Goal: Transaction & Acquisition: Purchase product/service

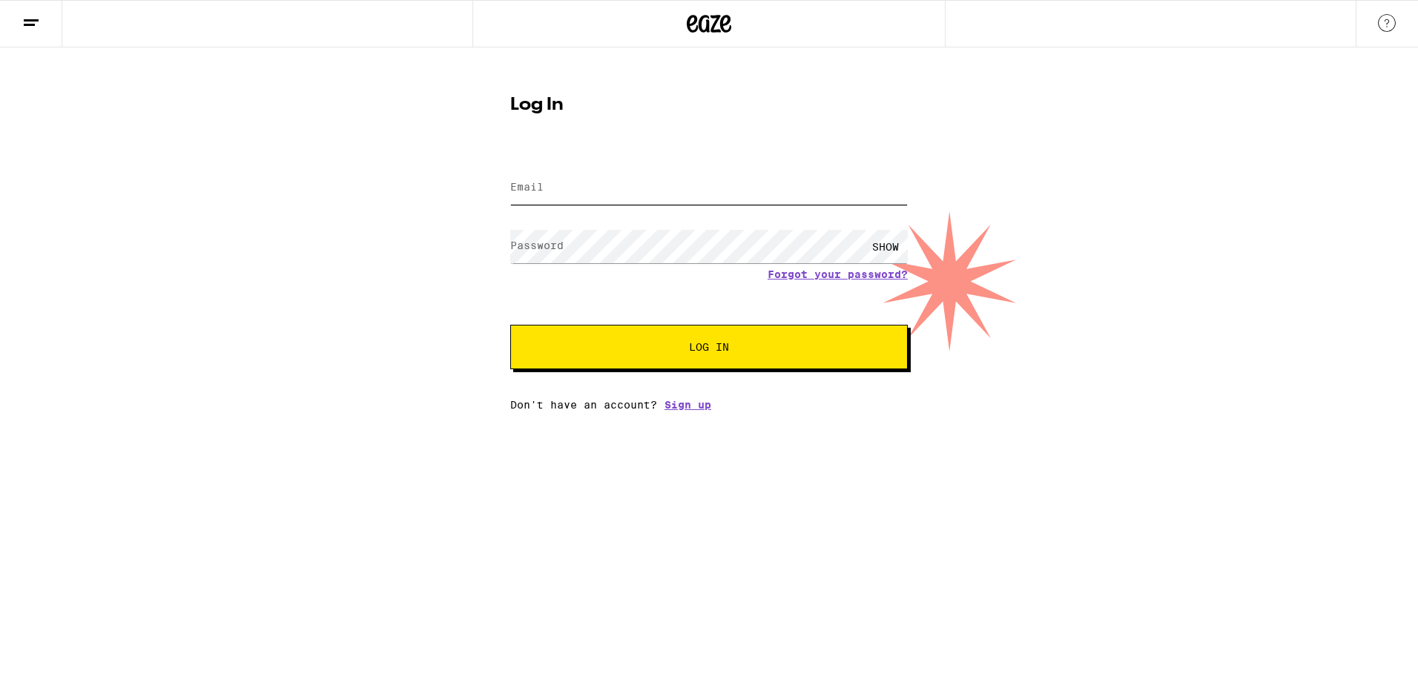
type input "[PERSON_NAME][EMAIL_ADDRESS][PERSON_NAME][DOMAIN_NAME]"
click at [716, 343] on span "Log In" at bounding box center [709, 347] width 40 height 10
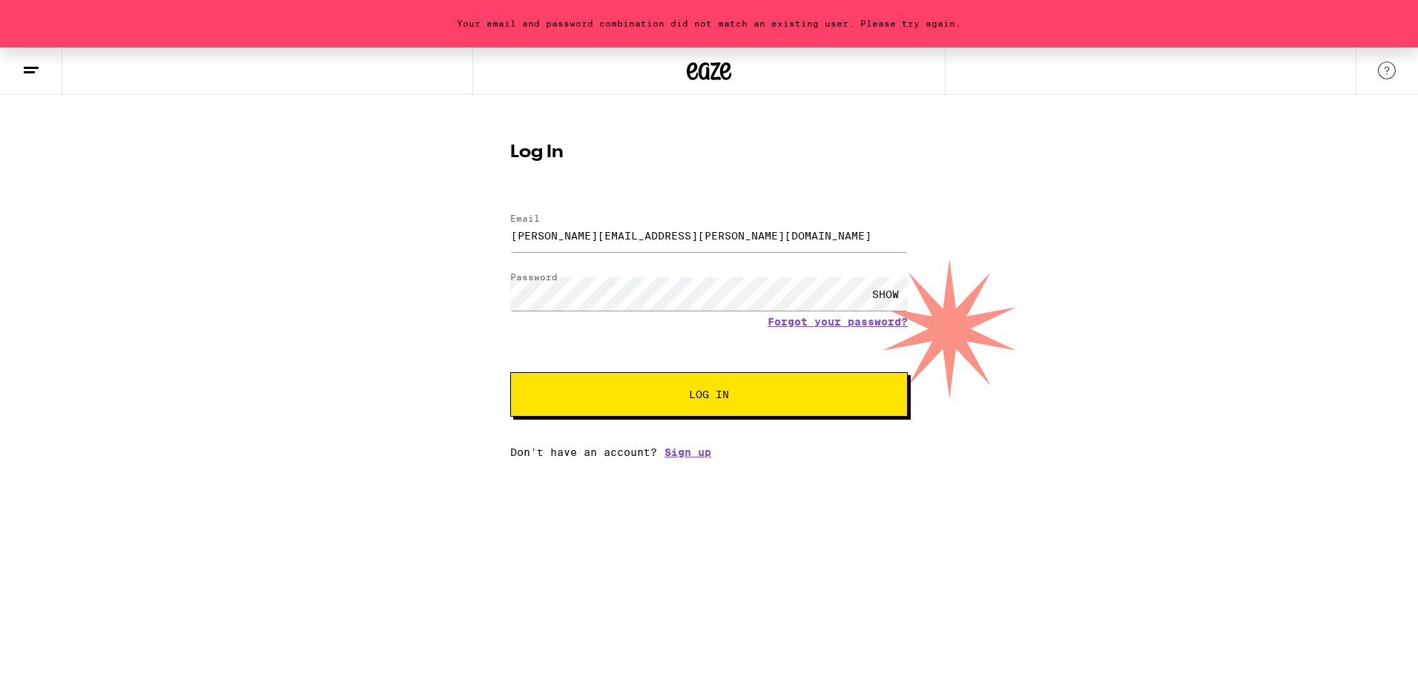
click at [728, 410] on button "Log In" at bounding box center [709, 394] width 398 height 45
click at [819, 326] on link "Forgot your password?" at bounding box center [838, 322] width 140 height 12
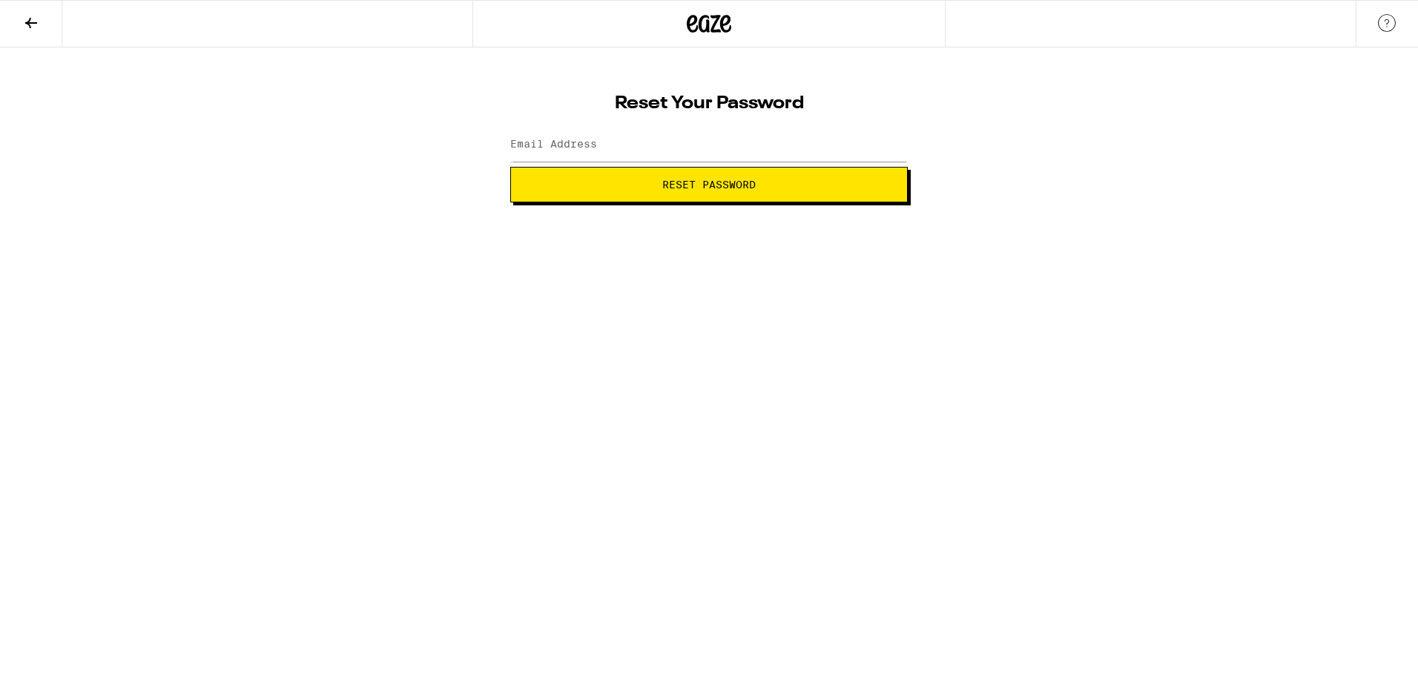
click at [734, 185] on span "Reset Password" at bounding box center [708, 185] width 93 height 10
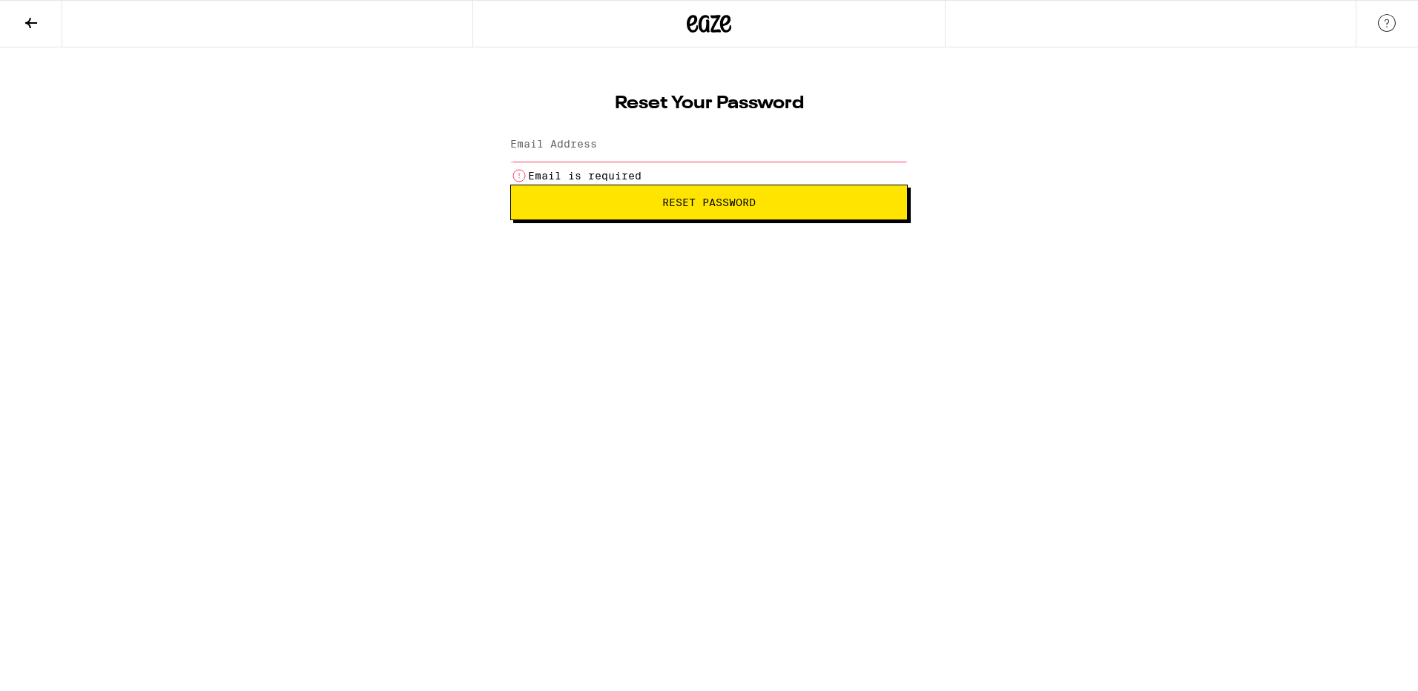
click at [734, 185] on button "Reset Password" at bounding box center [709, 203] width 398 height 36
click at [579, 191] on button "Reset Password" at bounding box center [709, 203] width 398 height 36
click at [590, 209] on button "Reset Password" at bounding box center [709, 203] width 398 height 36
type input "lena.beltrtan"
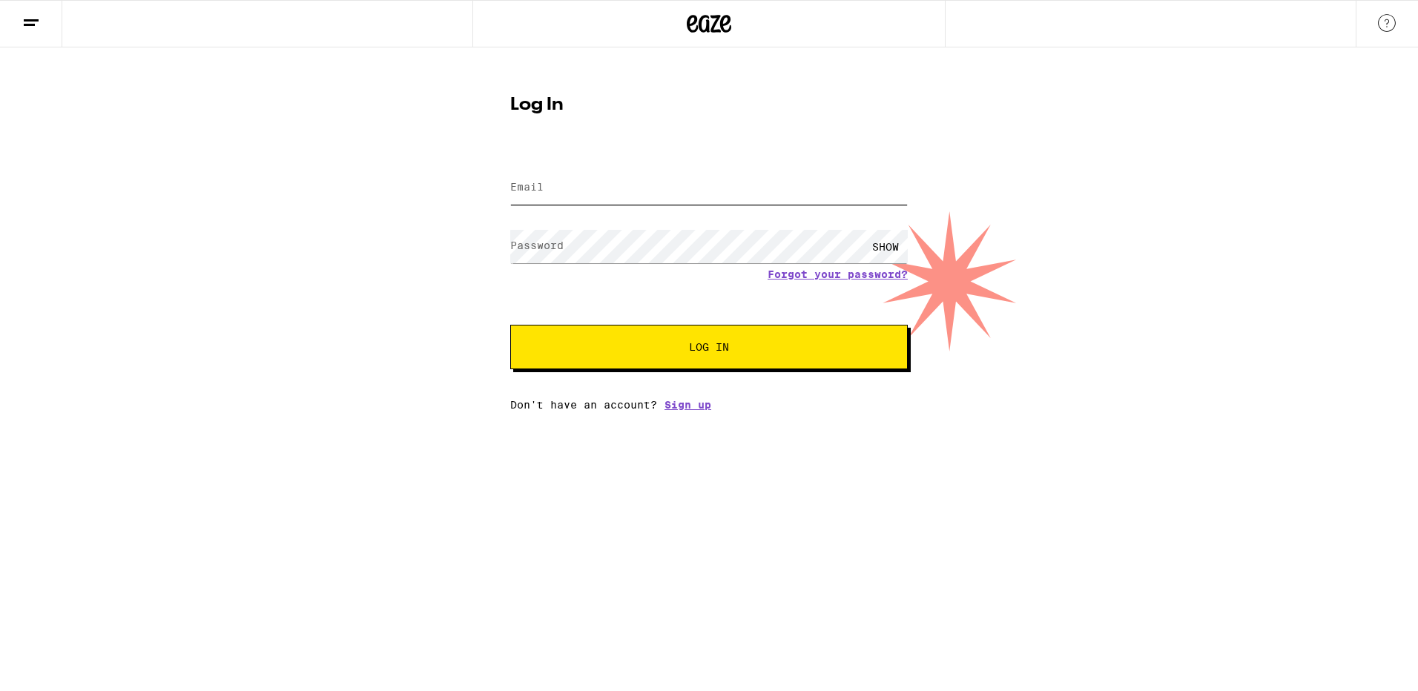
type input "lena.beltran@outlook.com"
click at [886, 242] on div "SHOW" at bounding box center [885, 246] width 45 height 33
click at [387, 279] on div "Log In Email Email lena.beltran@outlook.com Password Password HIDE Forgot your …" at bounding box center [709, 228] width 1418 height 363
click at [830, 343] on button "Log In" at bounding box center [709, 347] width 398 height 45
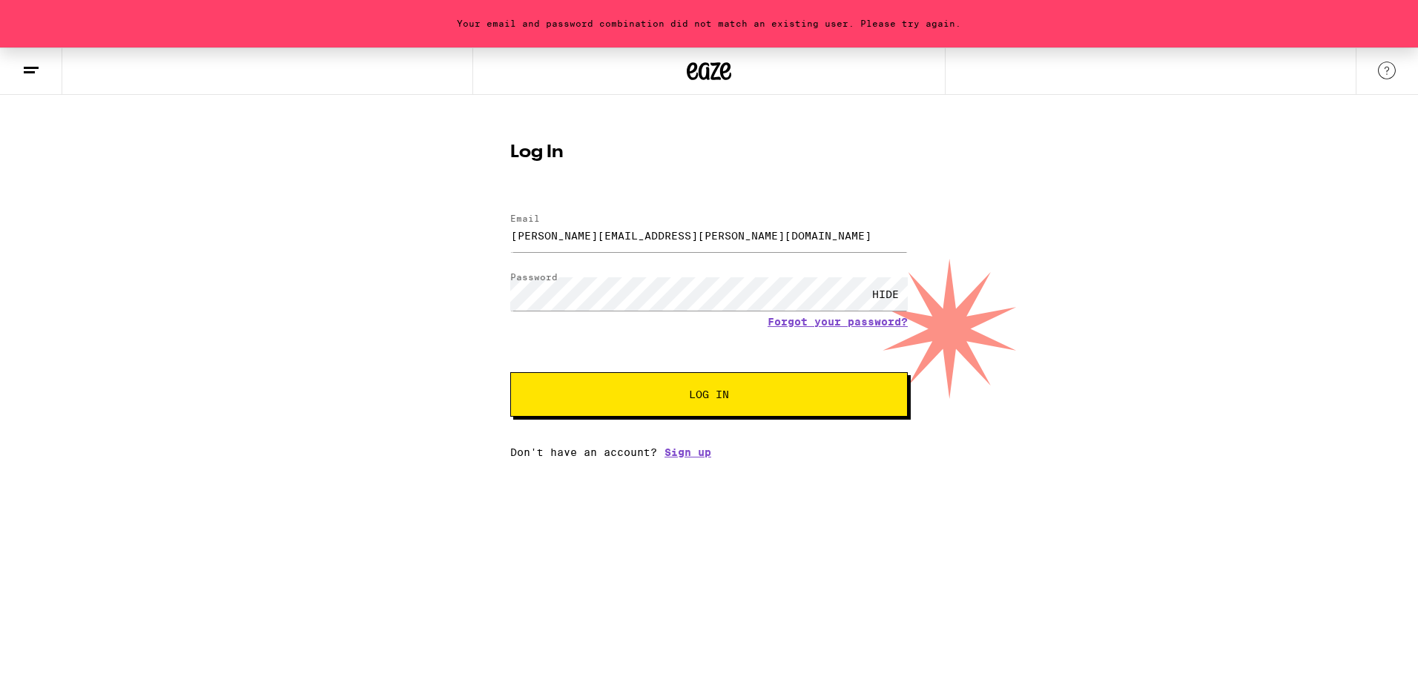
click at [726, 413] on button "Log In" at bounding box center [709, 394] width 398 height 45
click at [826, 322] on link "Forgot your password?" at bounding box center [838, 322] width 140 height 12
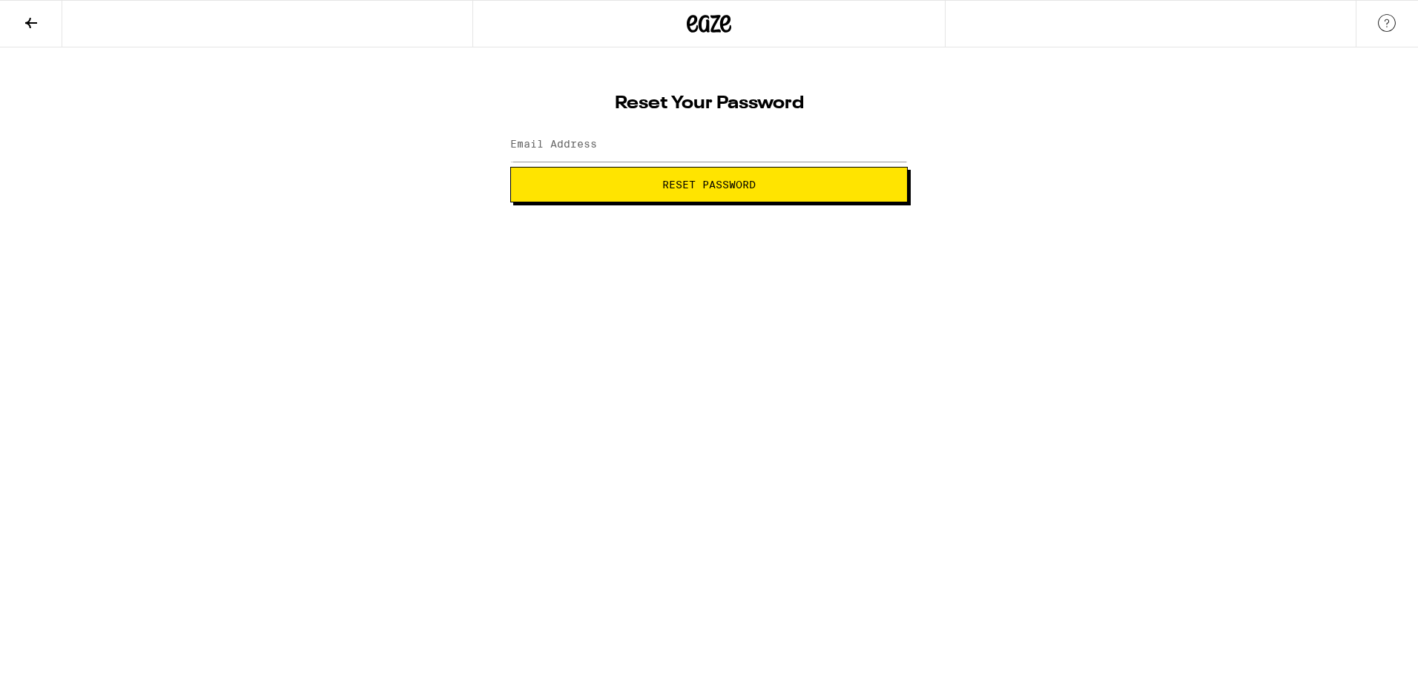
click at [545, 142] on label "Email Address" at bounding box center [553, 144] width 87 height 12
type input "lena.beltran@outlook.com"
click at [709, 180] on span "Reset Password" at bounding box center [708, 185] width 93 height 10
click at [589, 150] on label "New password" at bounding box center [550, 144] width 80 height 12
click at [872, 145] on div "SHOW" at bounding box center [885, 144] width 45 height 33
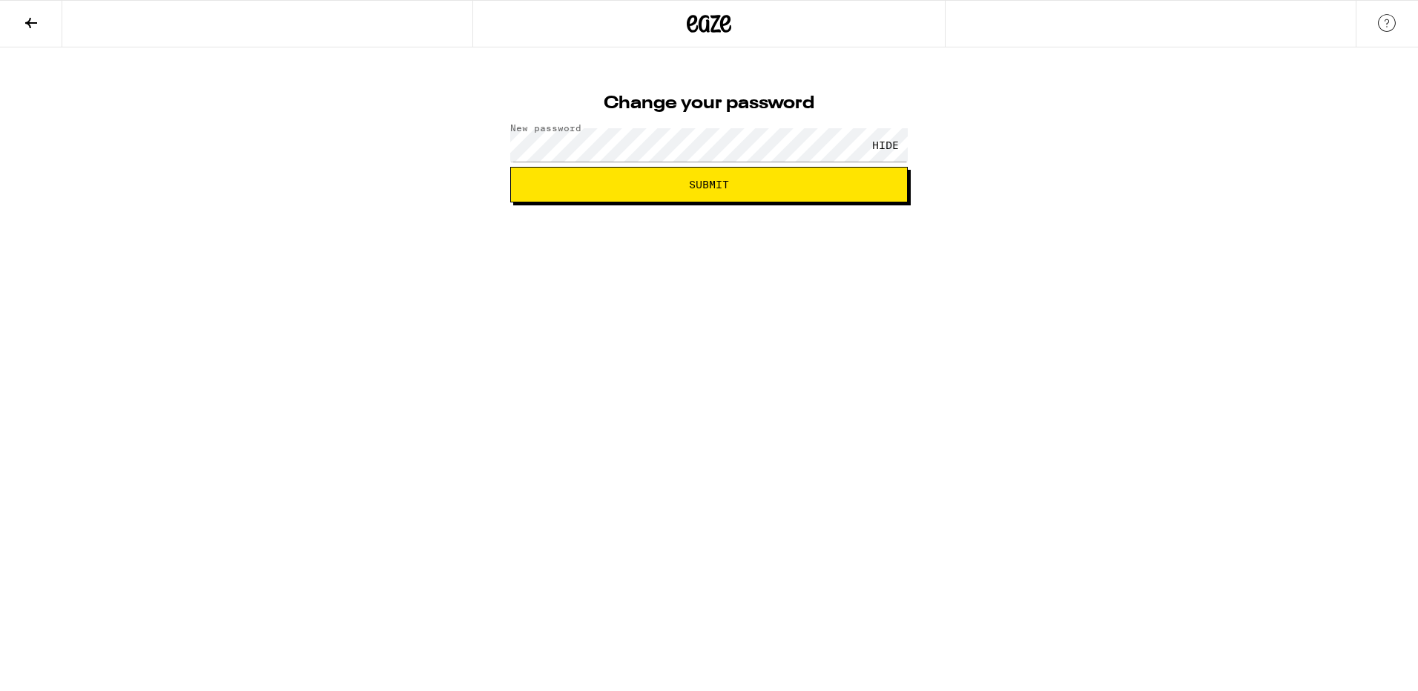
click at [725, 180] on span "Submit" at bounding box center [709, 185] width 40 height 10
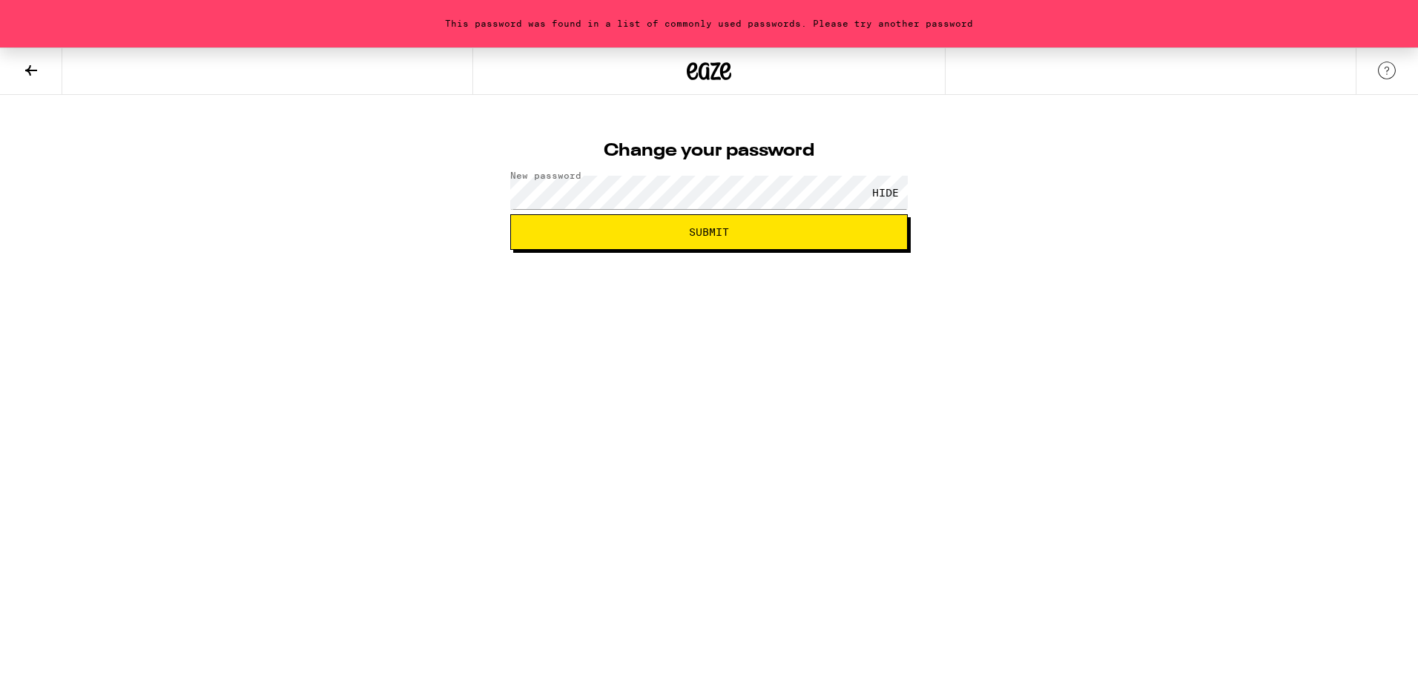
click at [731, 234] on span "Submit" at bounding box center [709, 232] width 372 height 10
click at [335, 223] on div "This password was found in a list of commonly used passwords. Please try anothe…" at bounding box center [709, 148] width 1418 height 203
click at [834, 234] on span "Submit" at bounding box center [709, 232] width 372 height 10
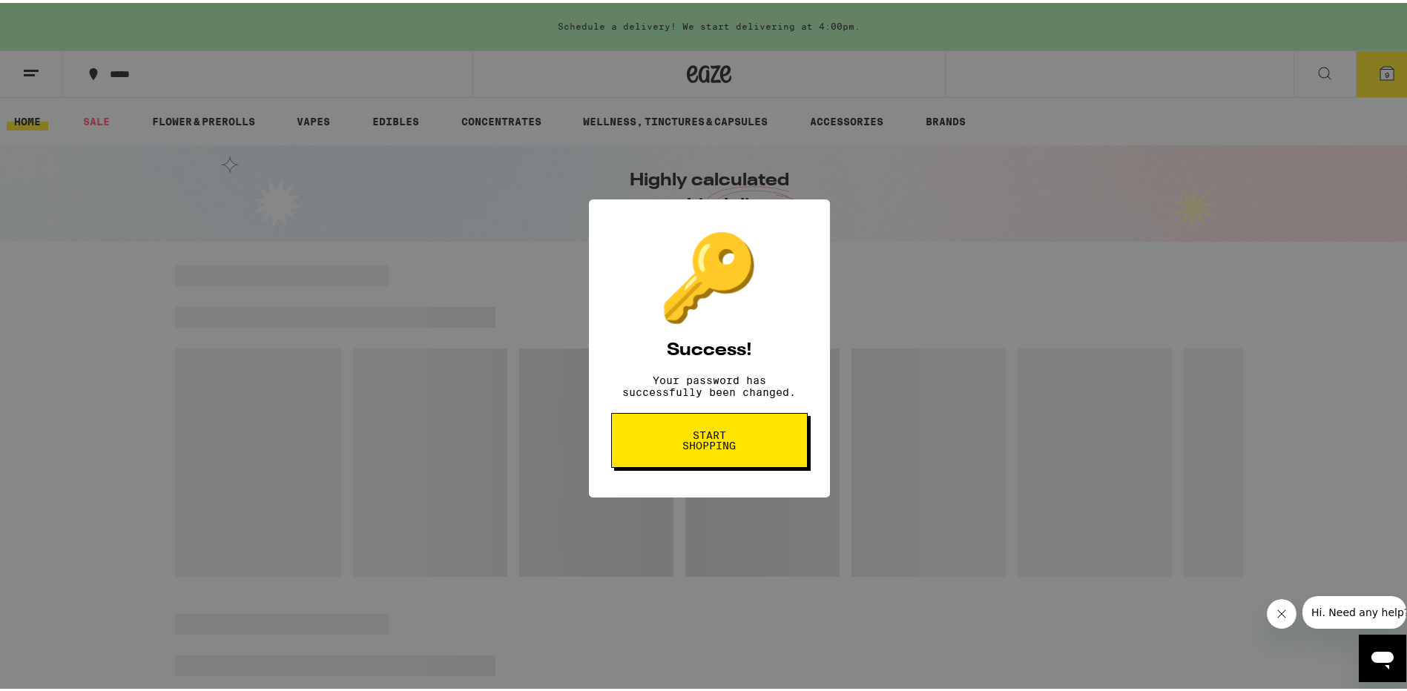
click at [706, 465] on button "Start shopping" at bounding box center [709, 437] width 197 height 55
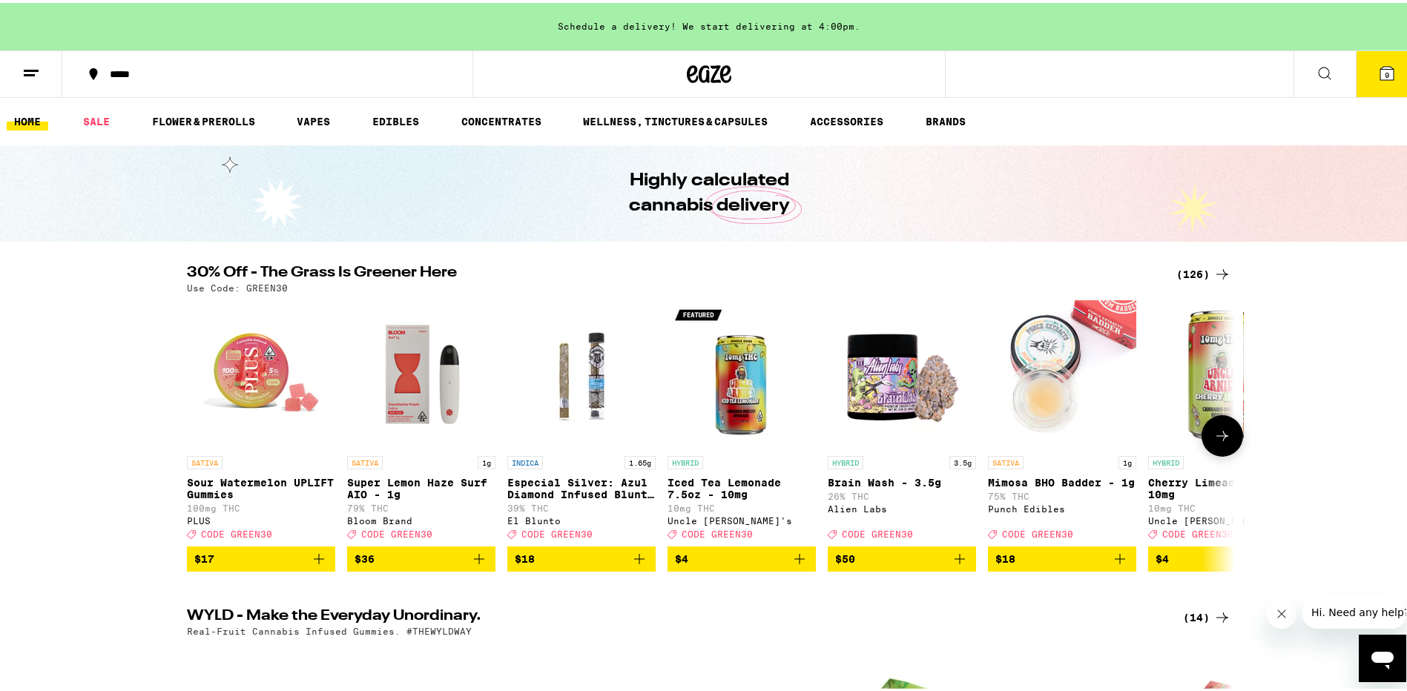
click at [771, 385] on img "Open page for Iced Tea Lemonade 7.5oz - 10mg from Uncle Arnie's" at bounding box center [742, 371] width 148 height 148
click at [1219, 442] on icon at bounding box center [1223, 433] width 18 height 18
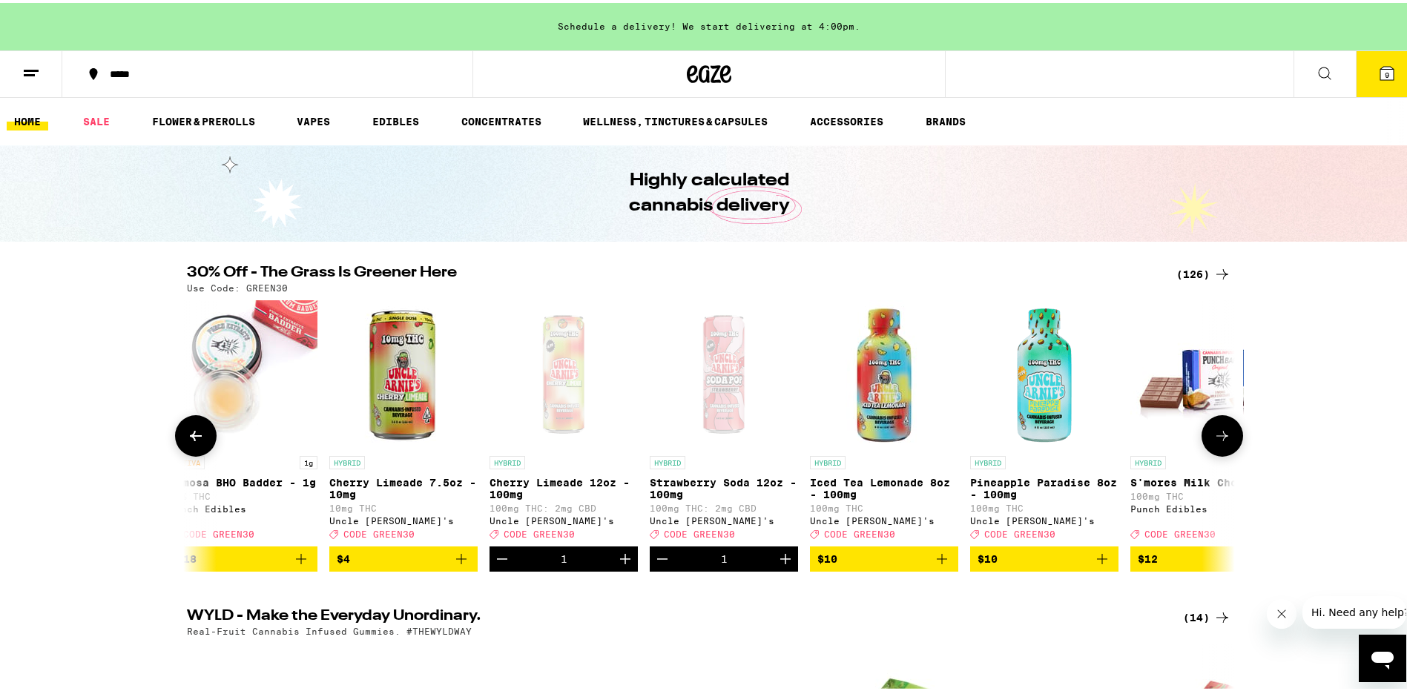
scroll to position [0, 883]
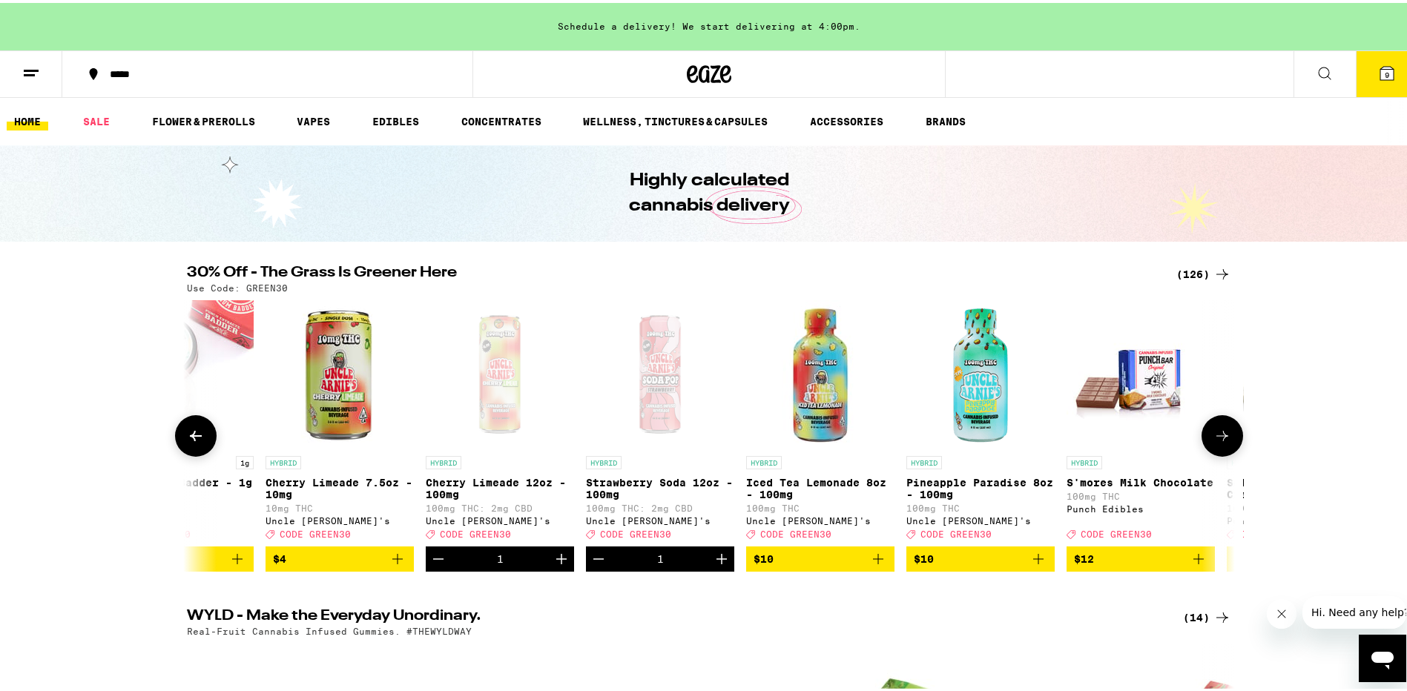
click at [1217, 438] on icon at bounding box center [1223, 433] width 12 height 10
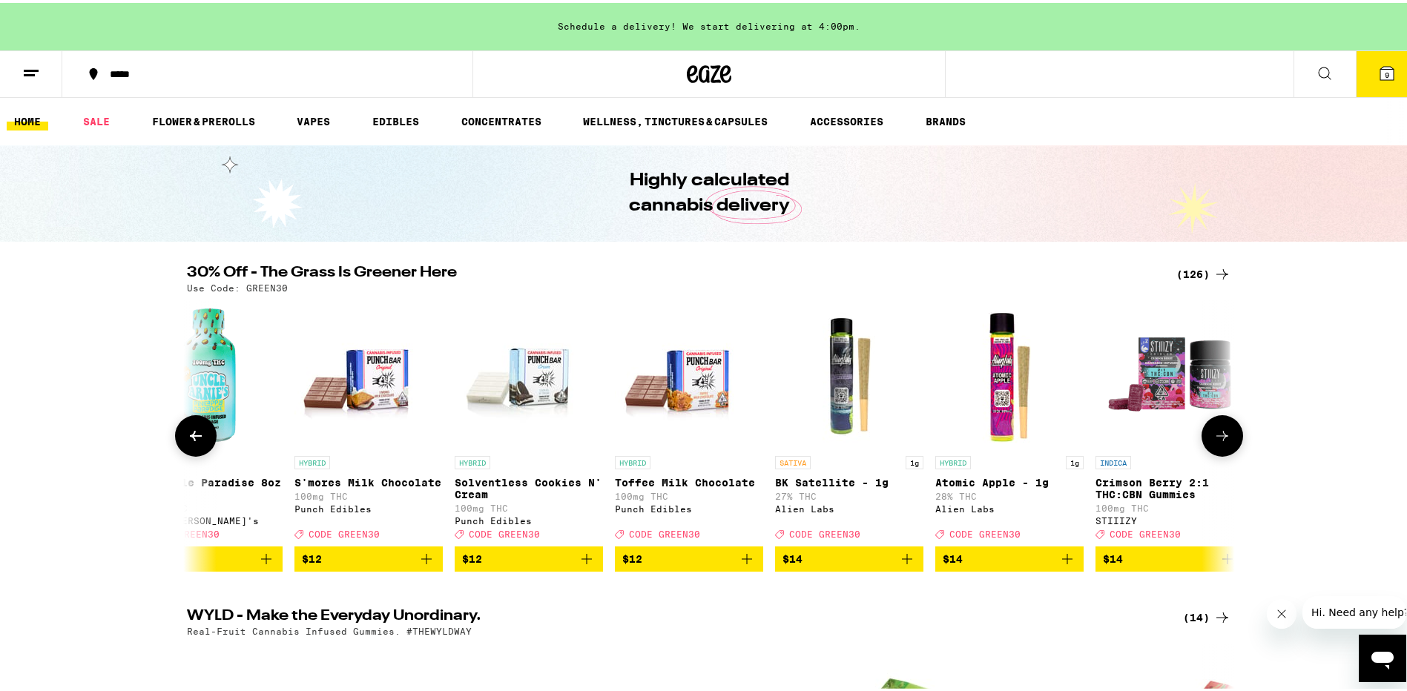
scroll to position [0, 1765]
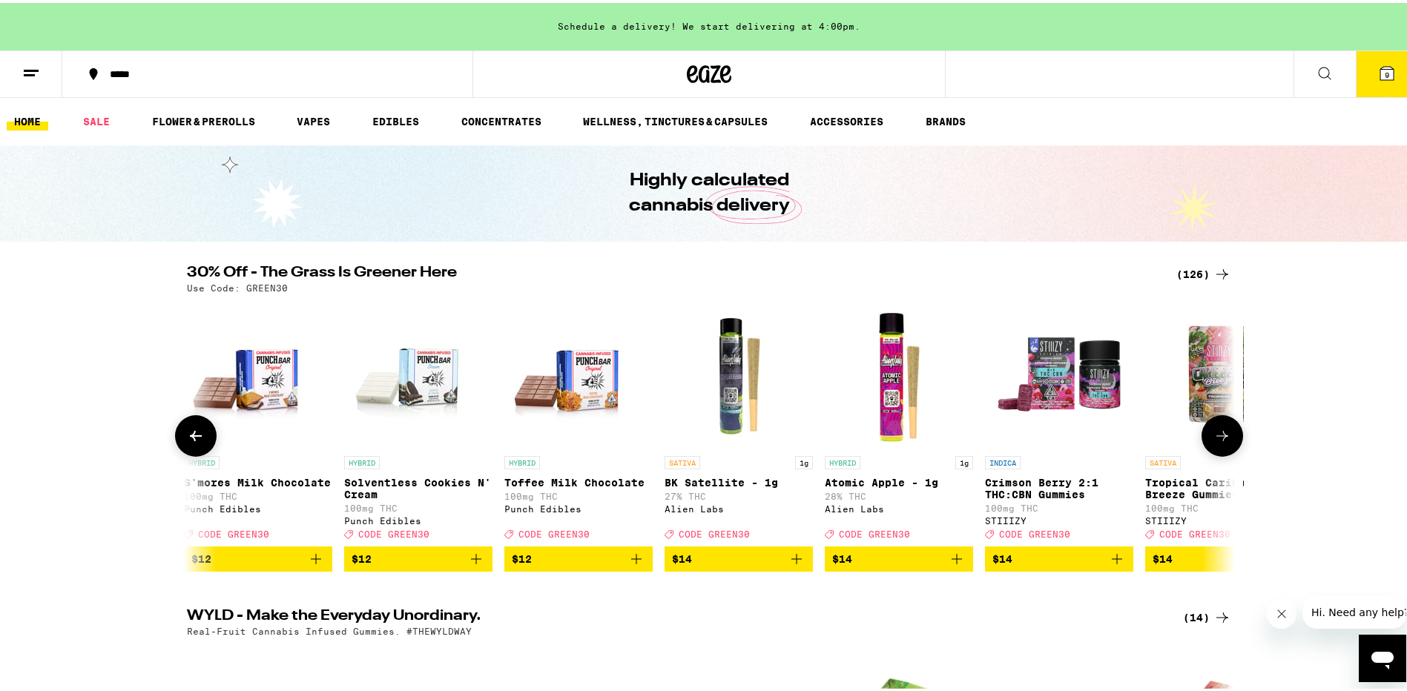
click at [1217, 438] on icon at bounding box center [1223, 433] width 12 height 10
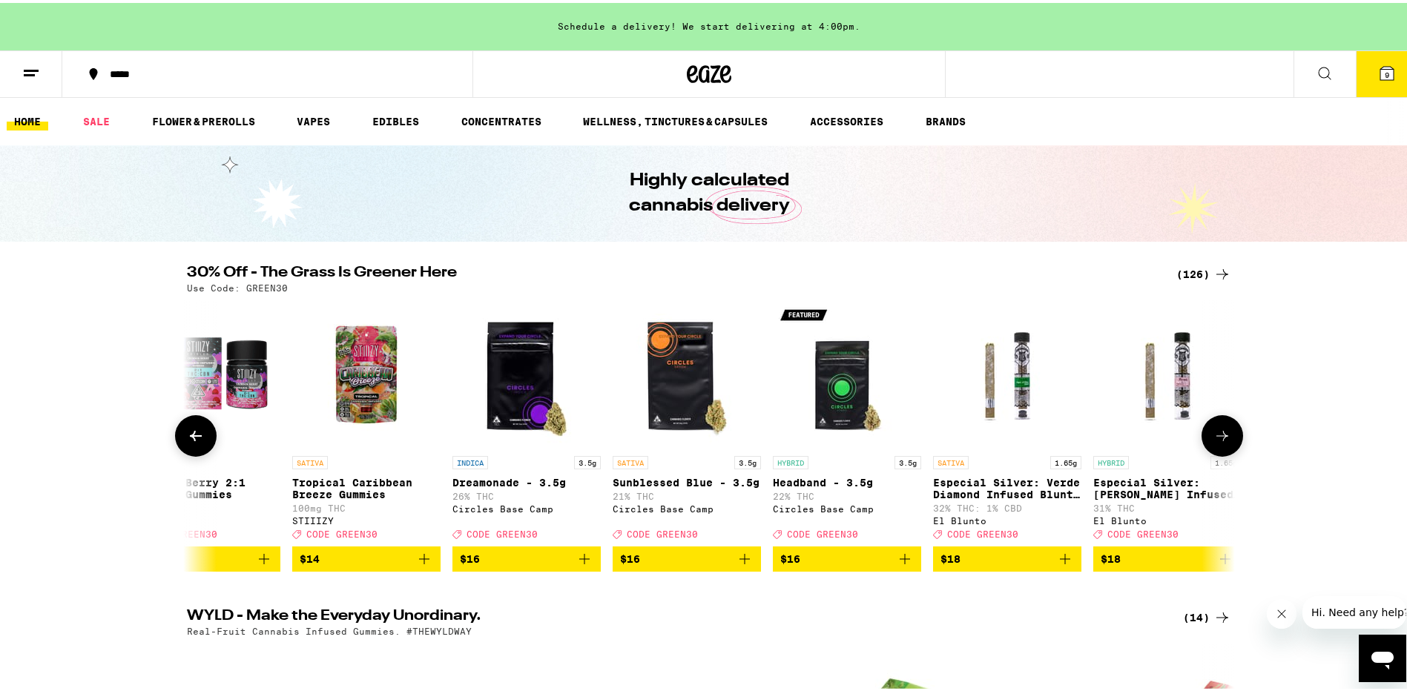
scroll to position [0, 2648]
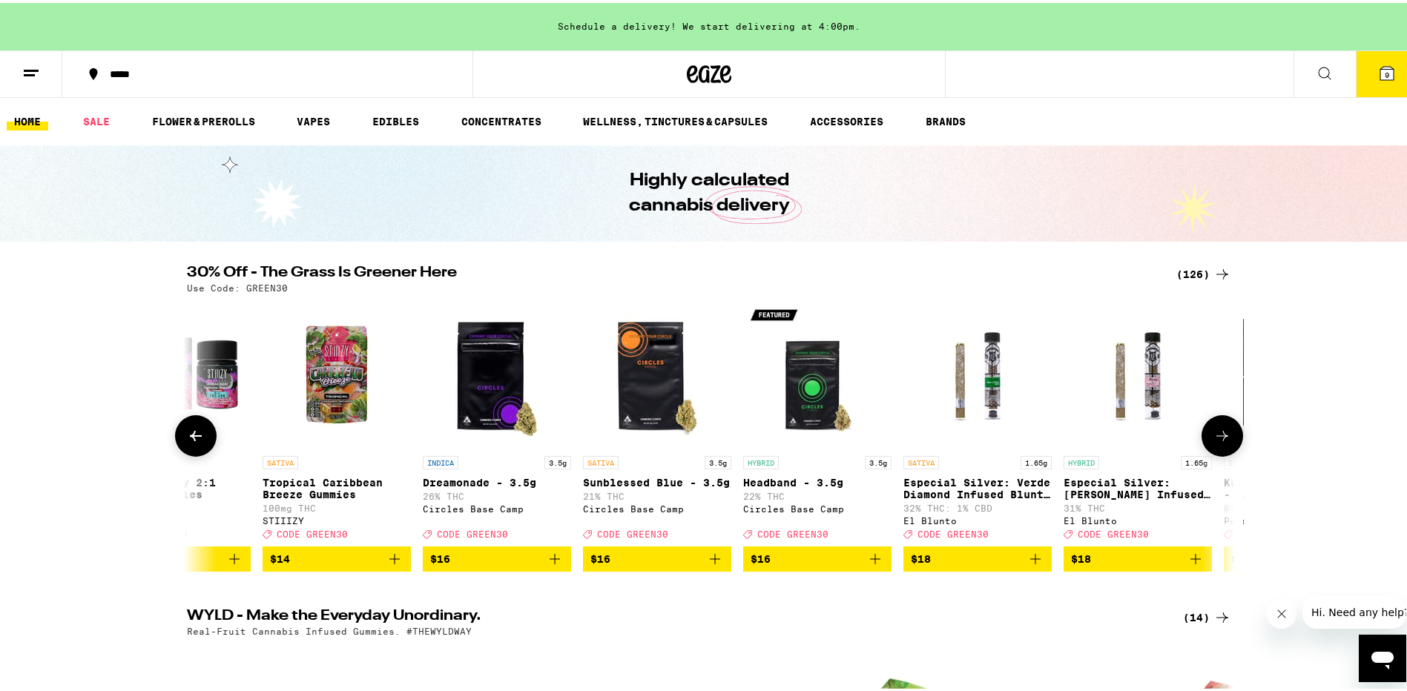
click at [1217, 438] on icon at bounding box center [1223, 433] width 12 height 10
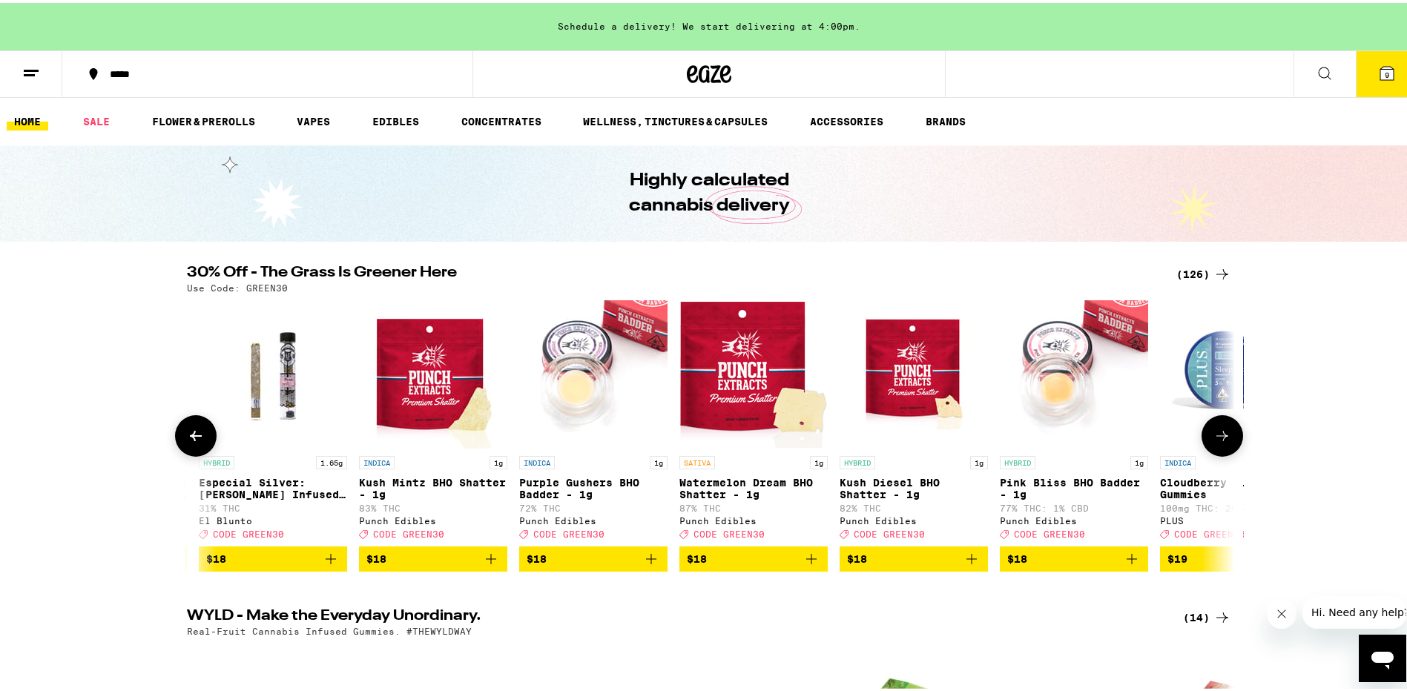
scroll to position [0, 3531]
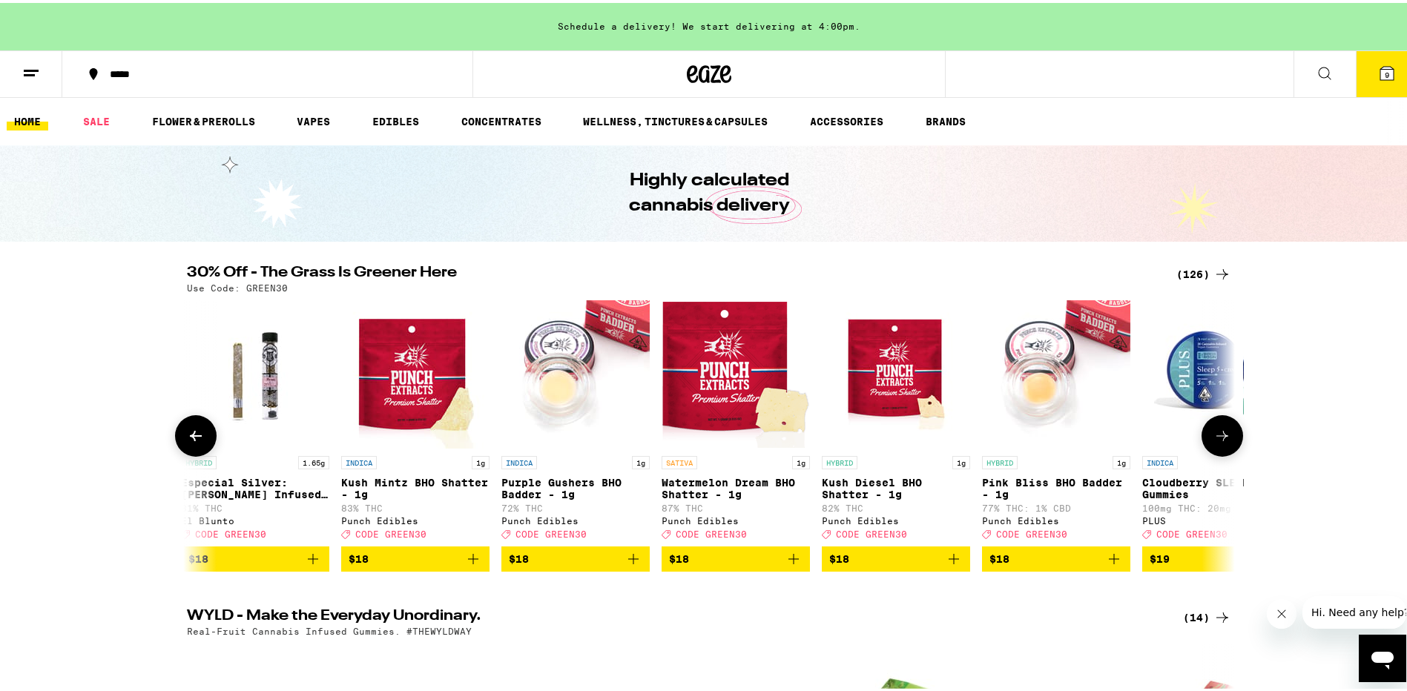
click at [1217, 438] on icon at bounding box center [1223, 433] width 12 height 10
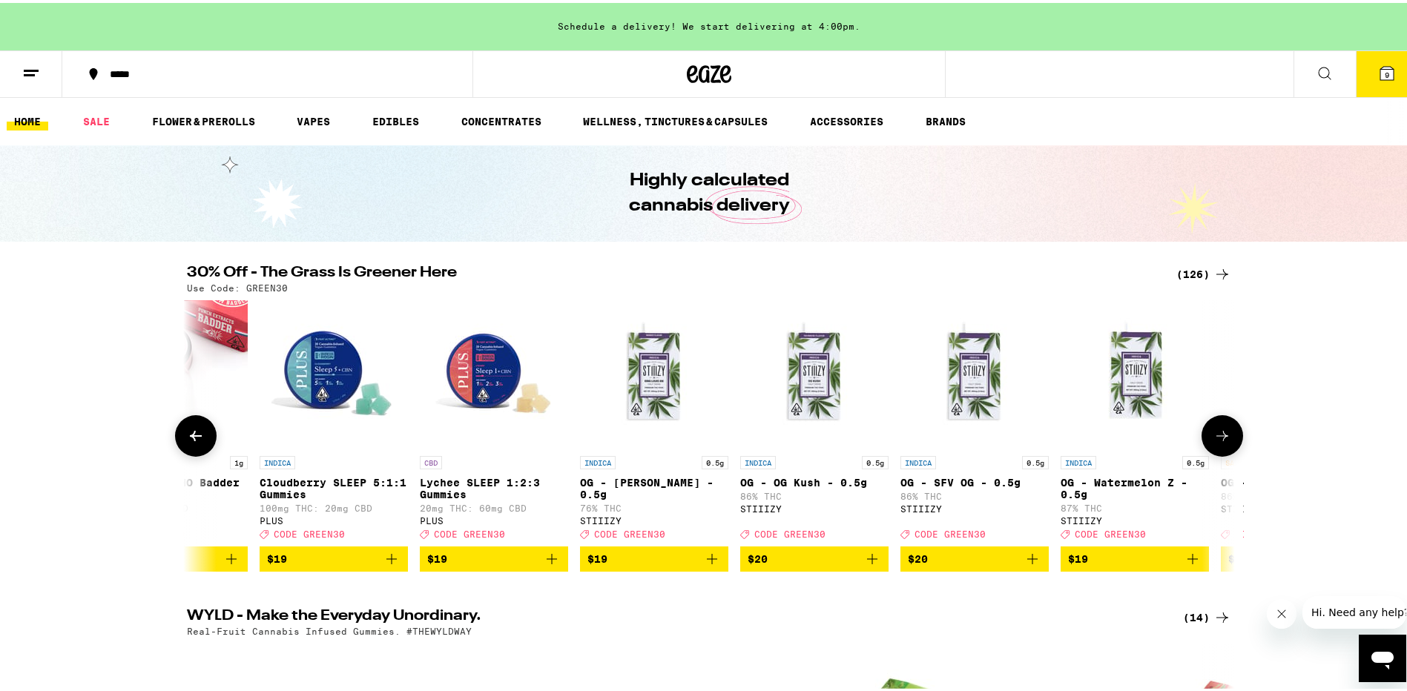
click at [1217, 438] on icon at bounding box center [1223, 433] width 12 height 10
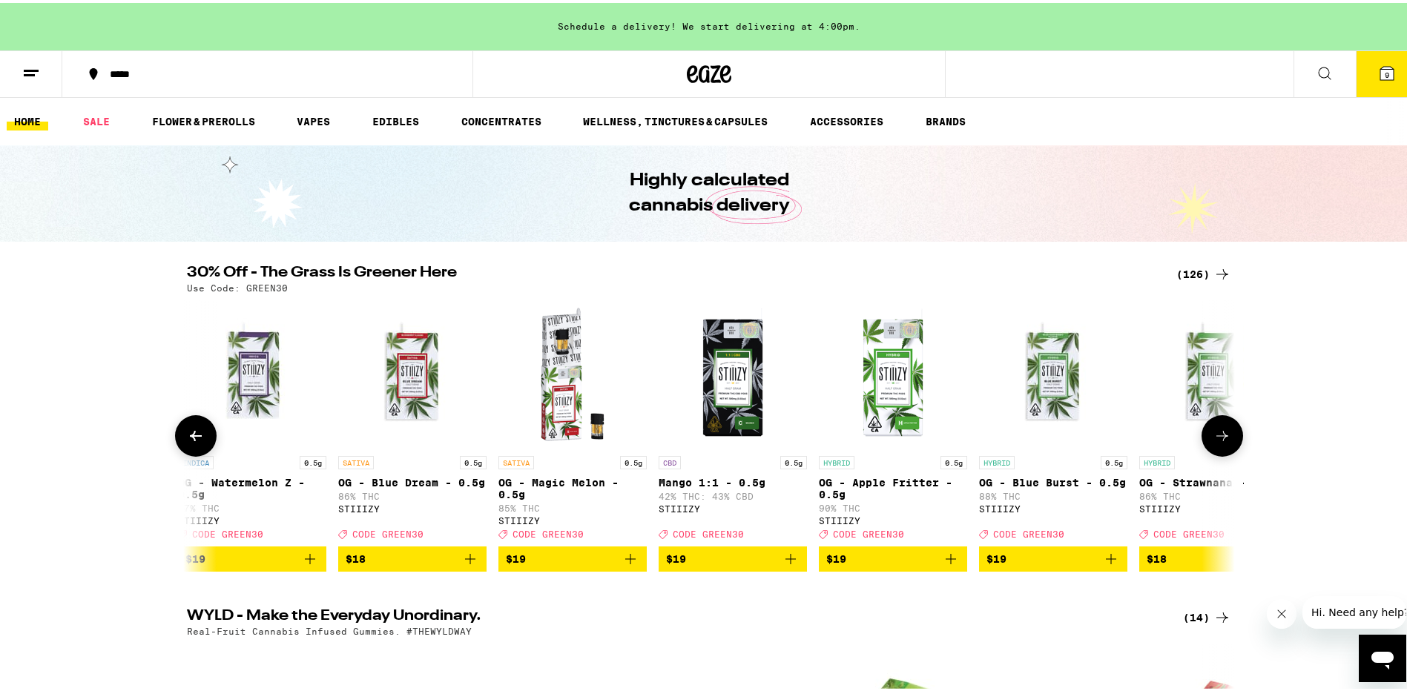
click at [1217, 438] on icon at bounding box center [1223, 433] width 12 height 10
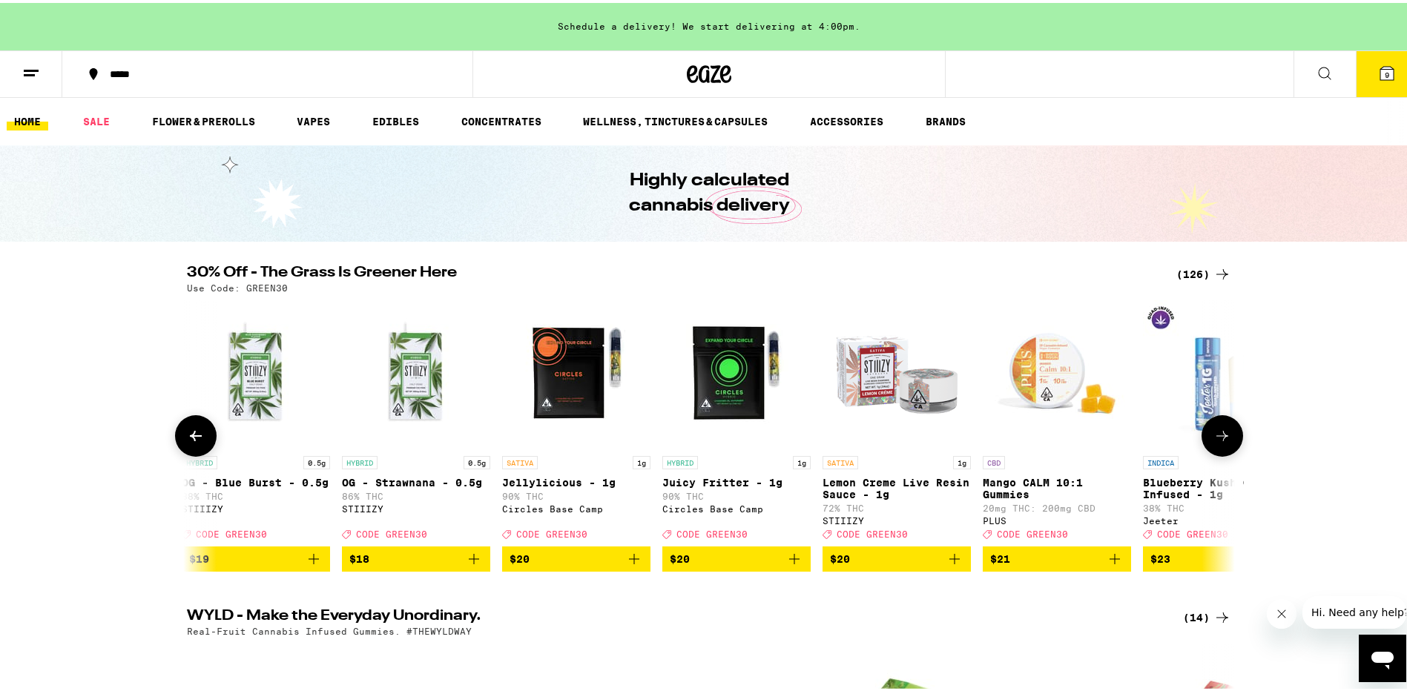
scroll to position [0, 6179]
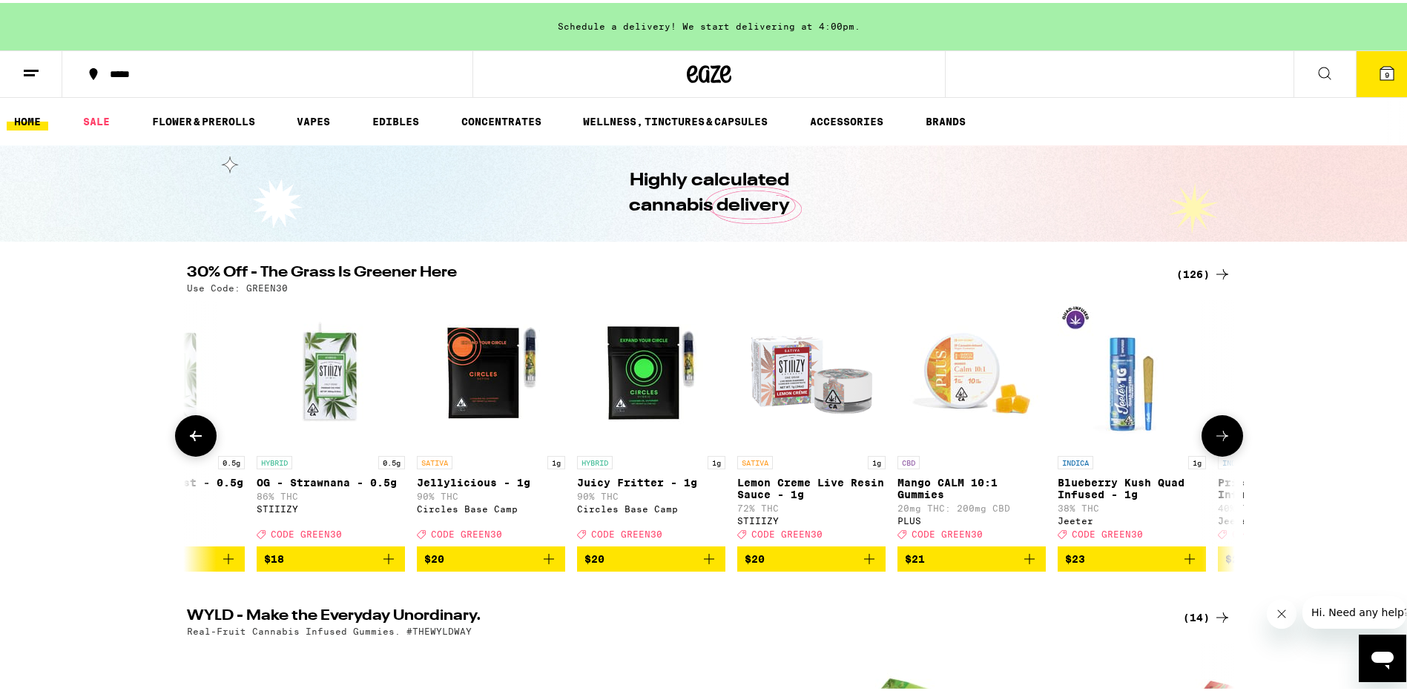
click at [1217, 438] on icon at bounding box center [1223, 433] width 12 height 10
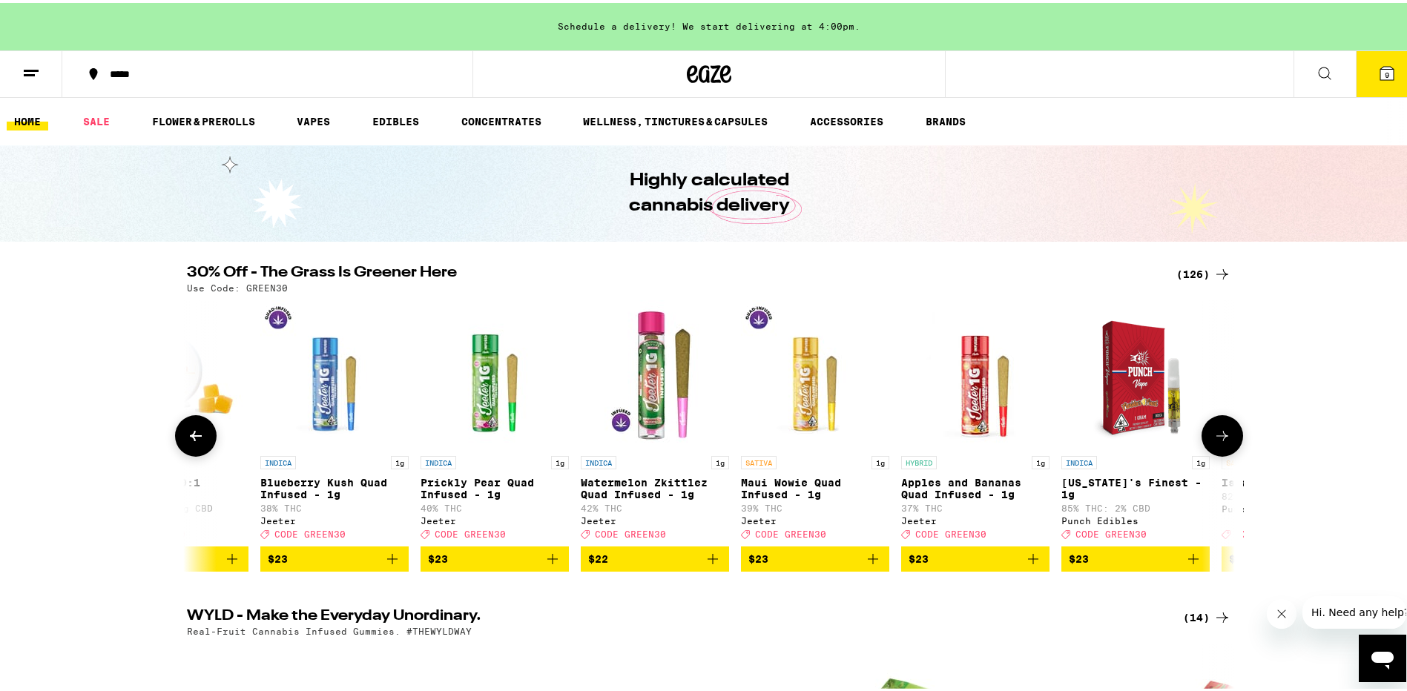
scroll to position [0, 7062]
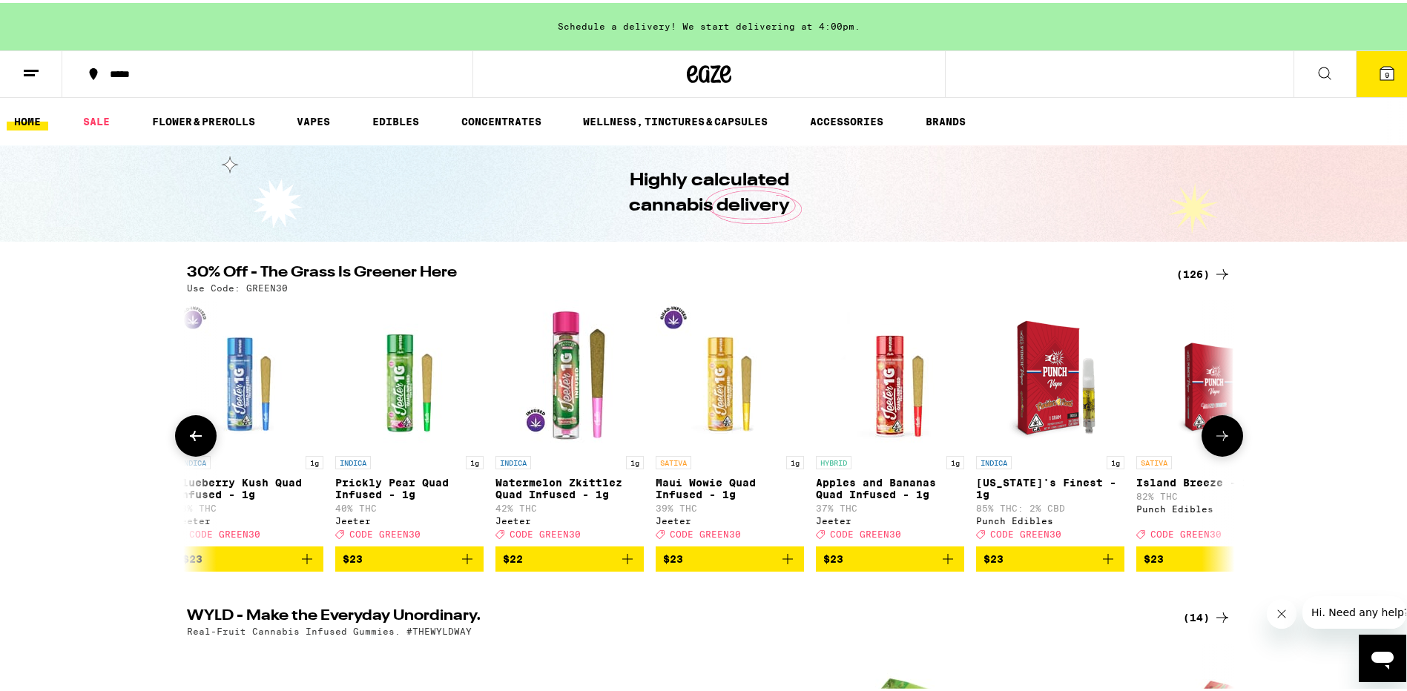
click at [1217, 438] on icon at bounding box center [1223, 433] width 12 height 10
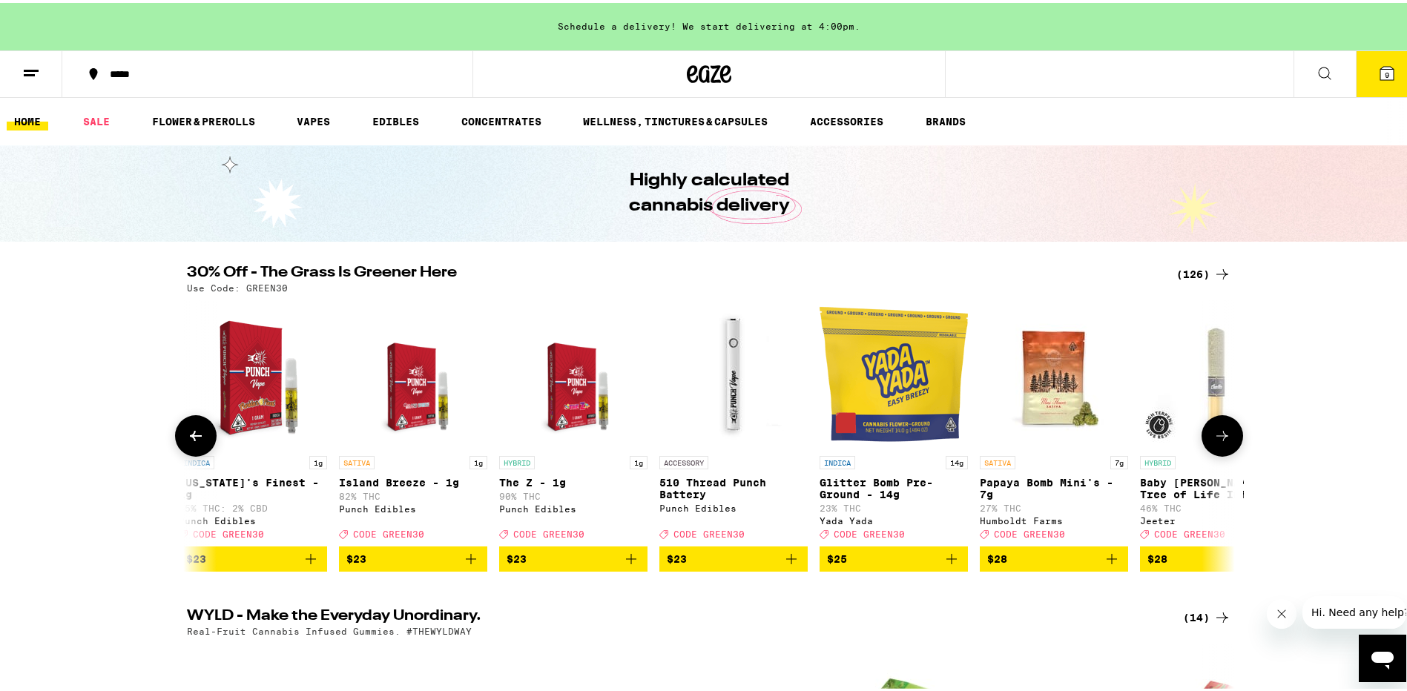
scroll to position [0, 7944]
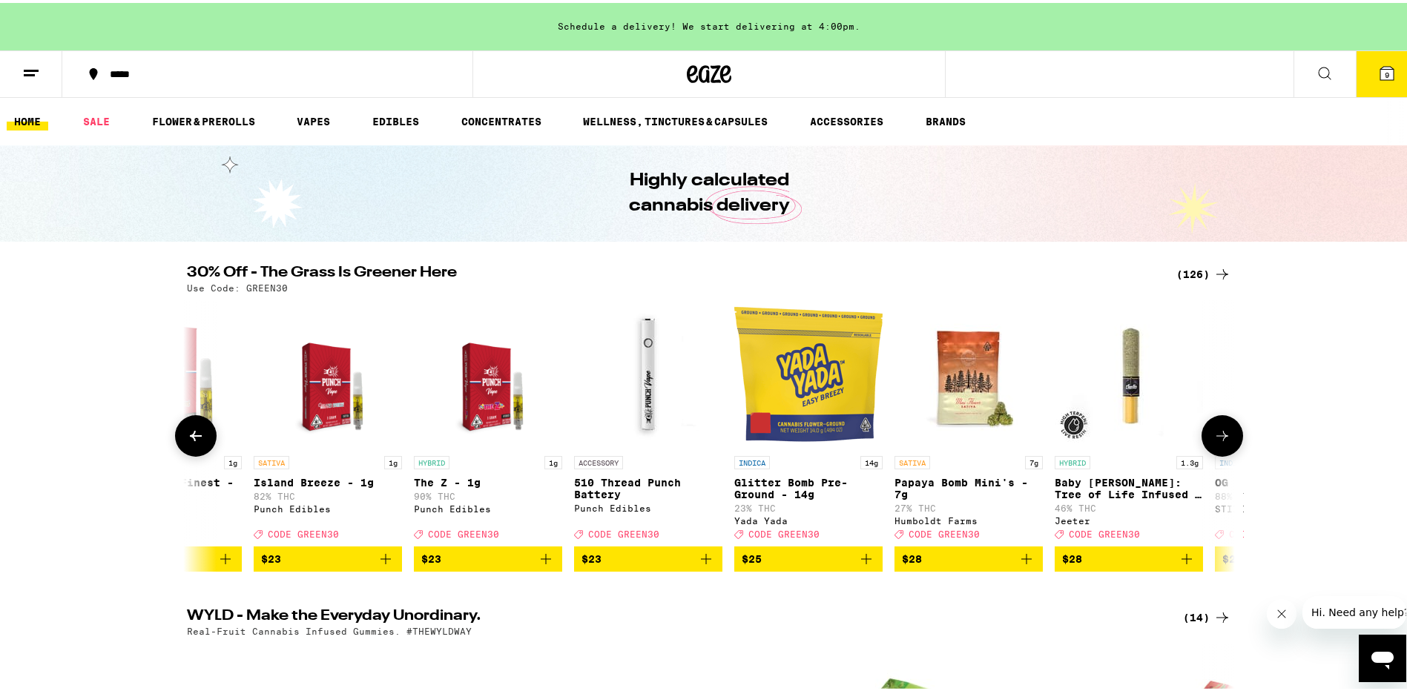
click at [1217, 438] on icon at bounding box center [1223, 433] width 12 height 10
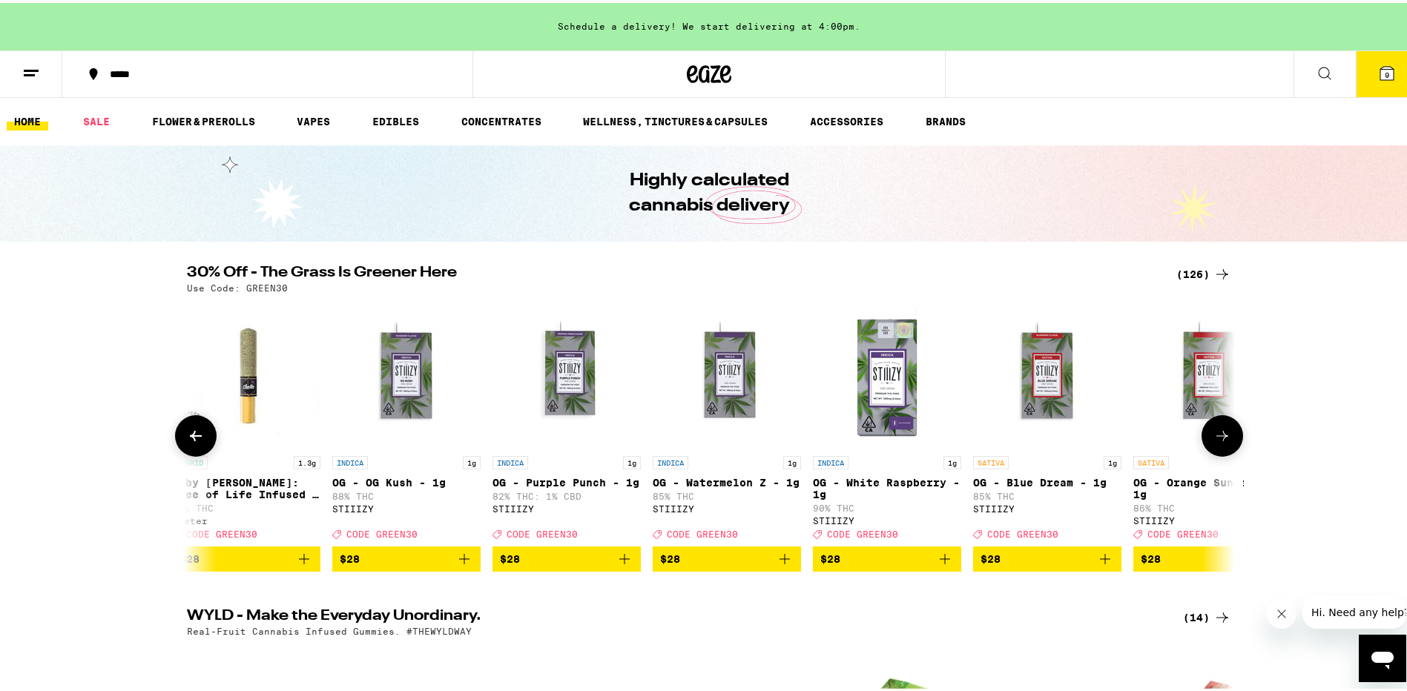
click at [1217, 438] on icon at bounding box center [1223, 433] width 12 height 10
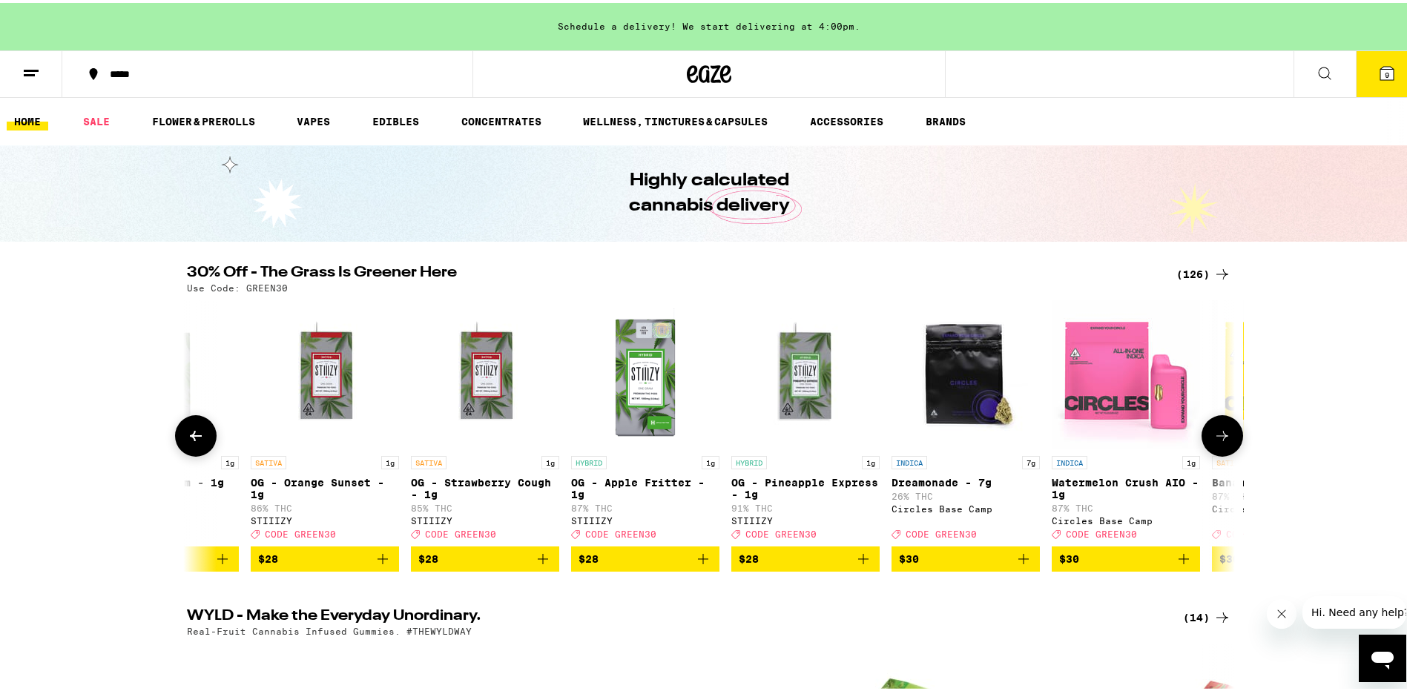
click at [1217, 438] on icon at bounding box center [1223, 433] width 12 height 10
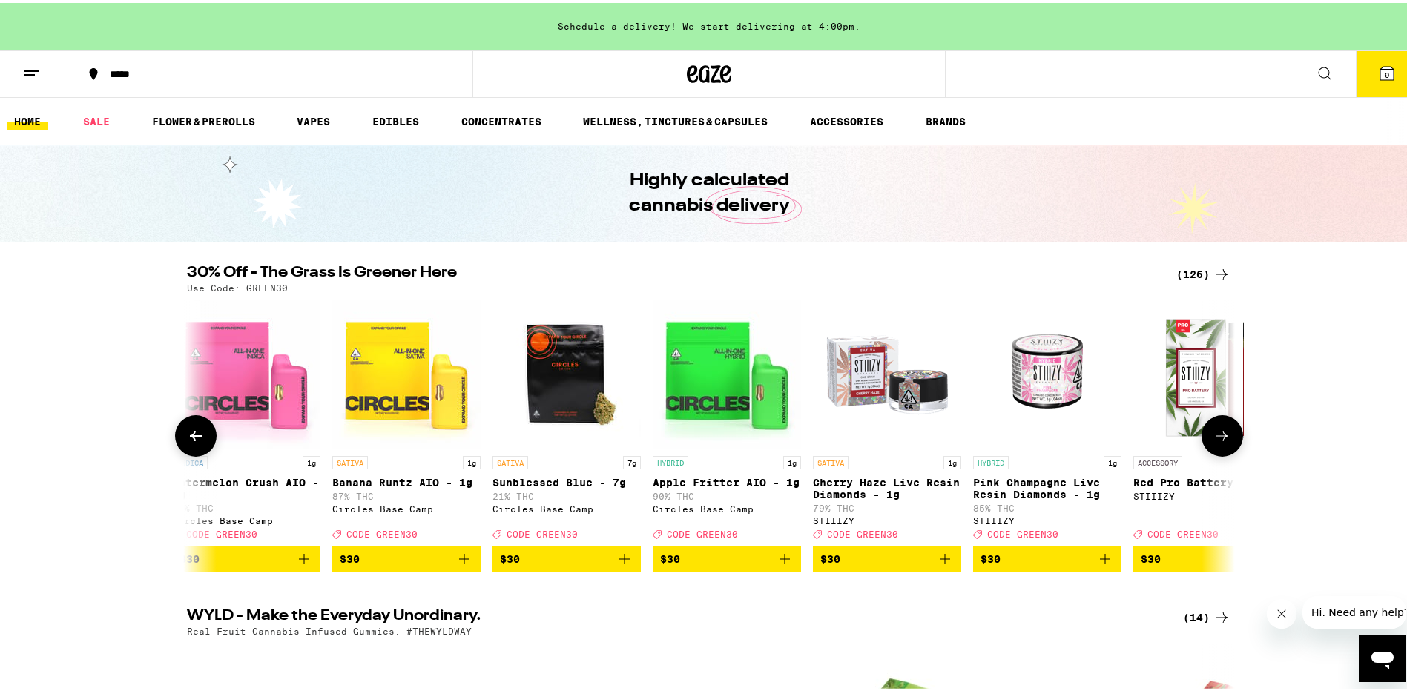
scroll to position [0, 10592]
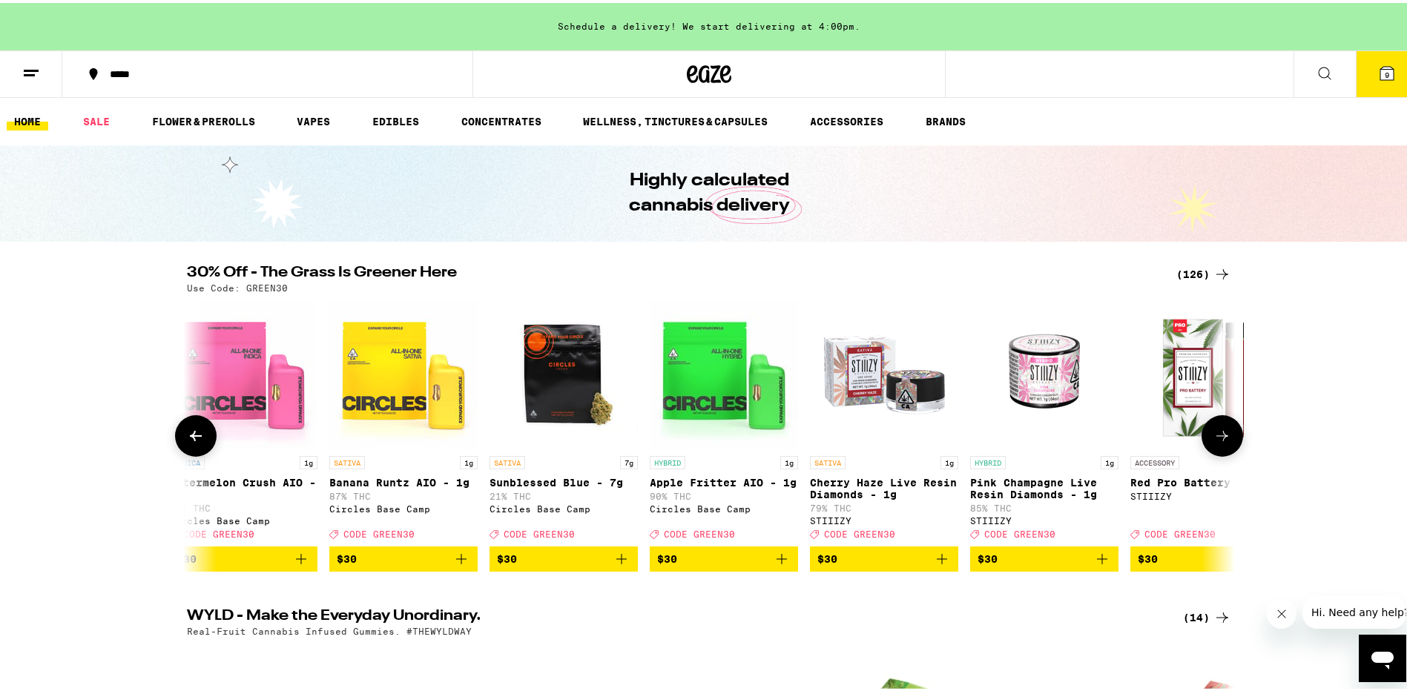
click at [1217, 438] on icon at bounding box center [1223, 433] width 12 height 10
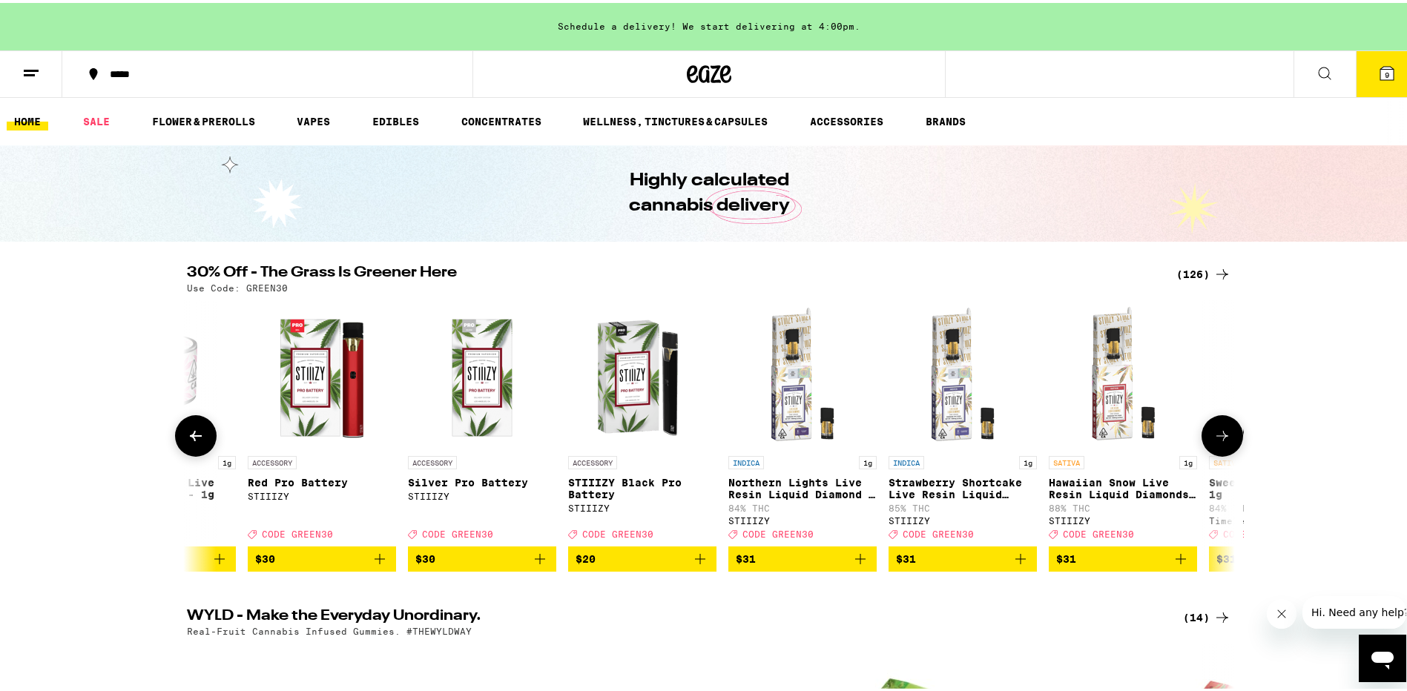
click at [1217, 438] on icon at bounding box center [1223, 433] width 12 height 10
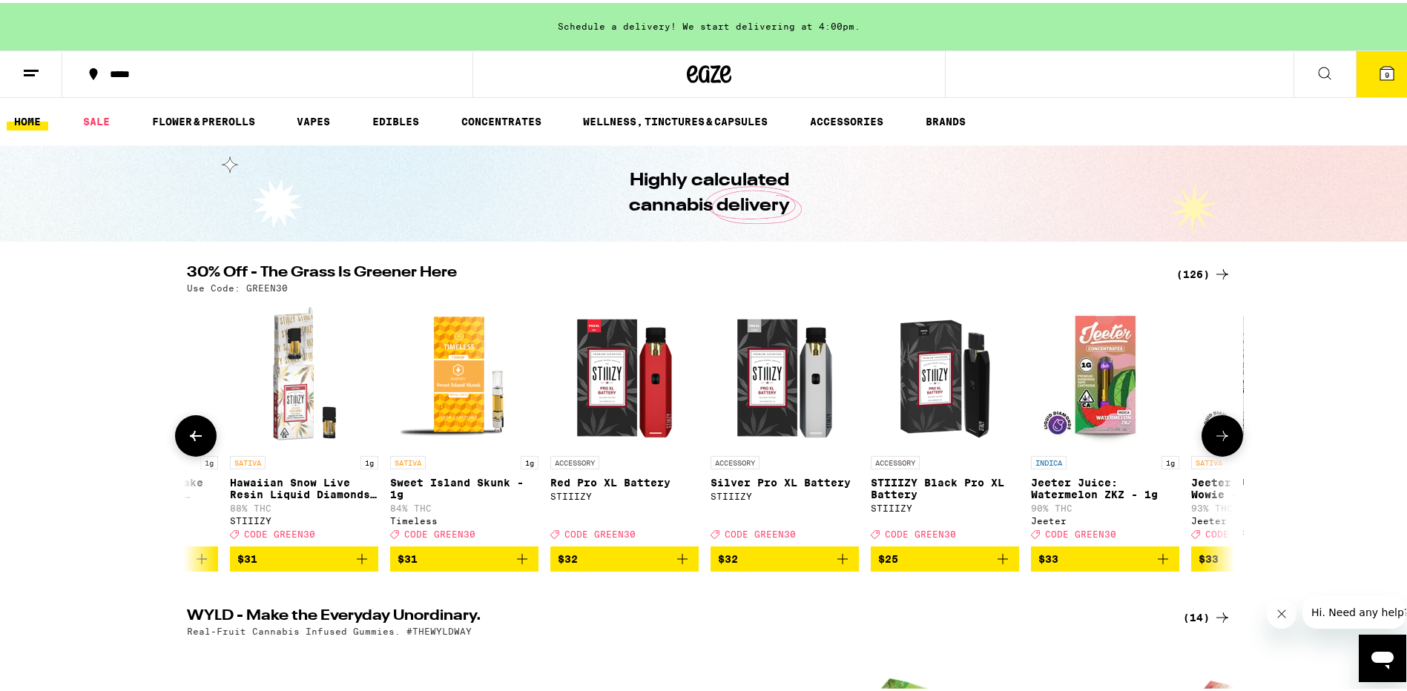
scroll to position [0, 12358]
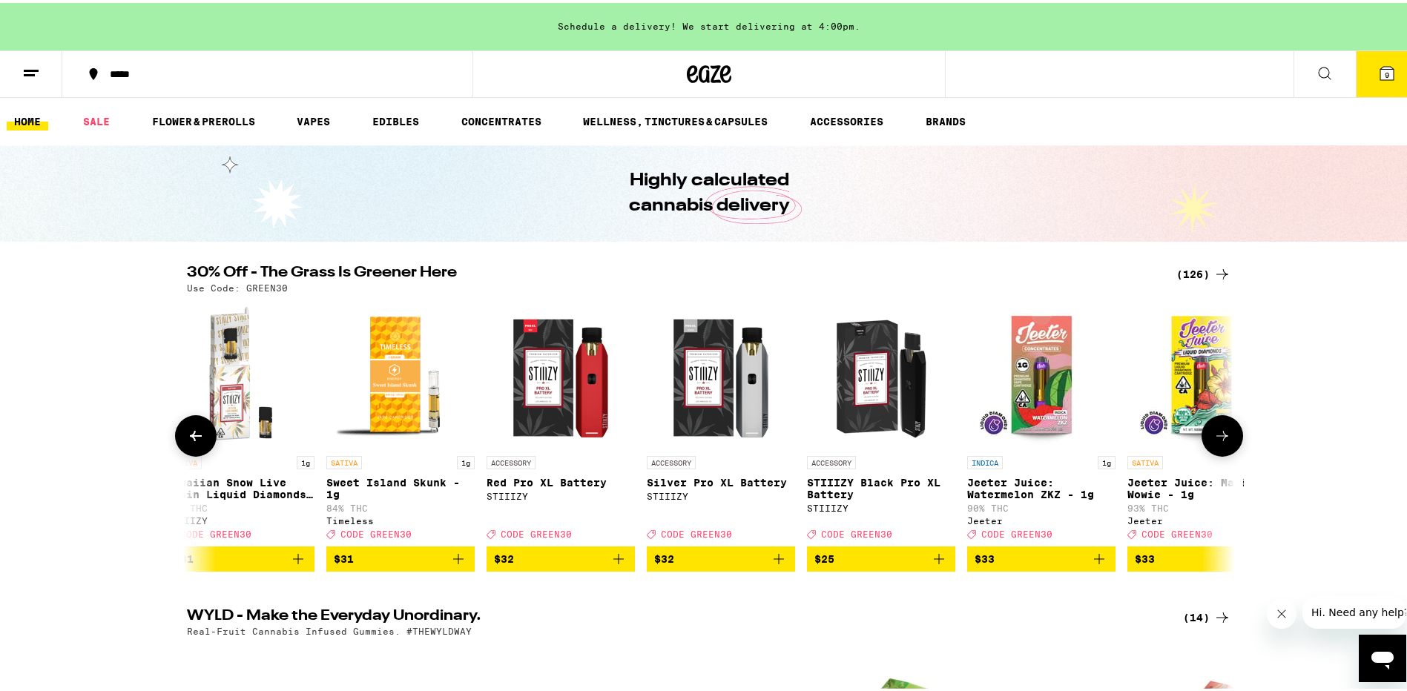
click at [1217, 438] on icon at bounding box center [1223, 433] width 12 height 10
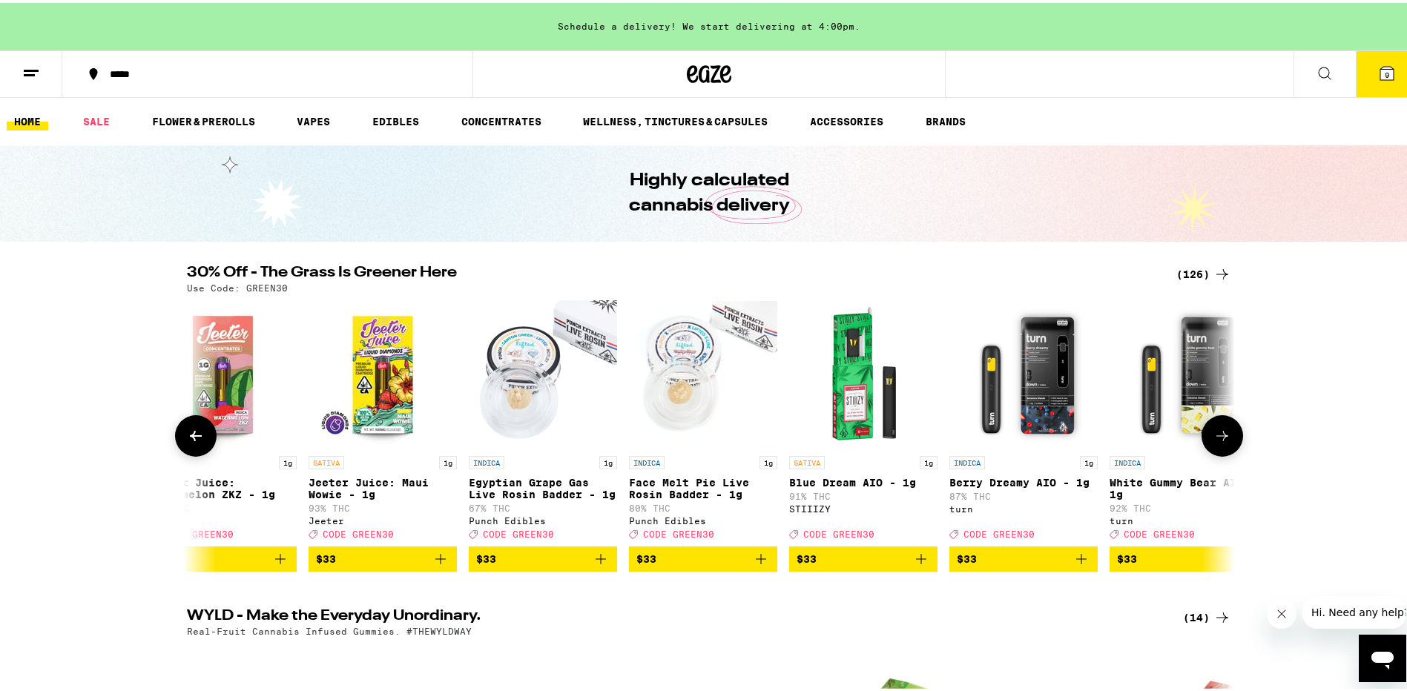
scroll to position [0, 13241]
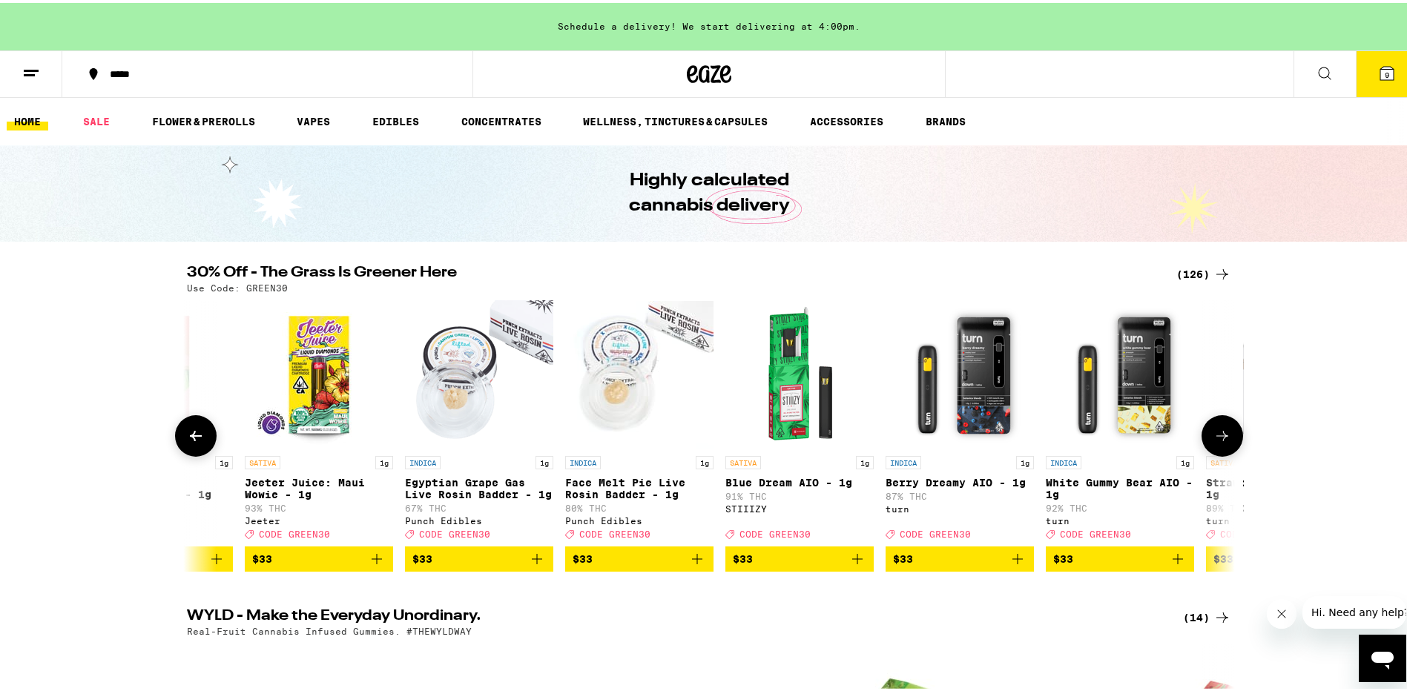
click at [1217, 438] on icon at bounding box center [1223, 433] width 12 height 10
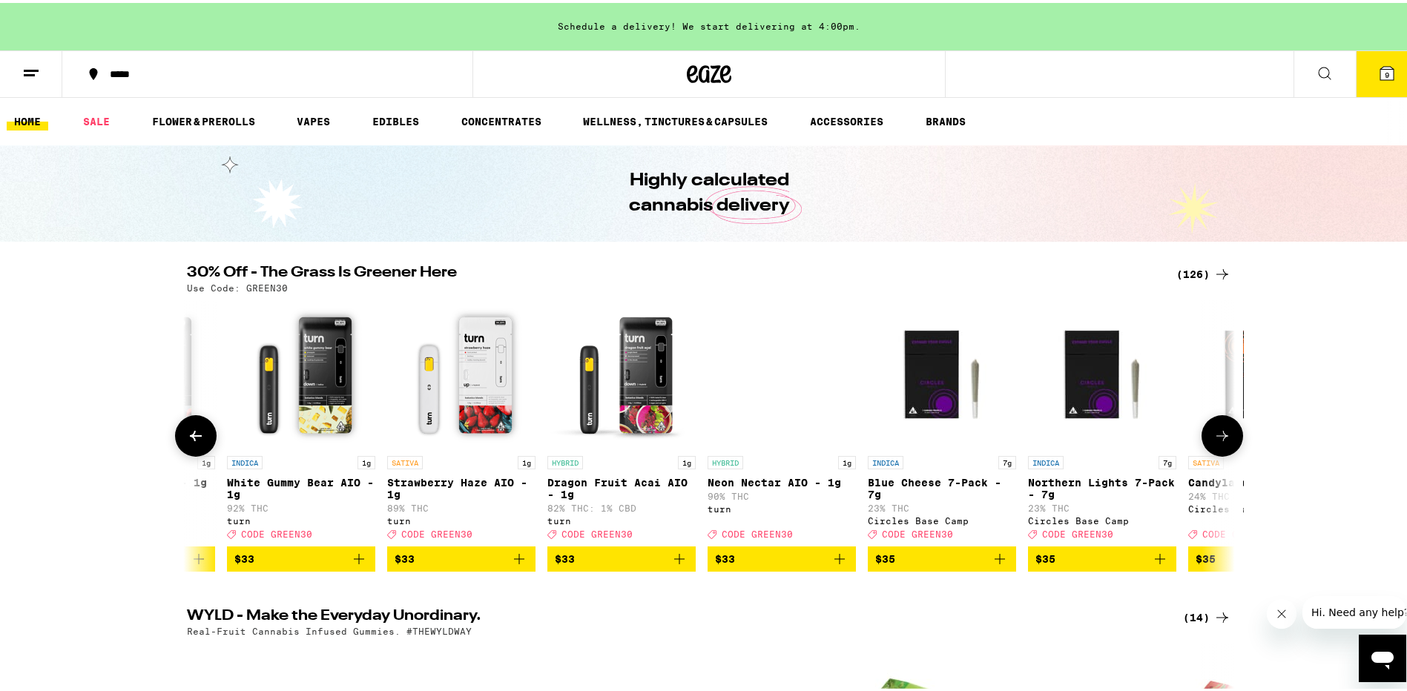
scroll to position [0, 14123]
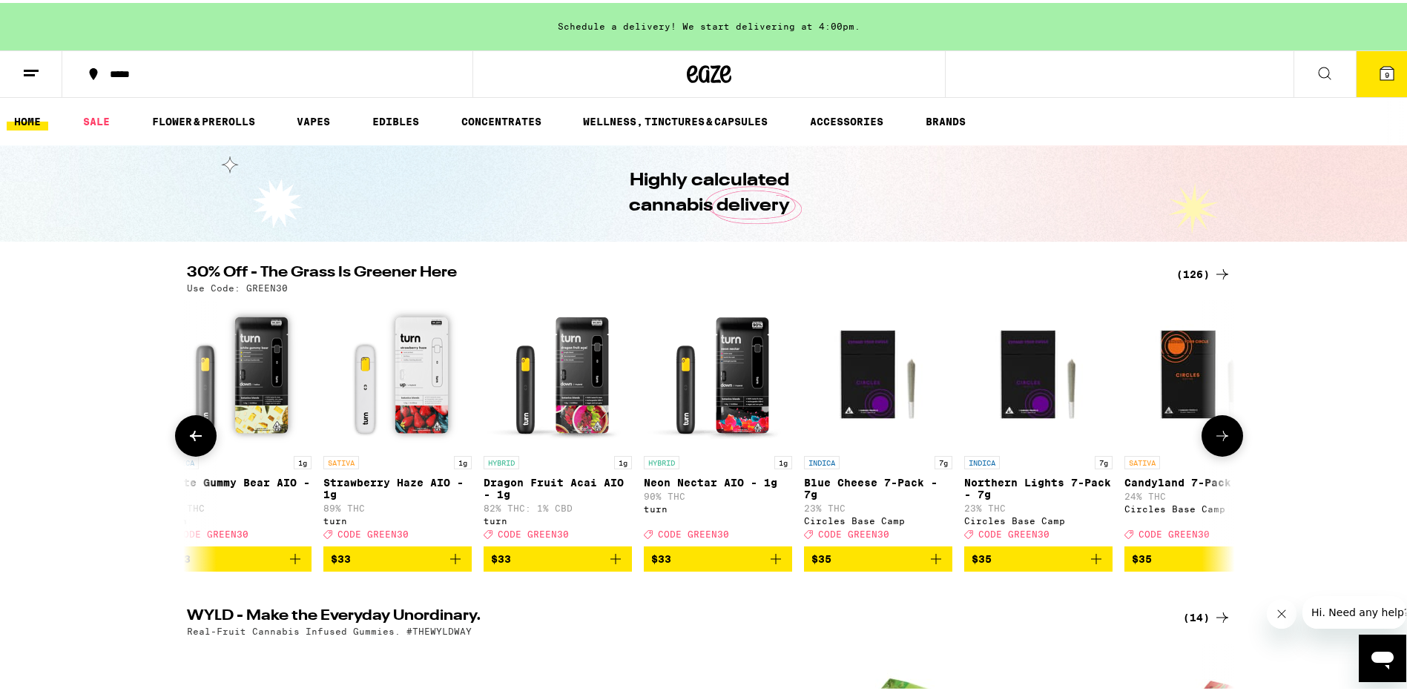
click at [1217, 438] on icon at bounding box center [1223, 433] width 12 height 10
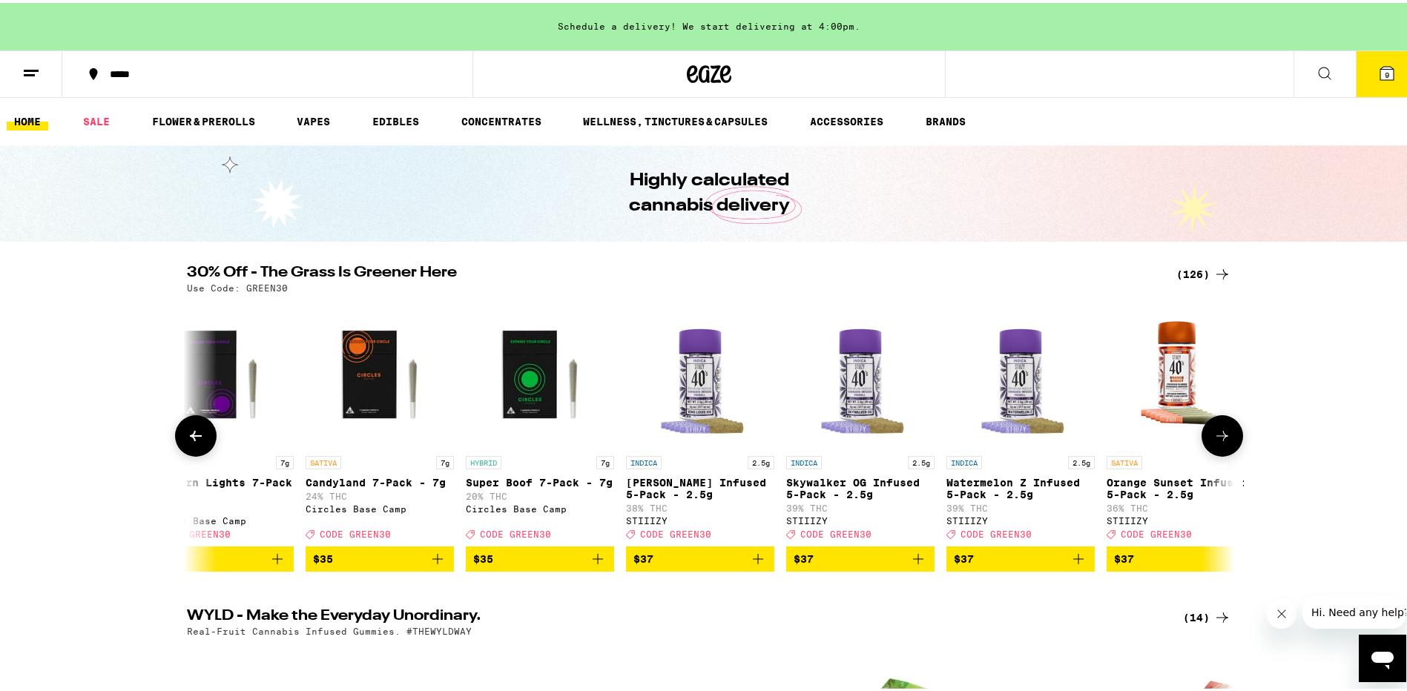
scroll to position [0, 15006]
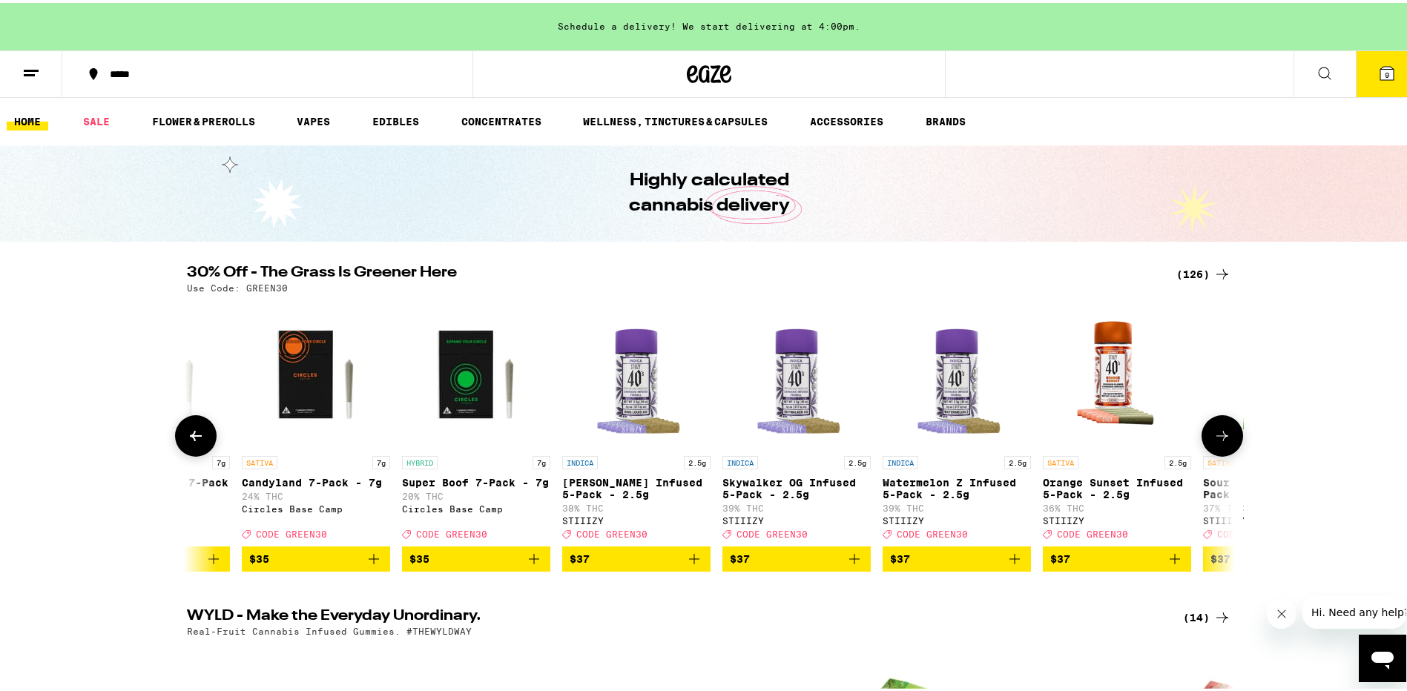
click at [1217, 438] on icon at bounding box center [1223, 433] width 12 height 10
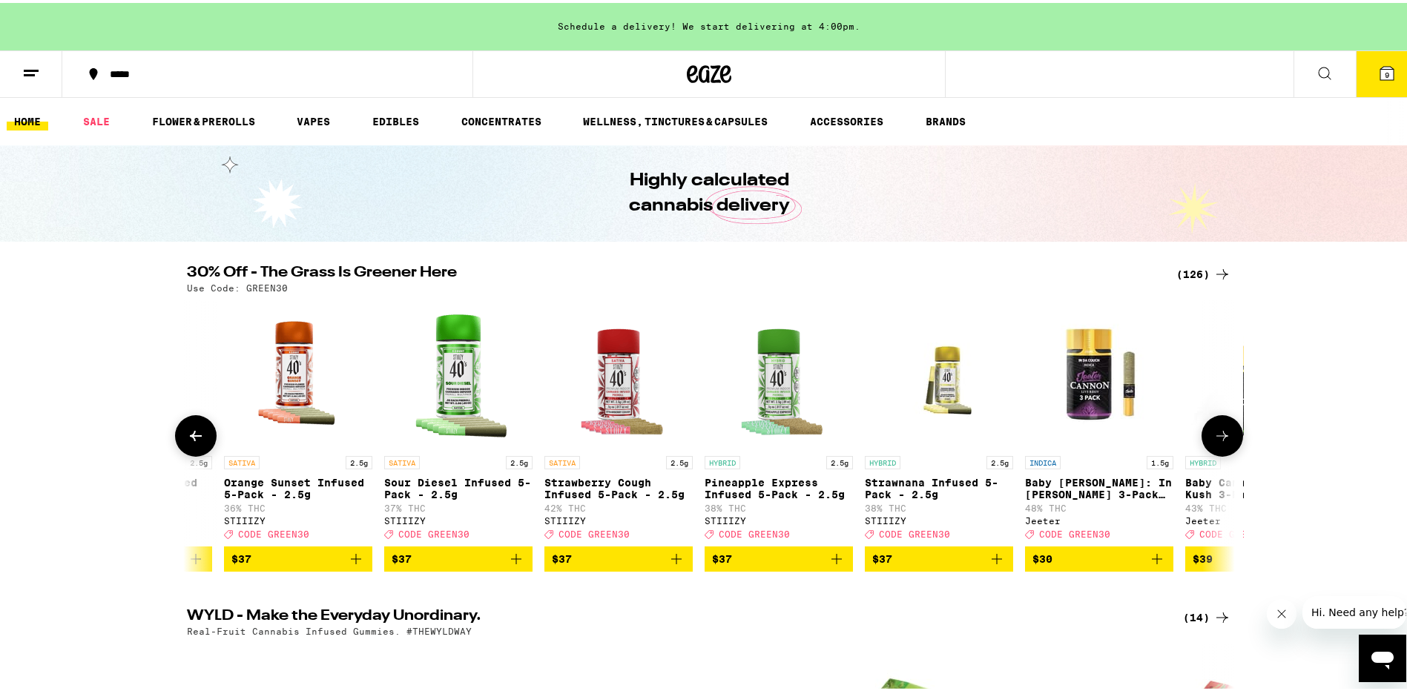
scroll to position [0, 15889]
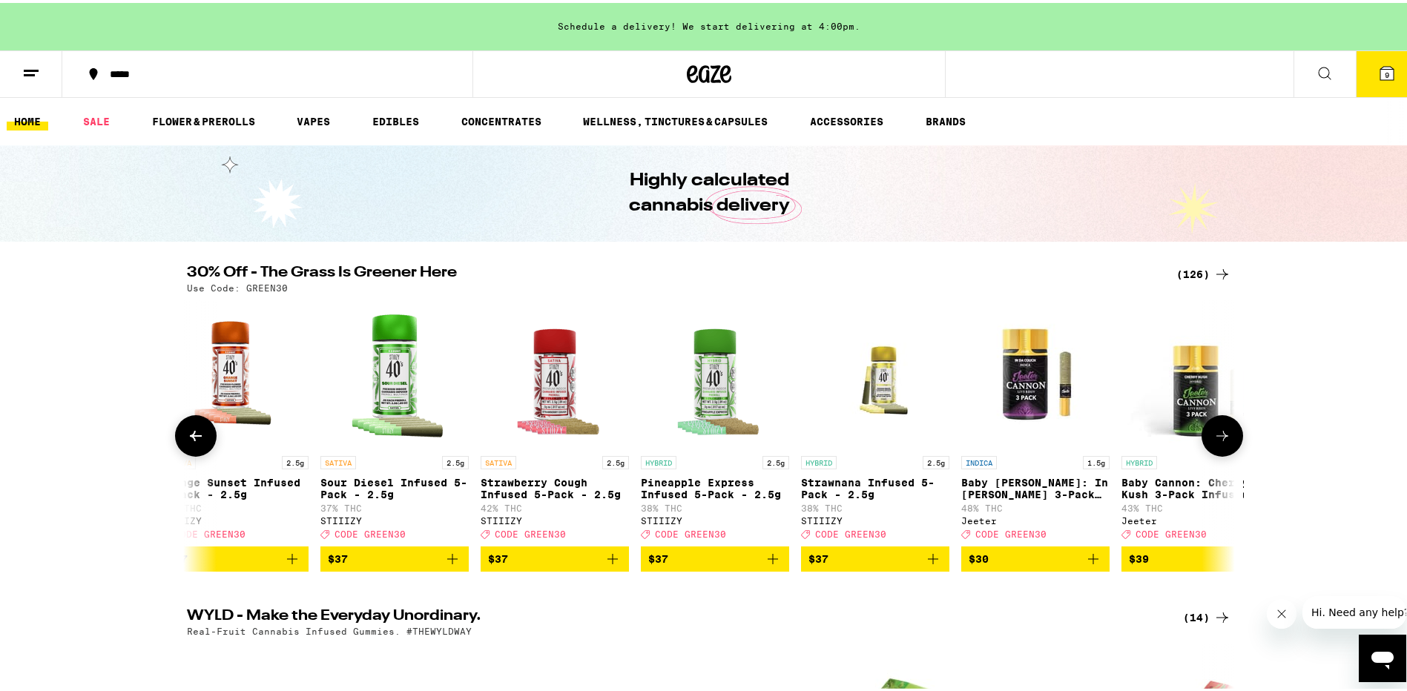
click at [1217, 438] on icon at bounding box center [1223, 433] width 12 height 10
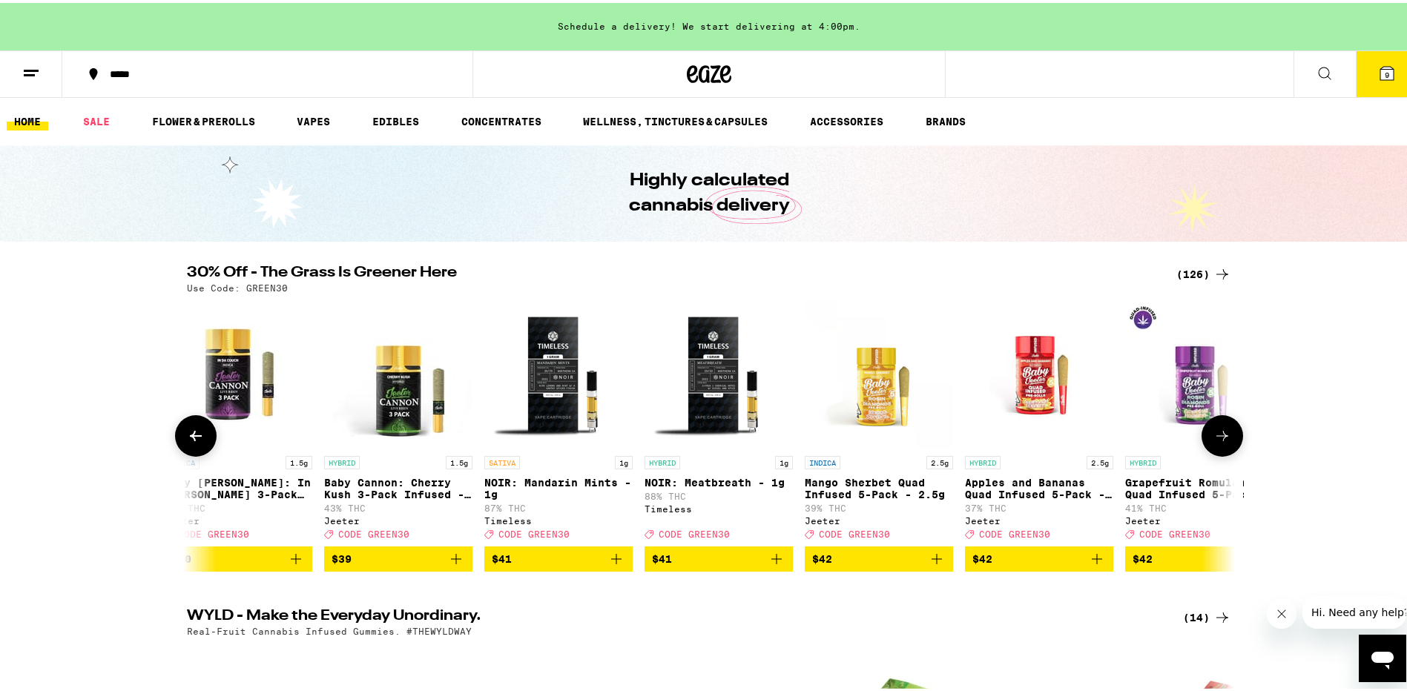
scroll to position [0, 16771]
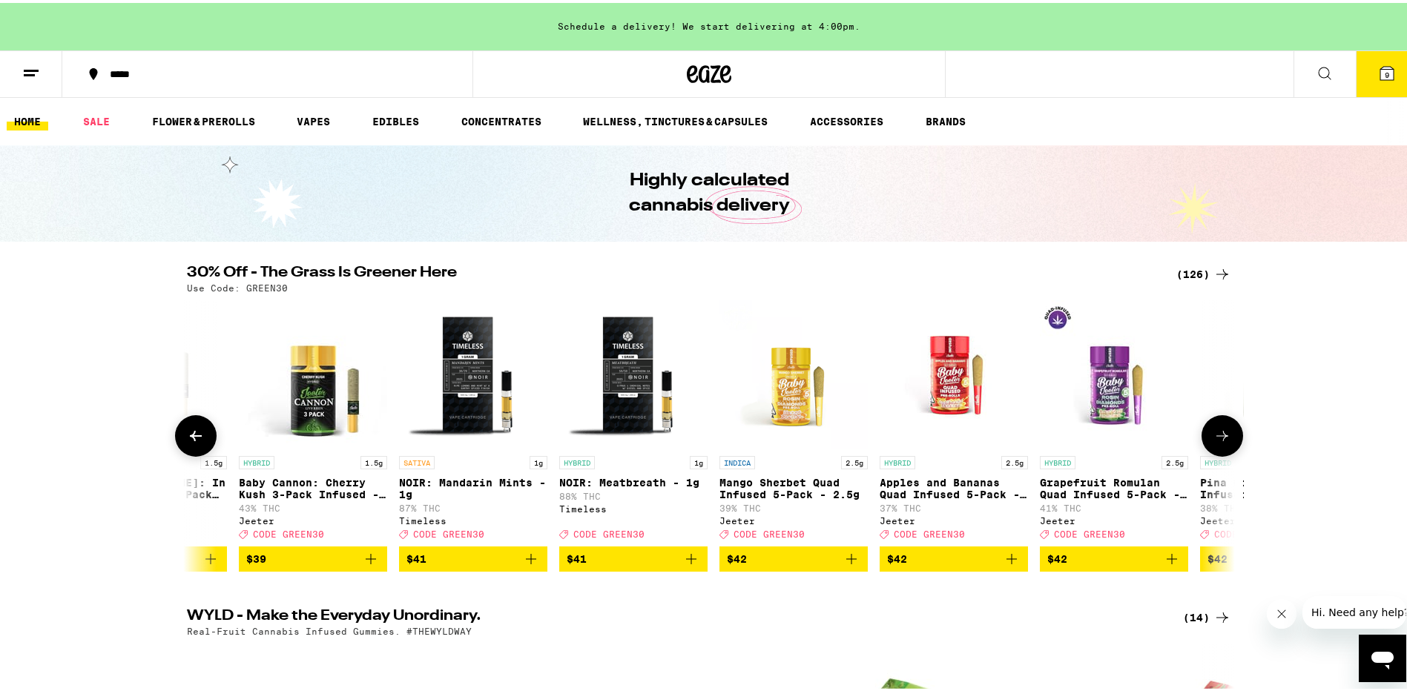
click at [1217, 438] on icon at bounding box center [1223, 433] width 12 height 10
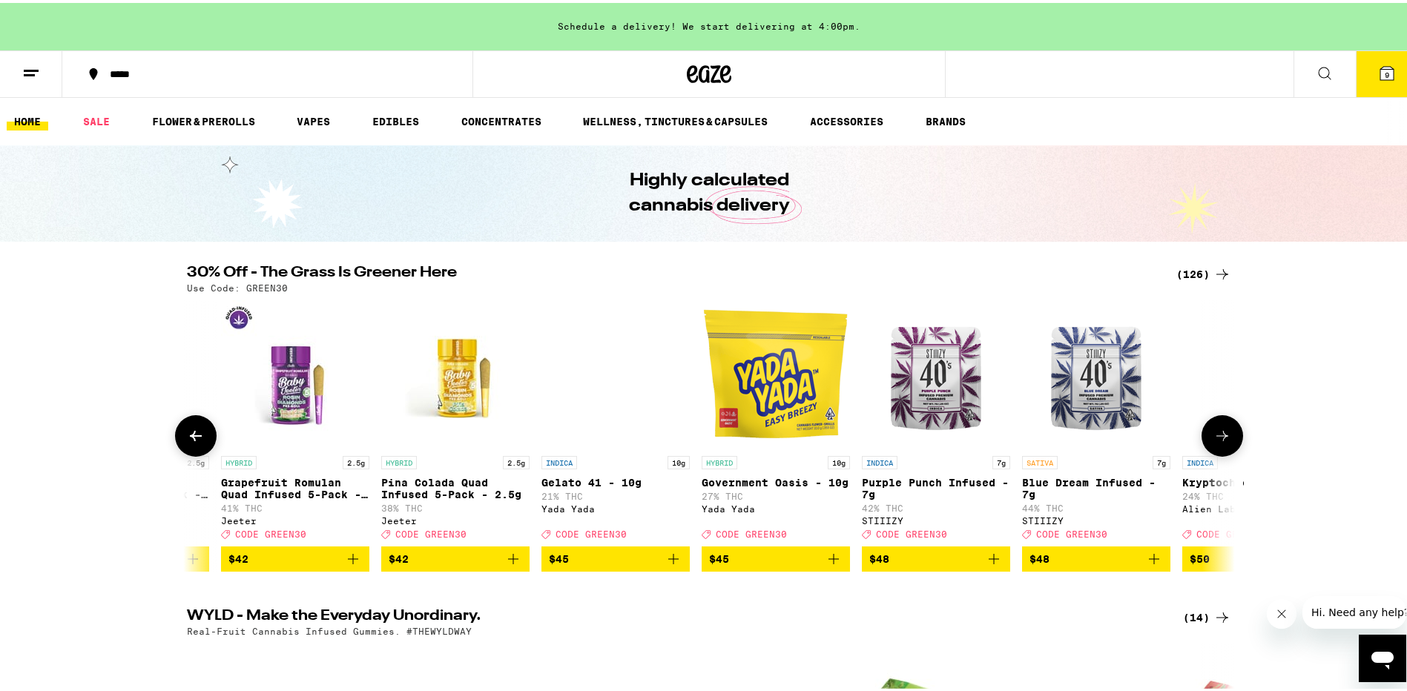
scroll to position [0, 17654]
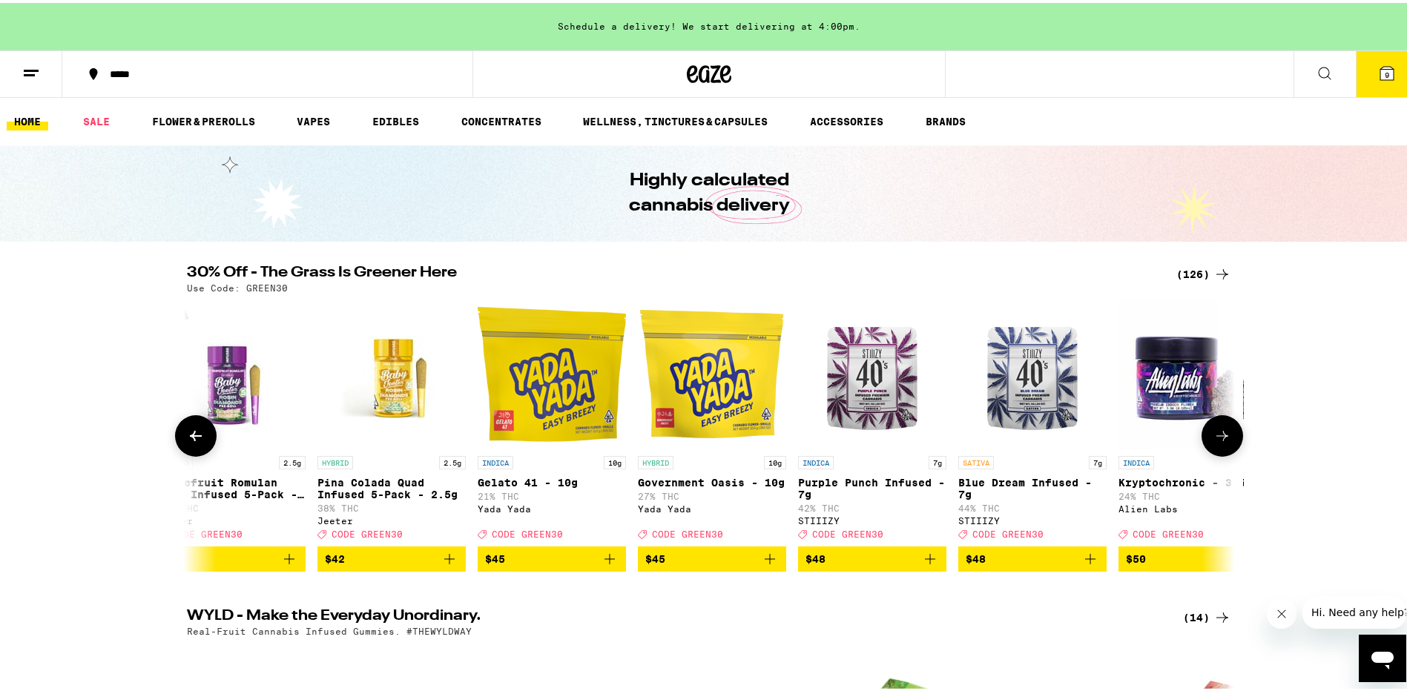
click at [1217, 438] on icon at bounding box center [1223, 433] width 12 height 10
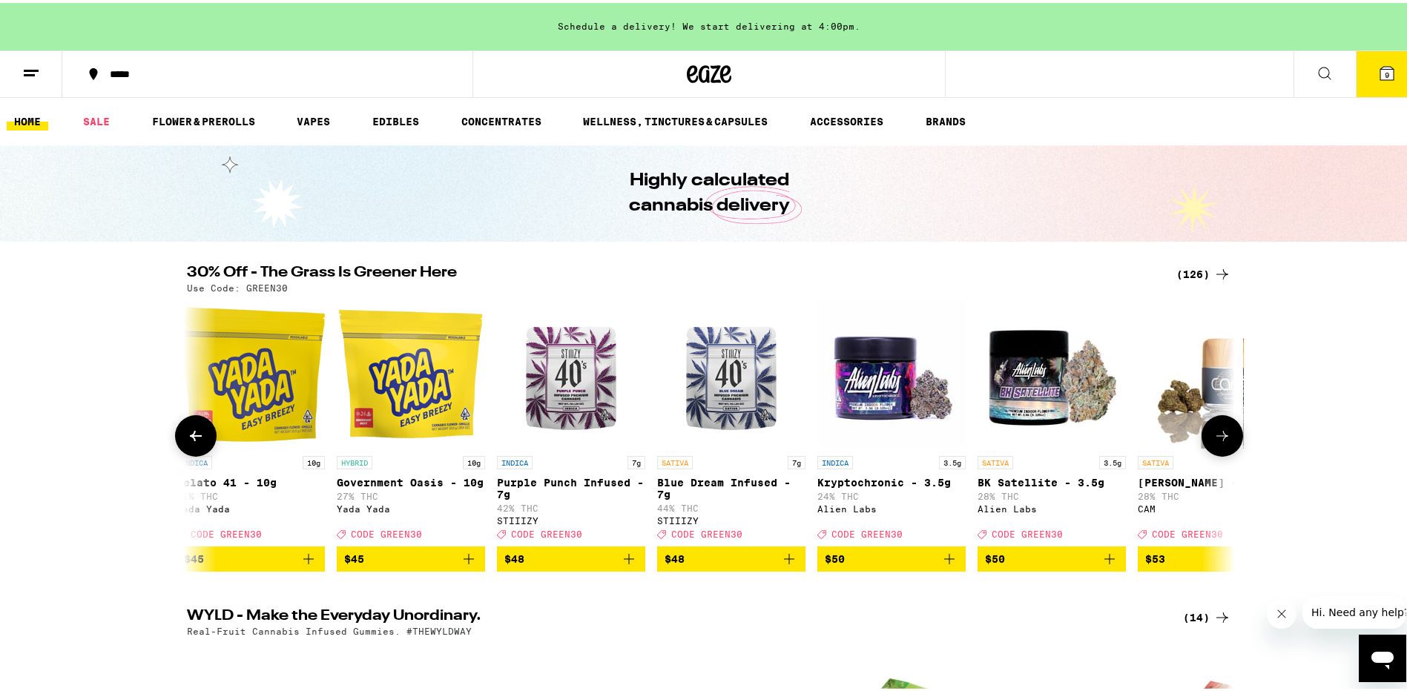
scroll to position [0, 18537]
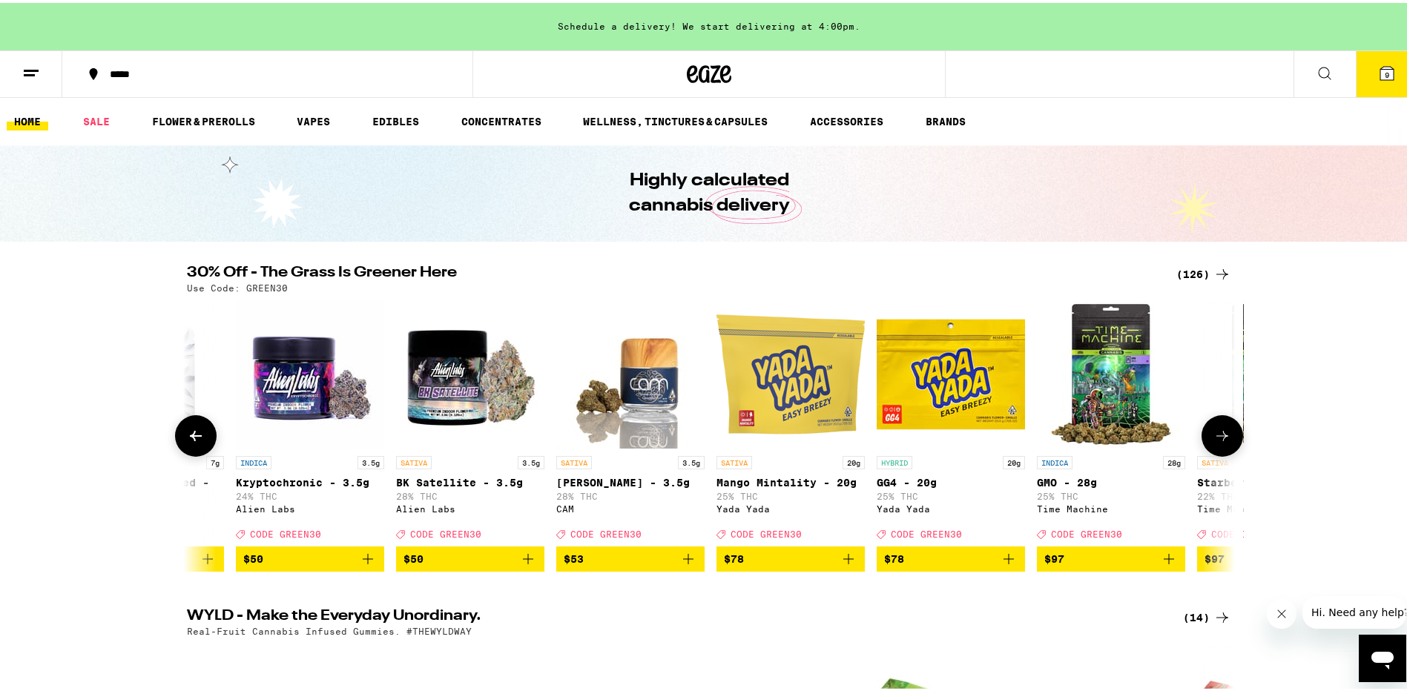
click at [1217, 438] on icon at bounding box center [1223, 433] width 12 height 10
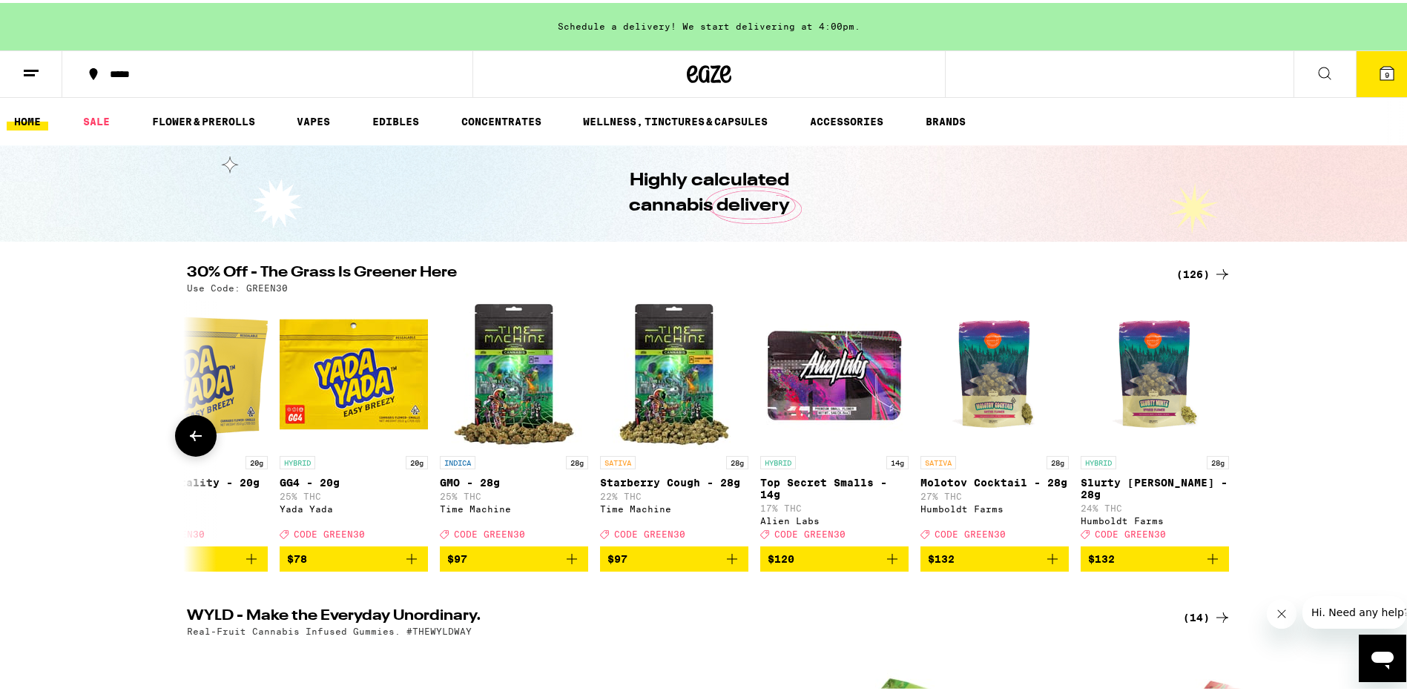
scroll to position [0, 19144]
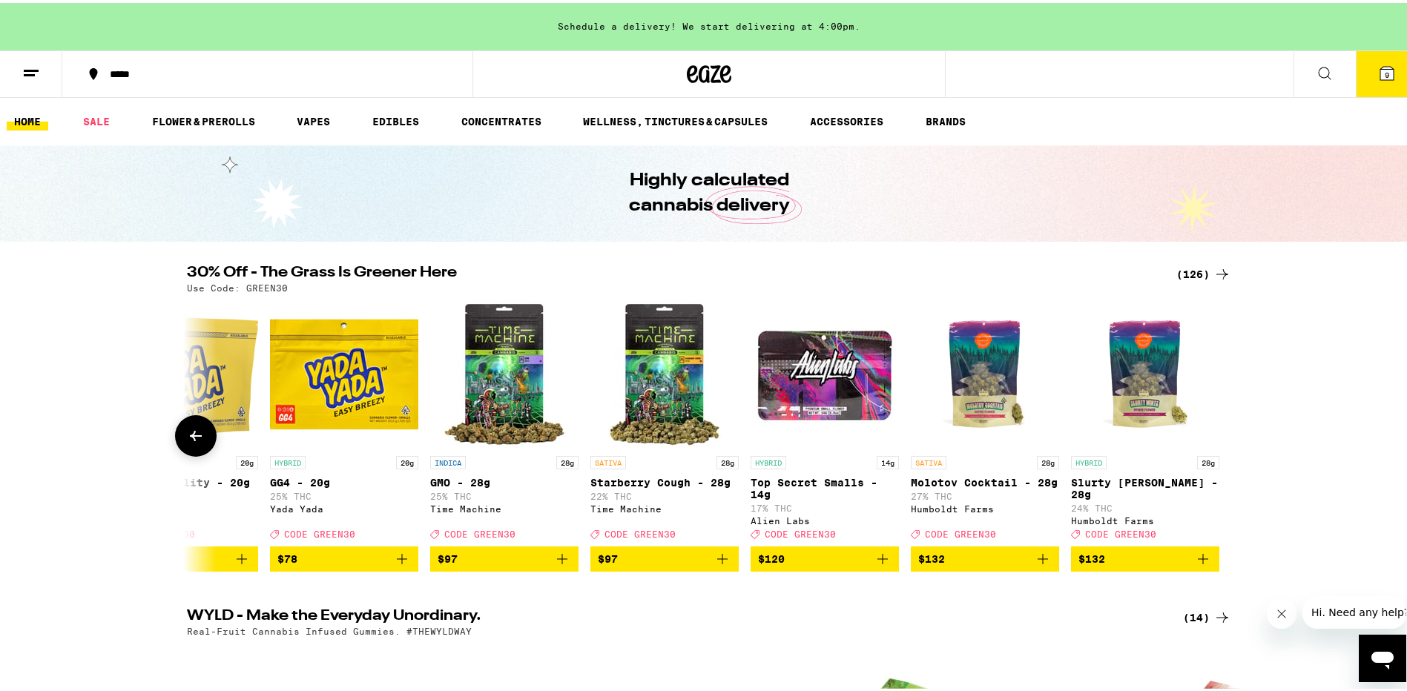
click at [200, 435] on button at bounding box center [196, 433] width 42 height 42
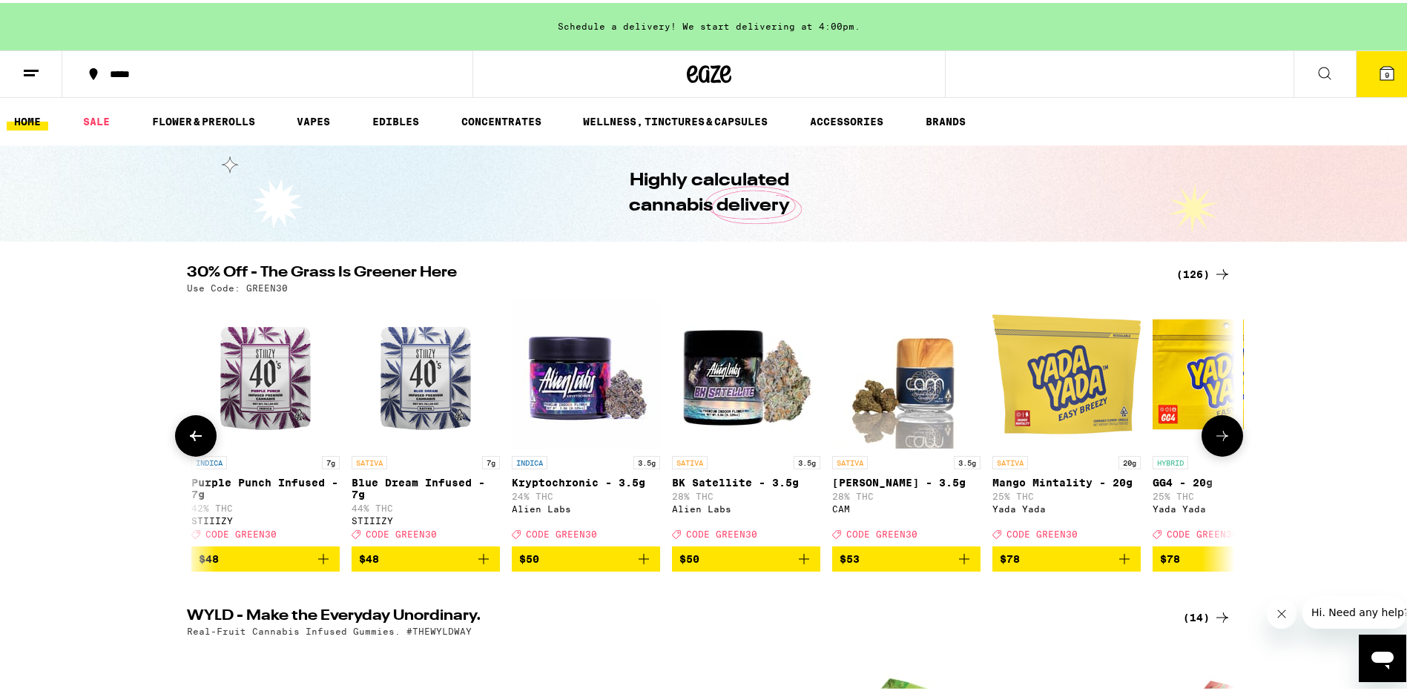
click at [200, 435] on button at bounding box center [196, 433] width 42 height 42
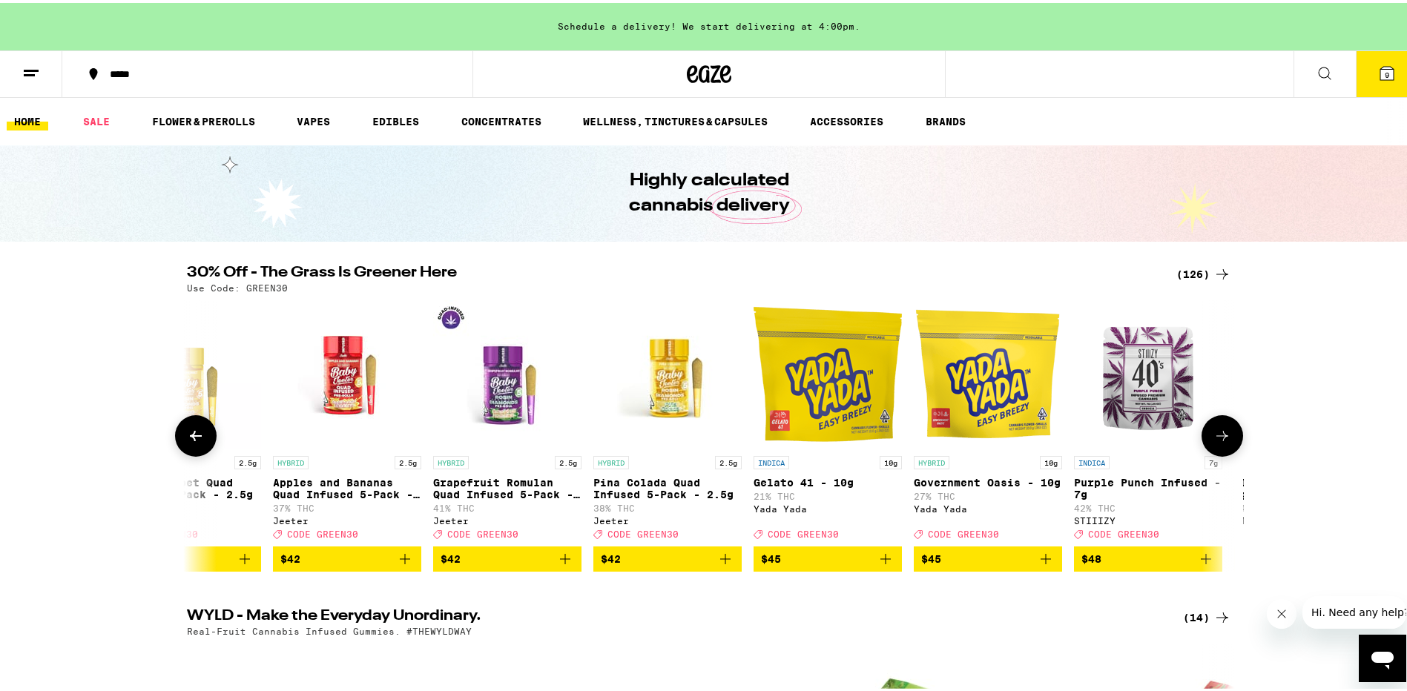
click at [200, 435] on button at bounding box center [196, 433] width 42 height 42
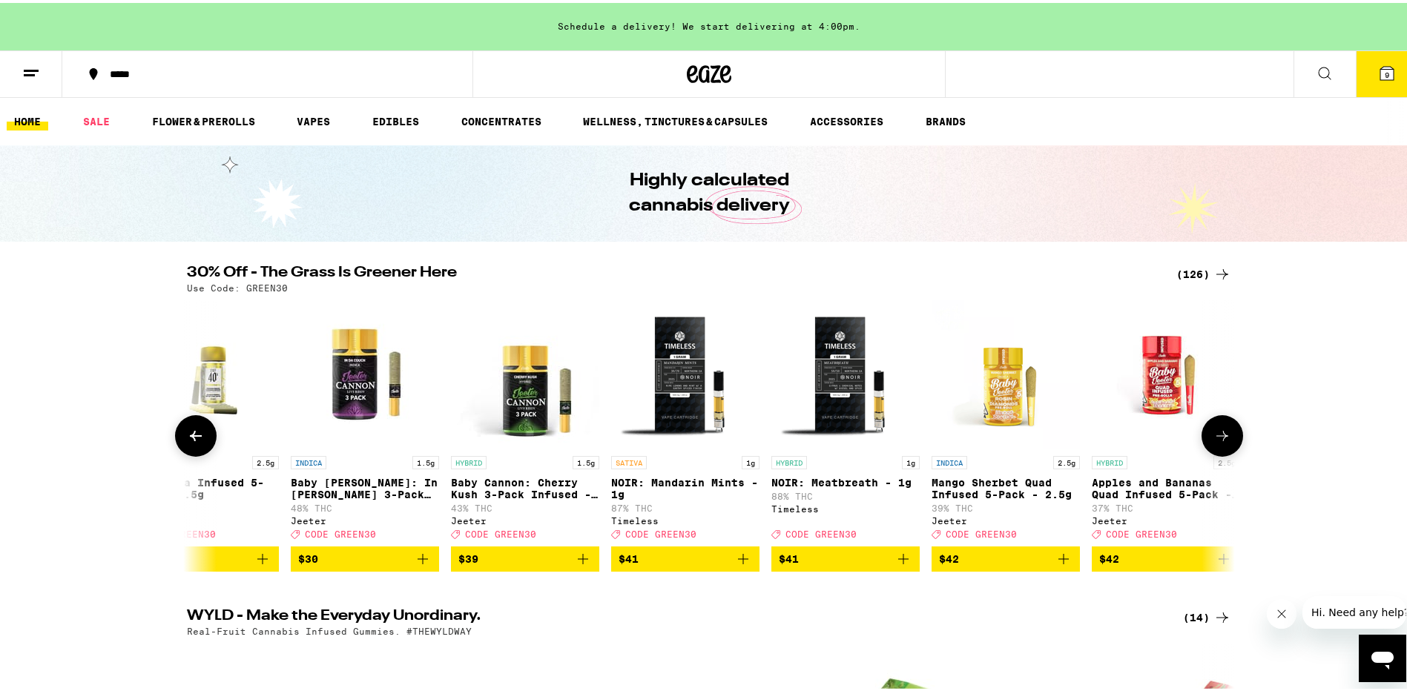
scroll to position [0, 16496]
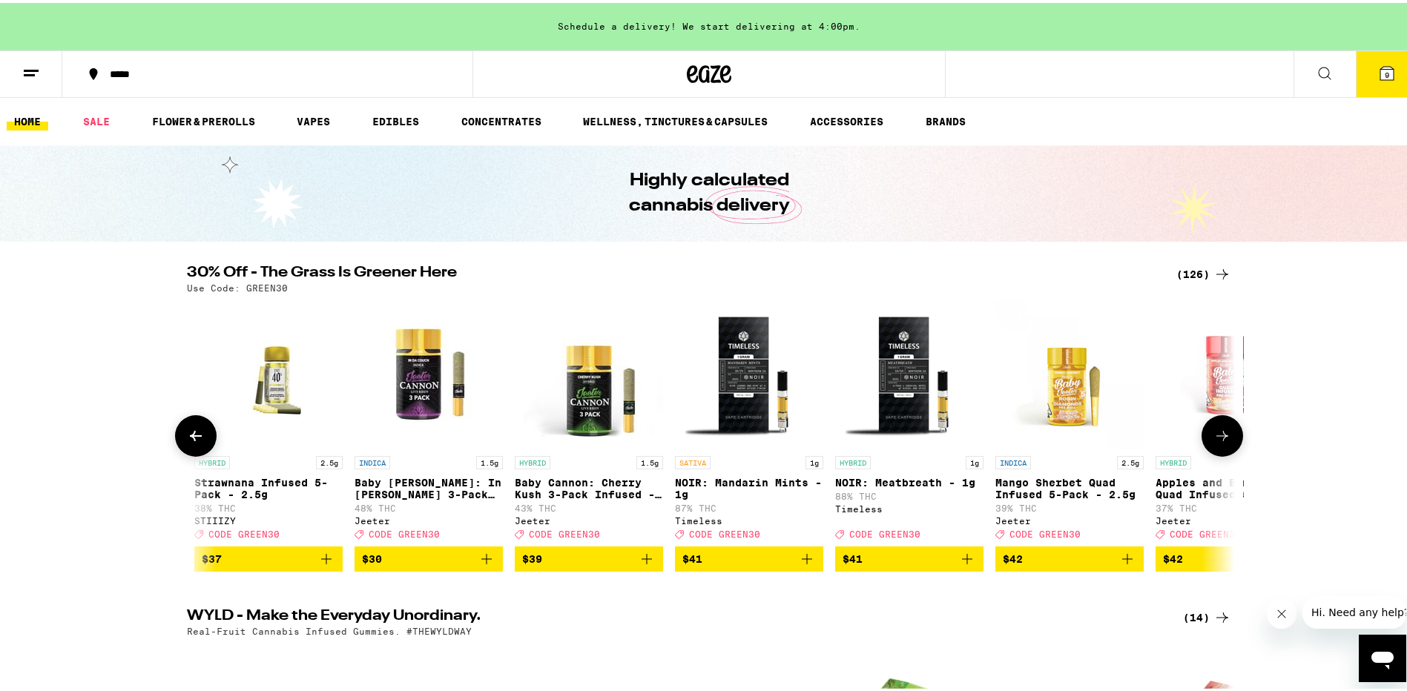
click at [200, 435] on button at bounding box center [196, 433] width 42 height 42
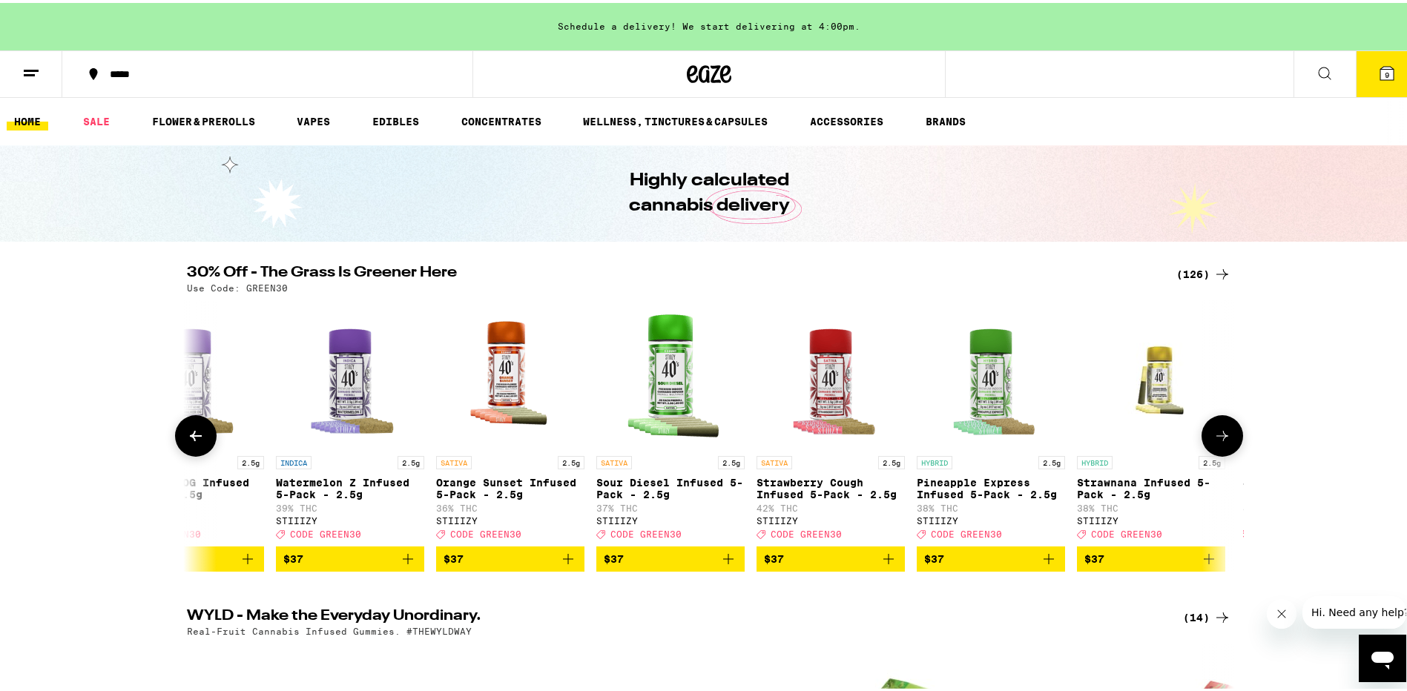
click at [200, 435] on button at bounding box center [196, 433] width 42 height 42
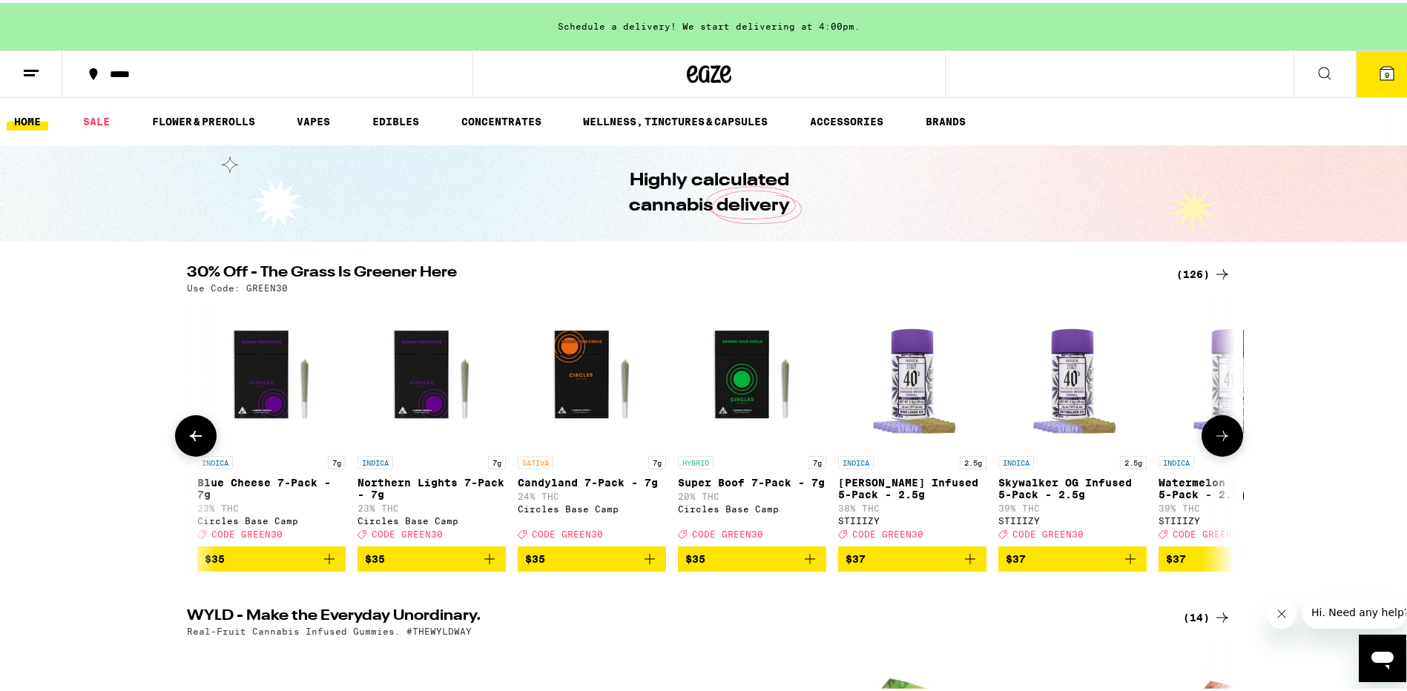
click at [200, 435] on button at bounding box center [196, 433] width 42 height 42
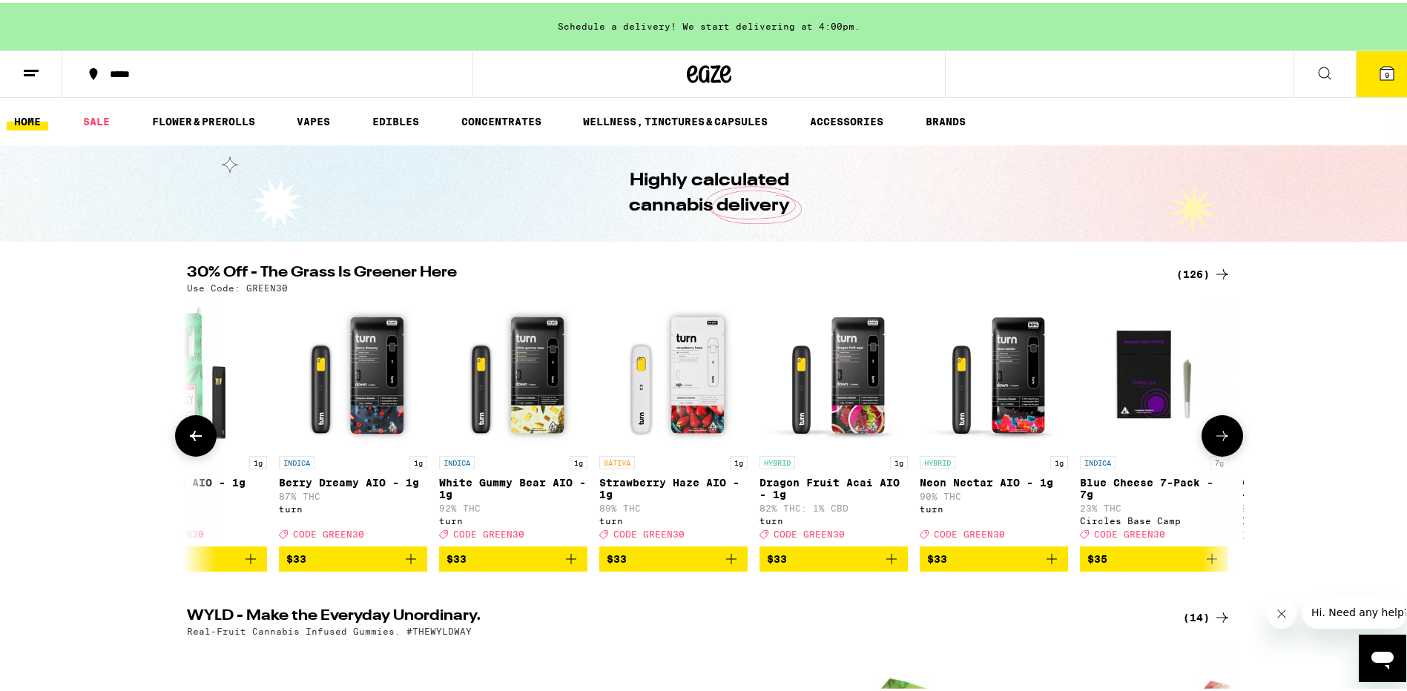
click at [200, 435] on button at bounding box center [196, 433] width 42 height 42
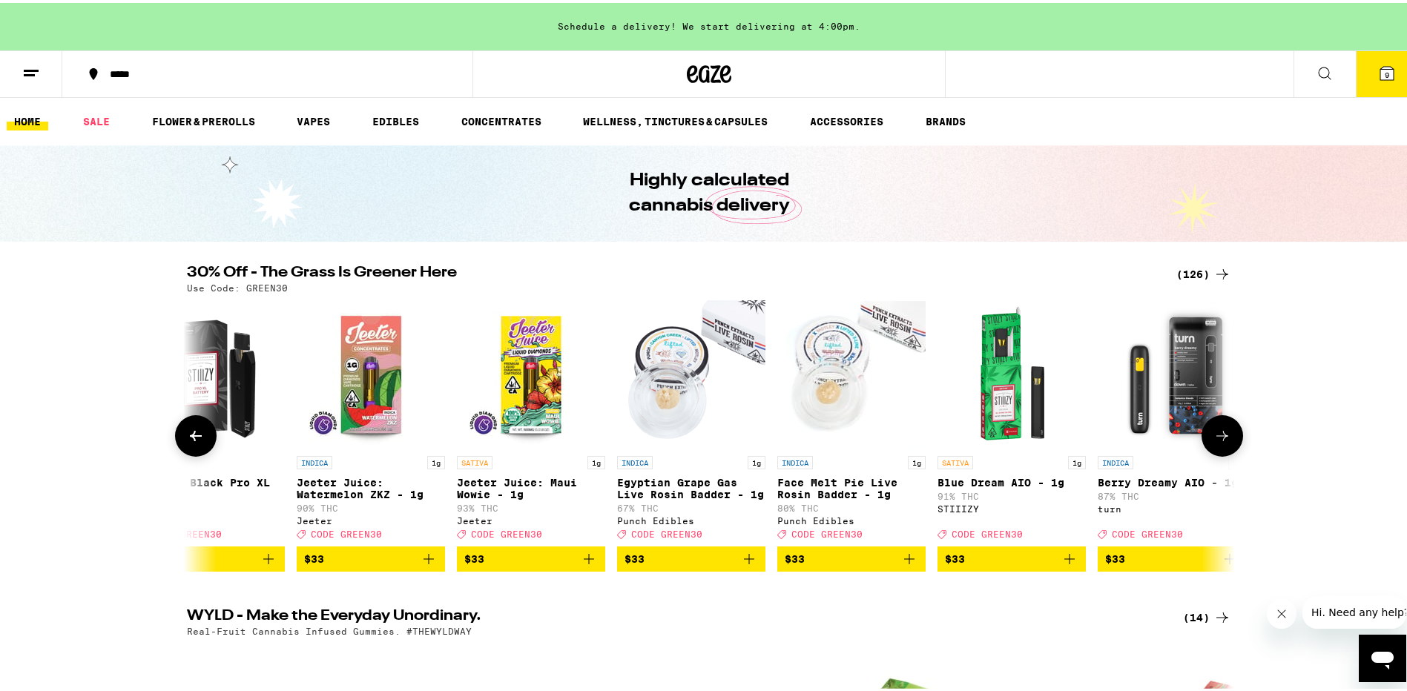
scroll to position [0, 12965]
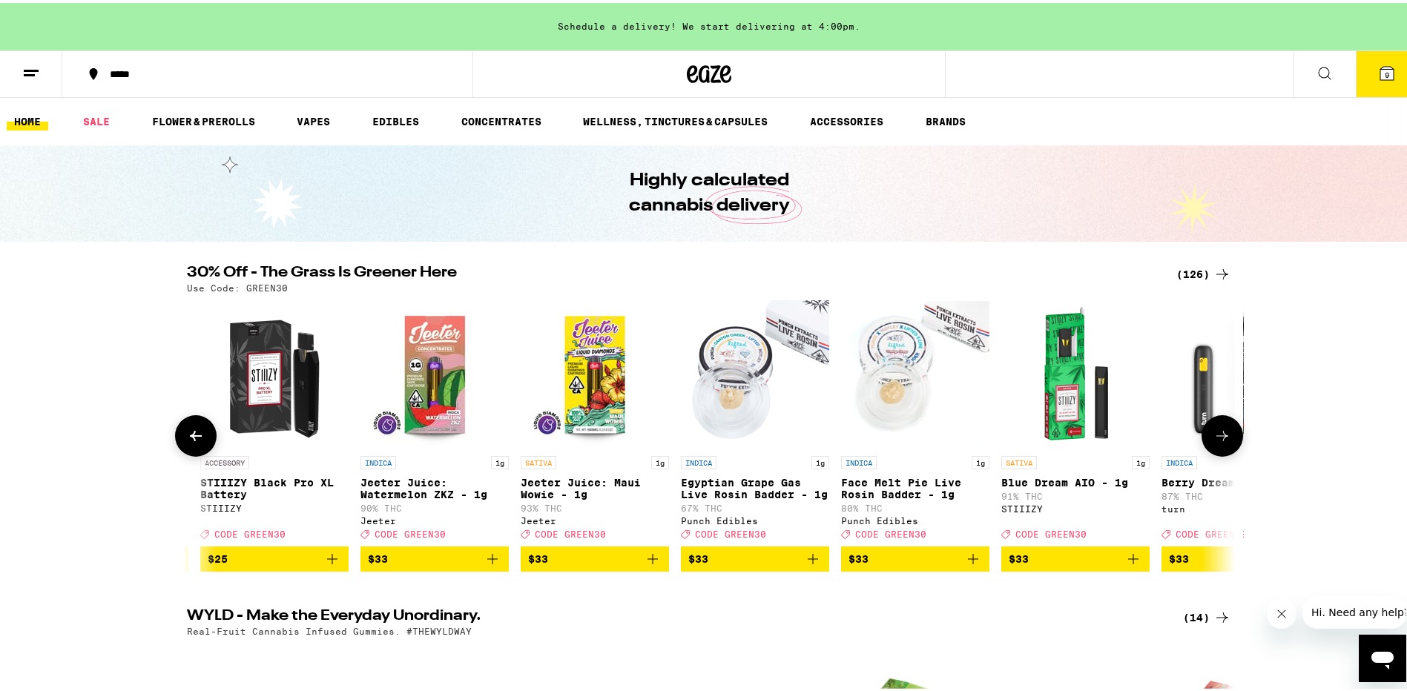
click at [200, 435] on button at bounding box center [196, 433] width 42 height 42
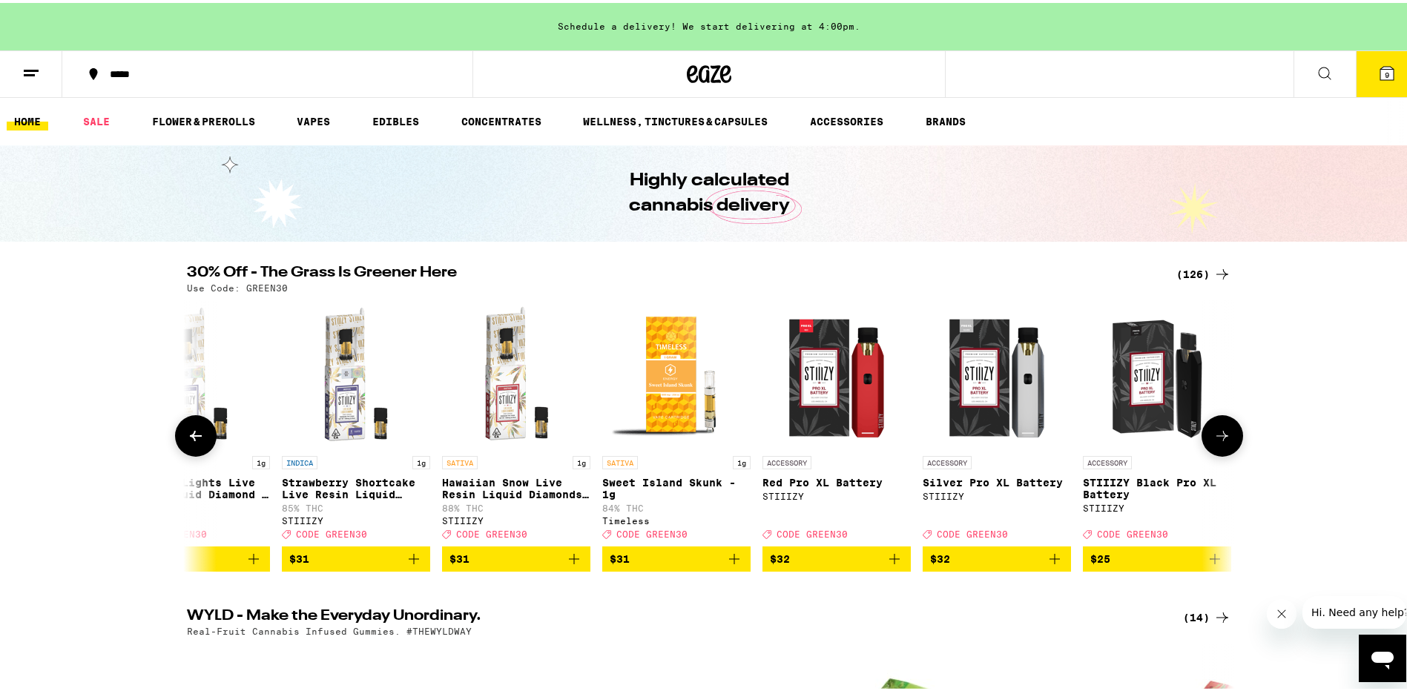
click at [200, 435] on button at bounding box center [196, 433] width 42 height 42
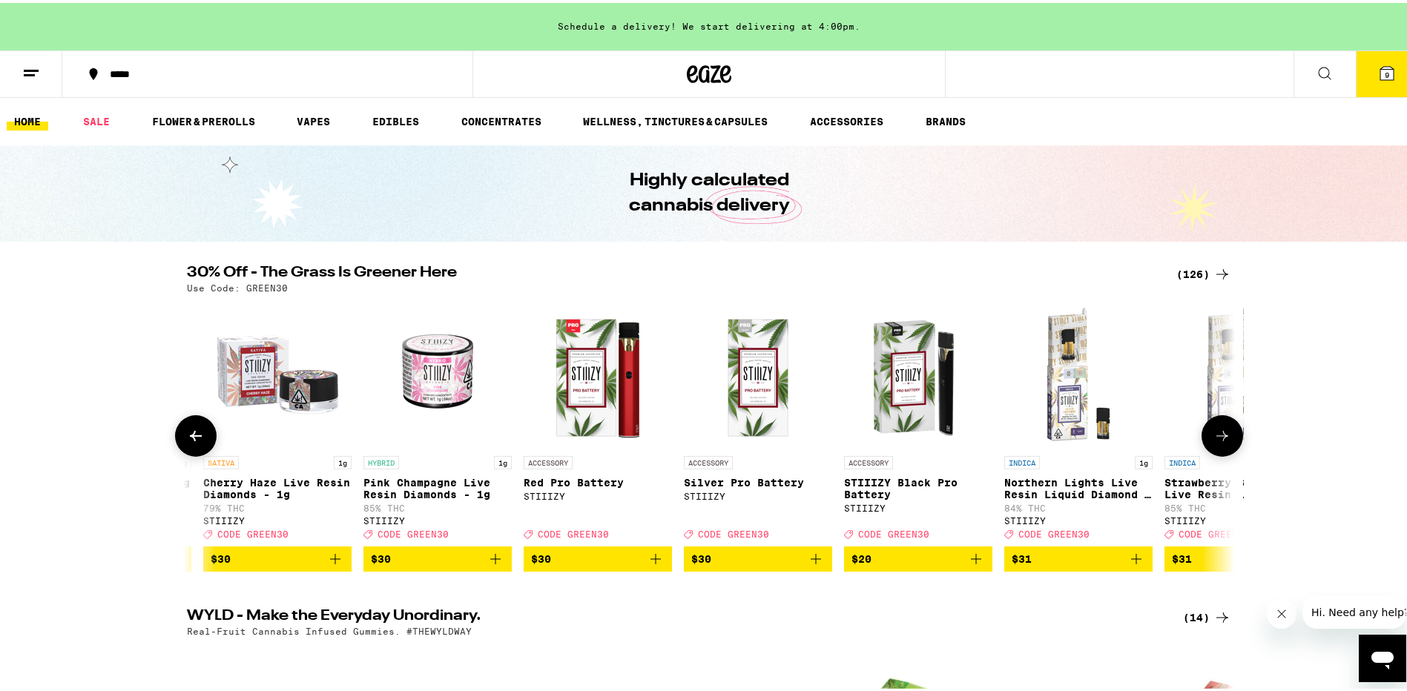
click at [200, 435] on button at bounding box center [196, 433] width 42 height 42
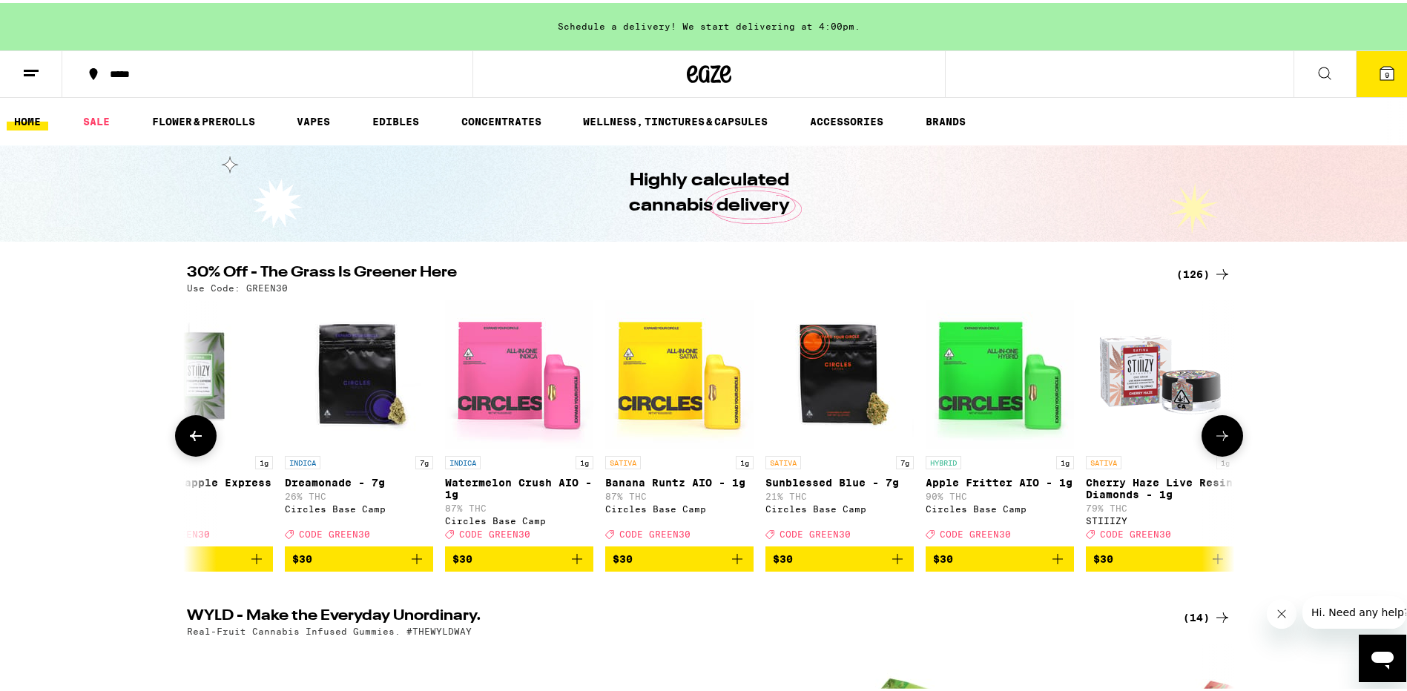
click at [200, 435] on button at bounding box center [196, 433] width 42 height 42
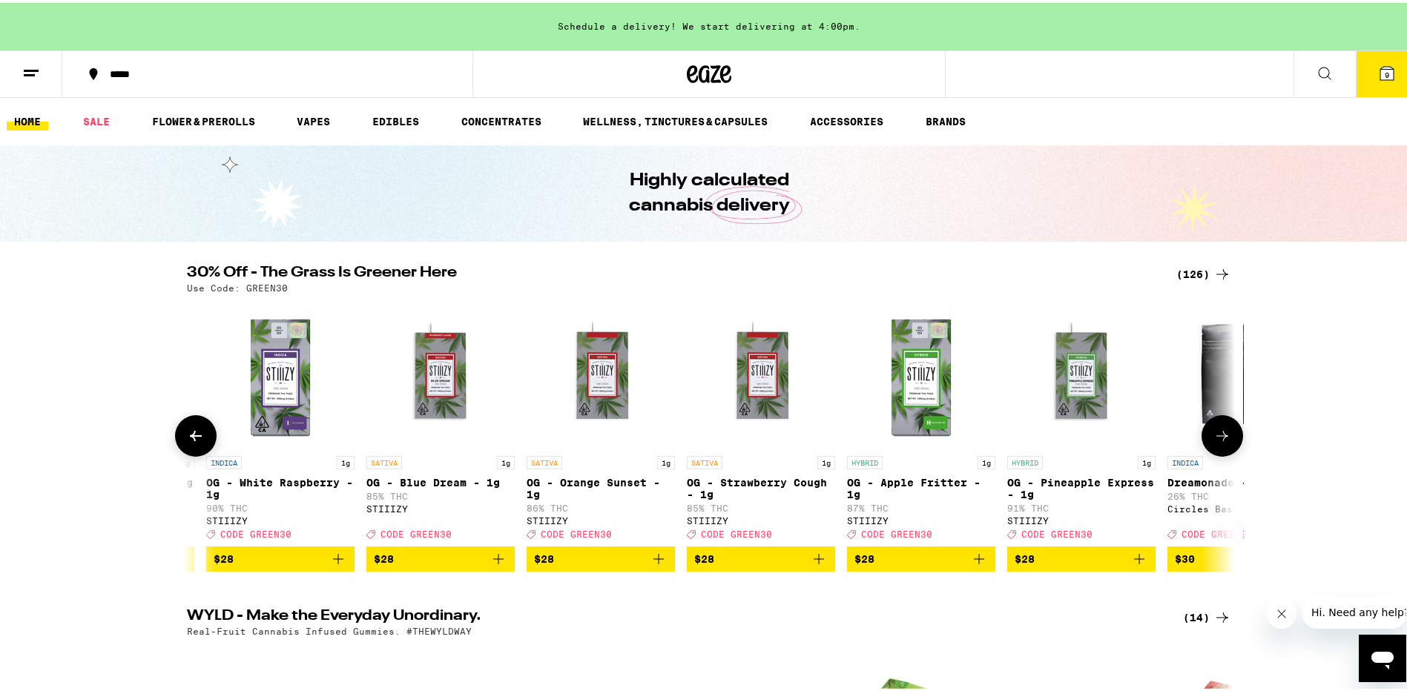
click at [200, 435] on button at bounding box center [196, 433] width 42 height 42
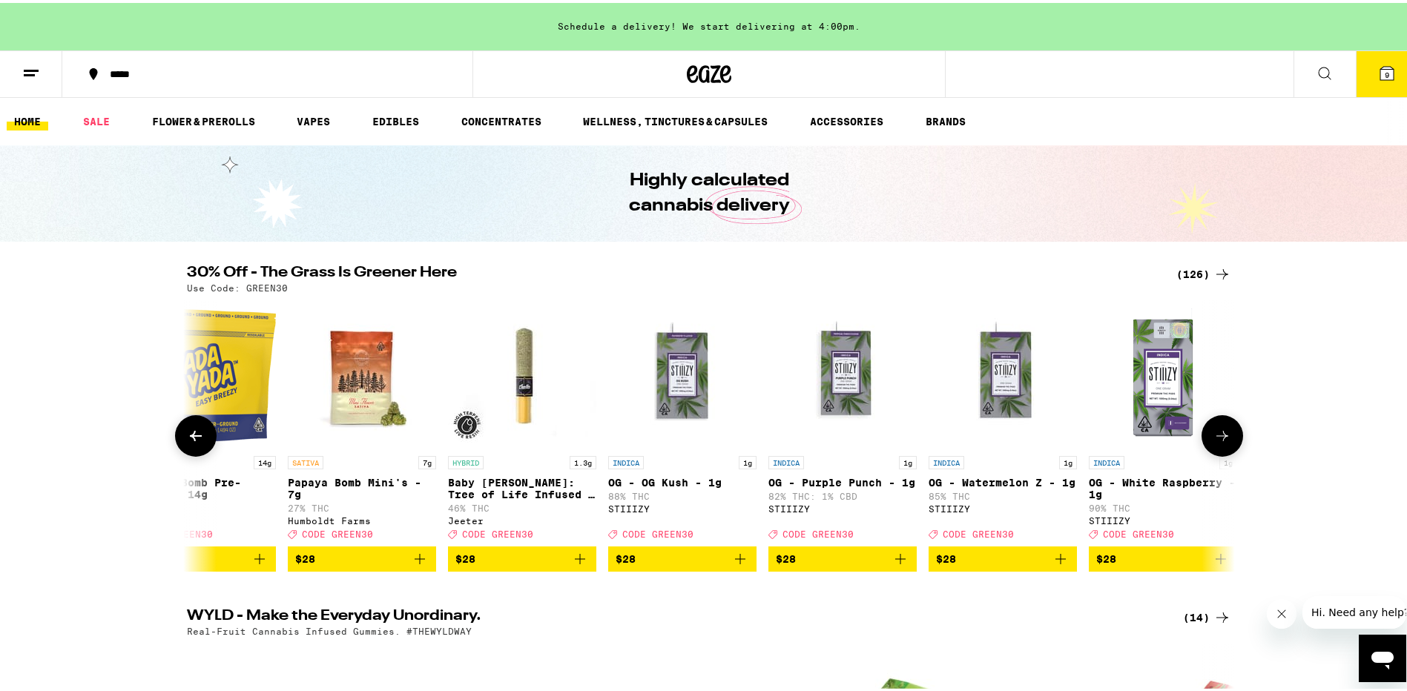
click at [200, 435] on button at bounding box center [196, 433] width 42 height 42
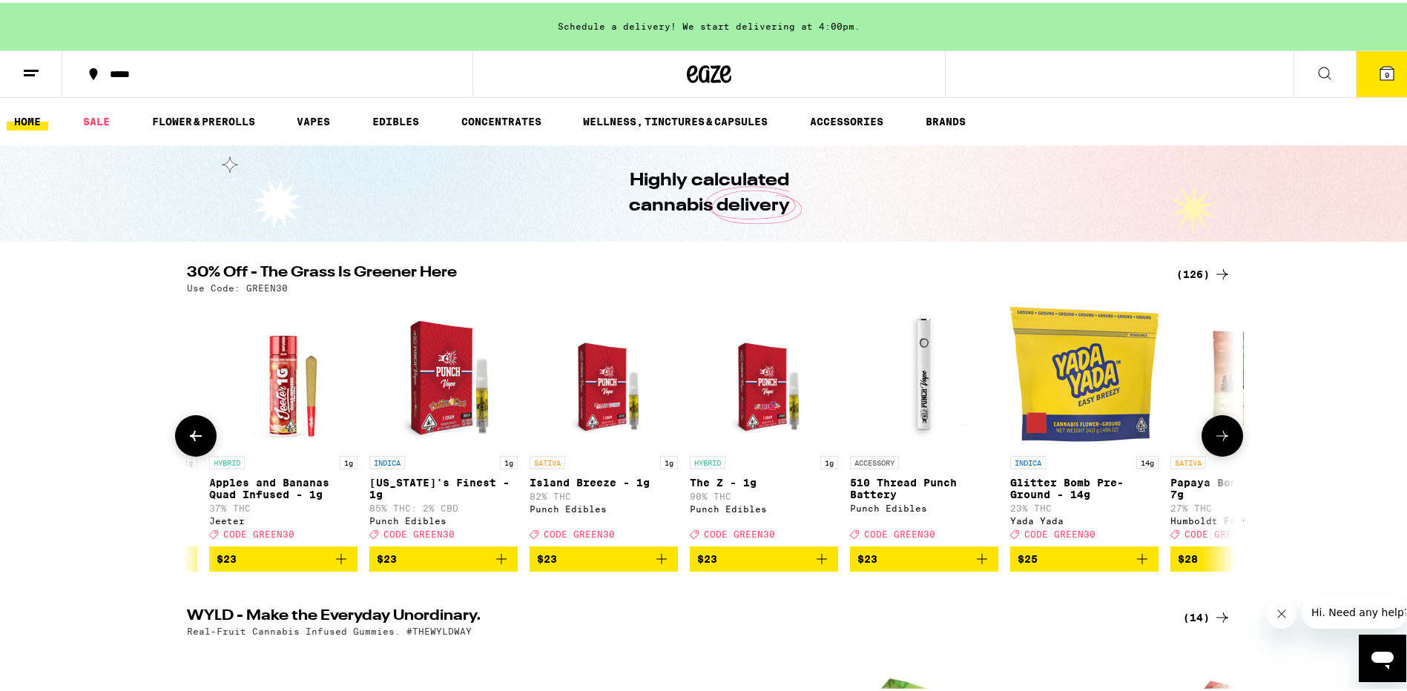
click at [200, 435] on button at bounding box center [196, 433] width 42 height 42
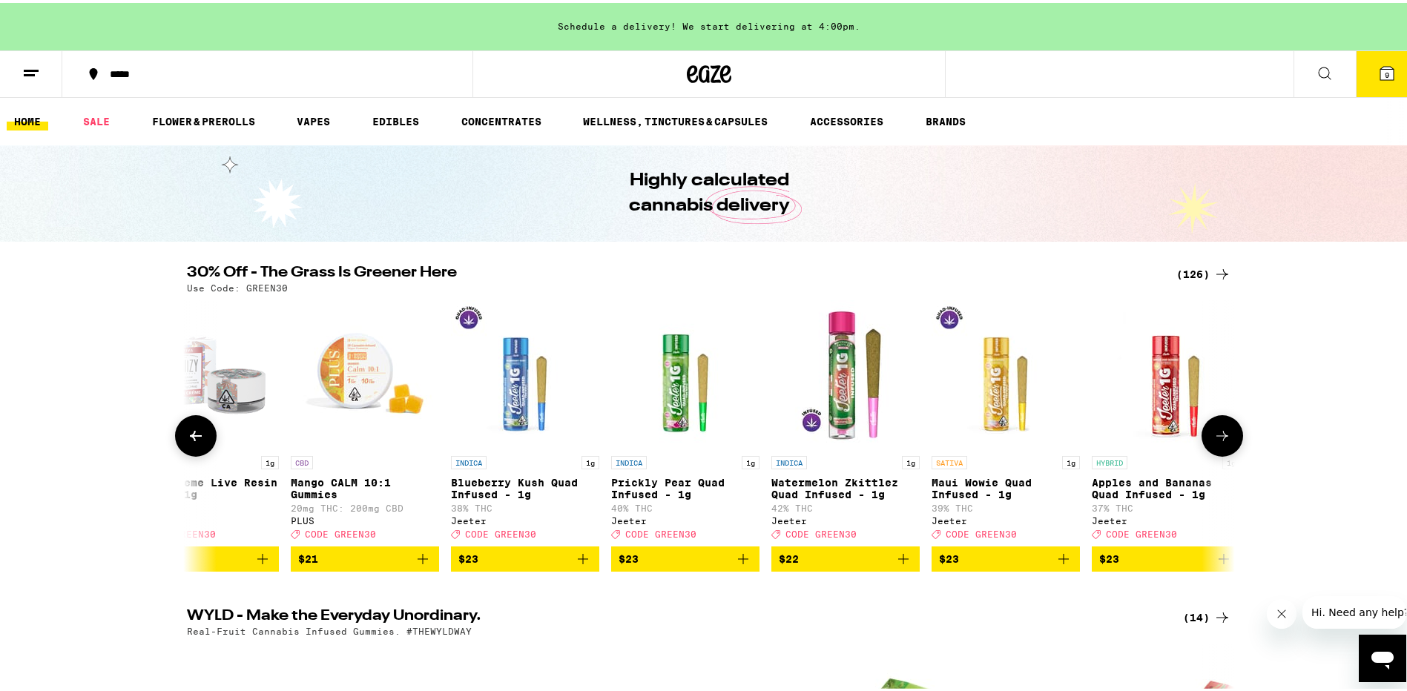
click at [200, 435] on button at bounding box center [196, 433] width 42 height 42
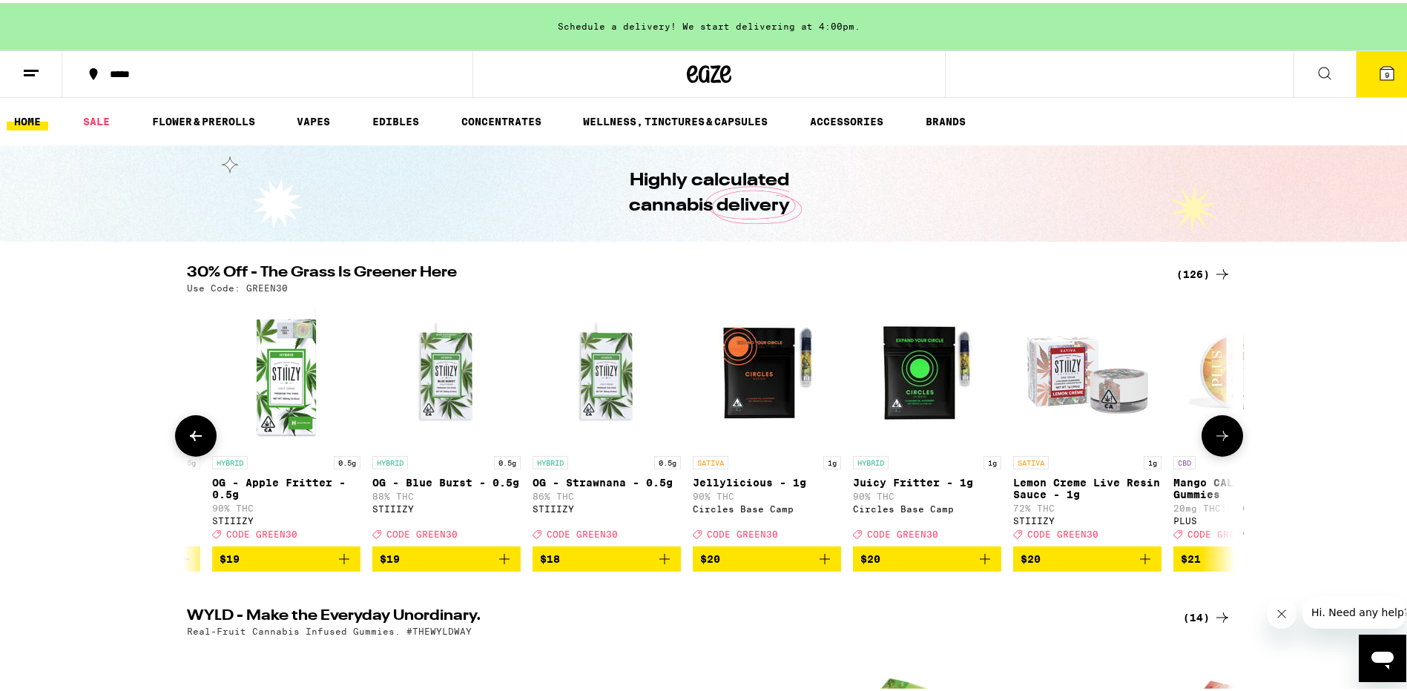
click at [200, 435] on button at bounding box center [196, 433] width 42 height 42
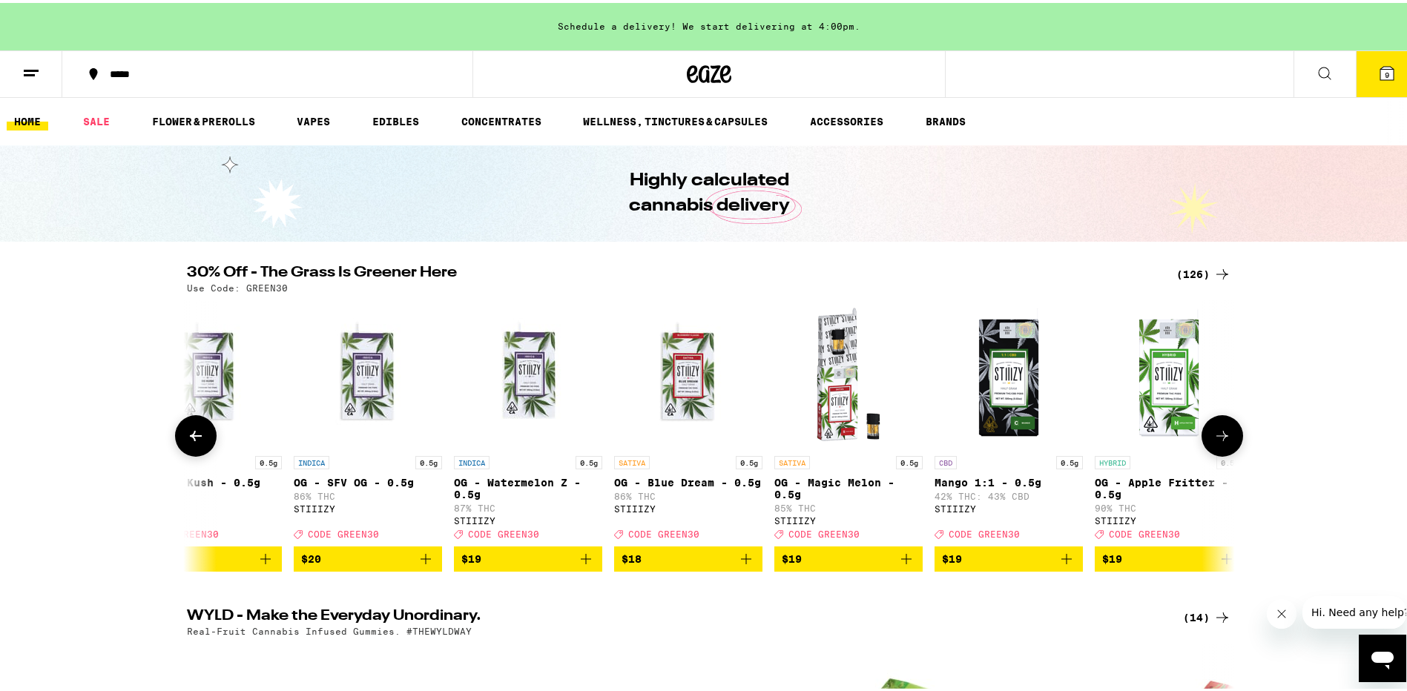
click at [200, 435] on button at bounding box center [196, 433] width 42 height 42
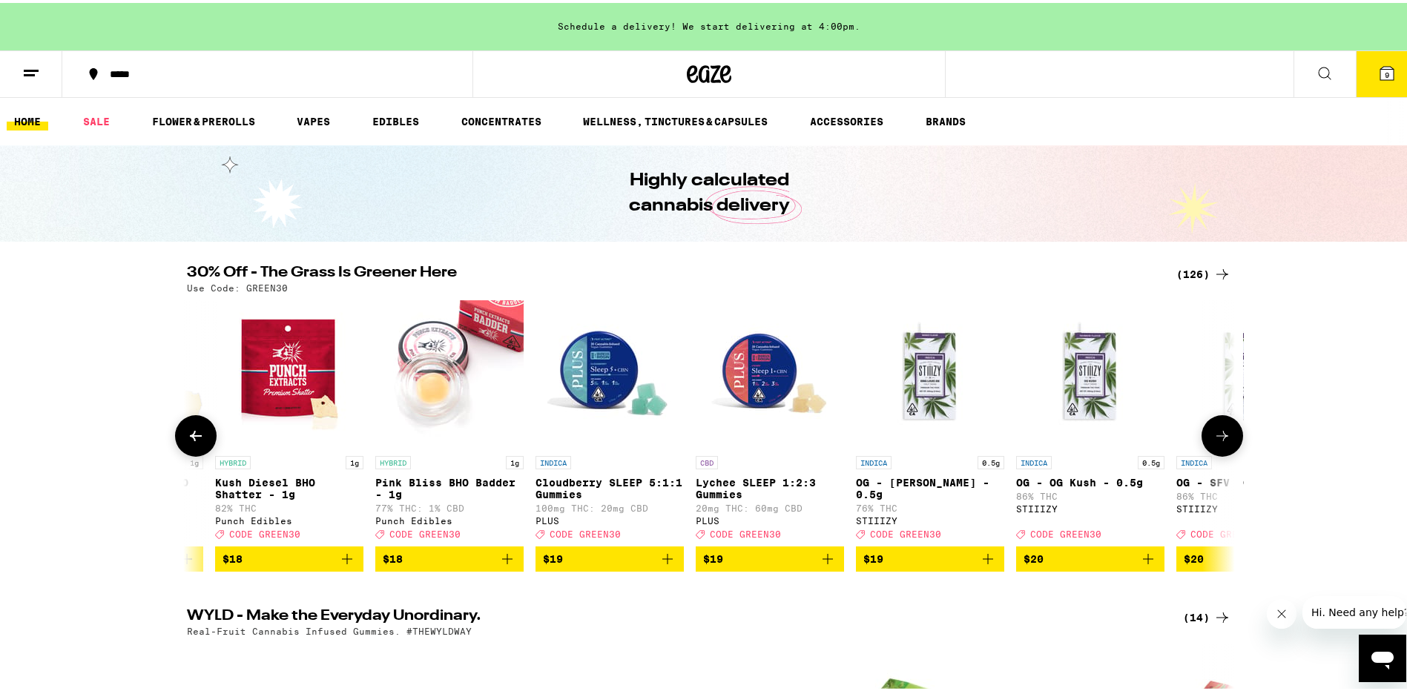
click at [200, 435] on button at bounding box center [196, 433] width 42 height 42
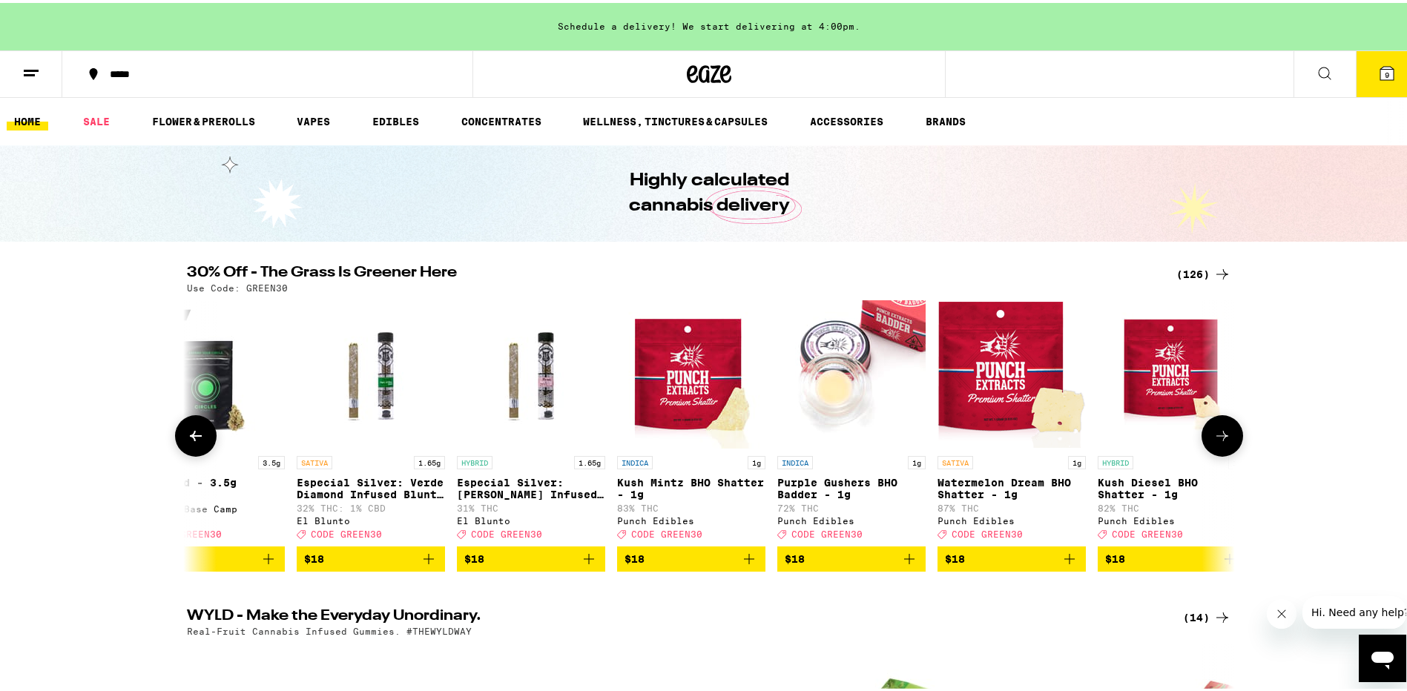
click at [200, 435] on button at bounding box center [196, 433] width 42 height 42
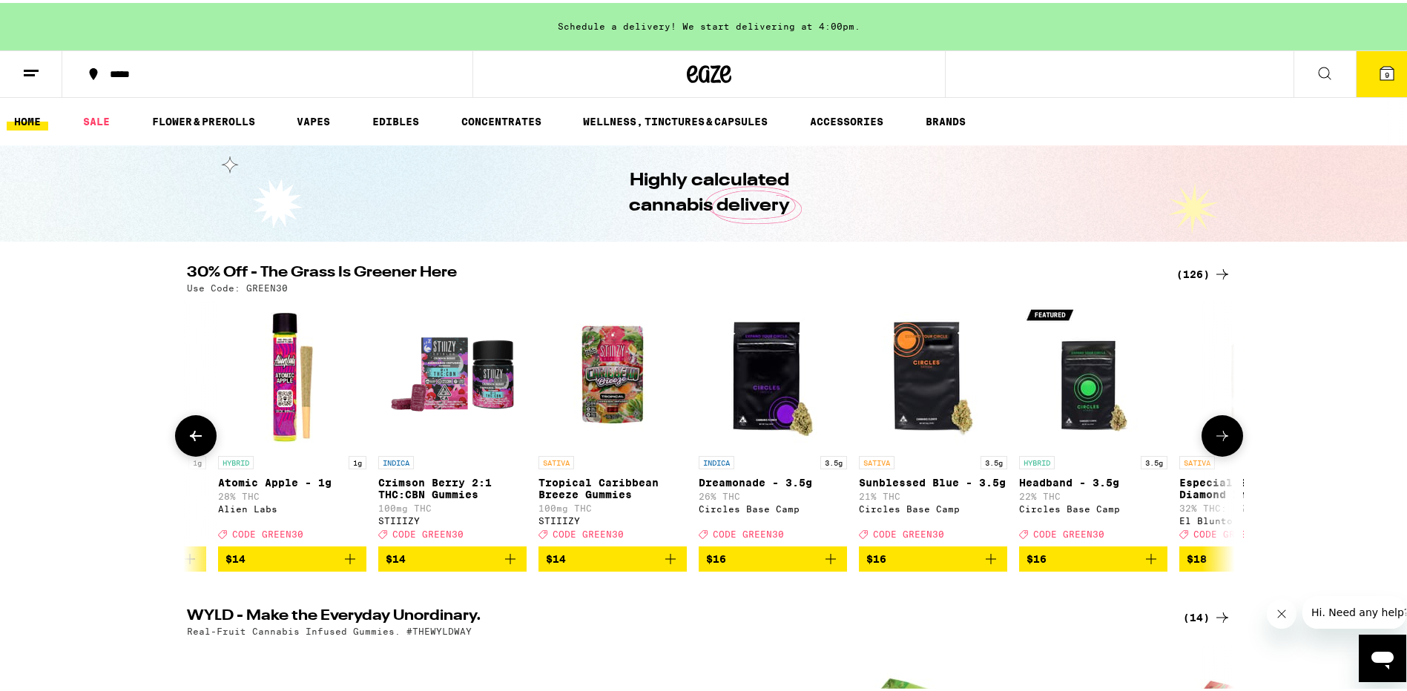
click at [200, 435] on button at bounding box center [196, 433] width 42 height 42
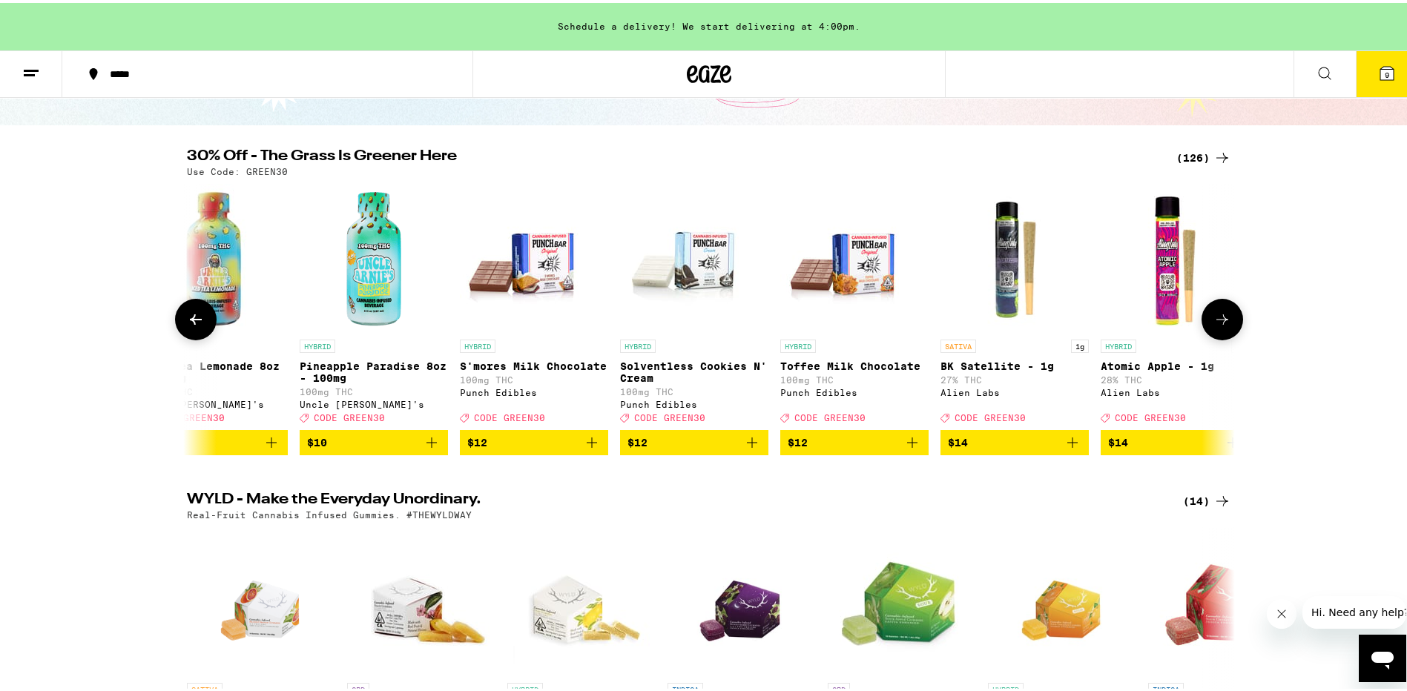
scroll to position [148, 0]
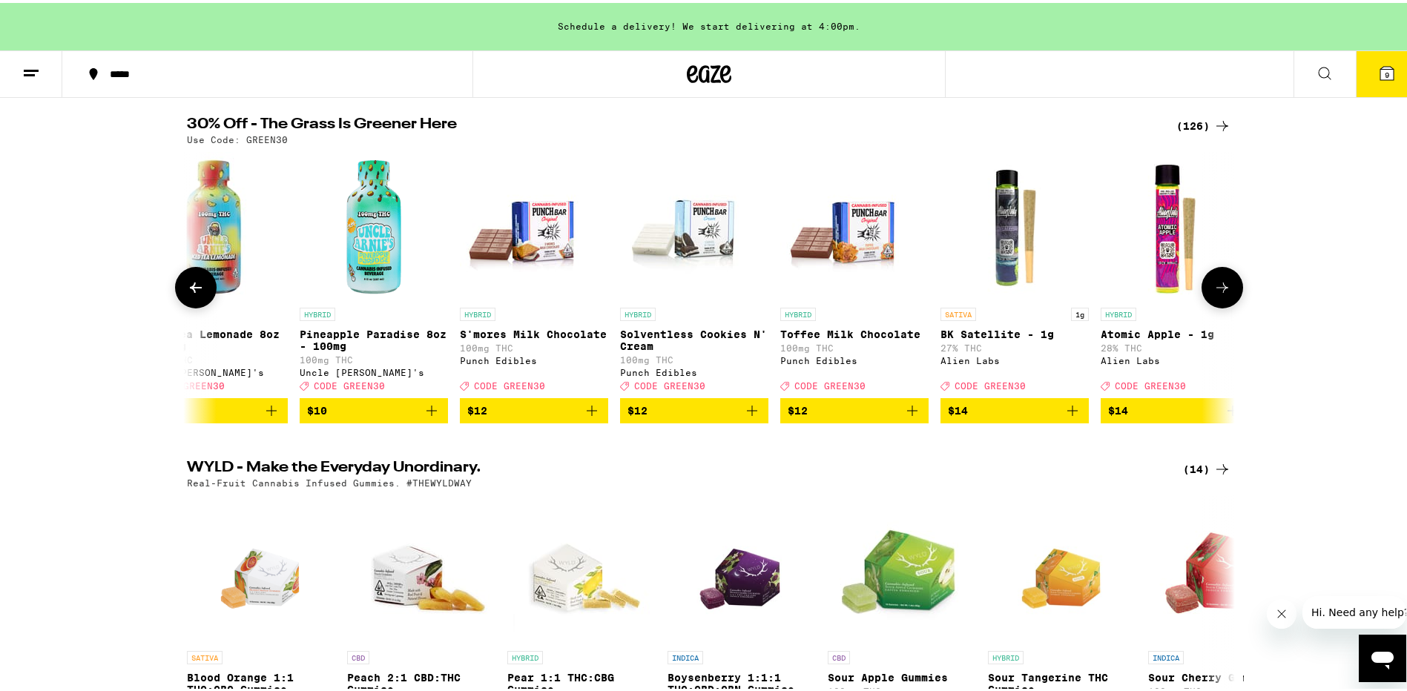
click at [378, 287] on img "Open page for Pineapple Paradise 8oz - 100mg from Uncle Arnie's" at bounding box center [374, 223] width 148 height 148
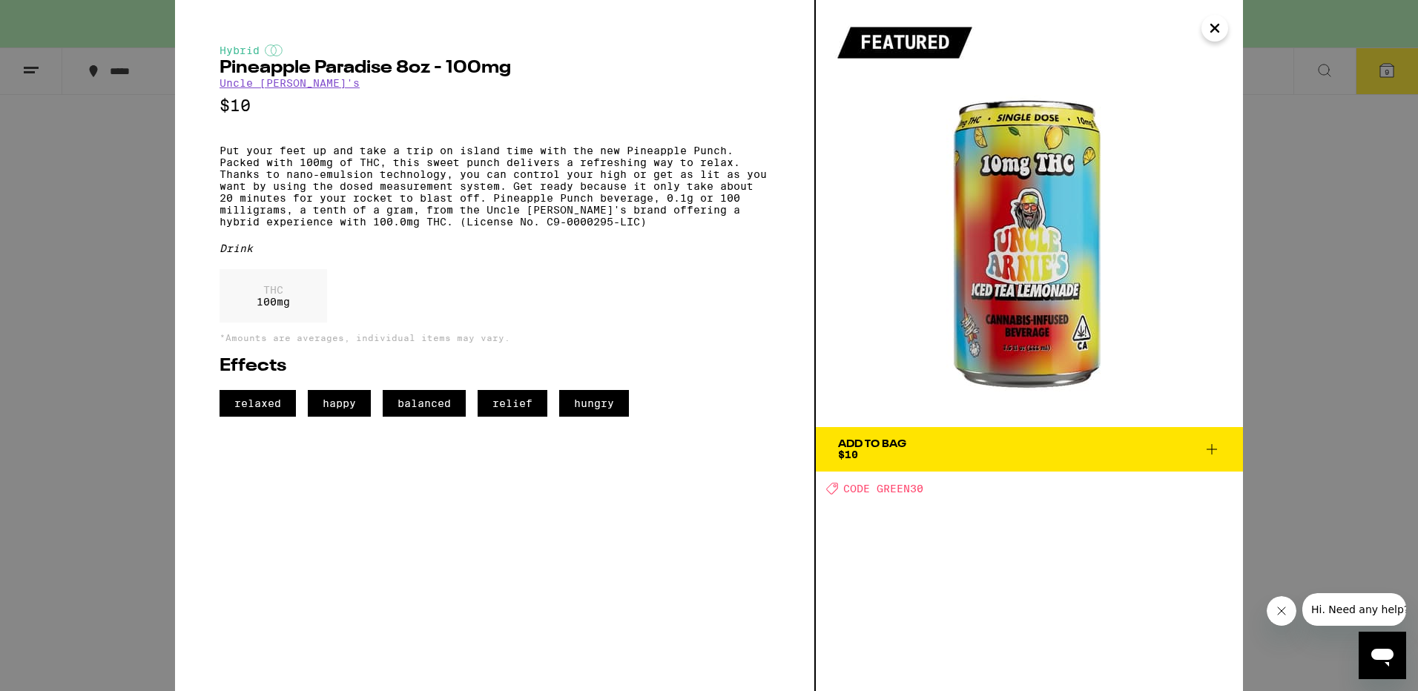
click at [1043, 218] on img at bounding box center [1029, 213] width 427 height 427
click at [873, 448] on div "Add To Bag" at bounding box center [872, 444] width 68 height 10
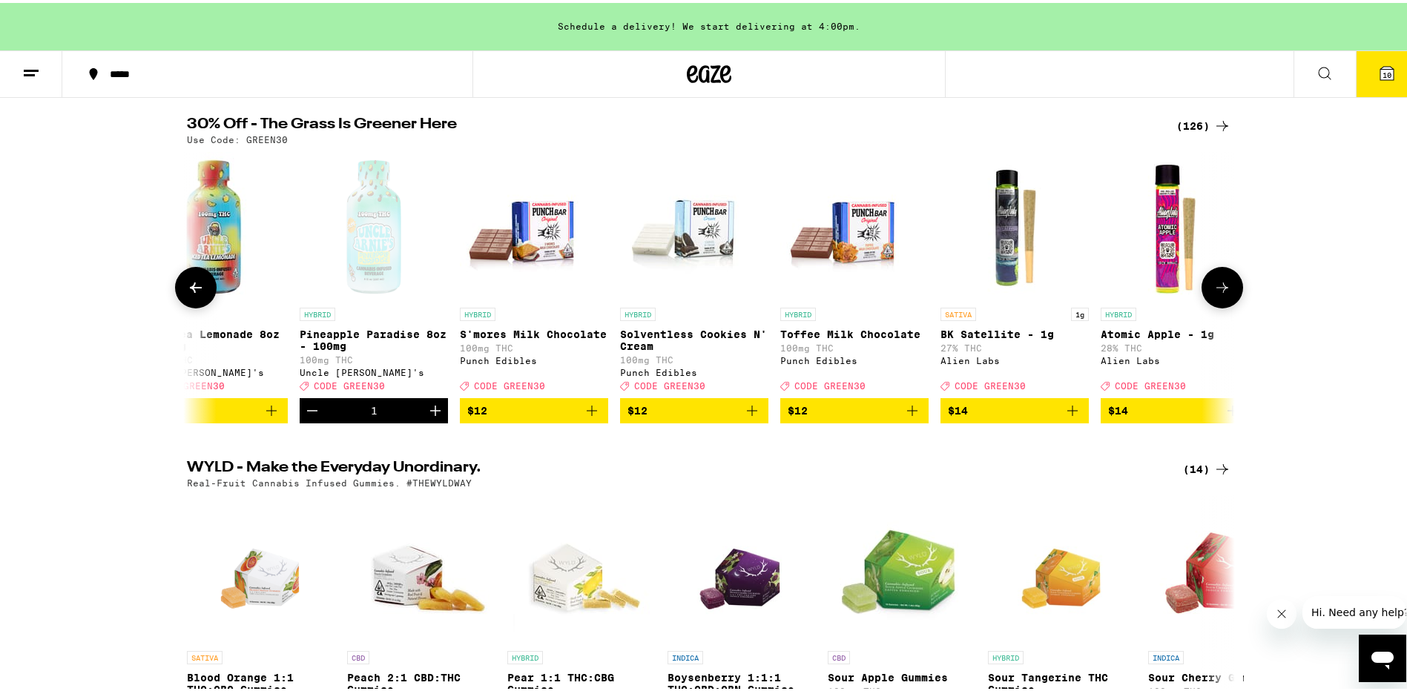
click at [193, 285] on icon at bounding box center [196, 285] width 18 height 18
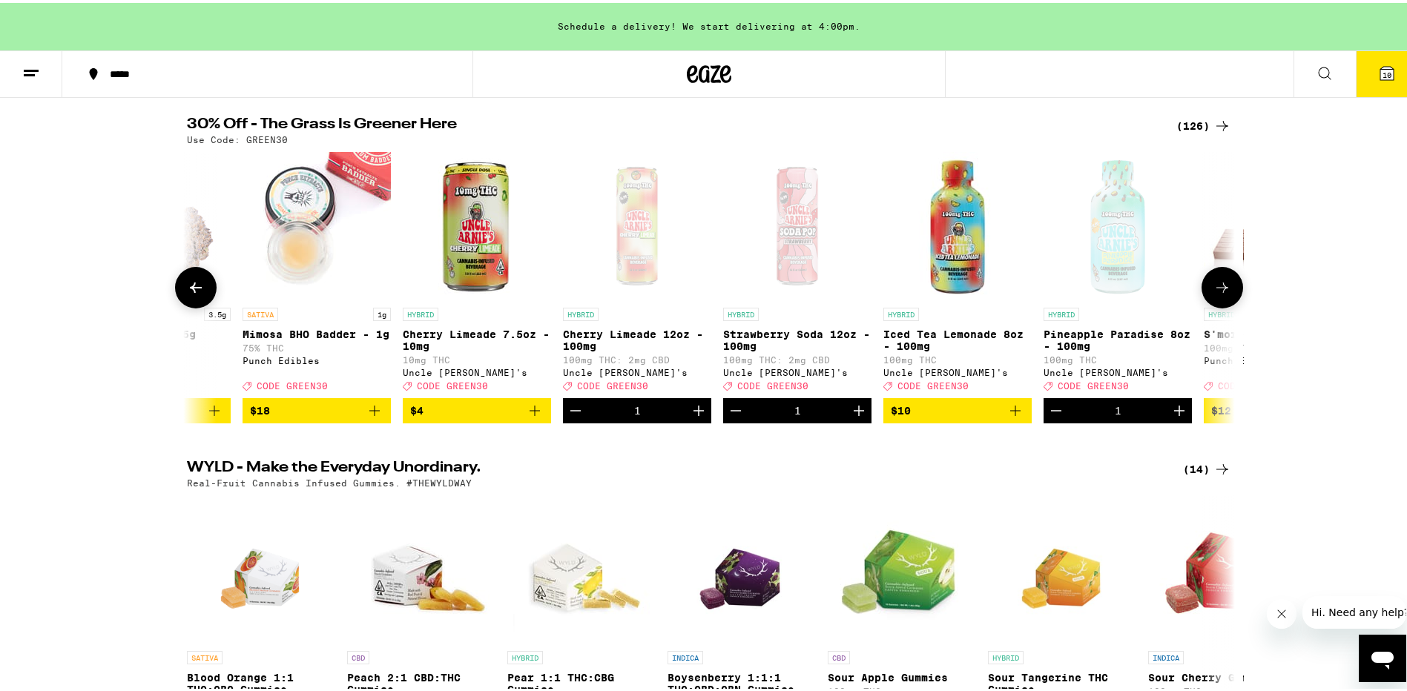
scroll to position [0, 607]
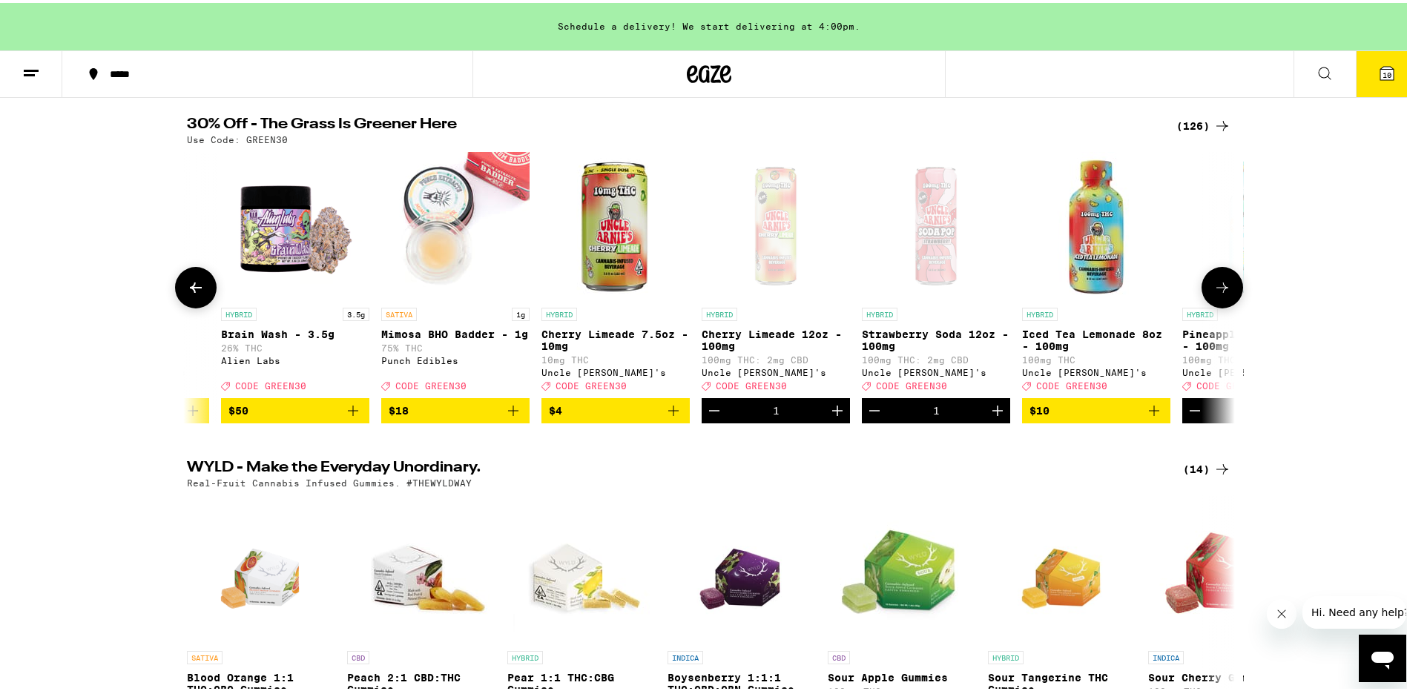
click at [1113, 253] on img "Open page for Iced Tea Lemonade 8oz - 100mg from Uncle Arnie's" at bounding box center [1096, 223] width 148 height 148
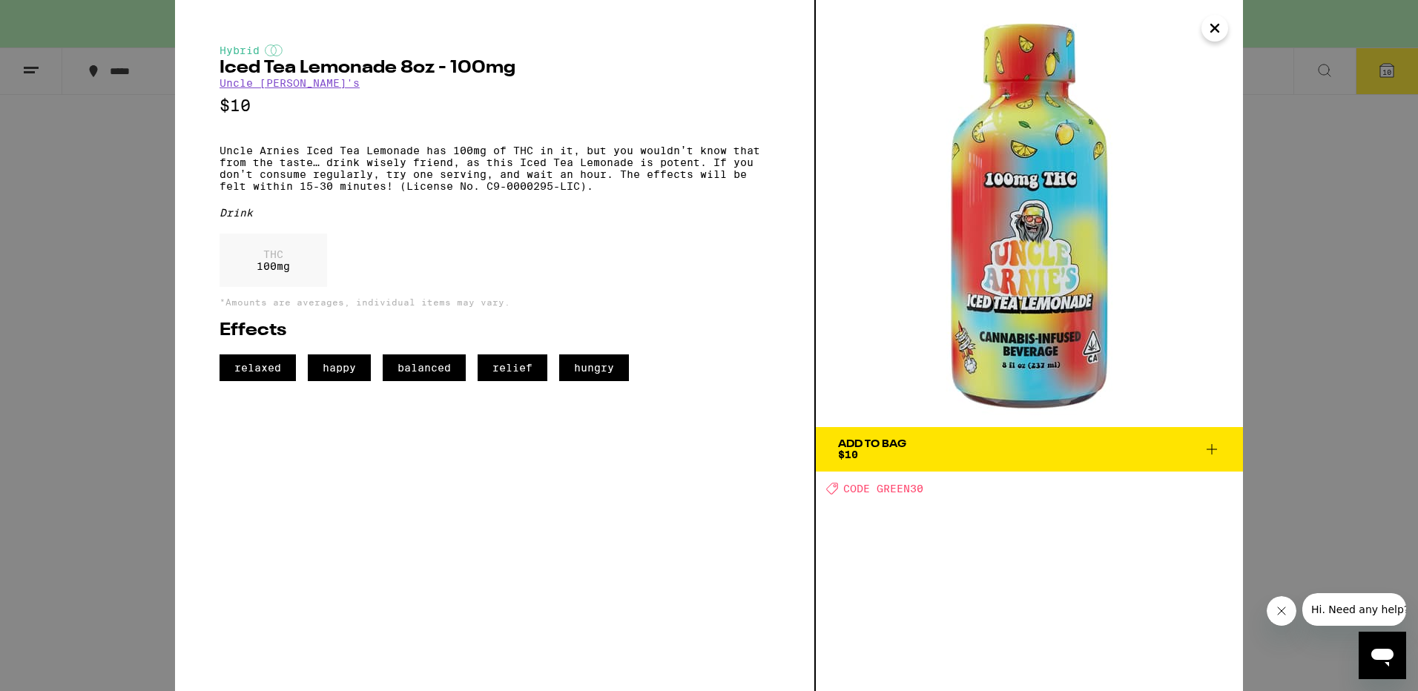
click at [895, 440] on div "Add To Bag" at bounding box center [872, 444] width 68 height 10
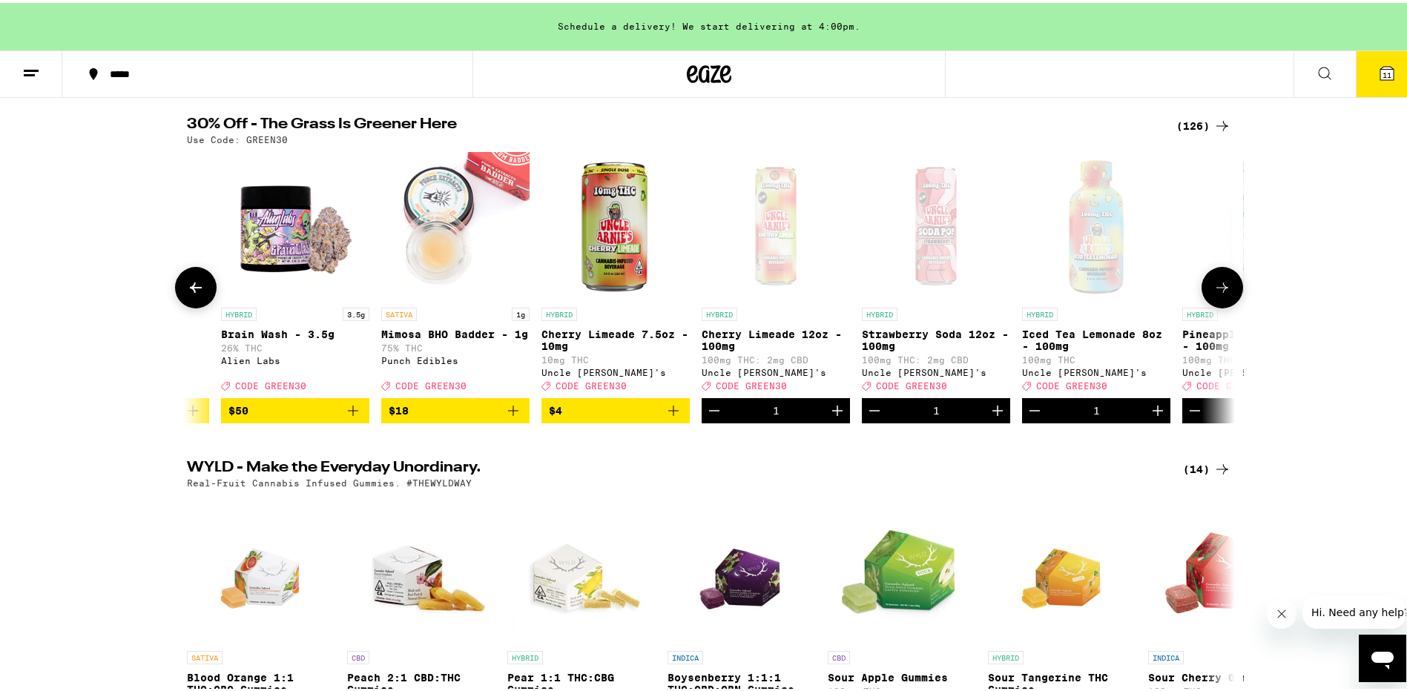
click at [832, 413] on icon "Increment" at bounding box center [837, 408] width 10 height 10
click at [1380, 66] on icon at bounding box center [1386, 70] width 13 height 13
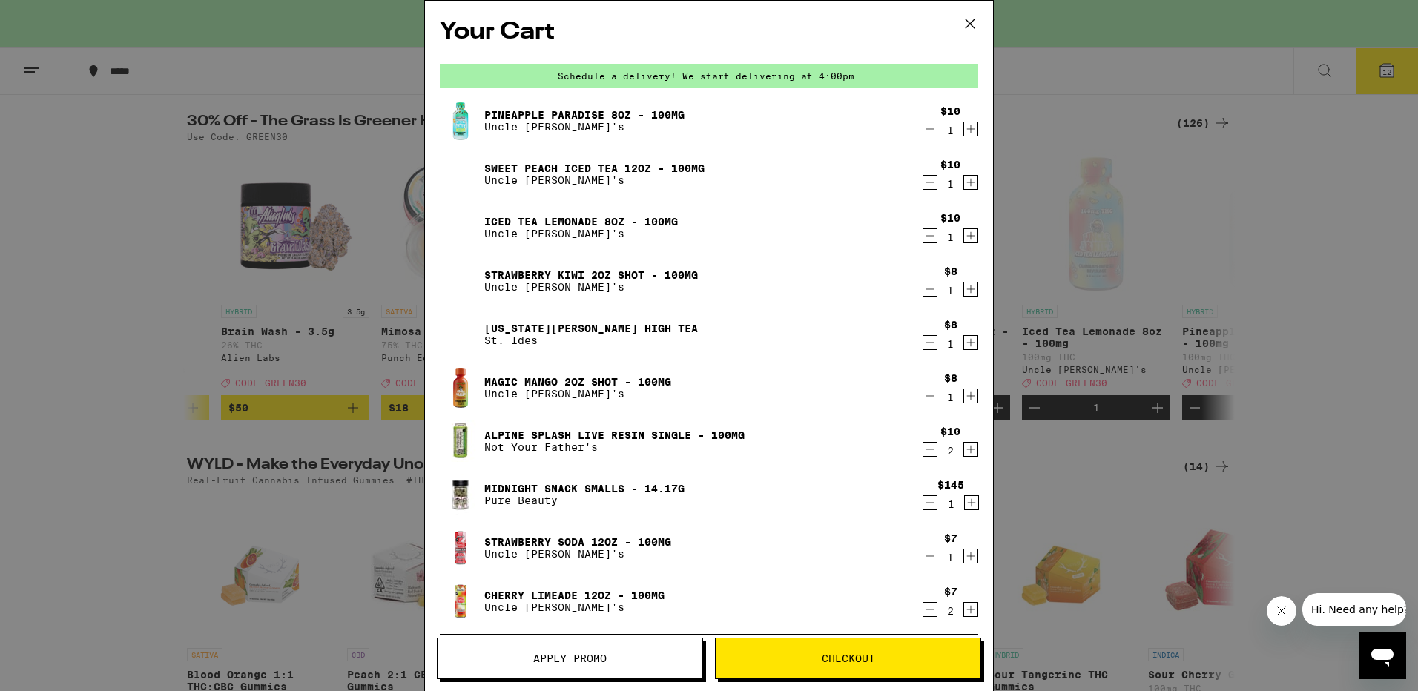
click at [591, 662] on span "Apply Promo" at bounding box center [569, 659] width 73 height 10
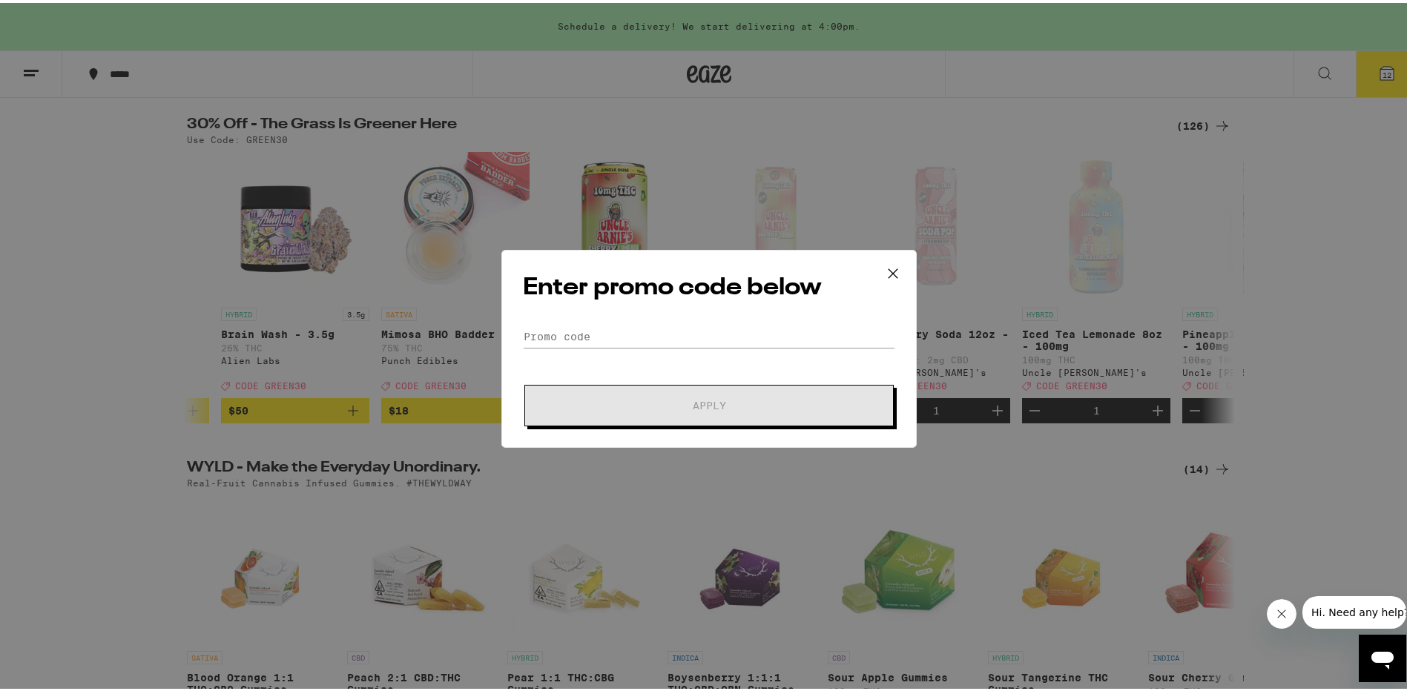
click at [875, 172] on div "Enter promo code below Promo Code Apply" at bounding box center [709, 345] width 1418 height 691
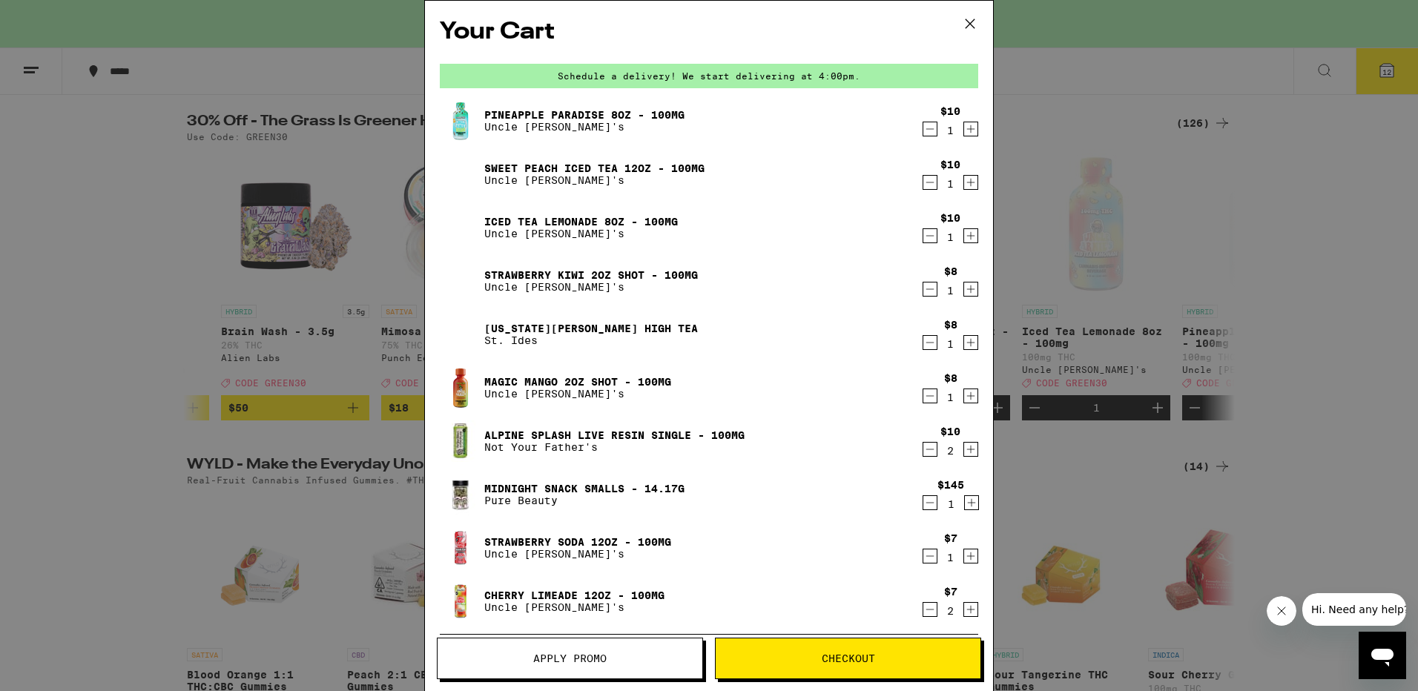
click at [273, 63] on div "Your Cart Schedule a delivery! We start delivering at 4:00pm. Pineapple Paradis…" at bounding box center [709, 345] width 1418 height 691
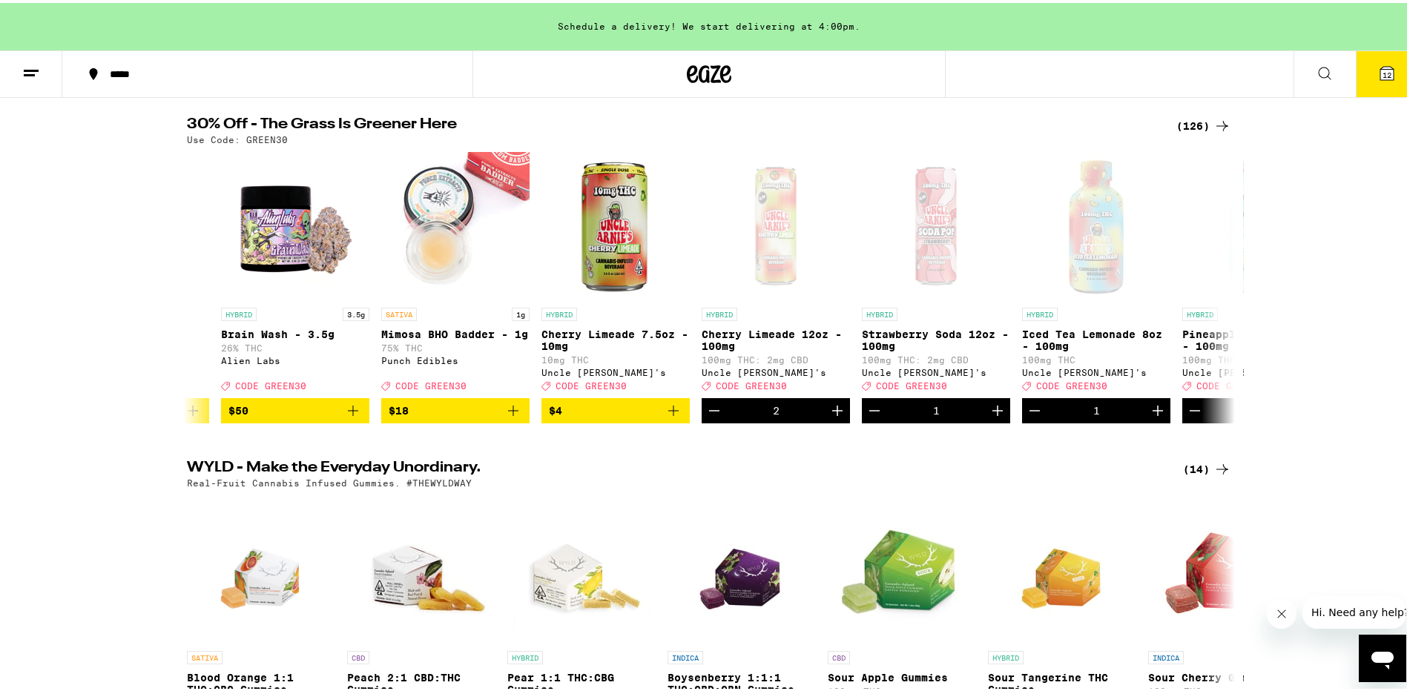
click at [1383, 72] on span "12" at bounding box center [1387, 72] width 9 height 9
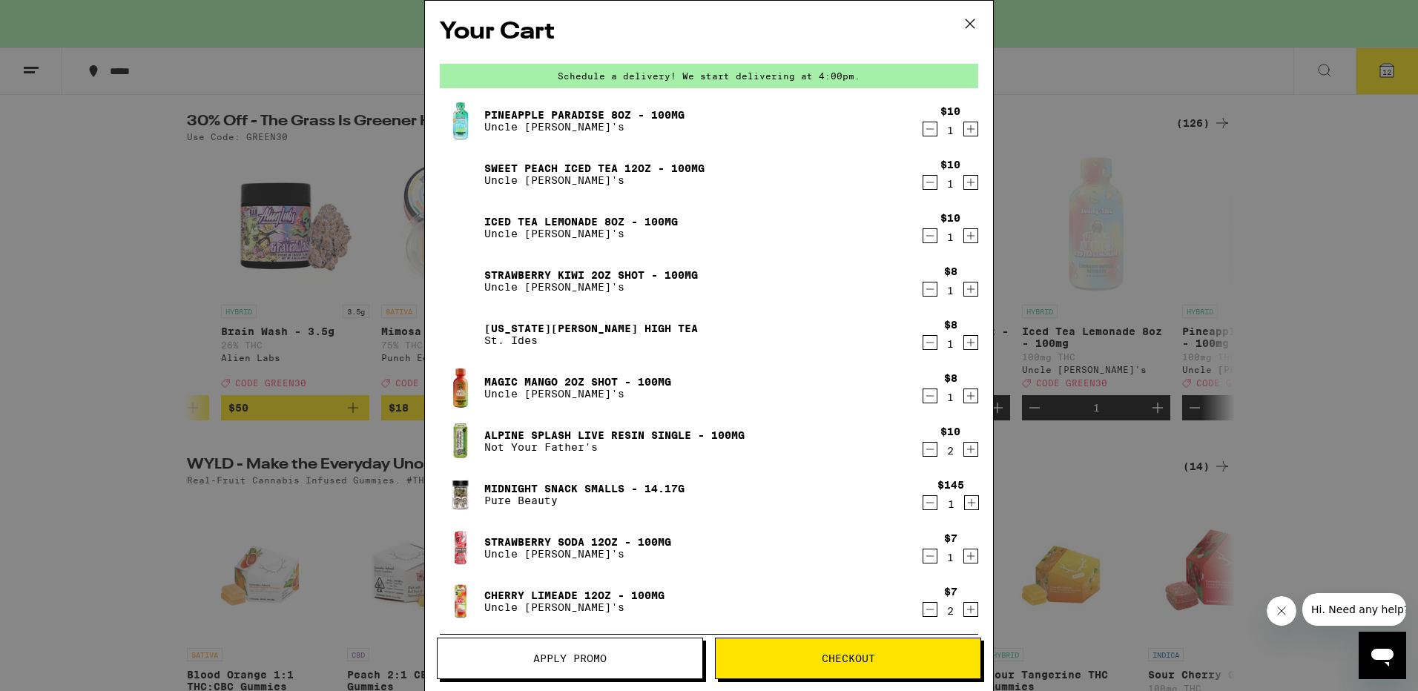
click at [924, 502] on icon "Decrement" at bounding box center [930, 503] width 13 height 18
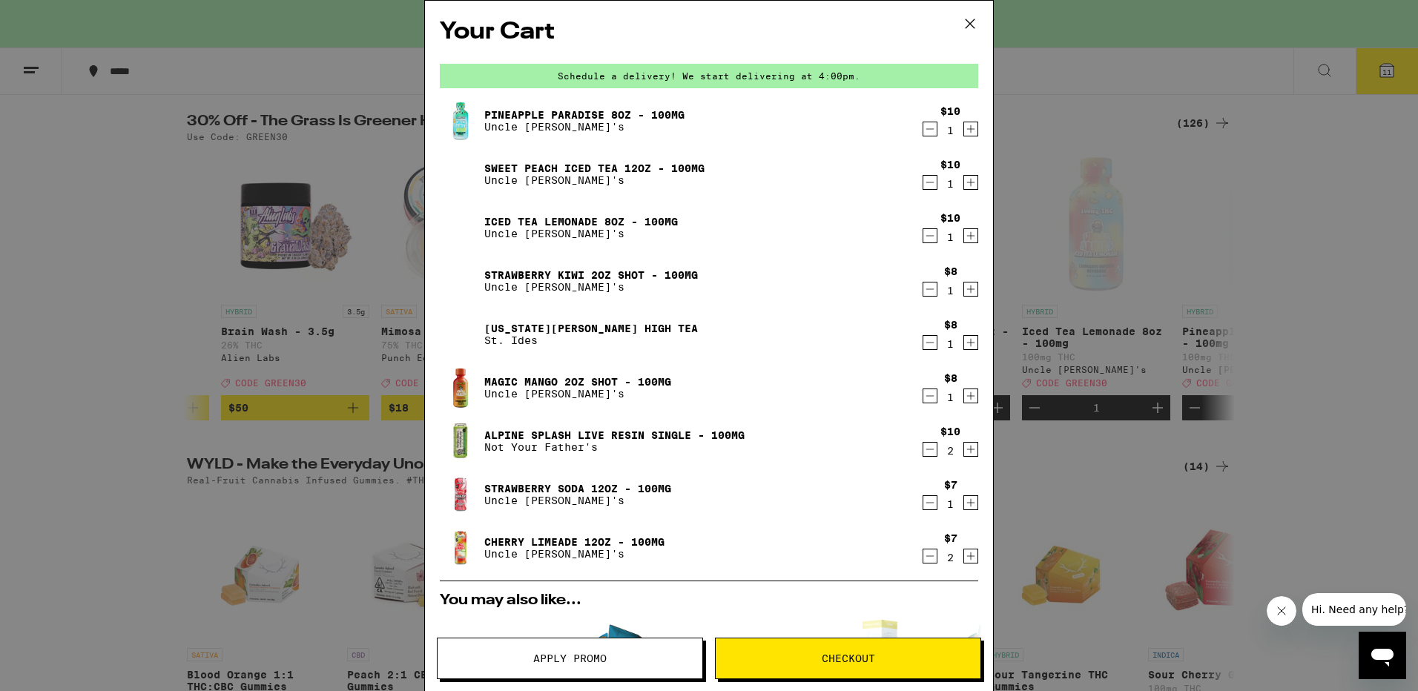
click at [924, 395] on icon "Decrement" at bounding box center [930, 396] width 13 height 18
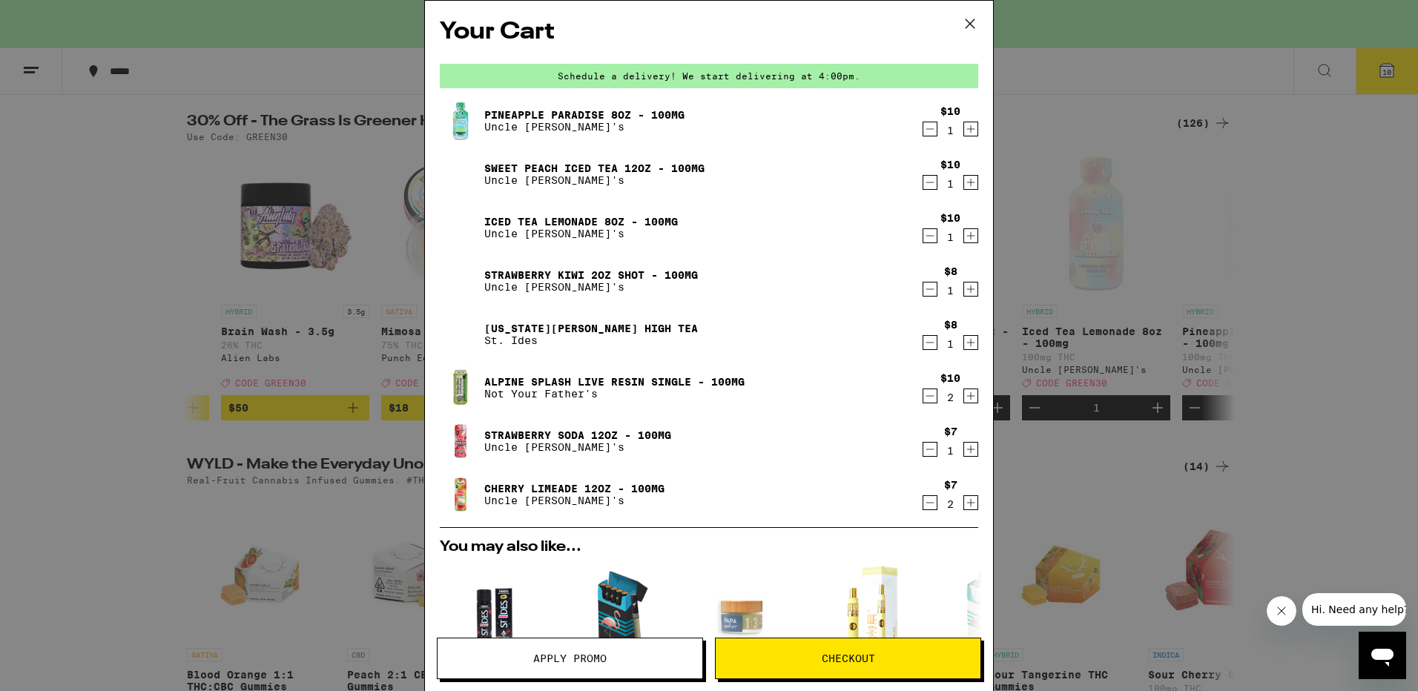
click at [924, 287] on icon "Decrement" at bounding box center [930, 289] width 13 height 18
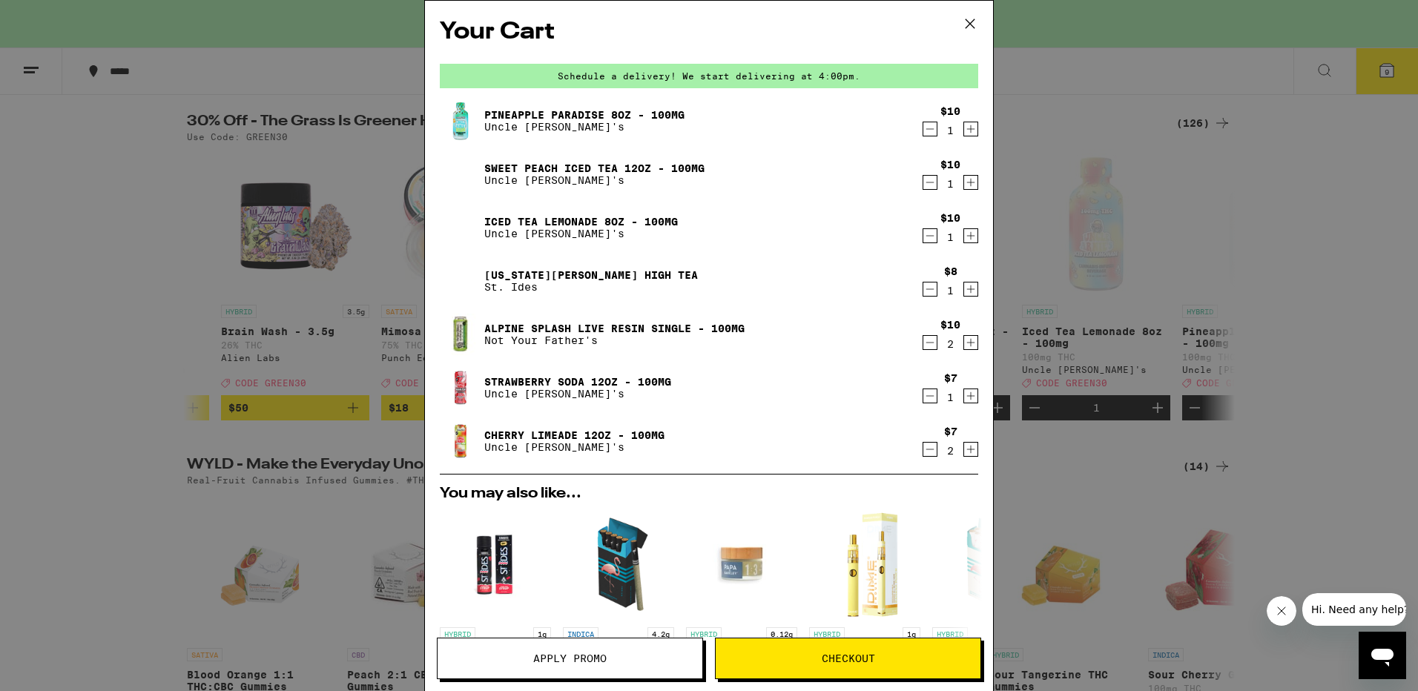
click at [924, 177] on icon "Decrement" at bounding box center [930, 183] width 13 height 18
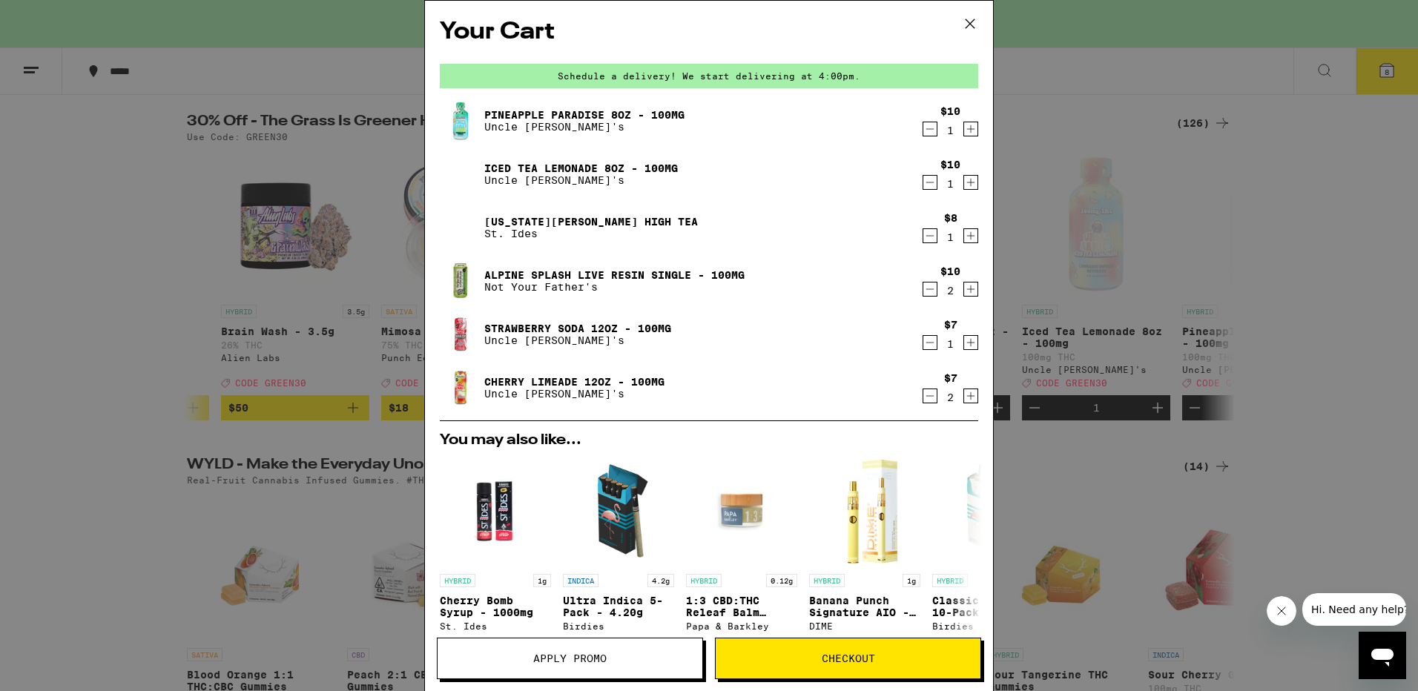
click at [924, 128] on icon "Decrement" at bounding box center [930, 129] width 13 height 18
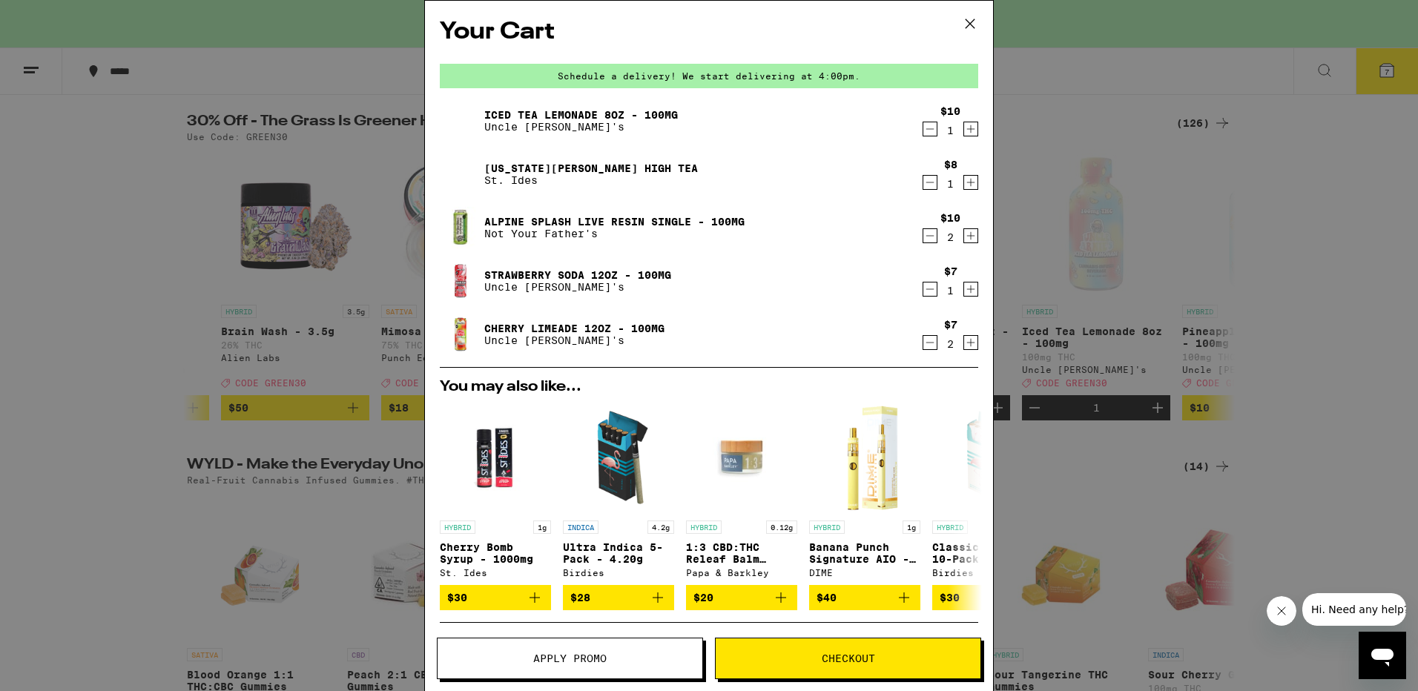
click at [965, 292] on icon "Increment" at bounding box center [970, 289] width 13 height 18
click at [964, 340] on icon "Increment" at bounding box center [970, 343] width 13 height 18
click at [115, 389] on div "Your Cart Schedule a delivery! We start delivering at 4:00pm. Iced Tea Lemonade…" at bounding box center [709, 345] width 1418 height 691
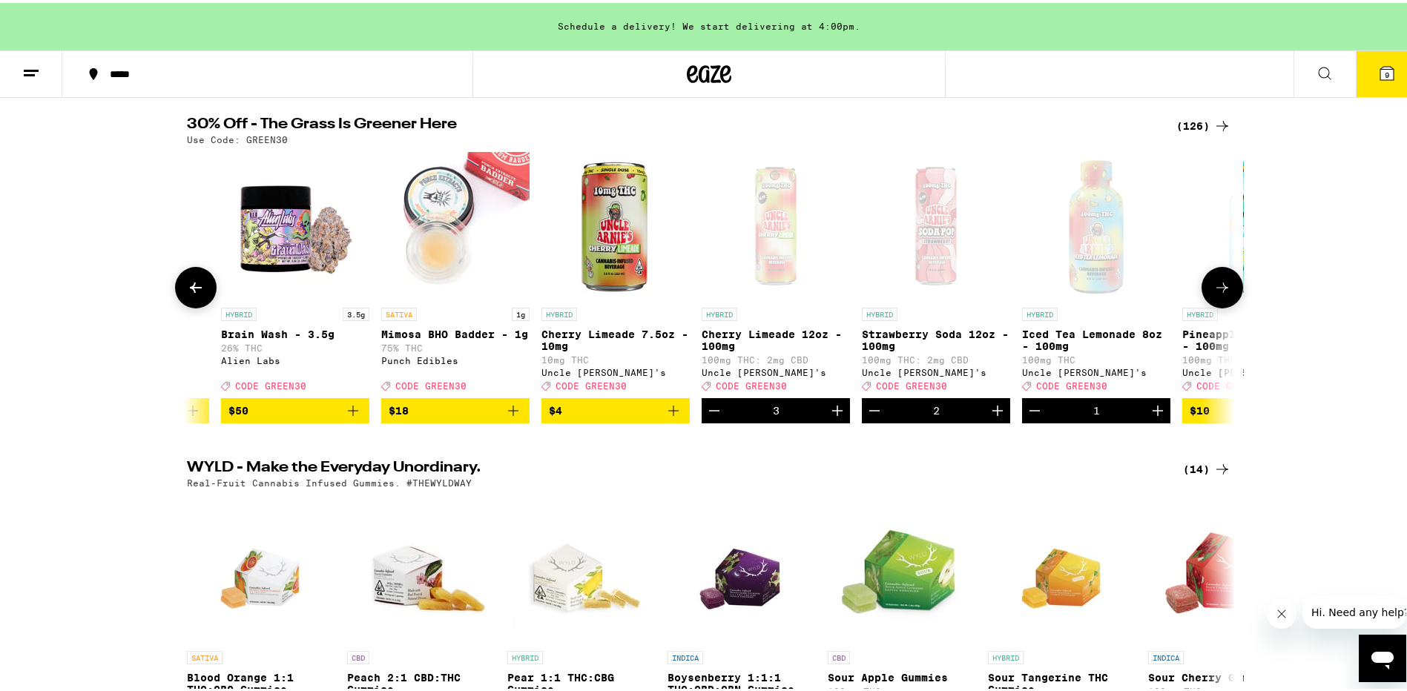
click at [194, 283] on icon at bounding box center [196, 285] width 18 height 18
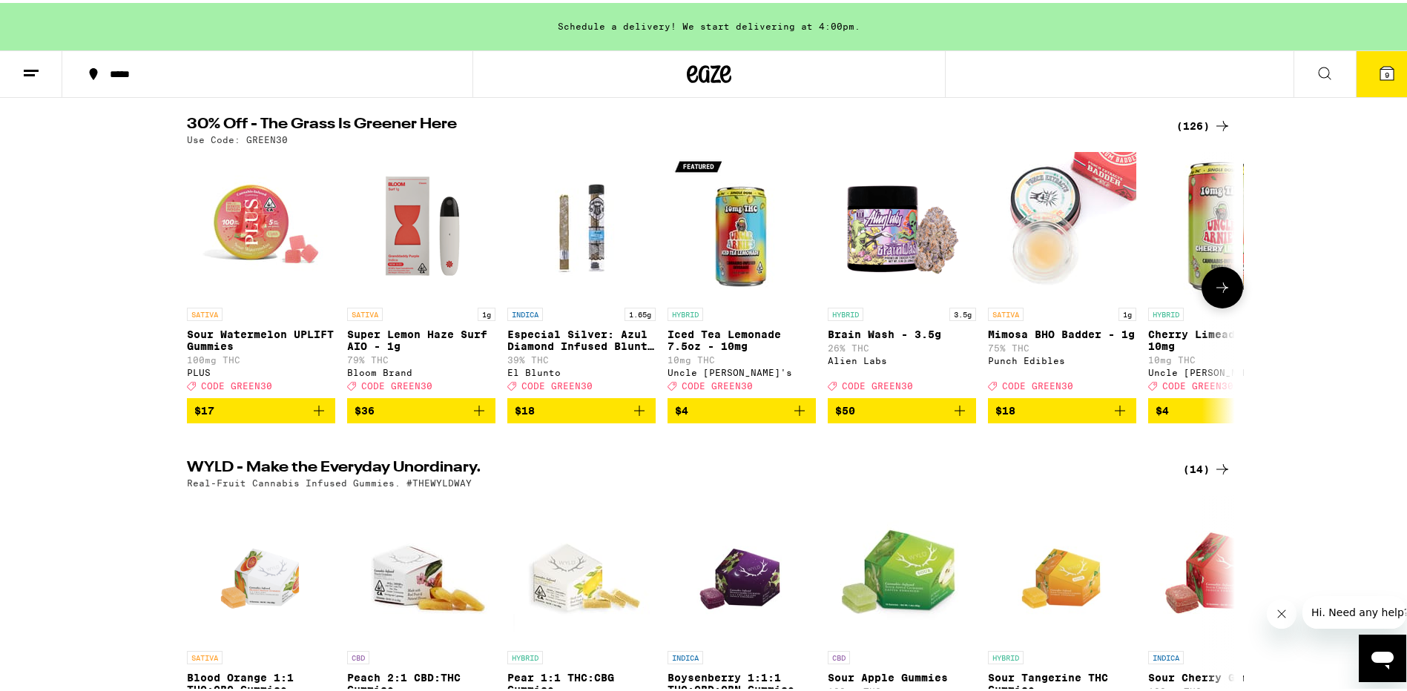
click at [1214, 283] on icon at bounding box center [1223, 285] width 18 height 18
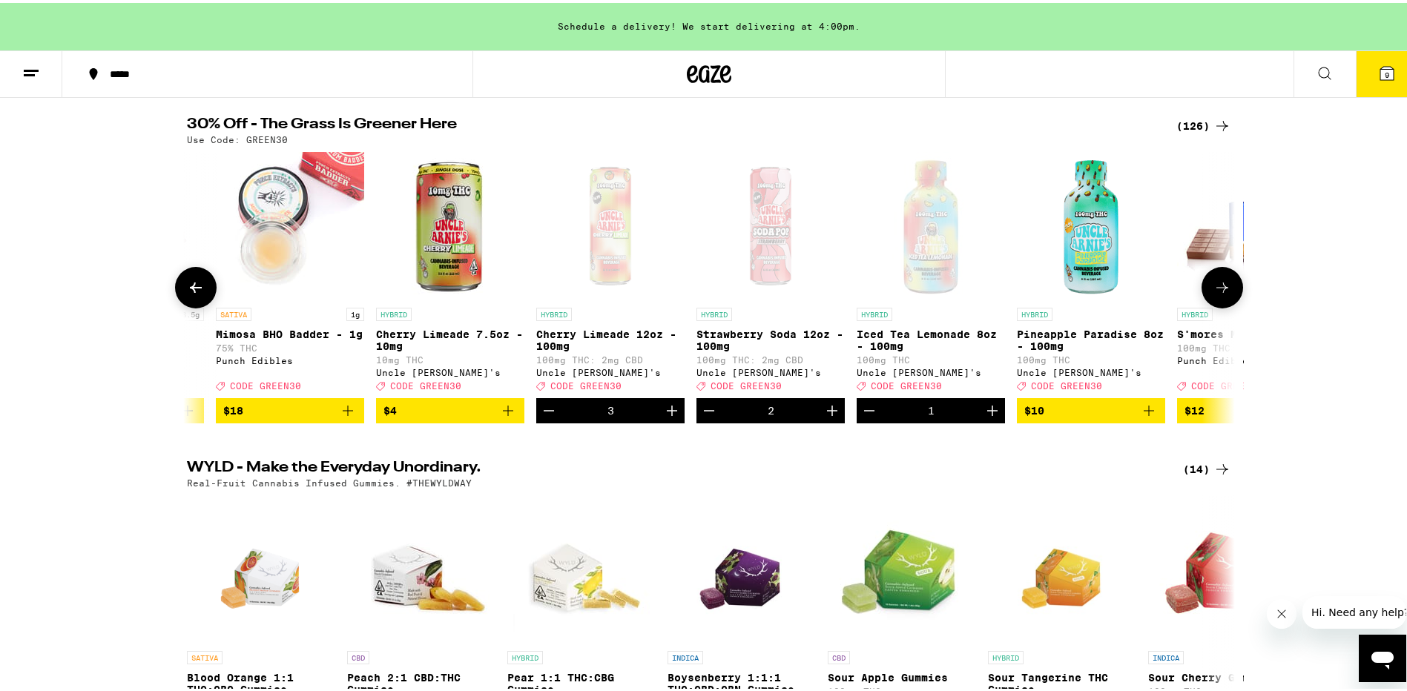
scroll to position [0, 883]
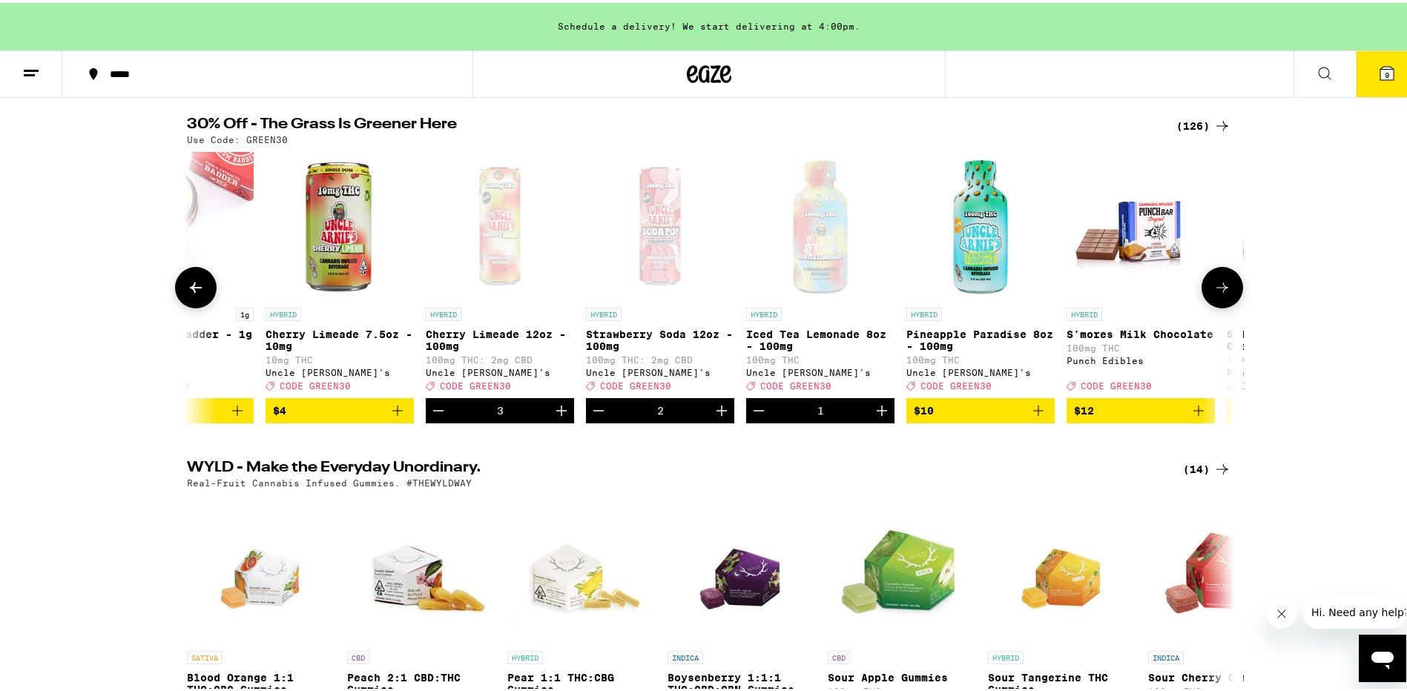
click at [1216, 289] on icon at bounding box center [1223, 285] width 18 height 18
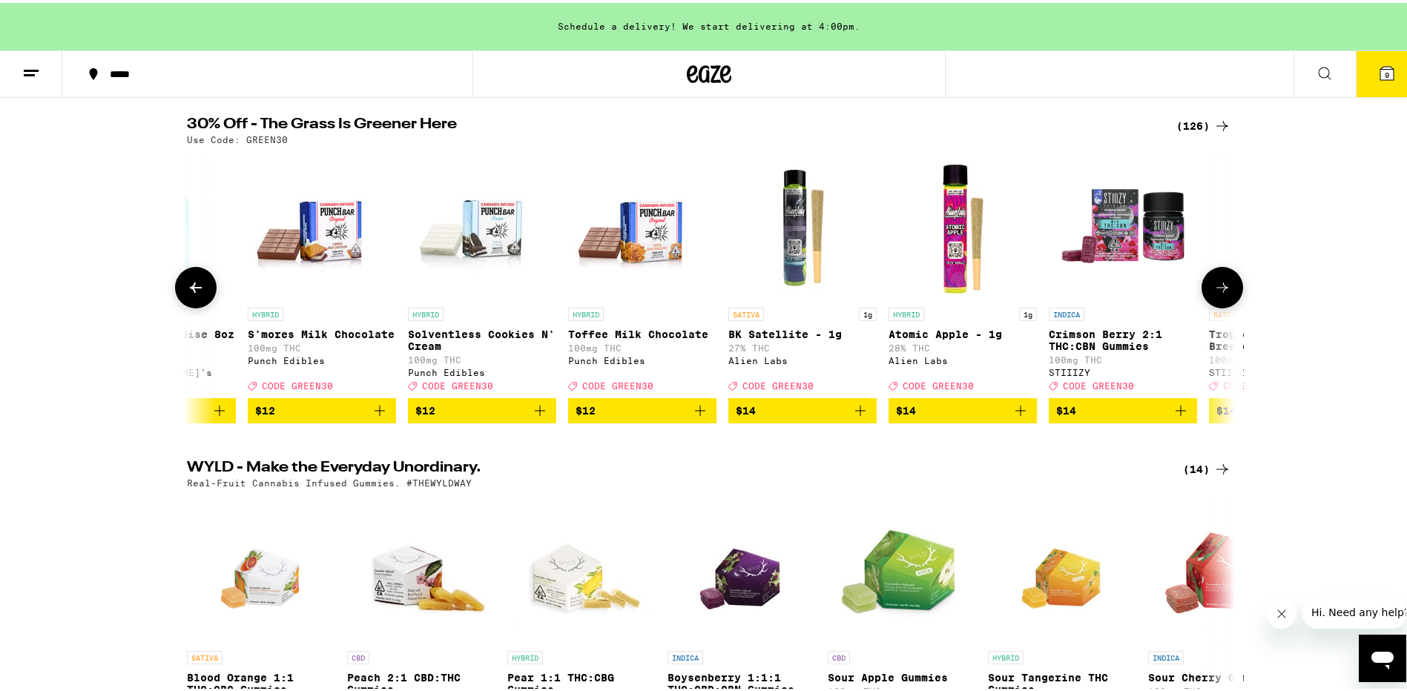
scroll to position [0, 1765]
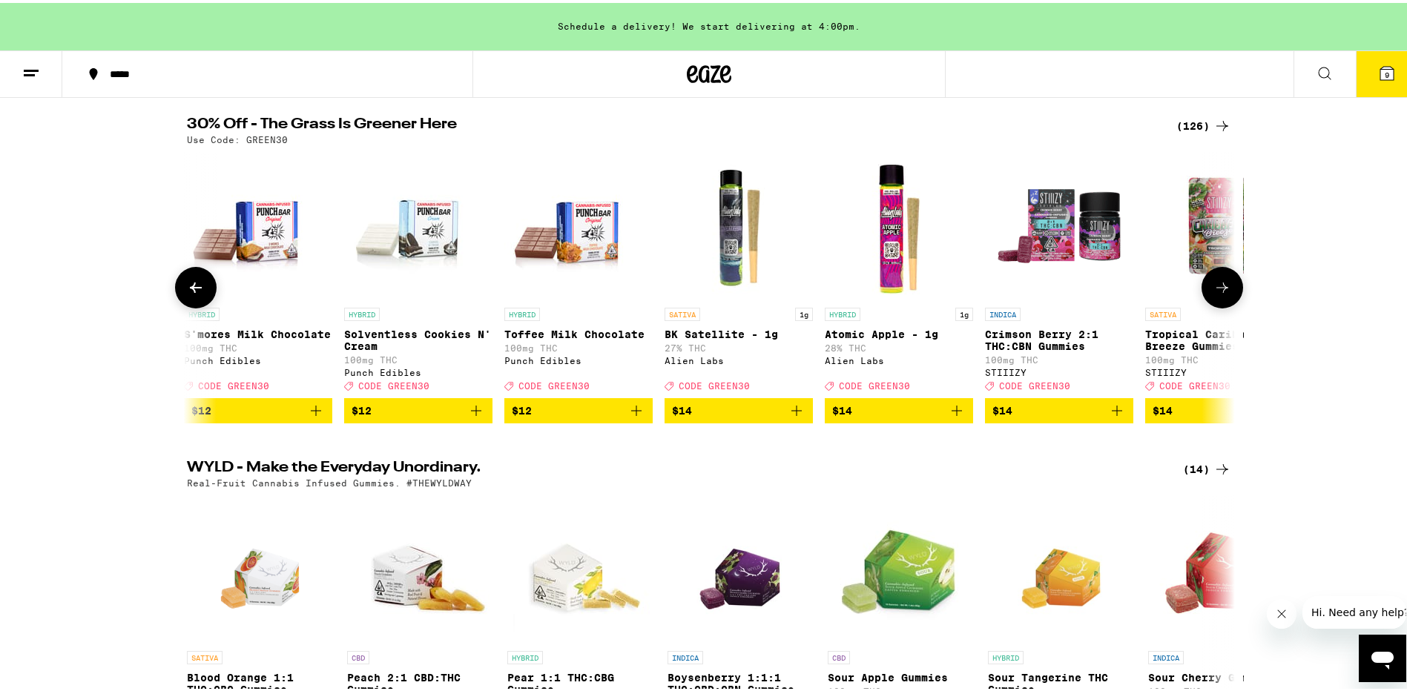
click at [1217, 289] on icon at bounding box center [1223, 285] width 18 height 18
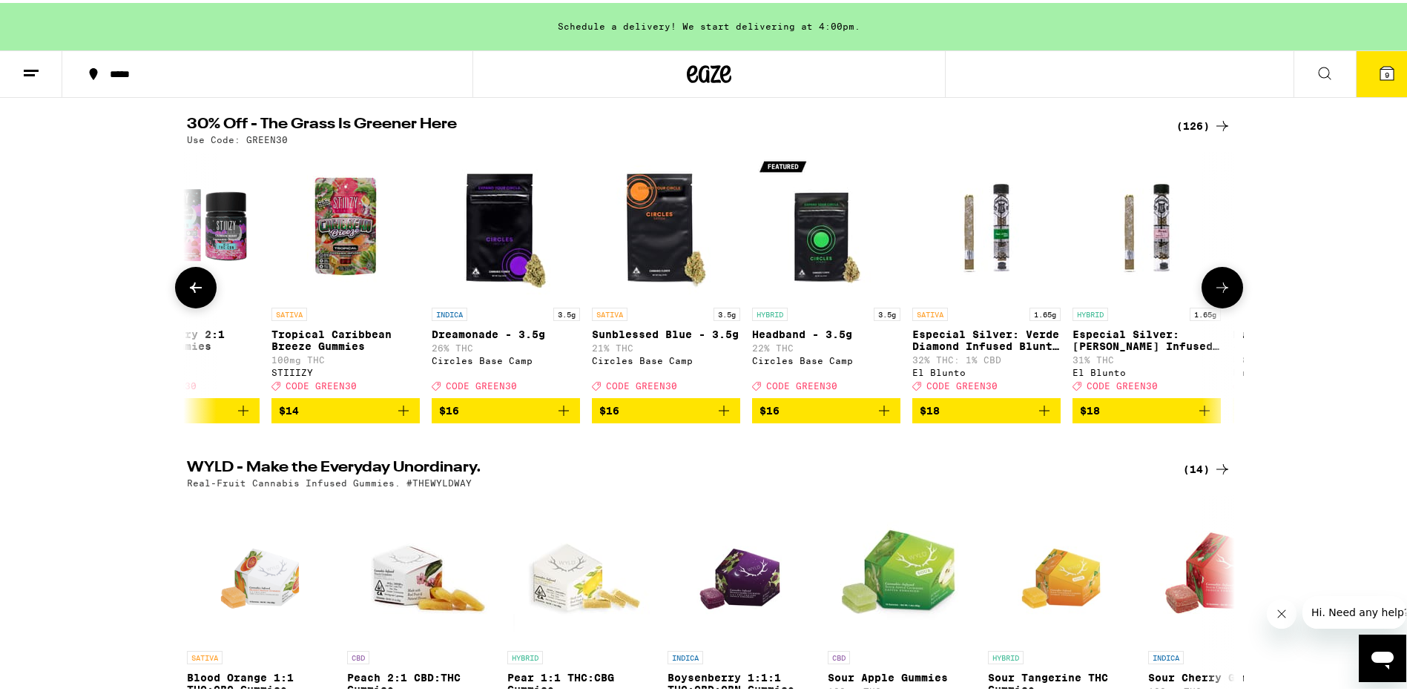
scroll to position [0, 2648]
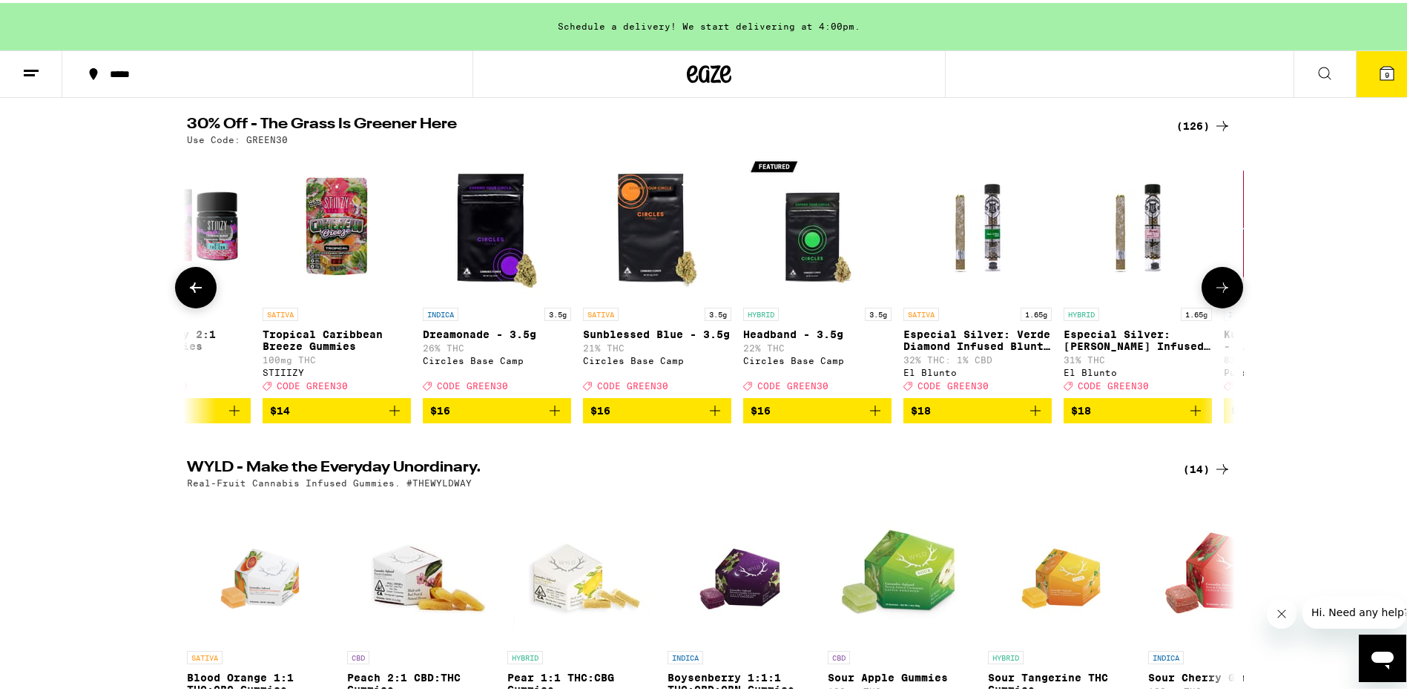
click at [1217, 289] on icon at bounding box center [1223, 285] width 18 height 18
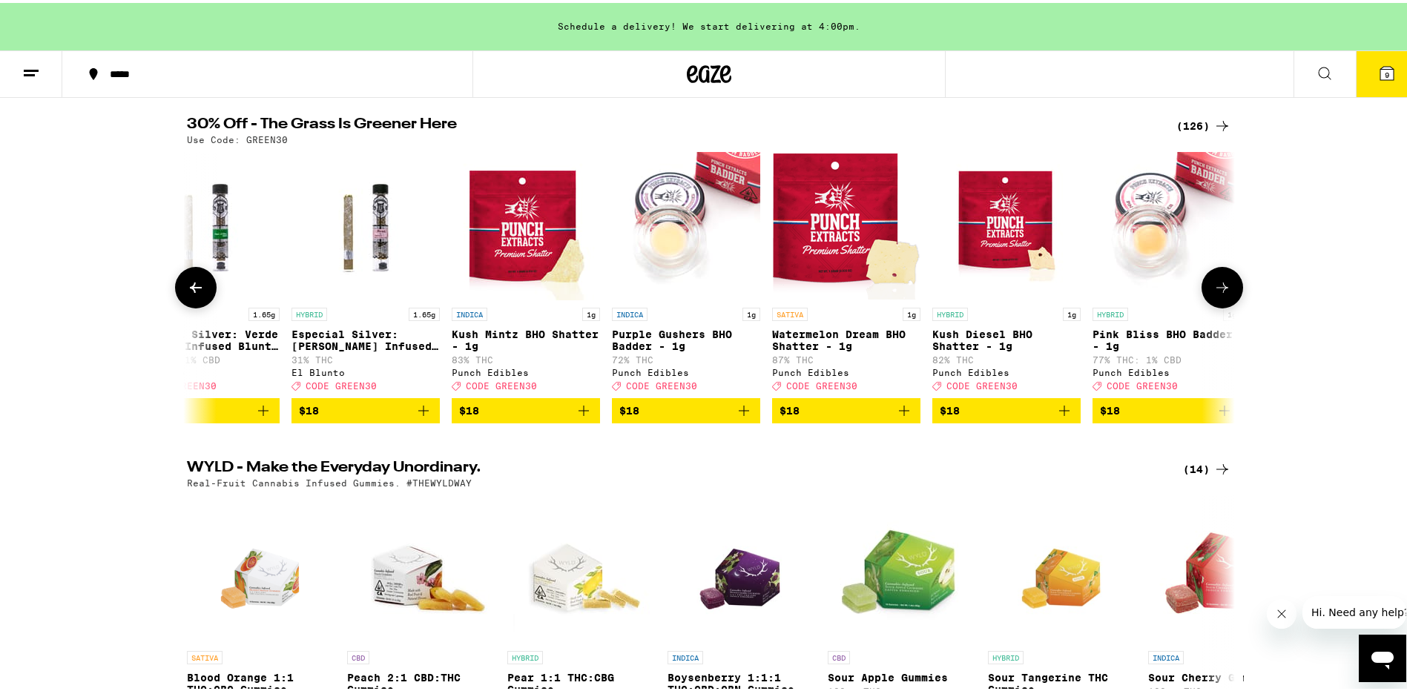
scroll to position [0, 3531]
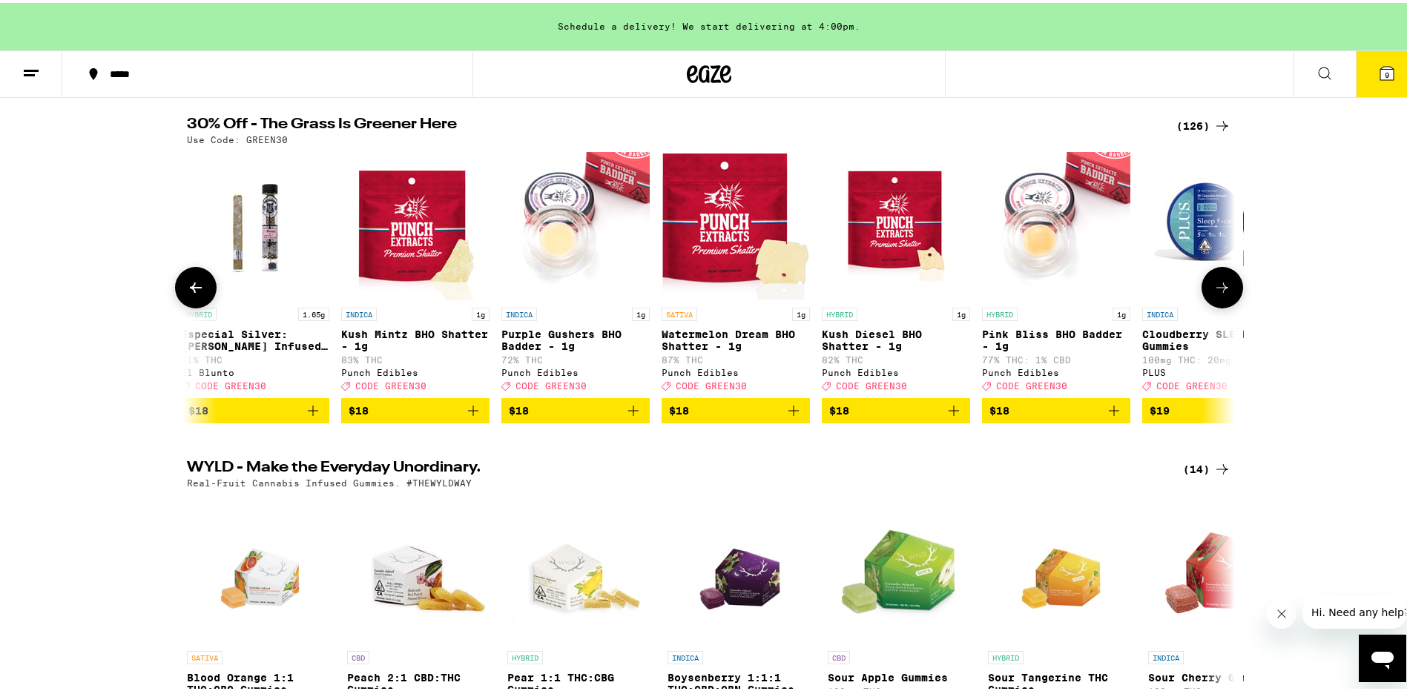
click at [1217, 289] on icon at bounding box center [1223, 285] width 18 height 18
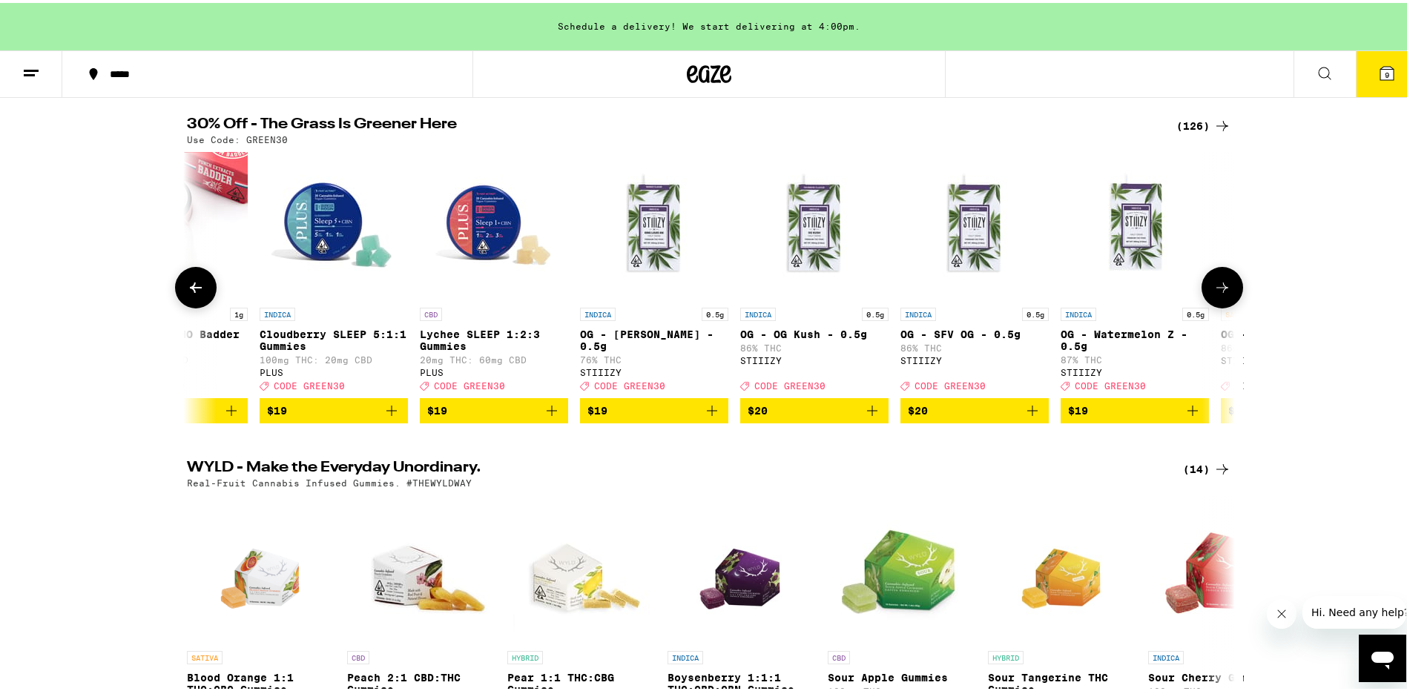
click at [1217, 289] on icon at bounding box center [1223, 285] width 18 height 18
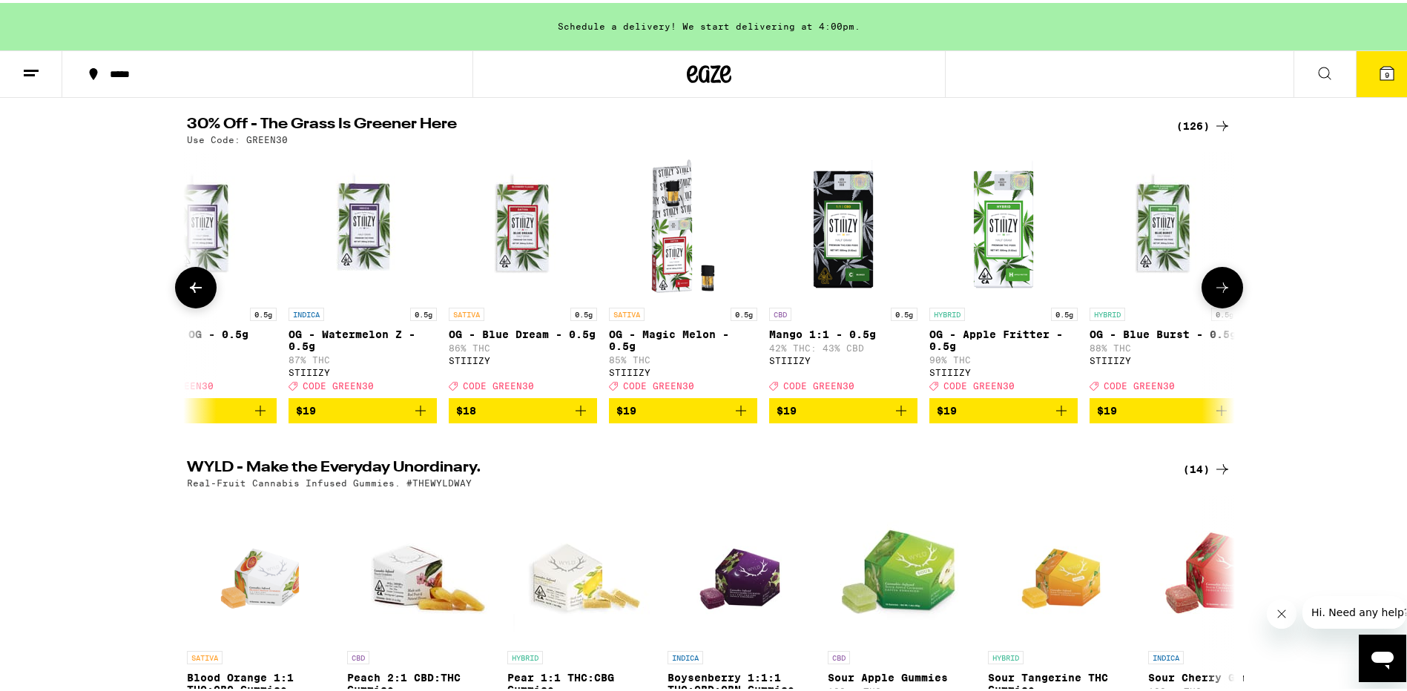
scroll to position [0, 5296]
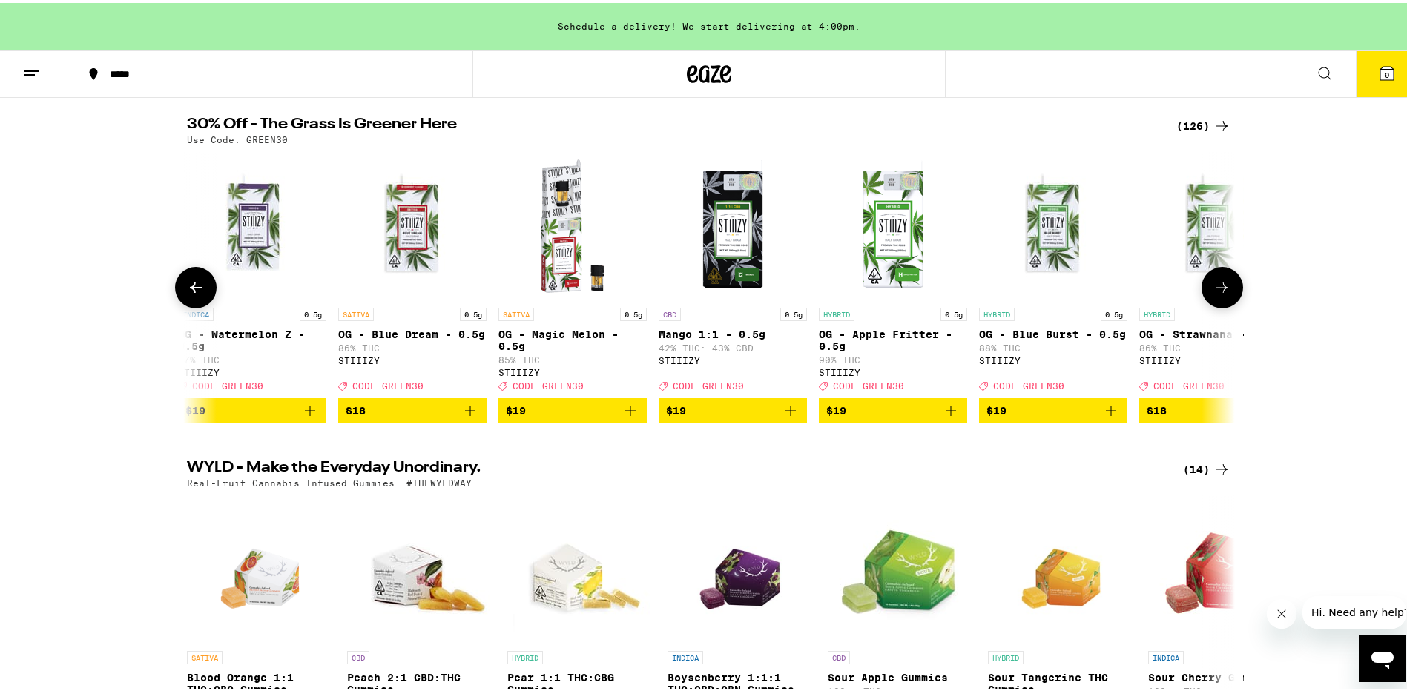
click at [1215, 294] on icon at bounding box center [1223, 285] width 18 height 18
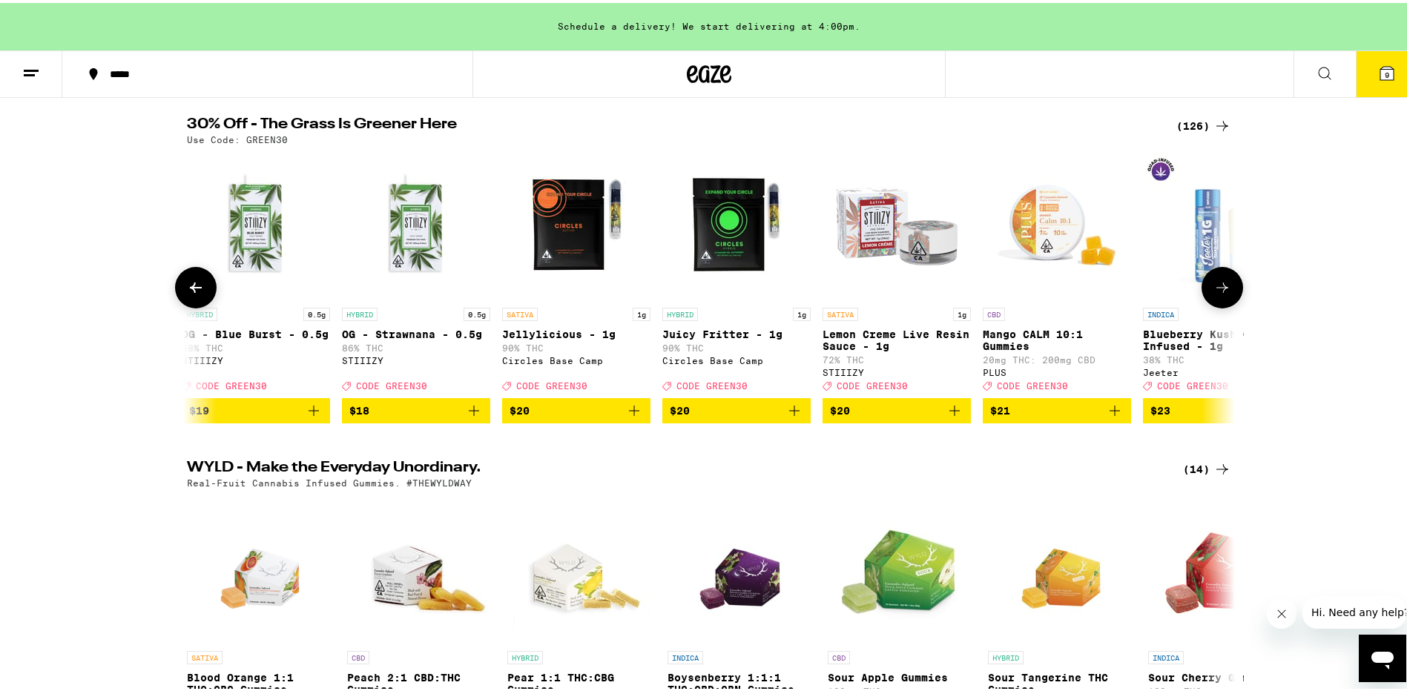
scroll to position [0, 6179]
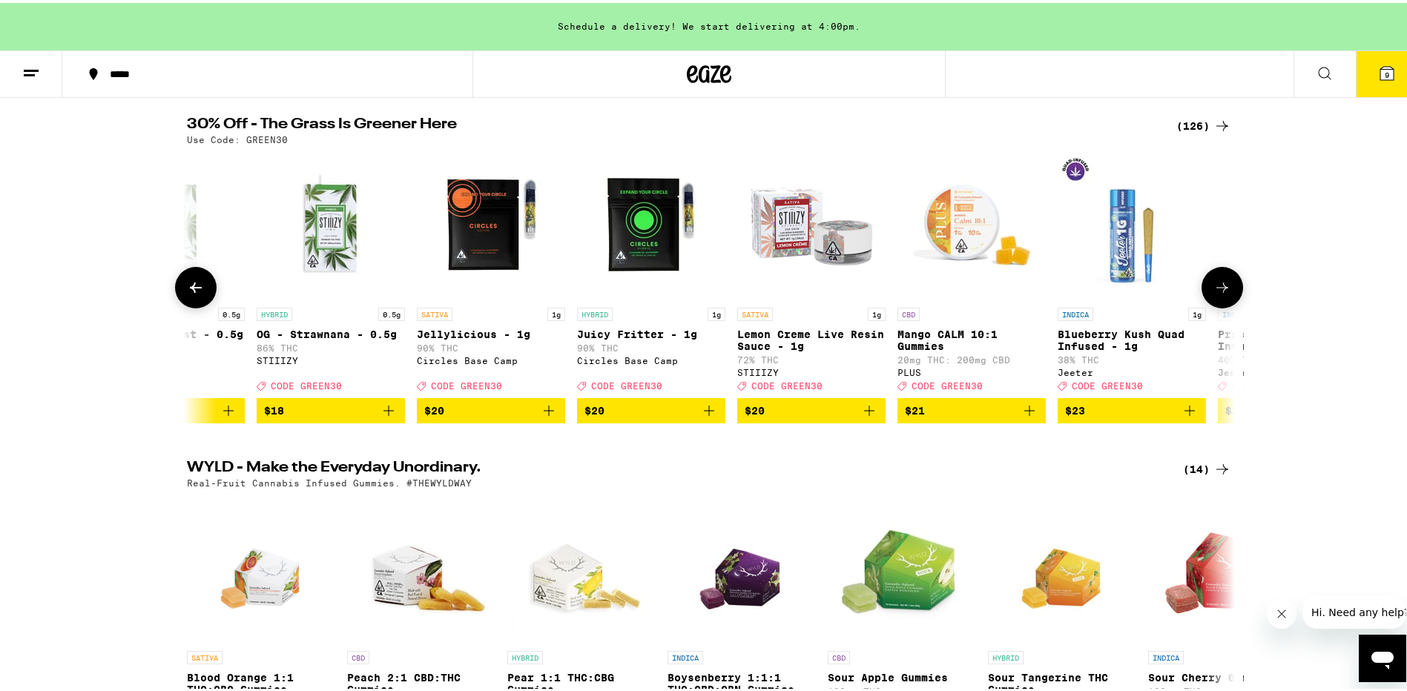
click at [1215, 294] on icon at bounding box center [1223, 285] width 18 height 18
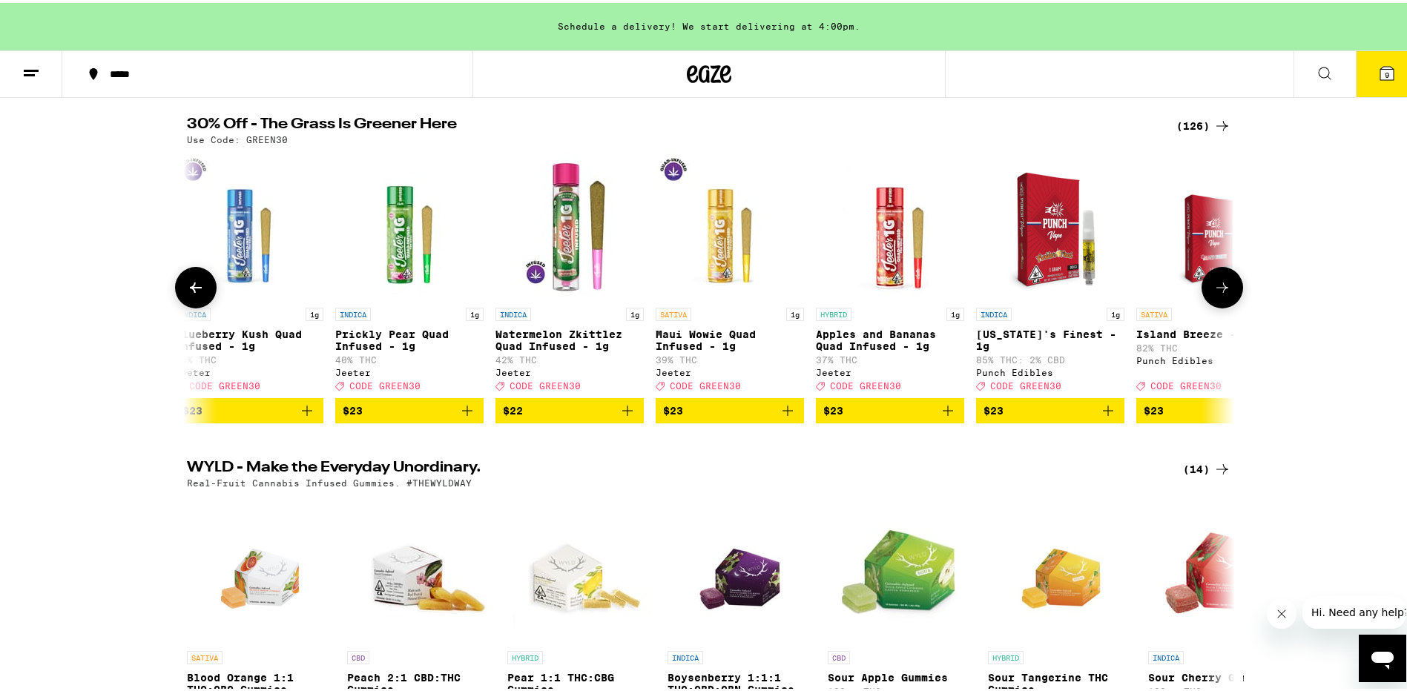
click at [1215, 294] on icon at bounding box center [1223, 285] width 18 height 18
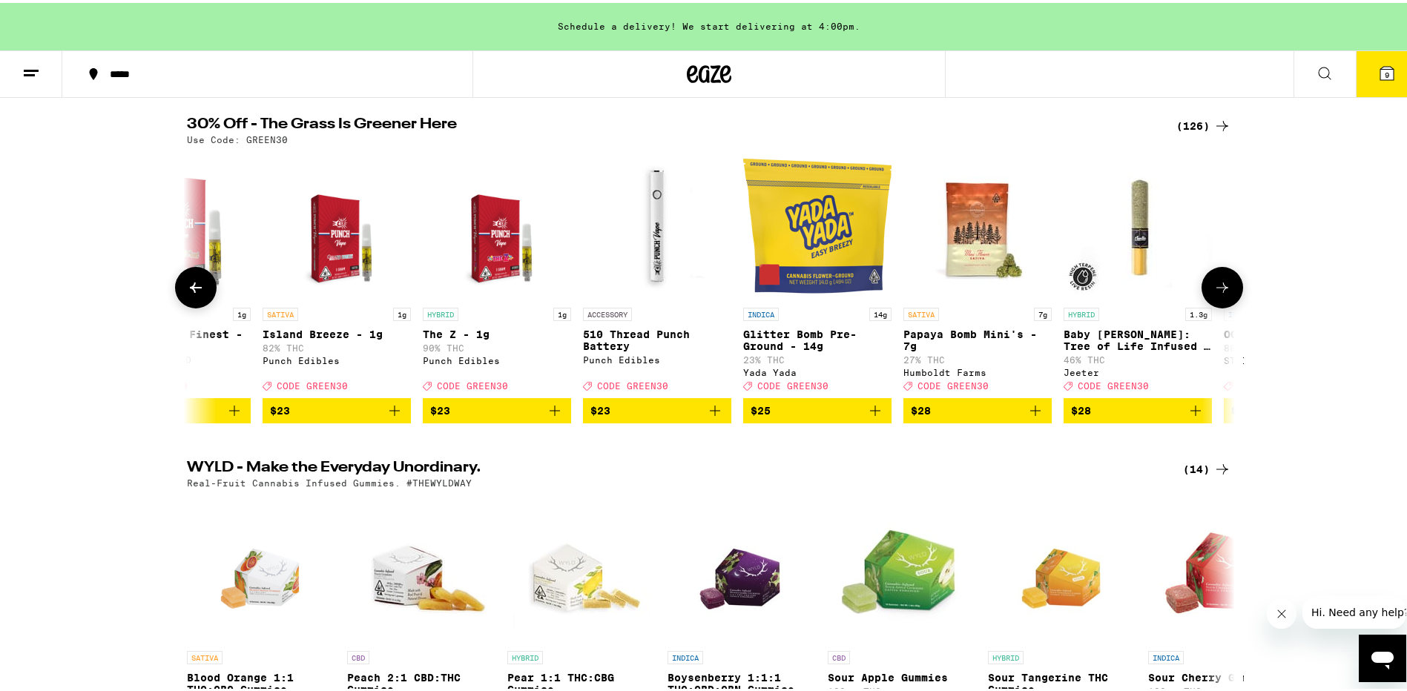
scroll to position [0, 7944]
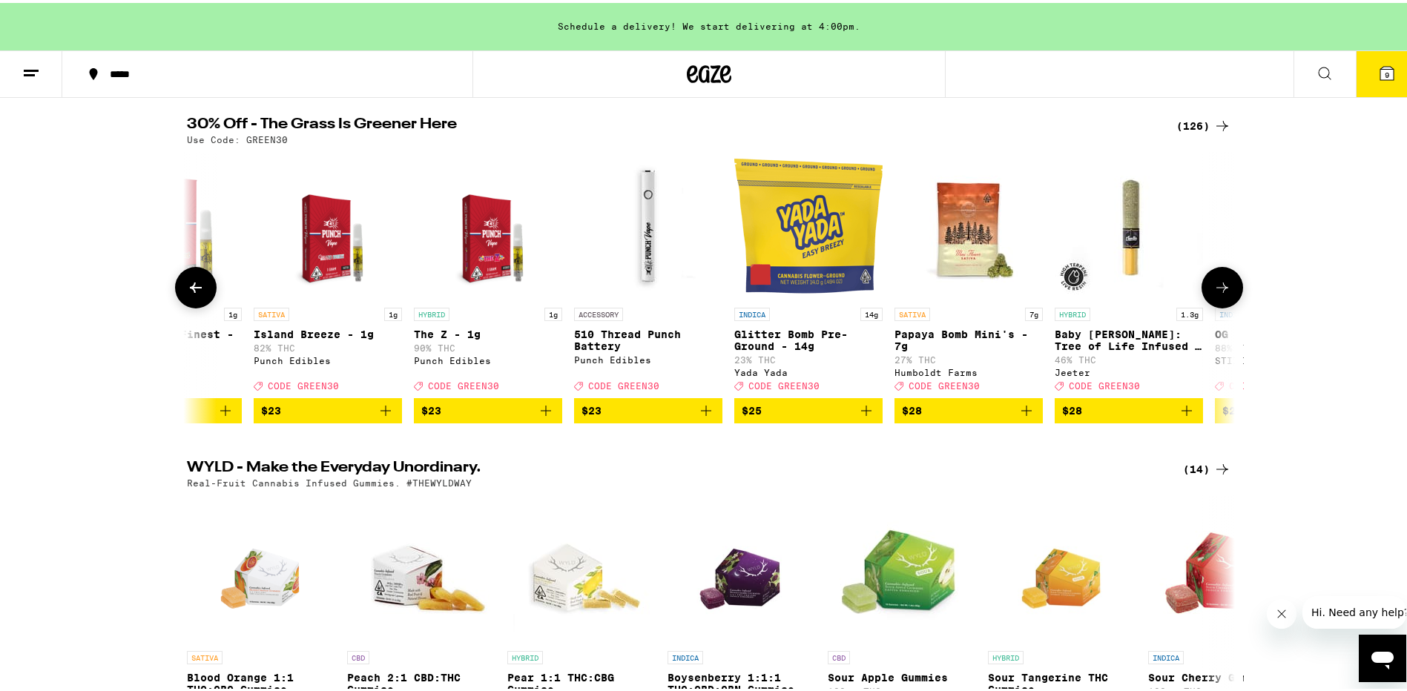
click at [1215, 294] on icon at bounding box center [1223, 285] width 18 height 18
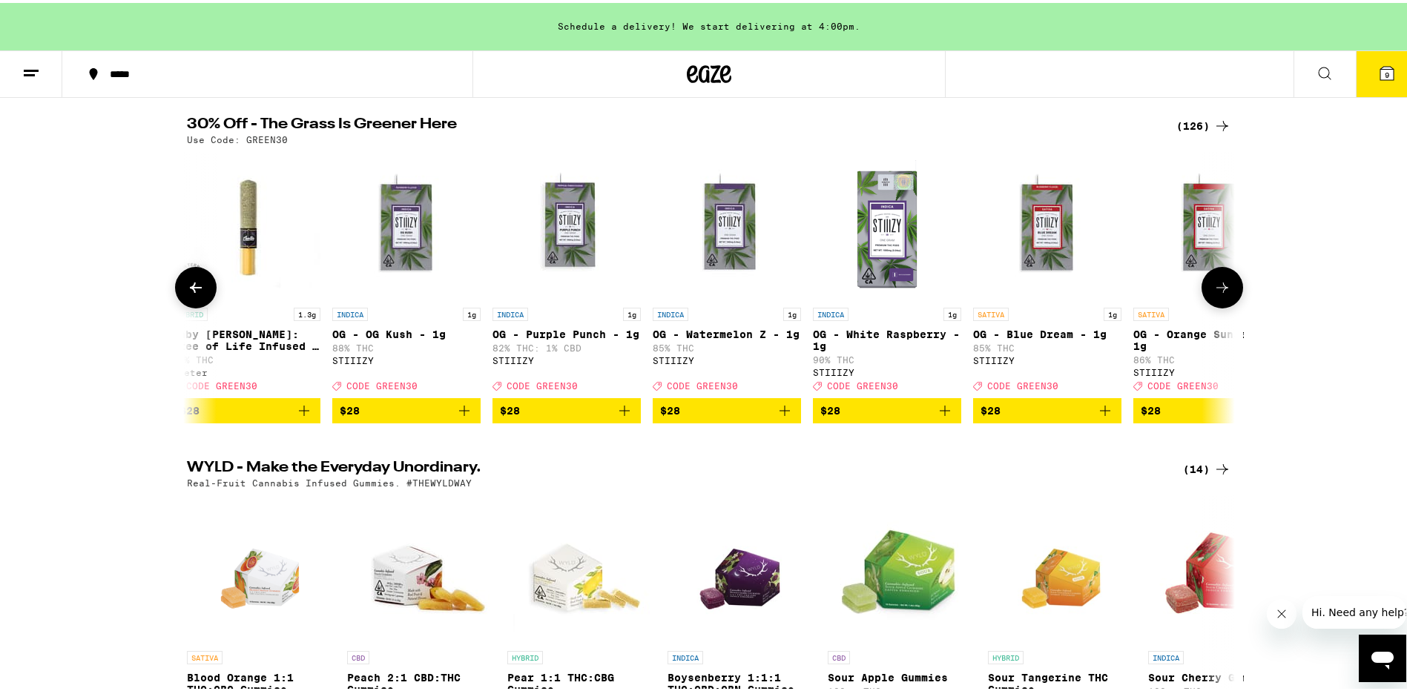
click at [1215, 294] on icon at bounding box center [1223, 285] width 18 height 18
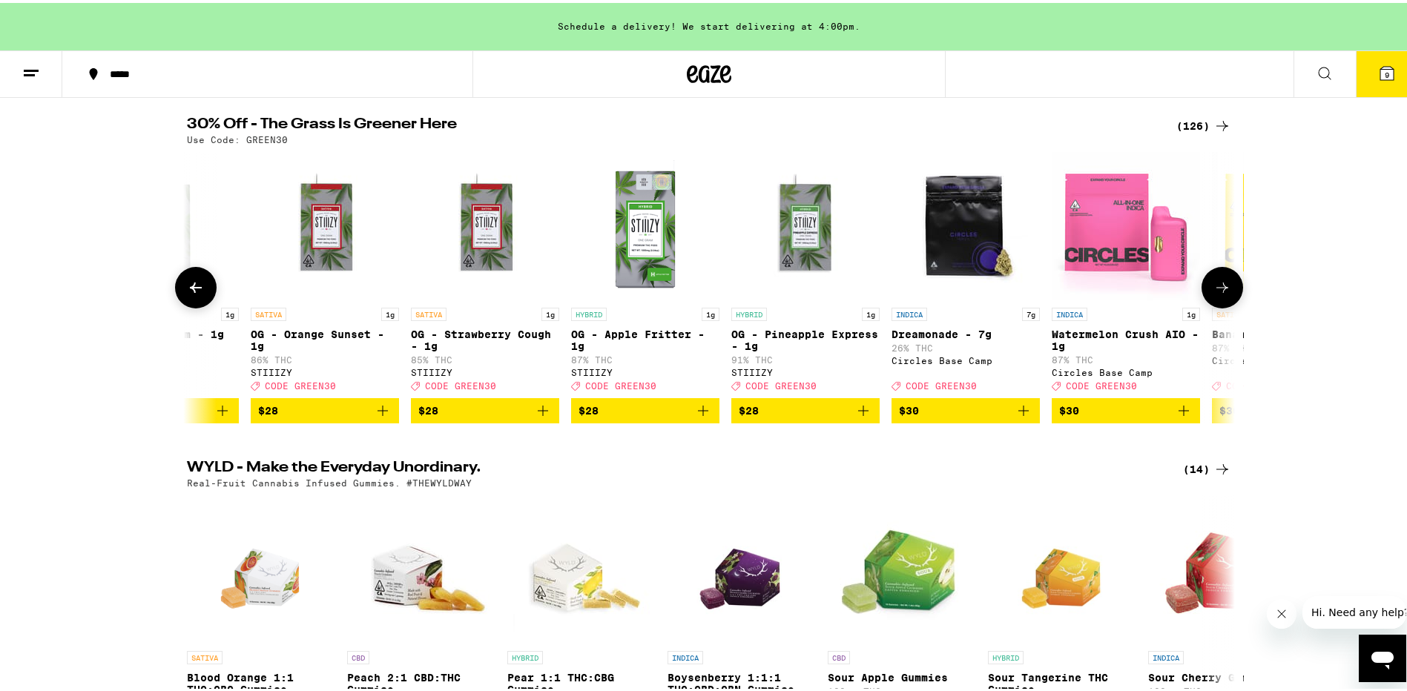
click at [1215, 294] on icon at bounding box center [1223, 285] width 18 height 18
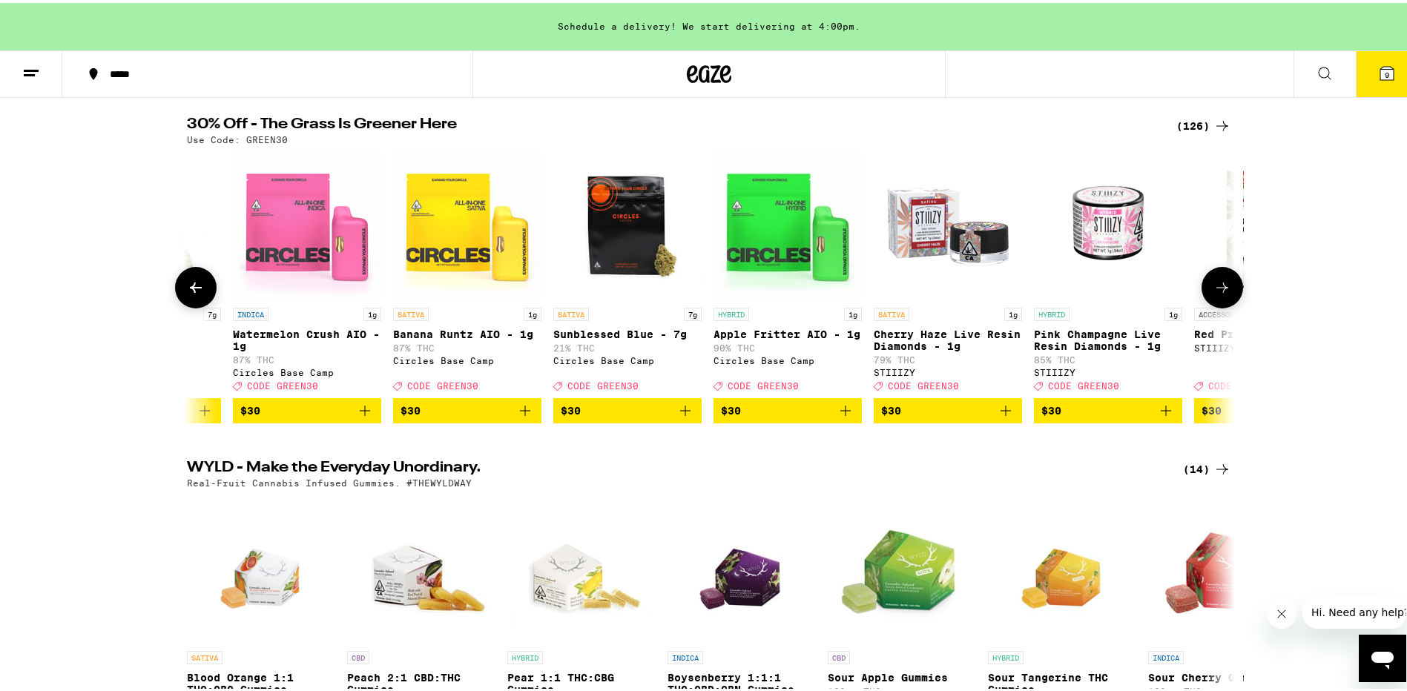
scroll to position [0, 10592]
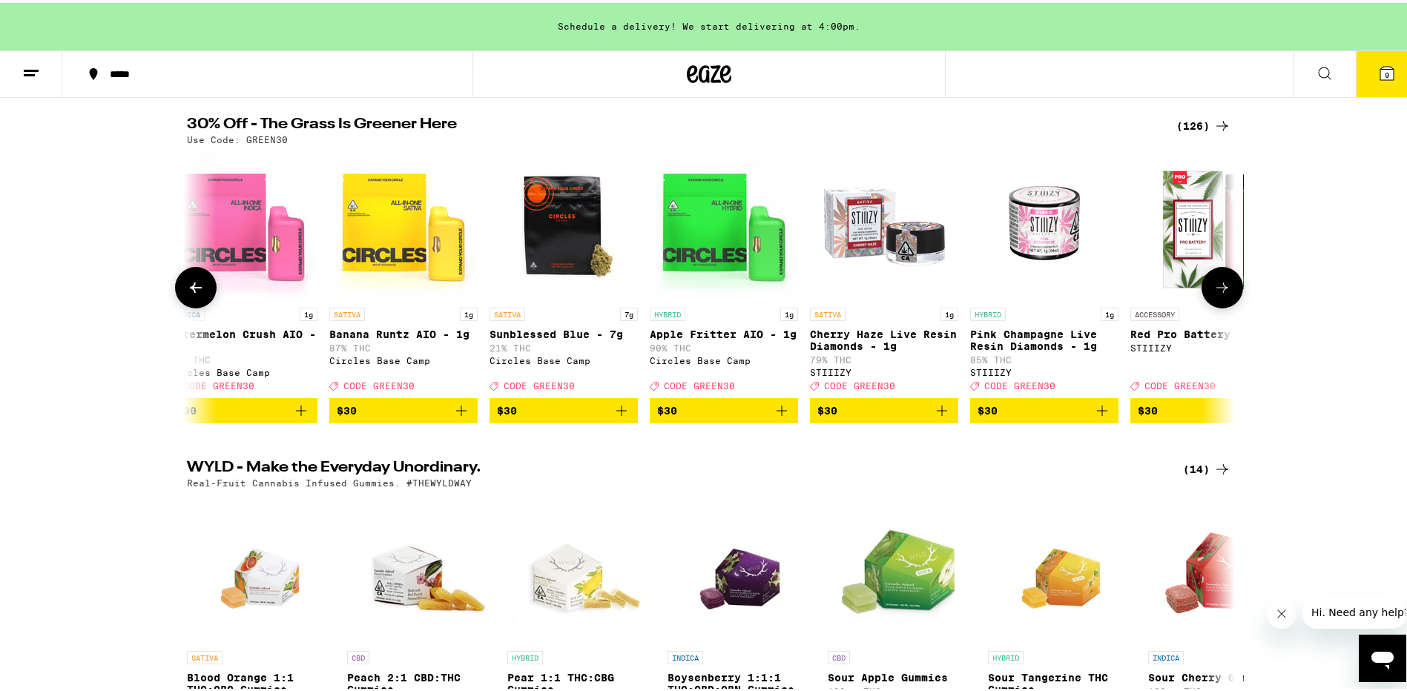
click at [1217, 289] on icon at bounding box center [1223, 285] width 18 height 18
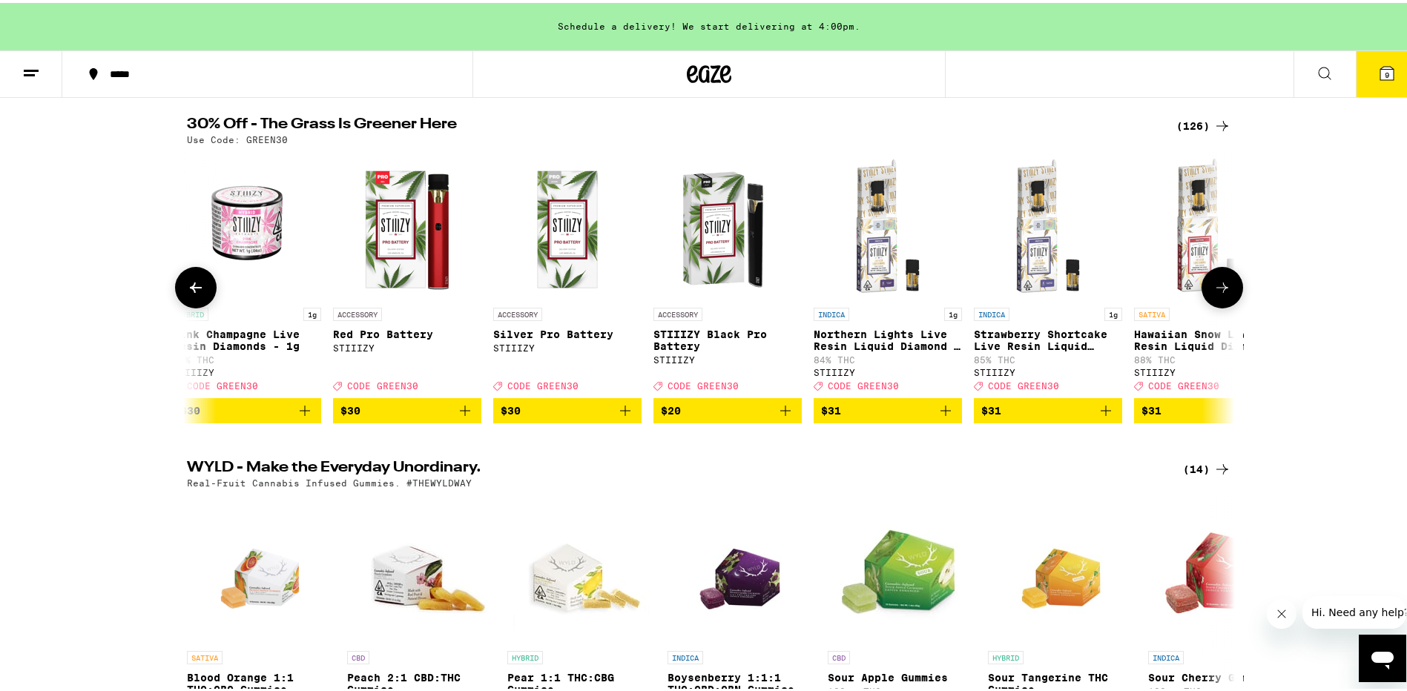
scroll to position [0, 11475]
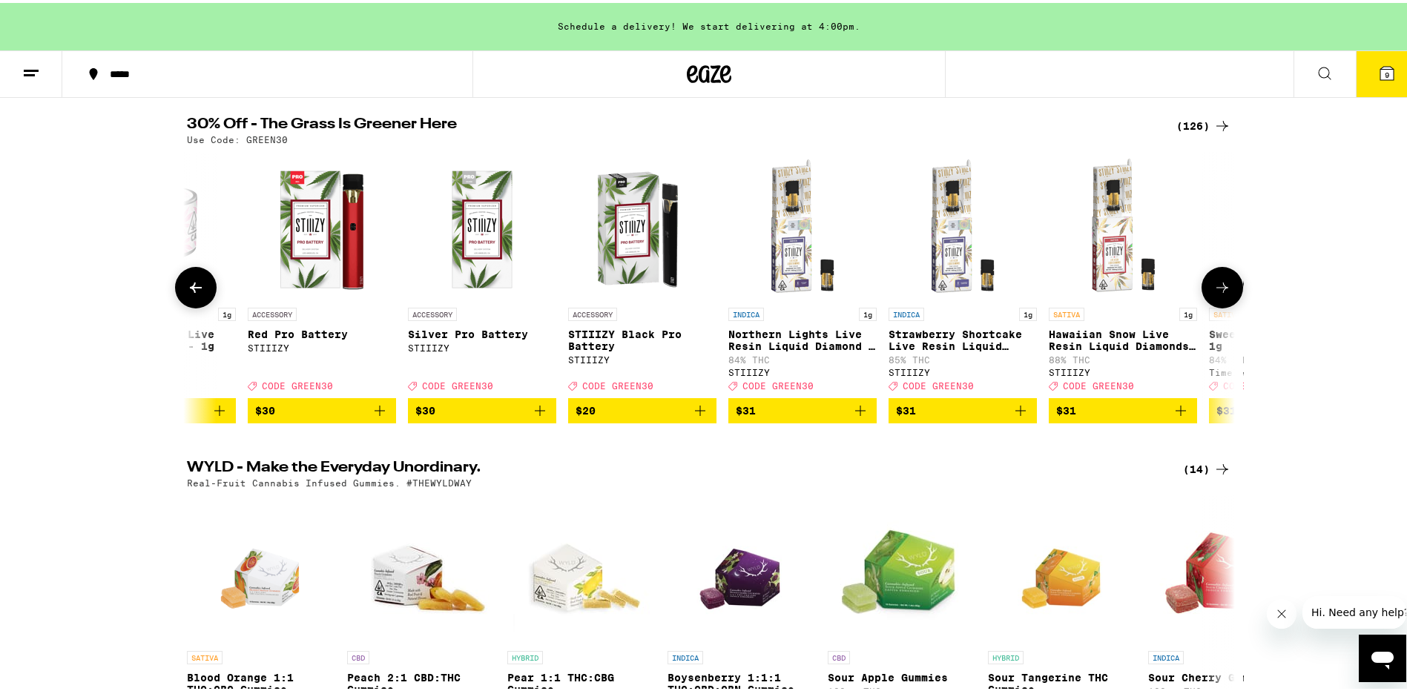
click at [1218, 291] on icon at bounding box center [1223, 285] width 18 height 18
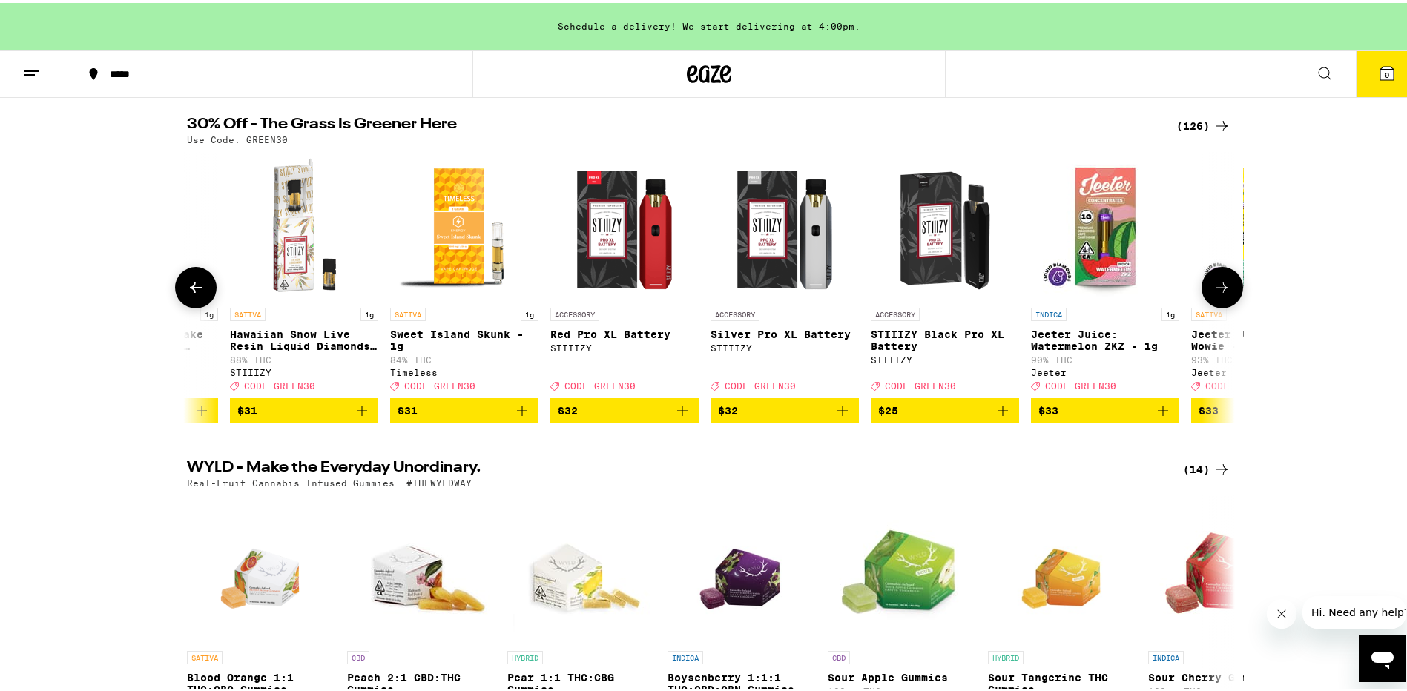
scroll to position [0, 12358]
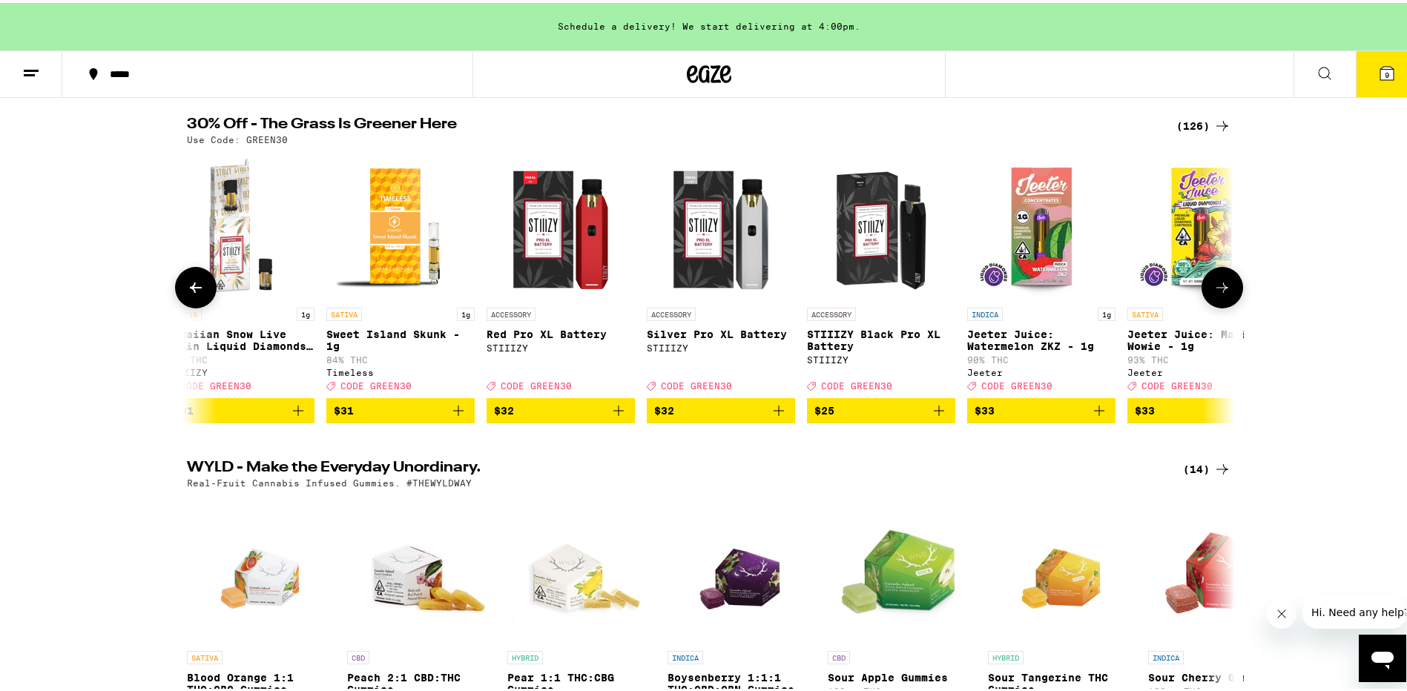
click at [1218, 291] on icon at bounding box center [1223, 285] width 18 height 18
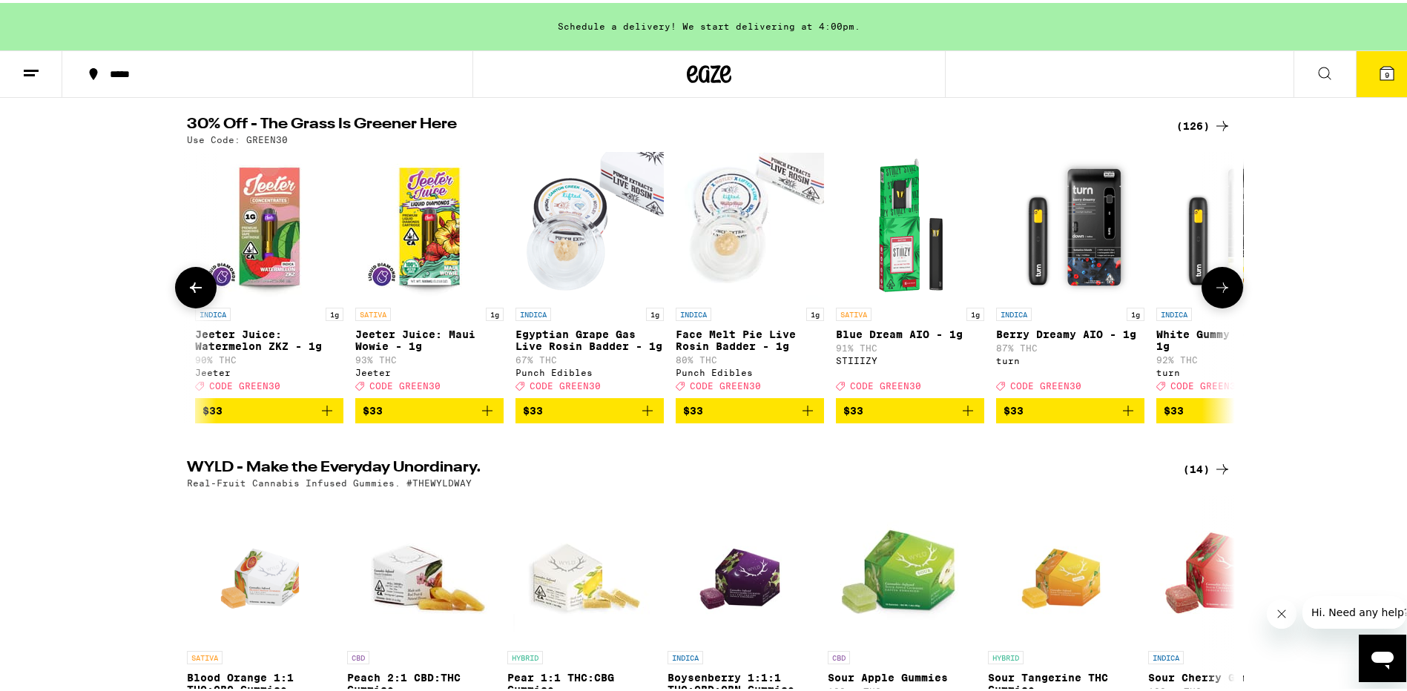
scroll to position [0, 13241]
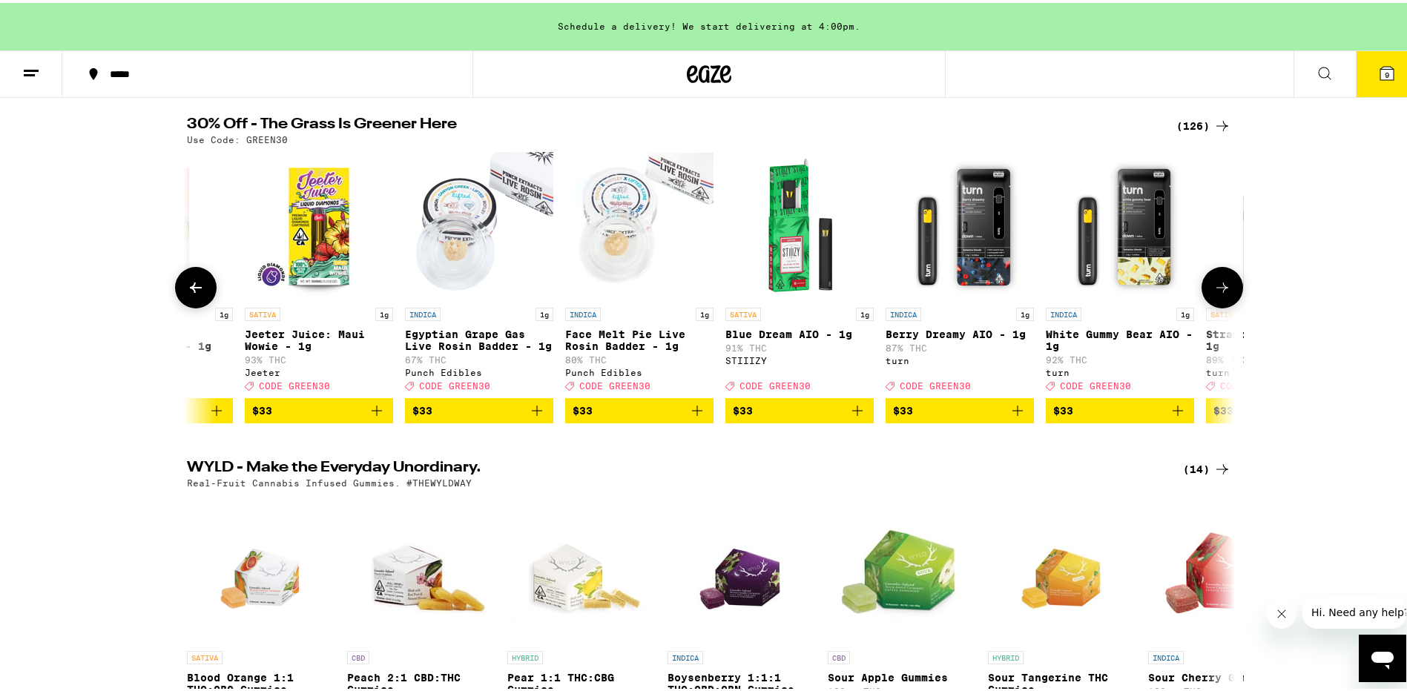
click at [1217, 294] on icon at bounding box center [1223, 285] width 18 height 18
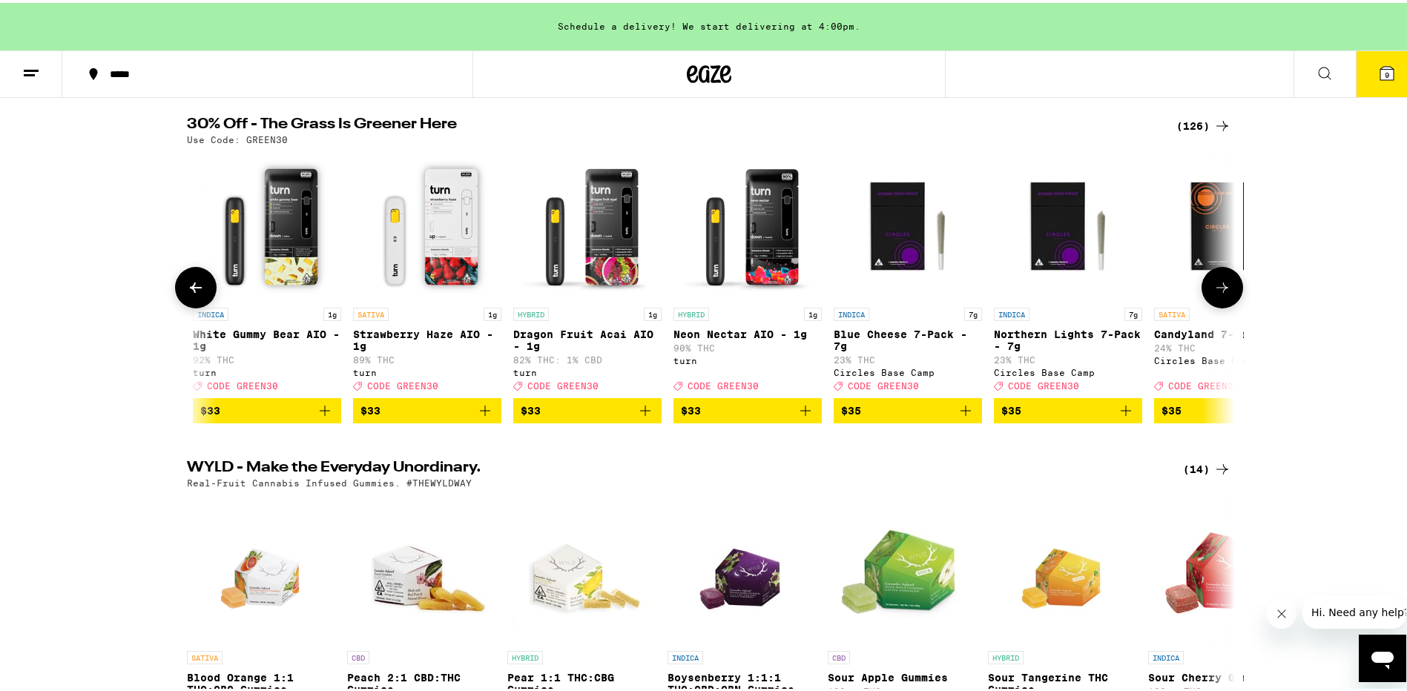
scroll to position [0, 14123]
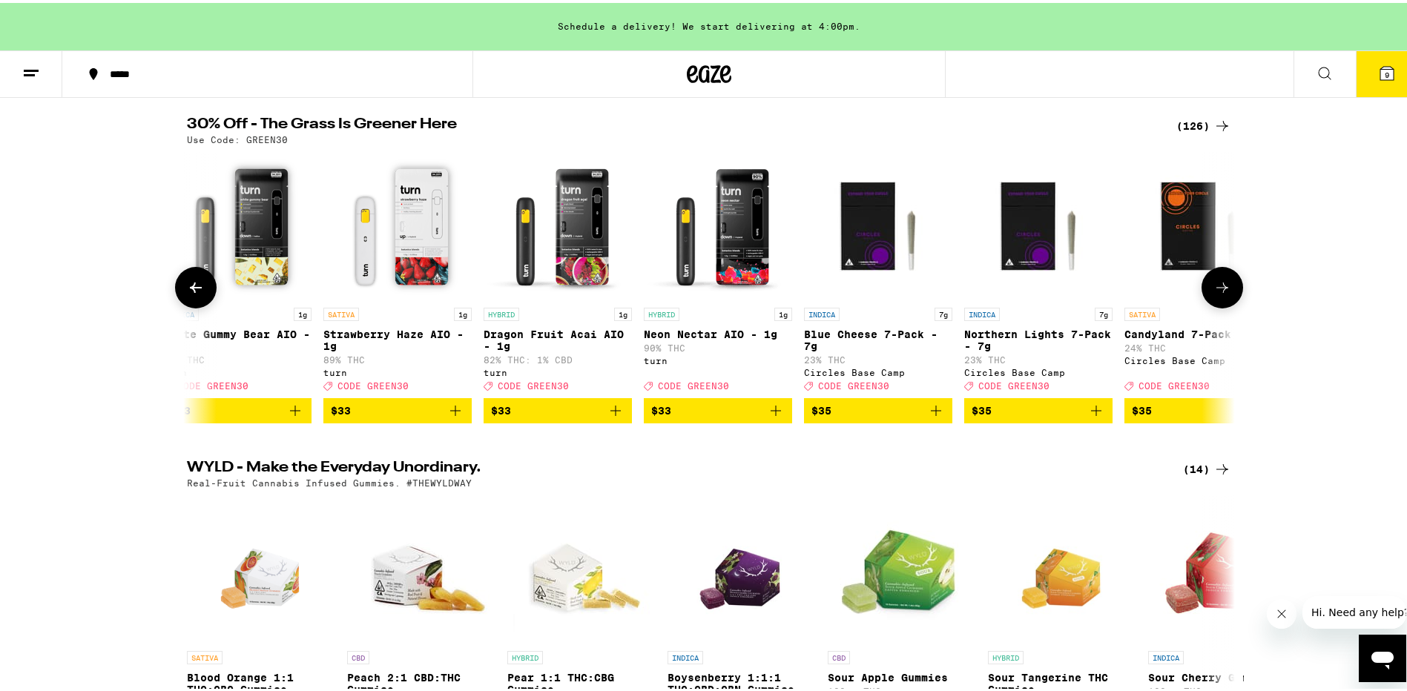
click at [1217, 294] on icon at bounding box center [1223, 285] width 18 height 18
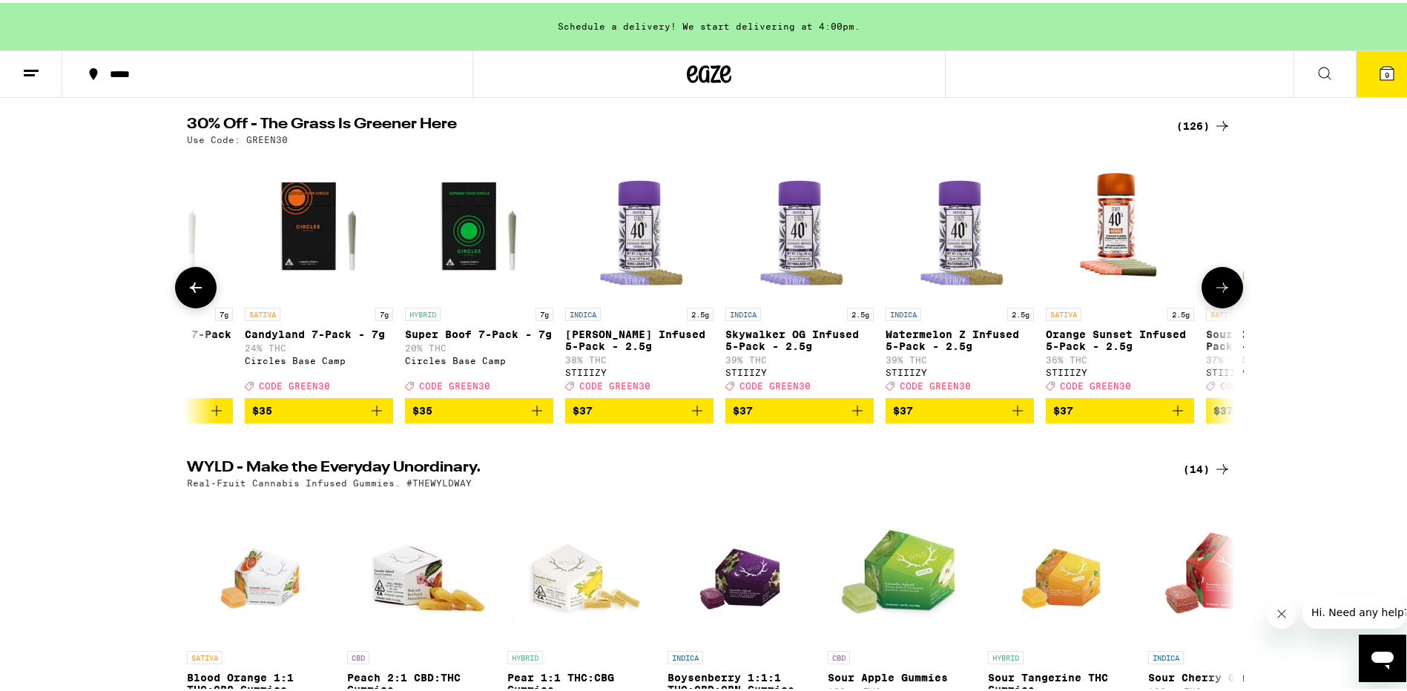
scroll to position [0, 15006]
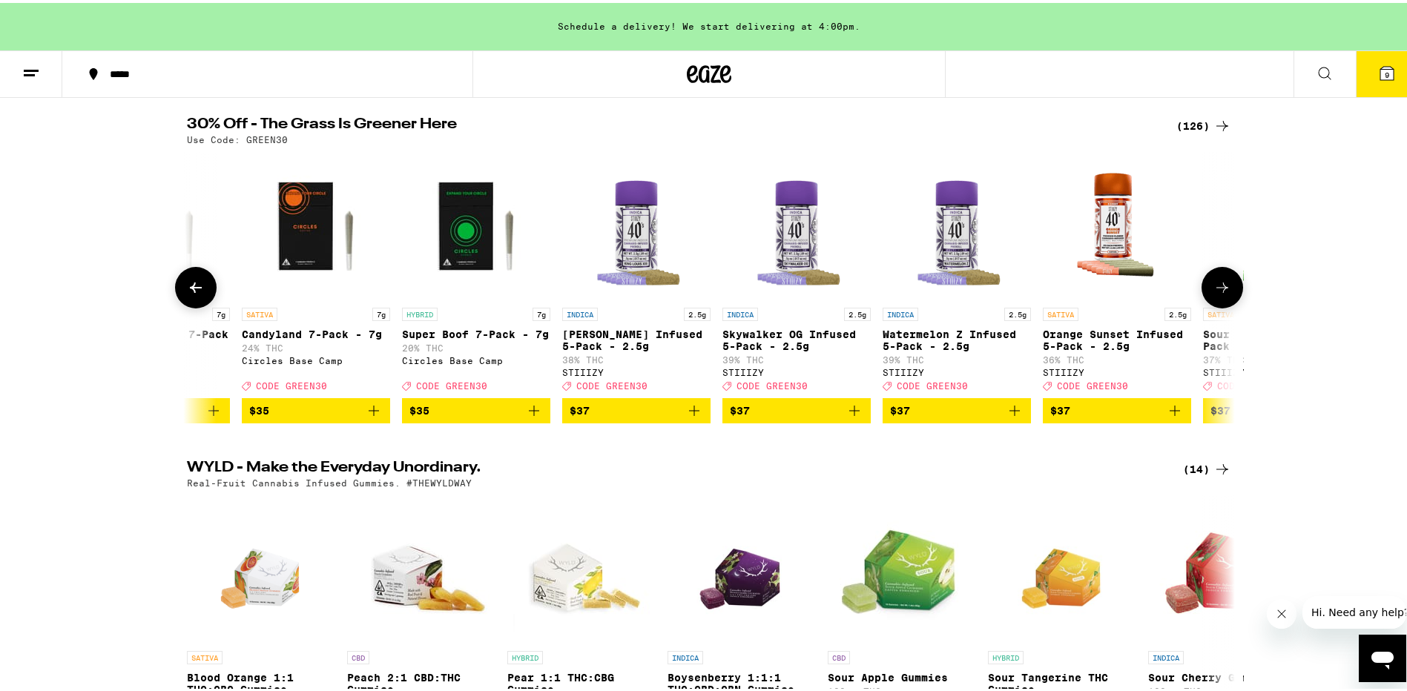
click at [1217, 294] on icon at bounding box center [1223, 285] width 18 height 18
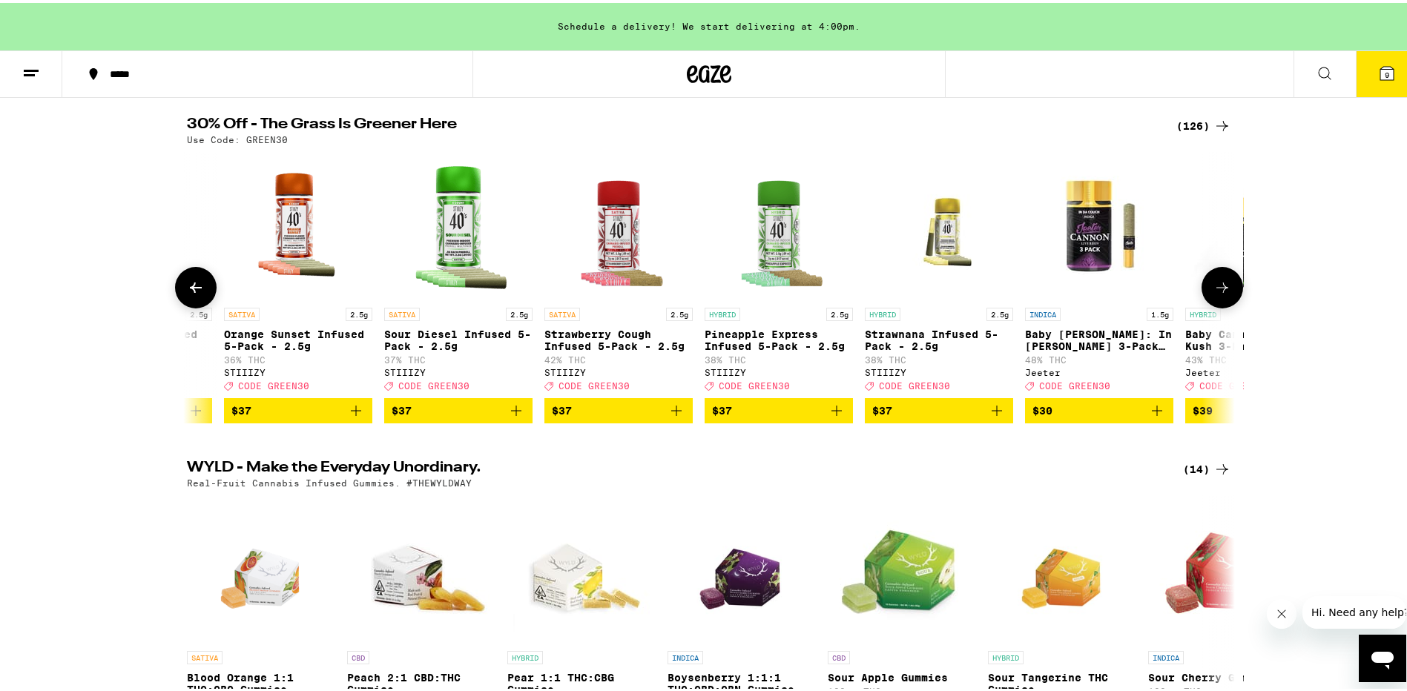
scroll to position [0, 15889]
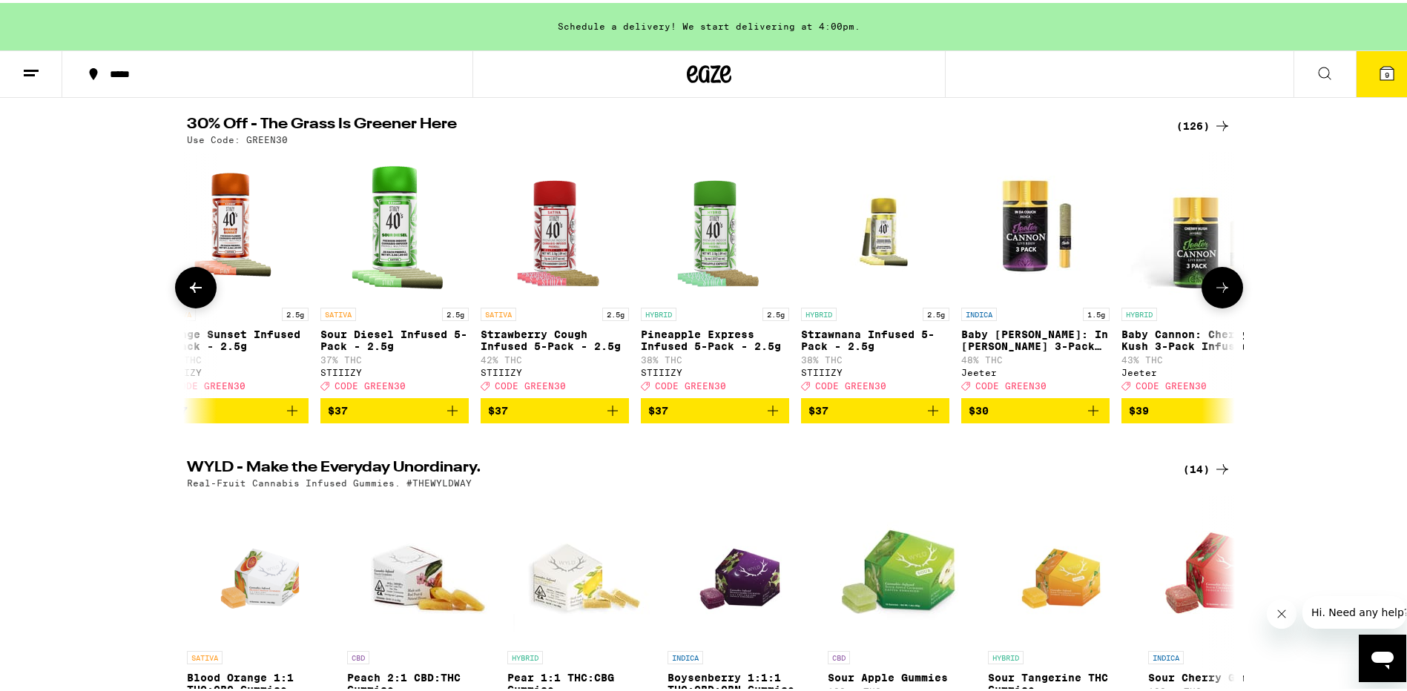
click at [1217, 294] on icon at bounding box center [1223, 285] width 18 height 18
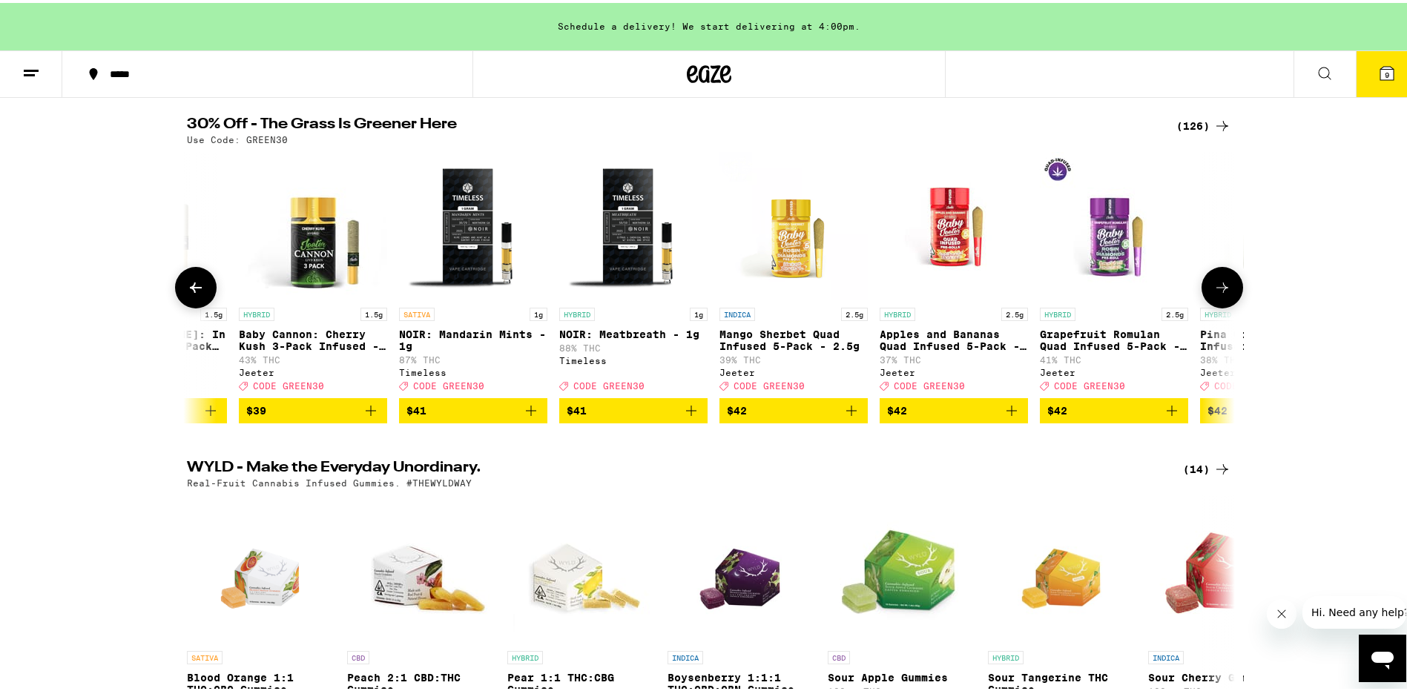
click at [1217, 294] on icon at bounding box center [1223, 285] width 18 height 18
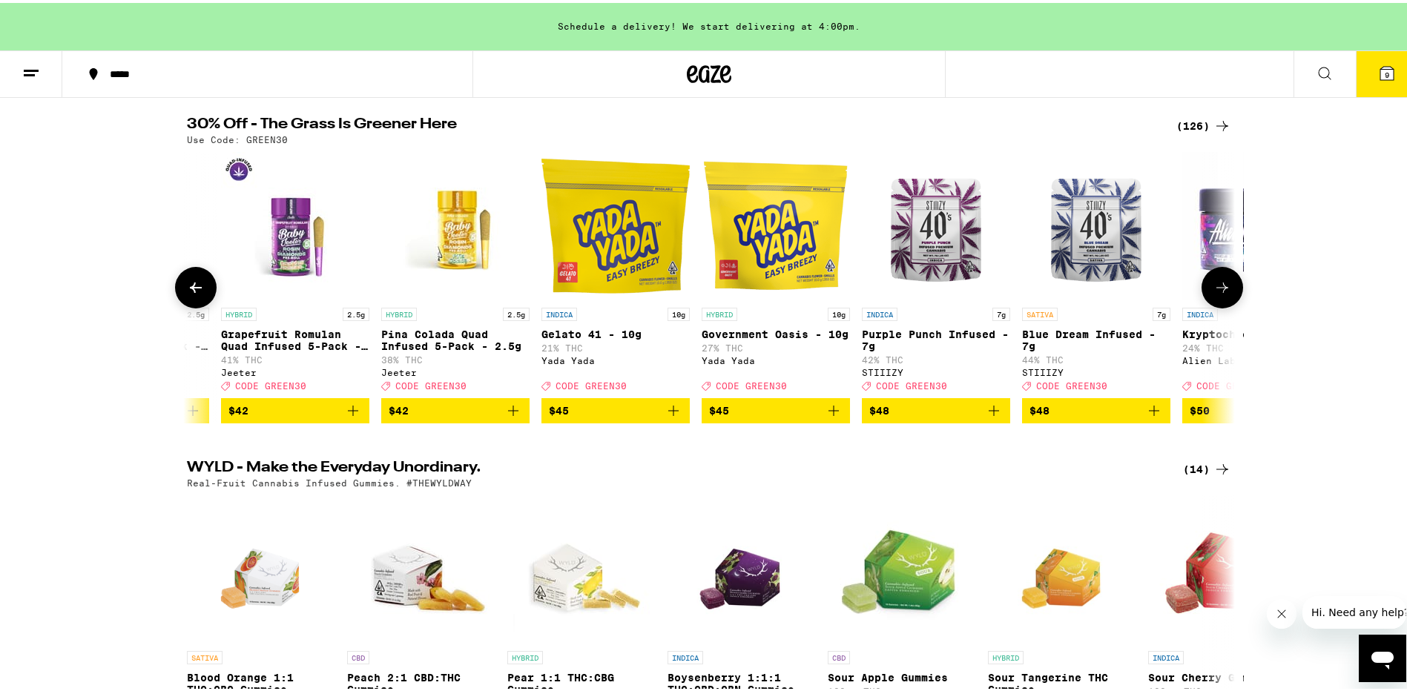
scroll to position [0, 17654]
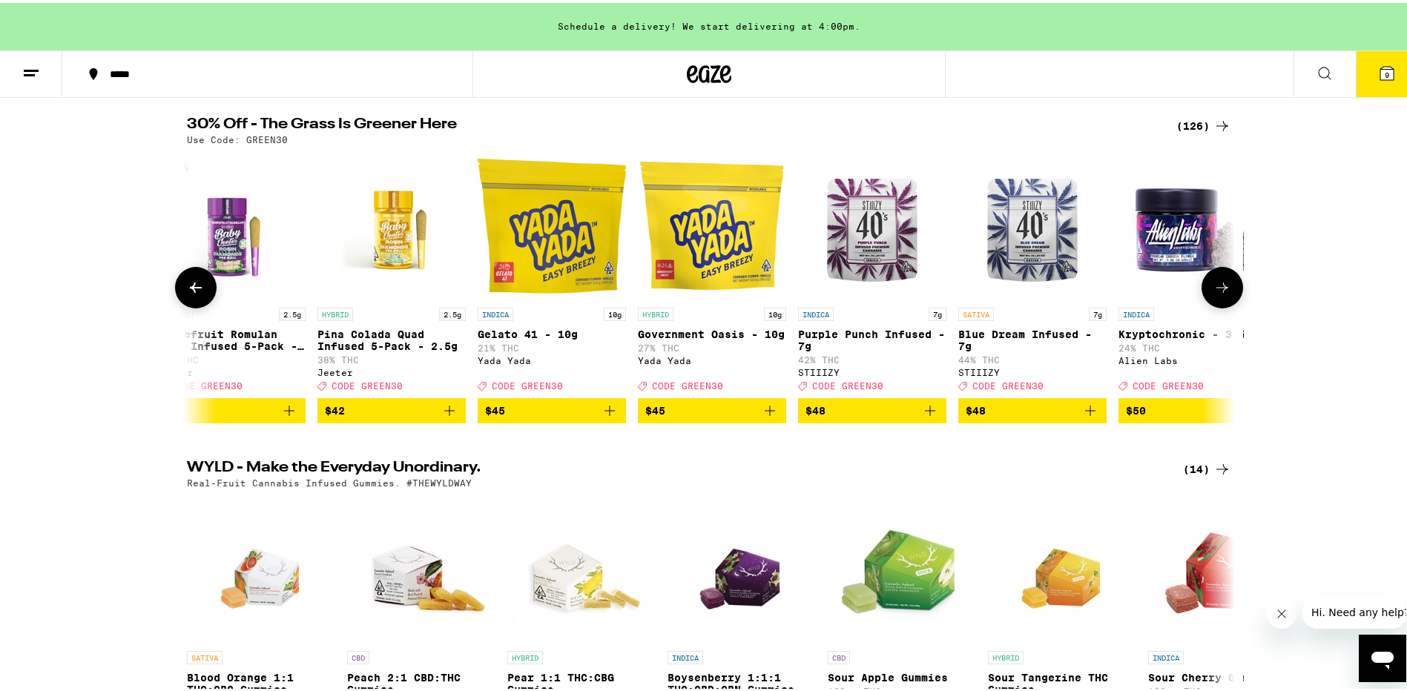
click at [1217, 294] on icon at bounding box center [1223, 285] width 18 height 18
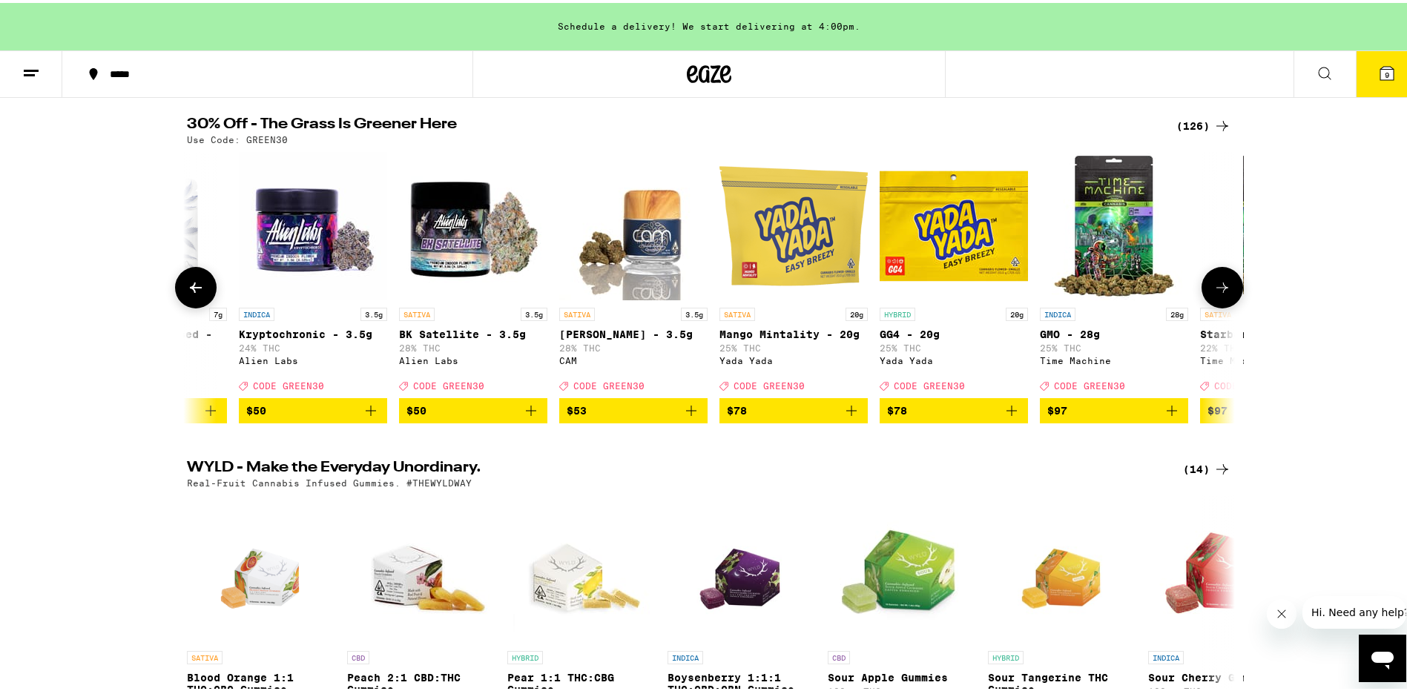
scroll to position [0, 18537]
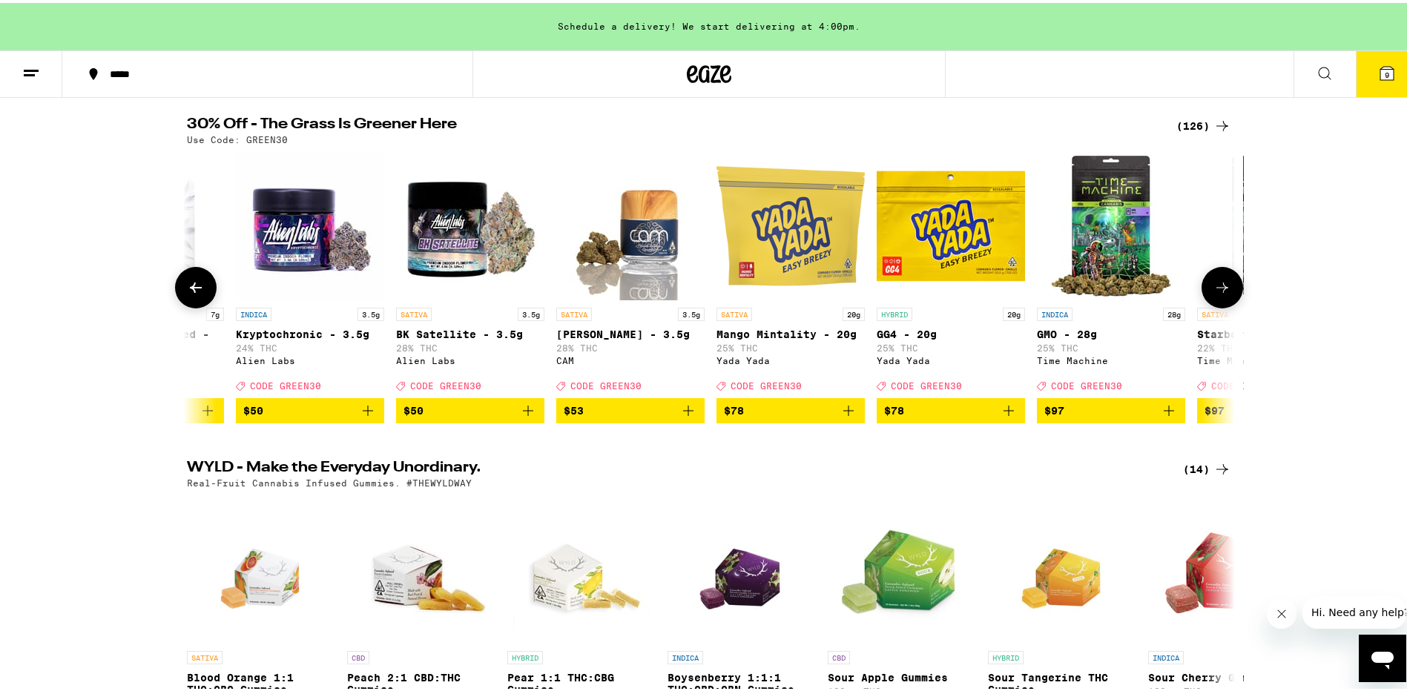
click at [1217, 294] on icon at bounding box center [1223, 285] width 18 height 18
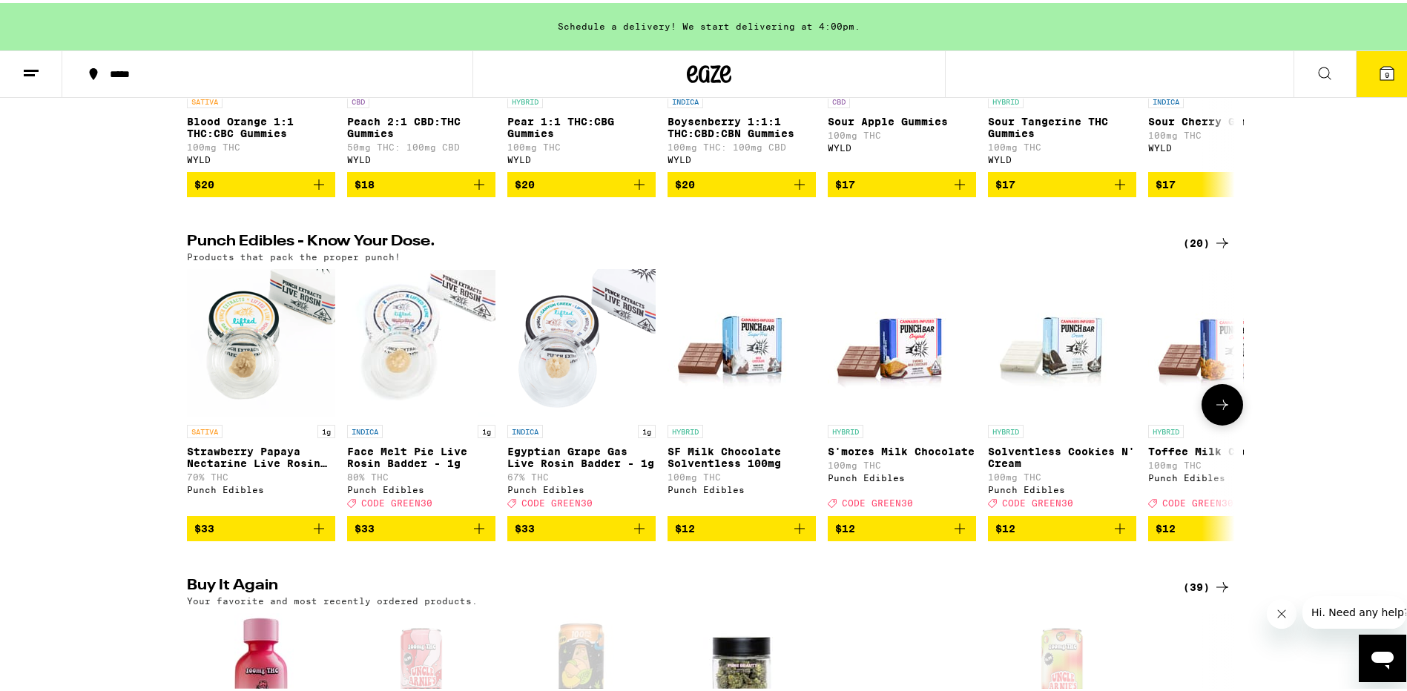
scroll to position [742, 0]
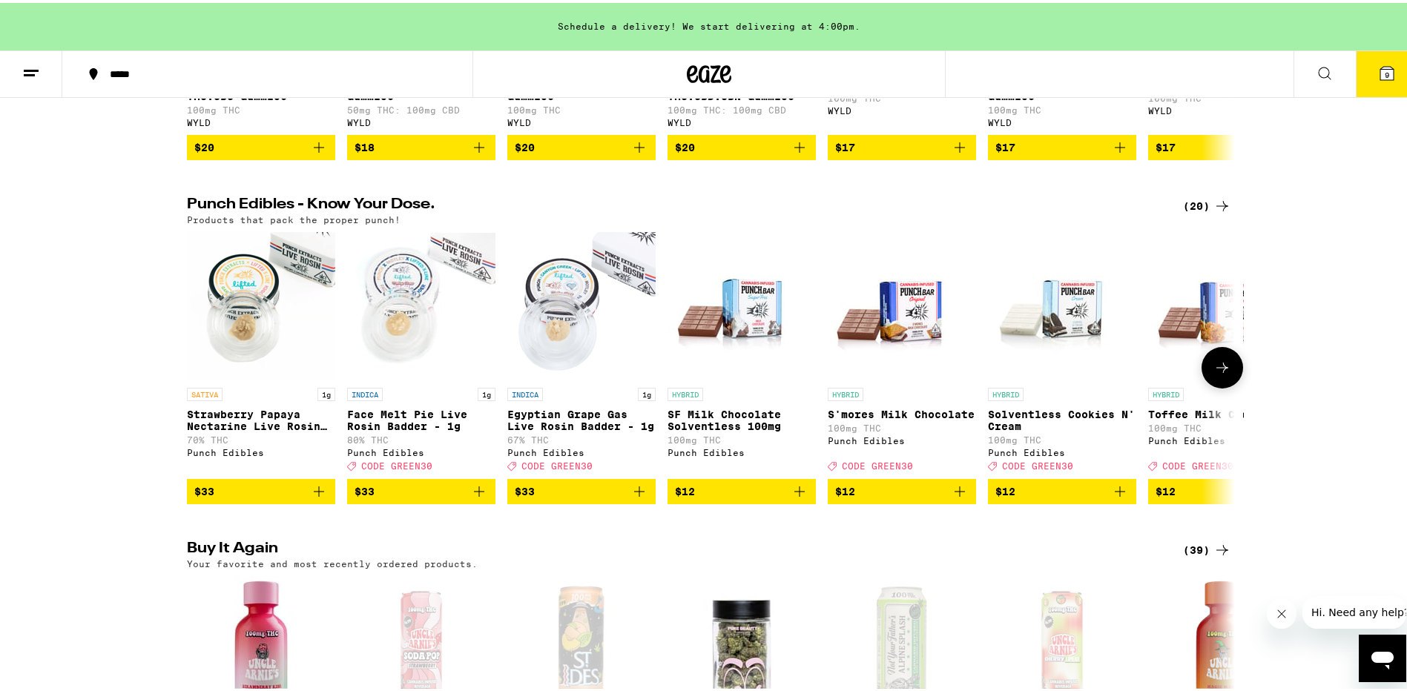
click at [1223, 374] on icon at bounding box center [1223, 365] width 18 height 18
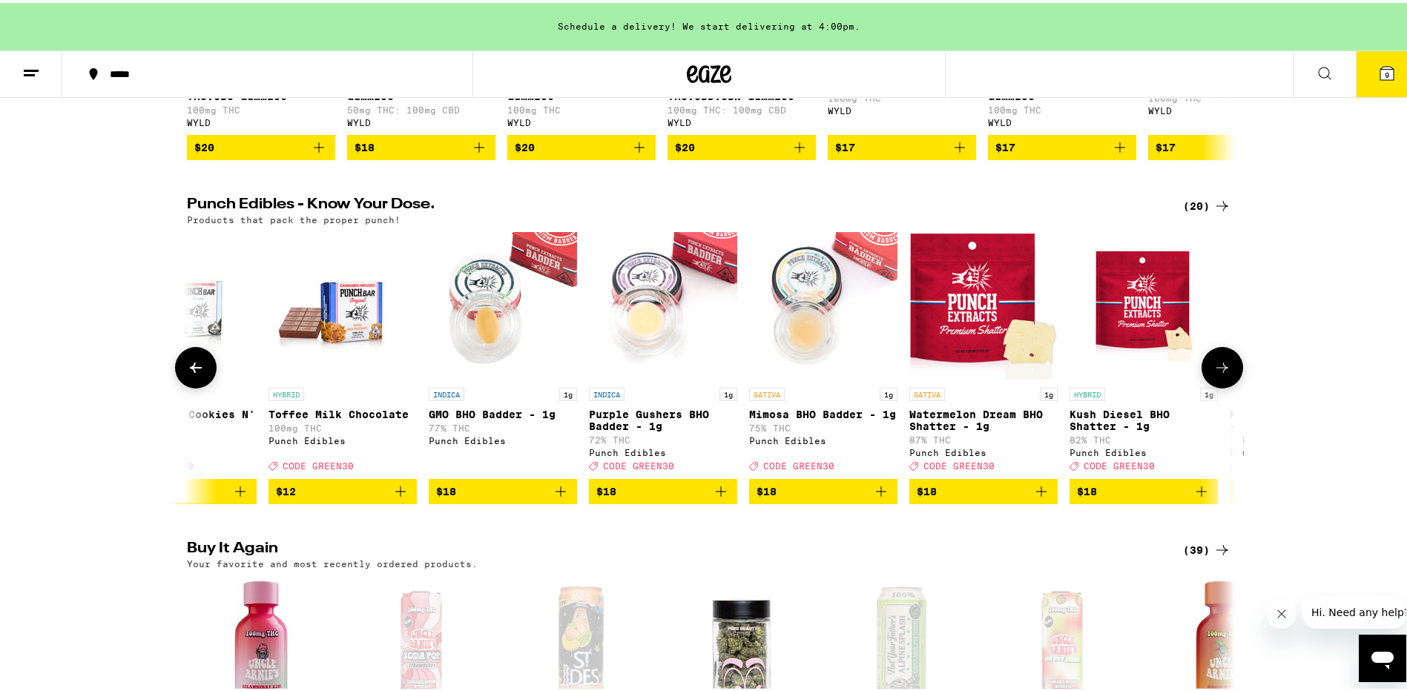
scroll to position [0, 883]
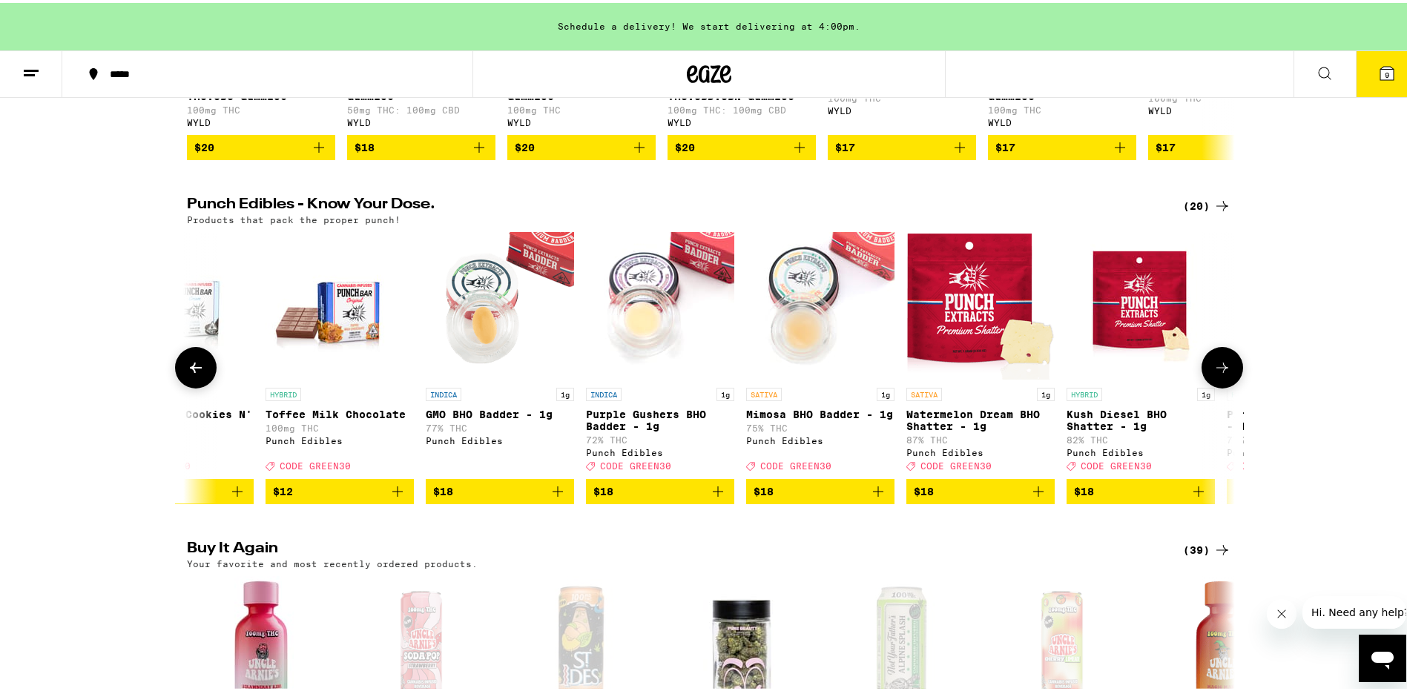
click at [1223, 374] on icon at bounding box center [1223, 365] width 18 height 18
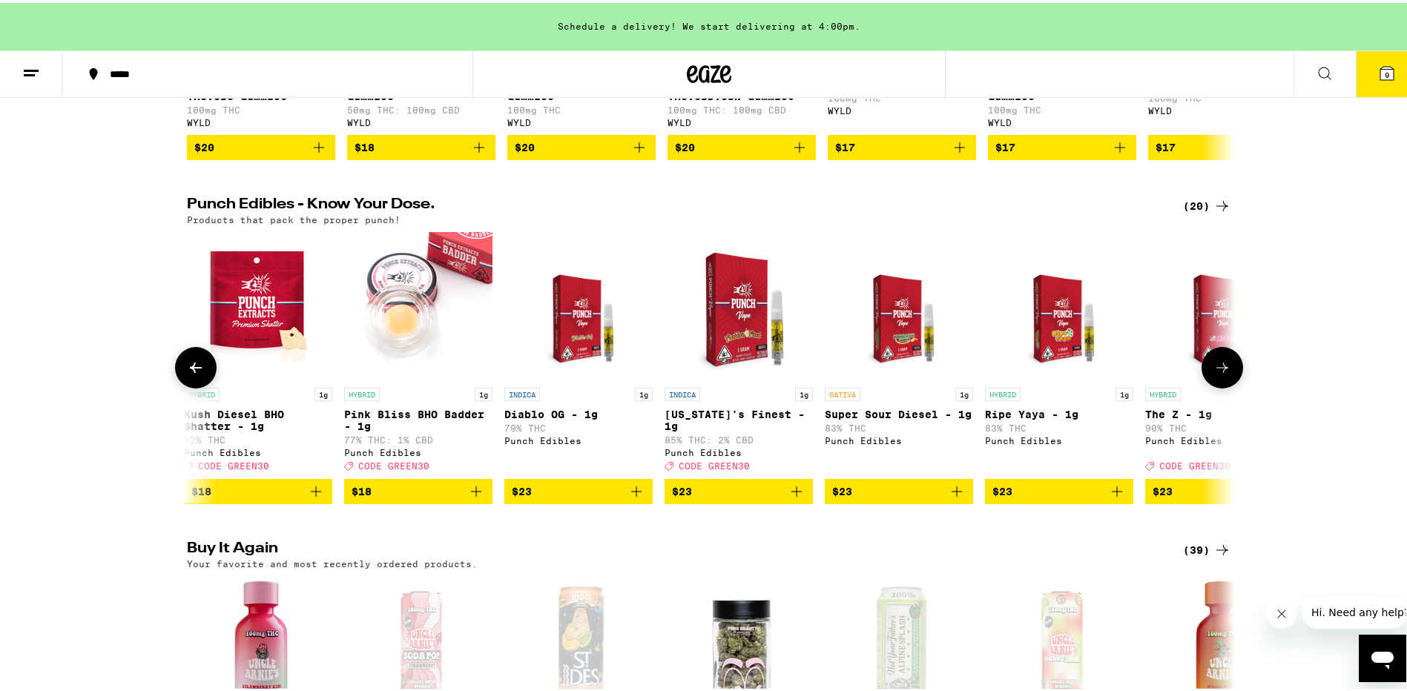
click at [1223, 374] on icon at bounding box center [1223, 365] width 18 height 18
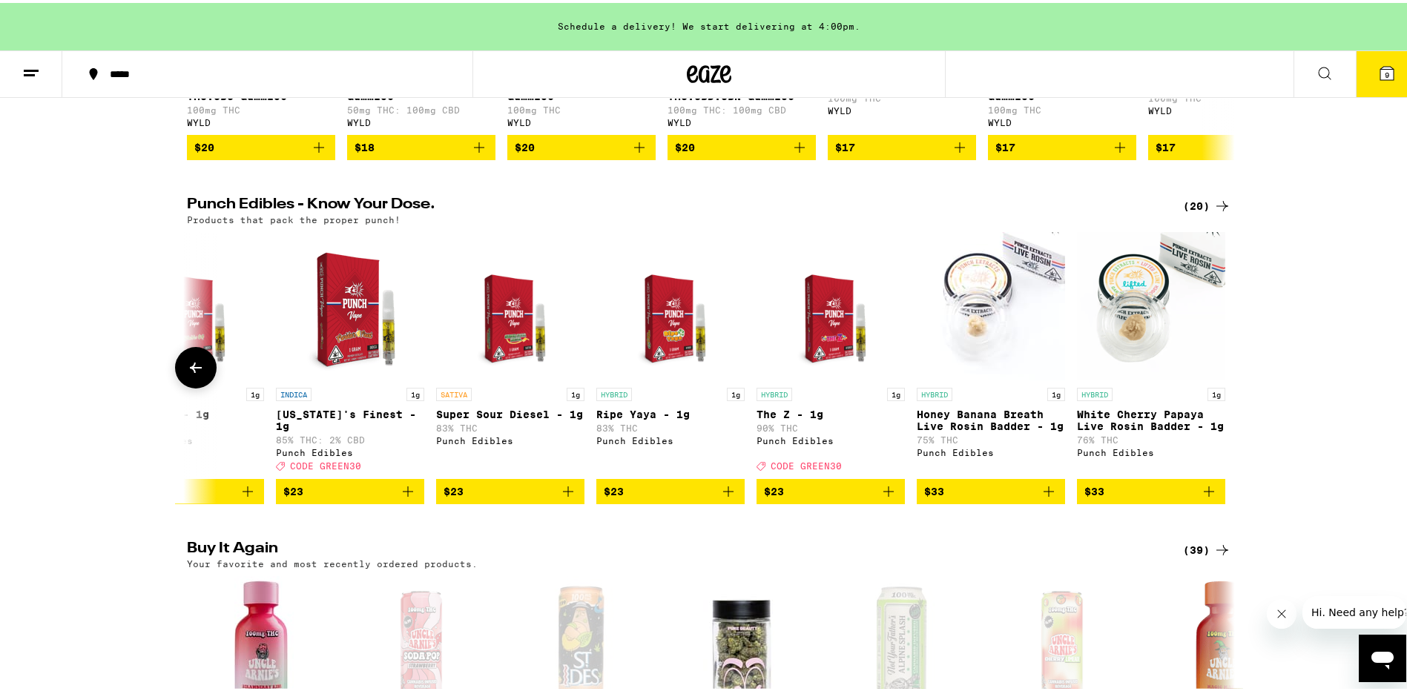
scroll to position [0, 2160]
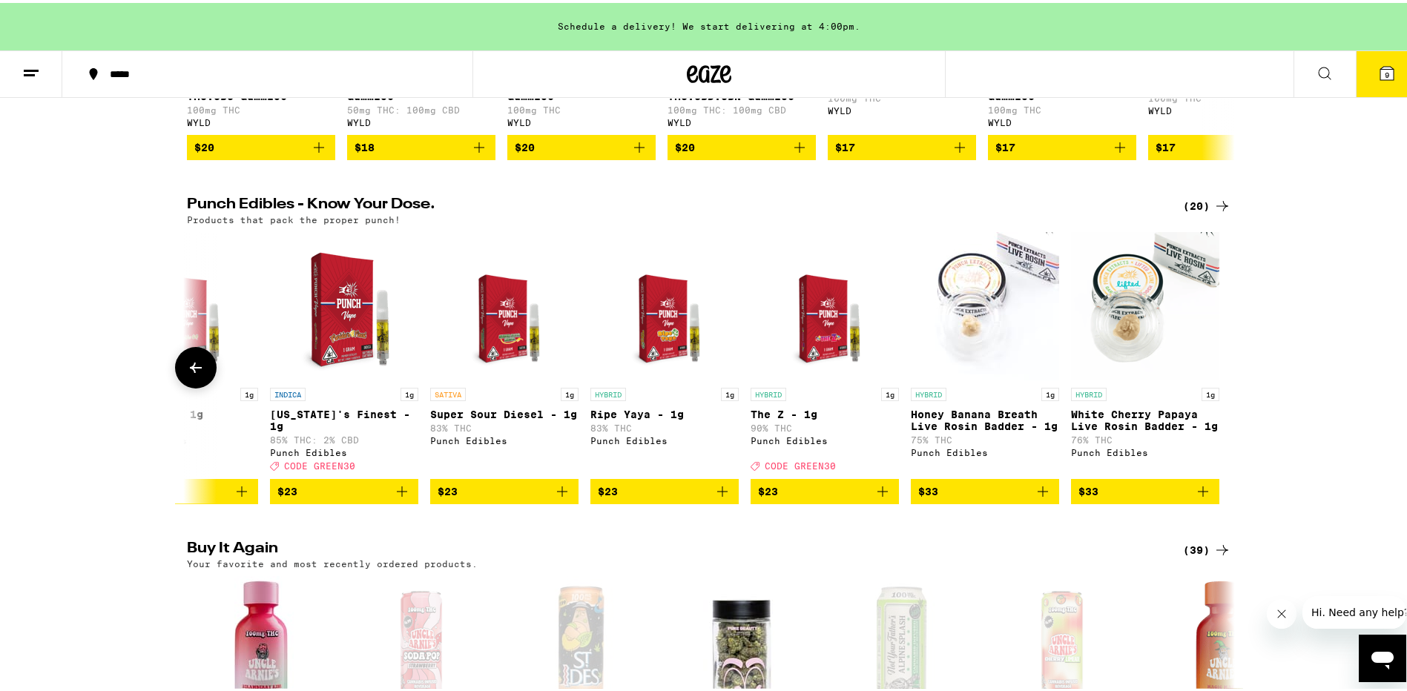
click at [1223, 386] on div at bounding box center [1223, 365] width 42 height 42
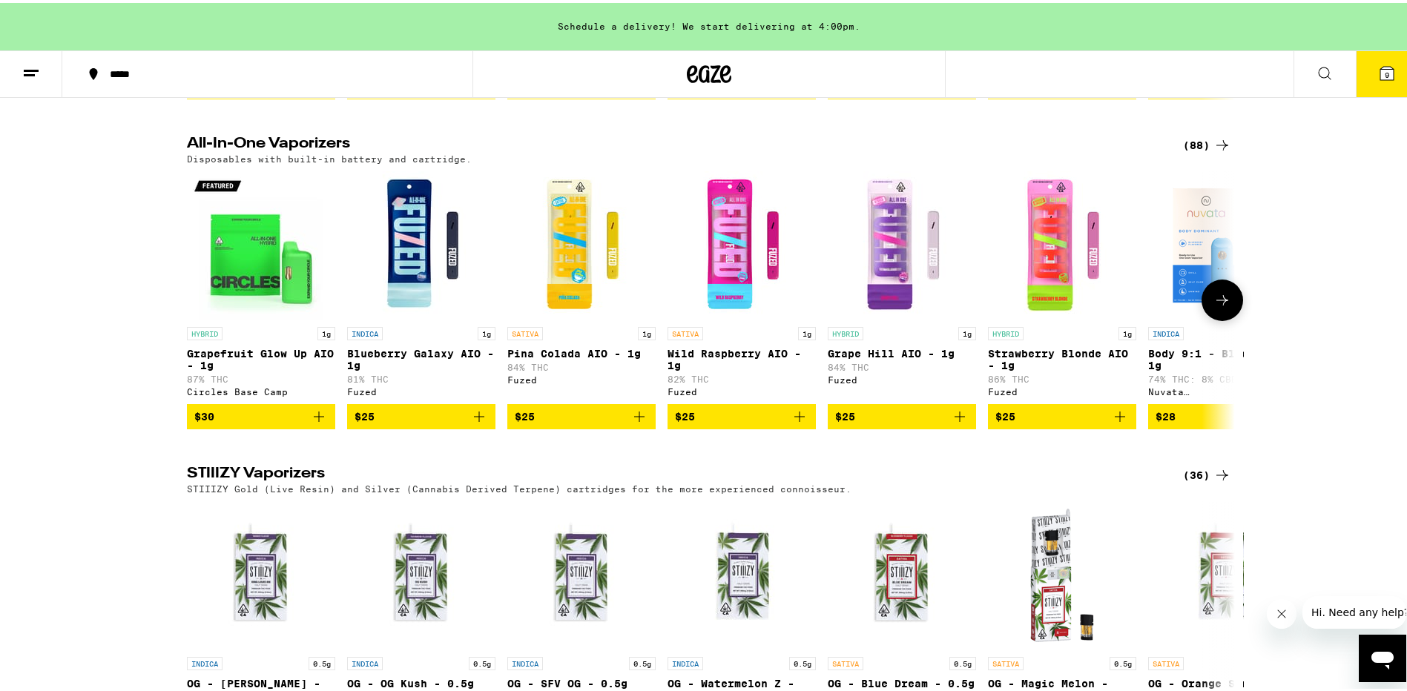
scroll to position [2670, 0]
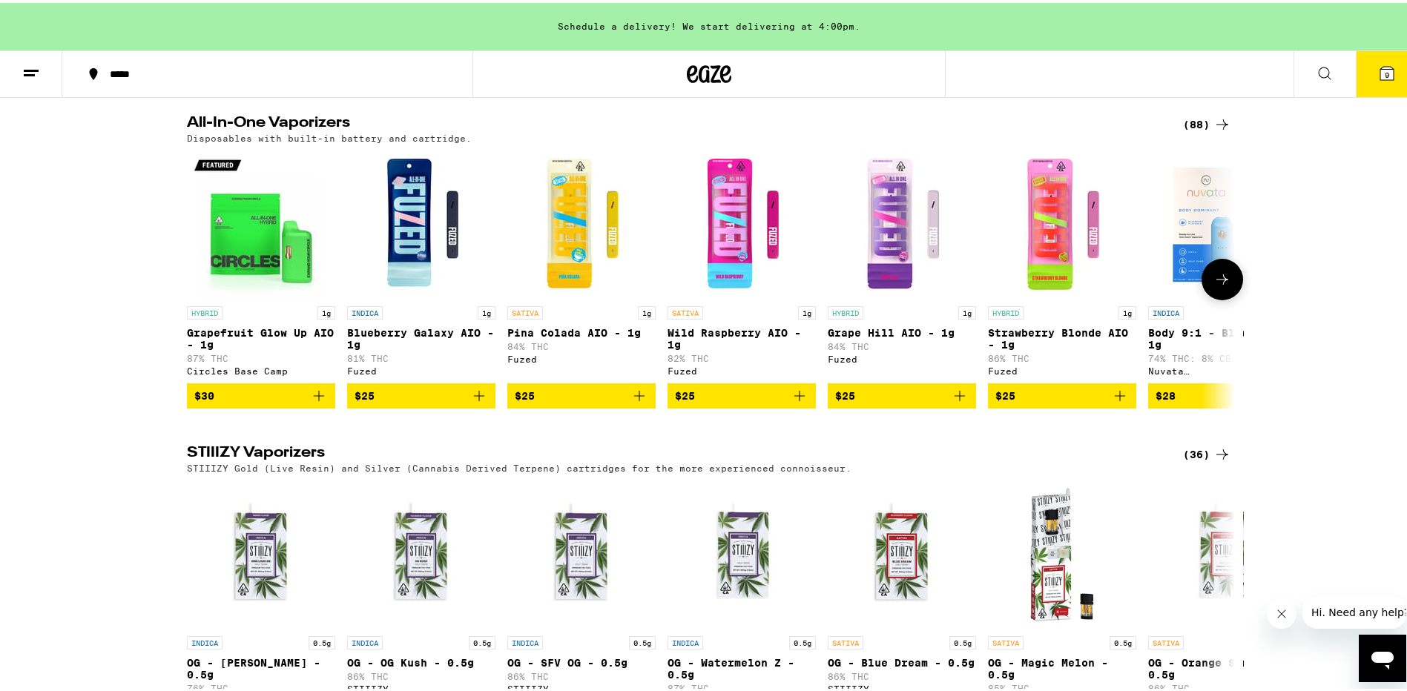
click at [1214, 286] on icon at bounding box center [1223, 277] width 18 height 18
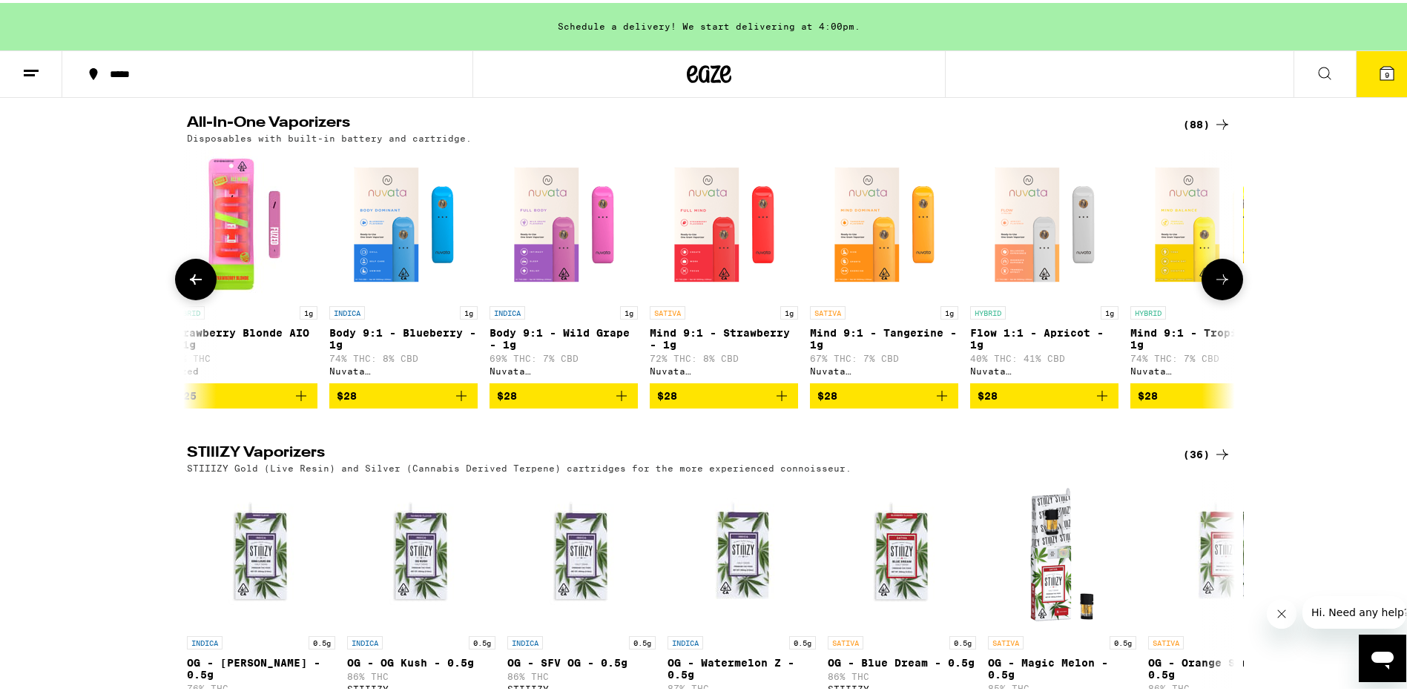
scroll to position [0, 883]
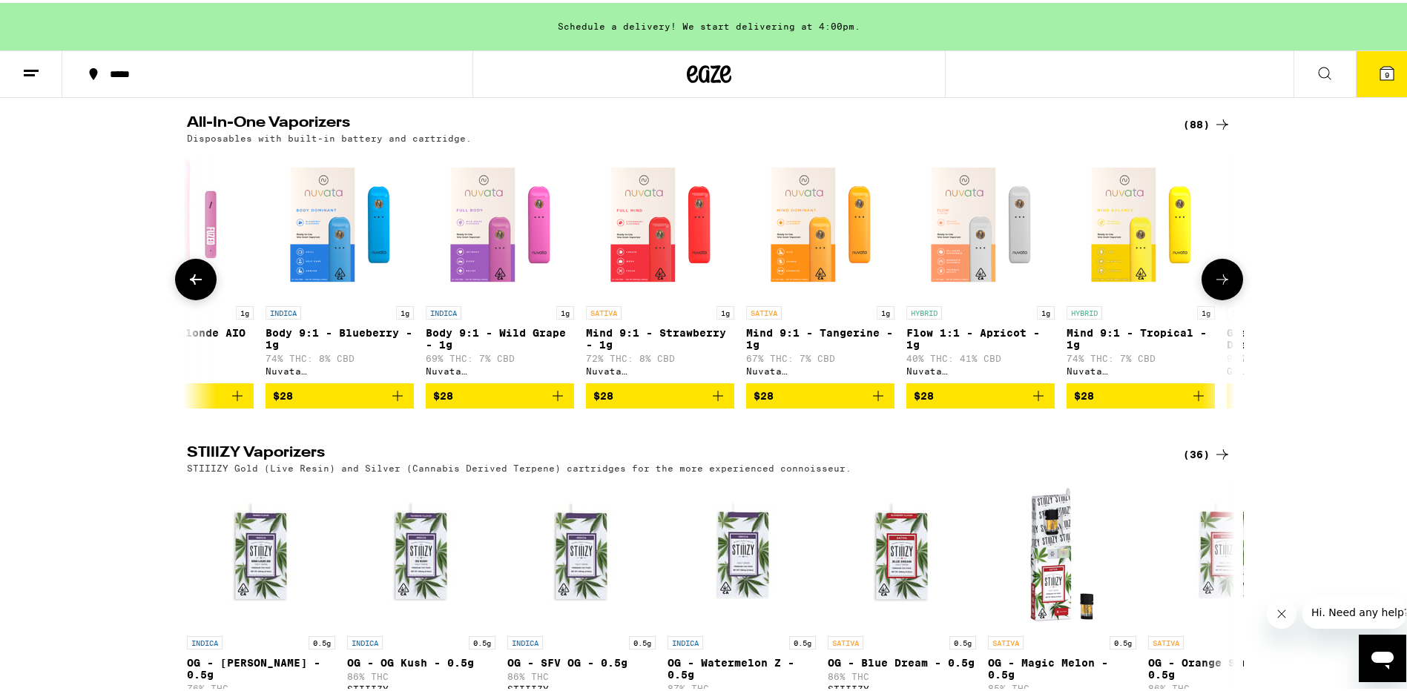
click at [1222, 286] on icon at bounding box center [1223, 277] width 18 height 18
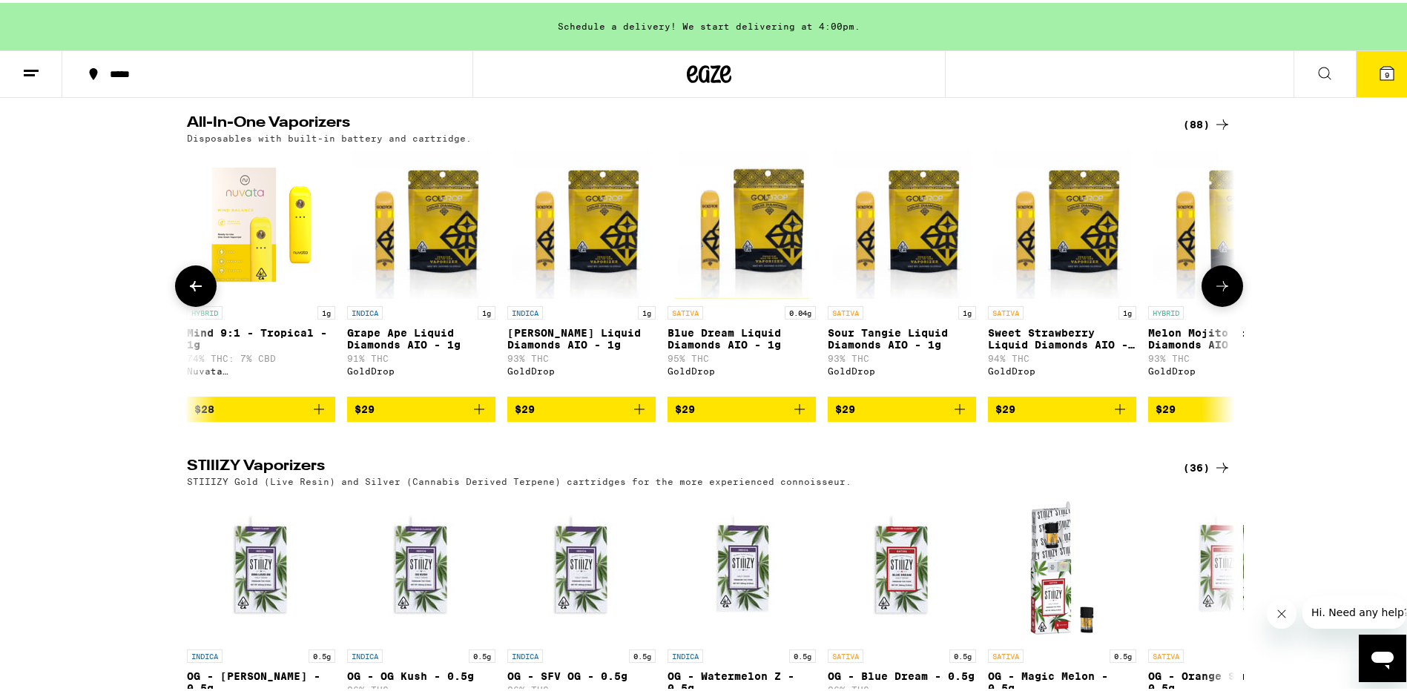
scroll to position [0, 1765]
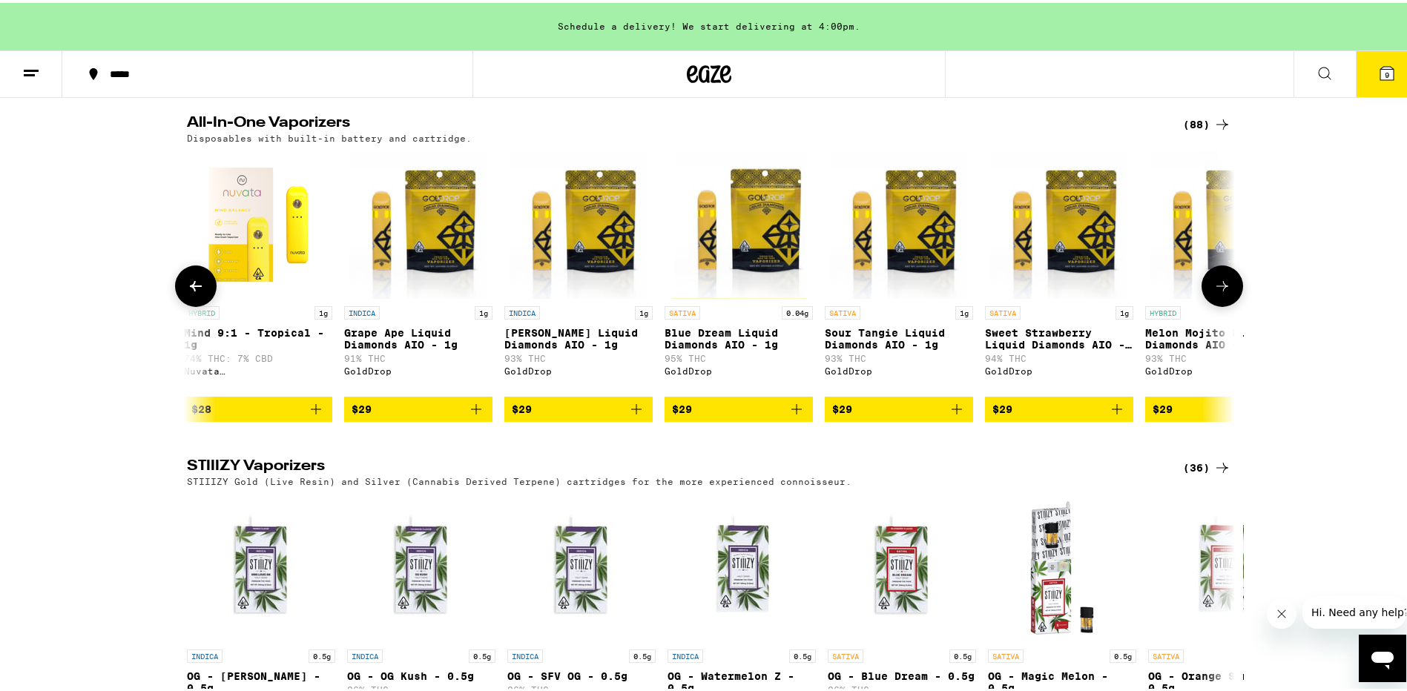
click at [1222, 304] on button at bounding box center [1223, 284] width 42 height 42
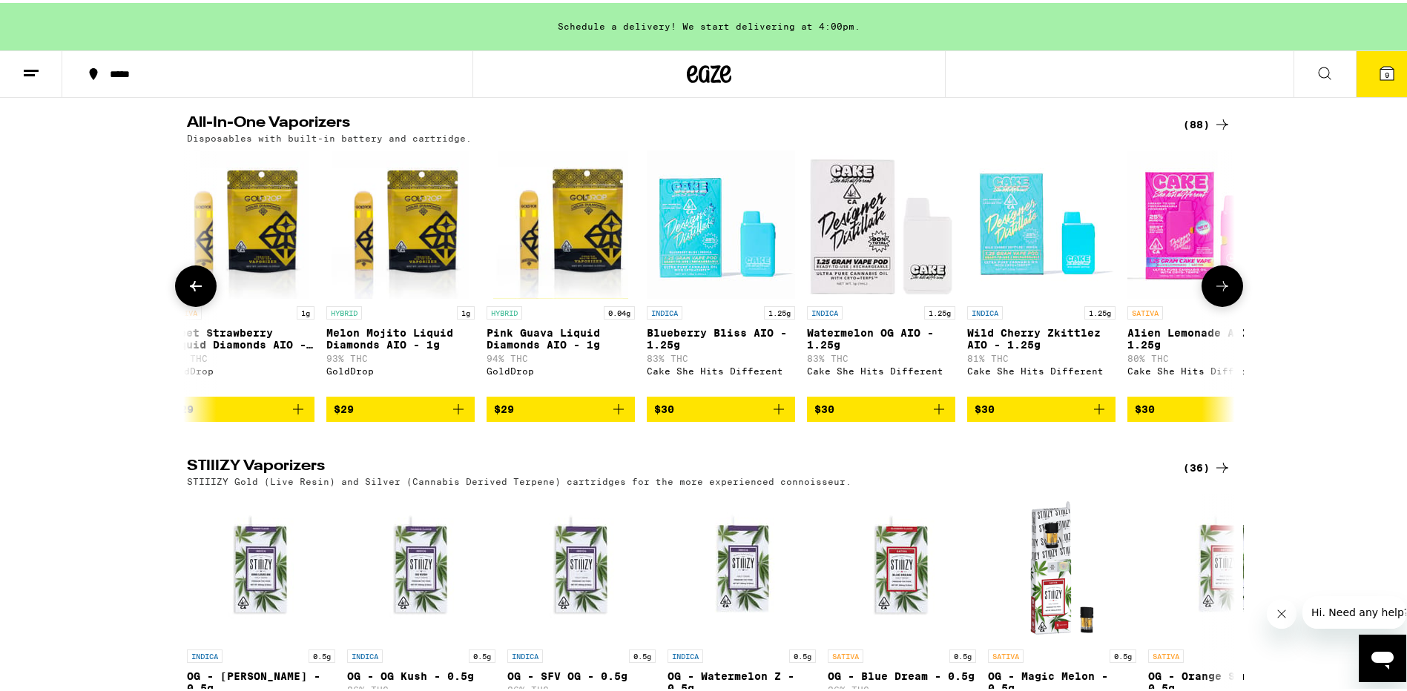
scroll to position [0, 2648]
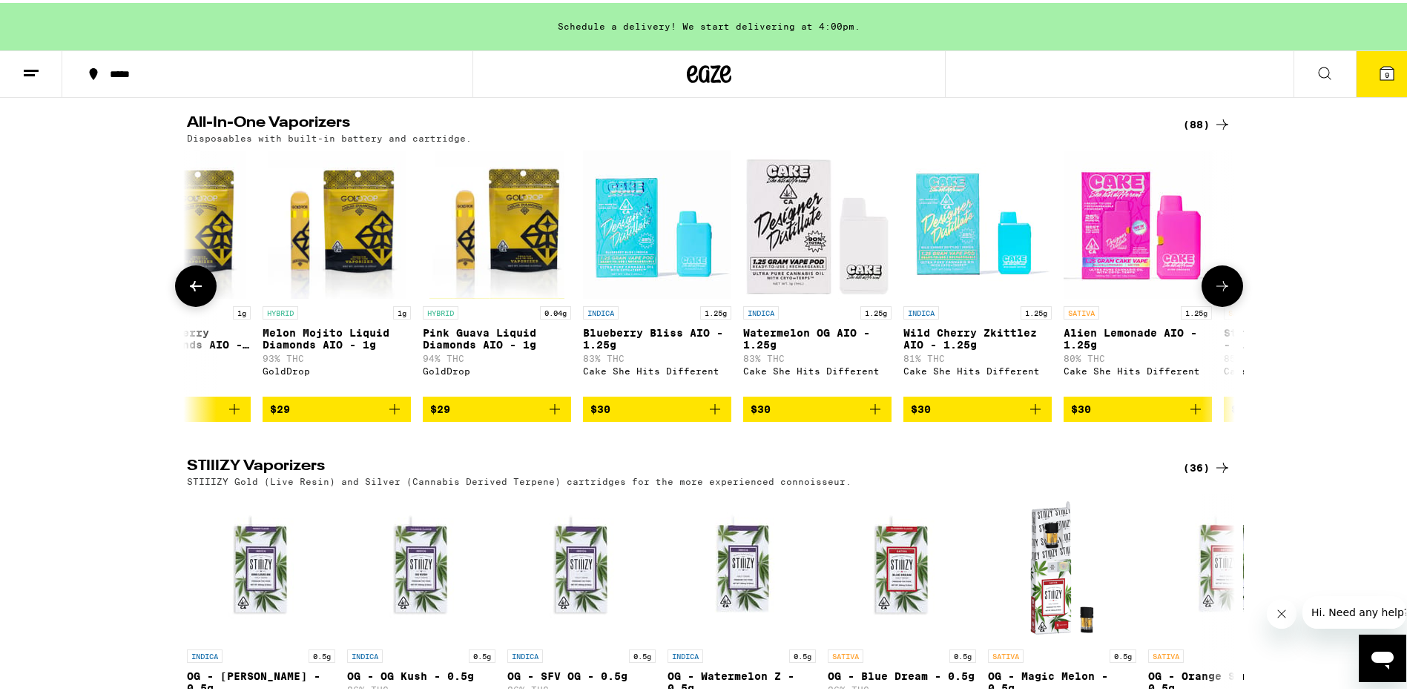
click at [1221, 292] on icon at bounding box center [1223, 283] width 18 height 18
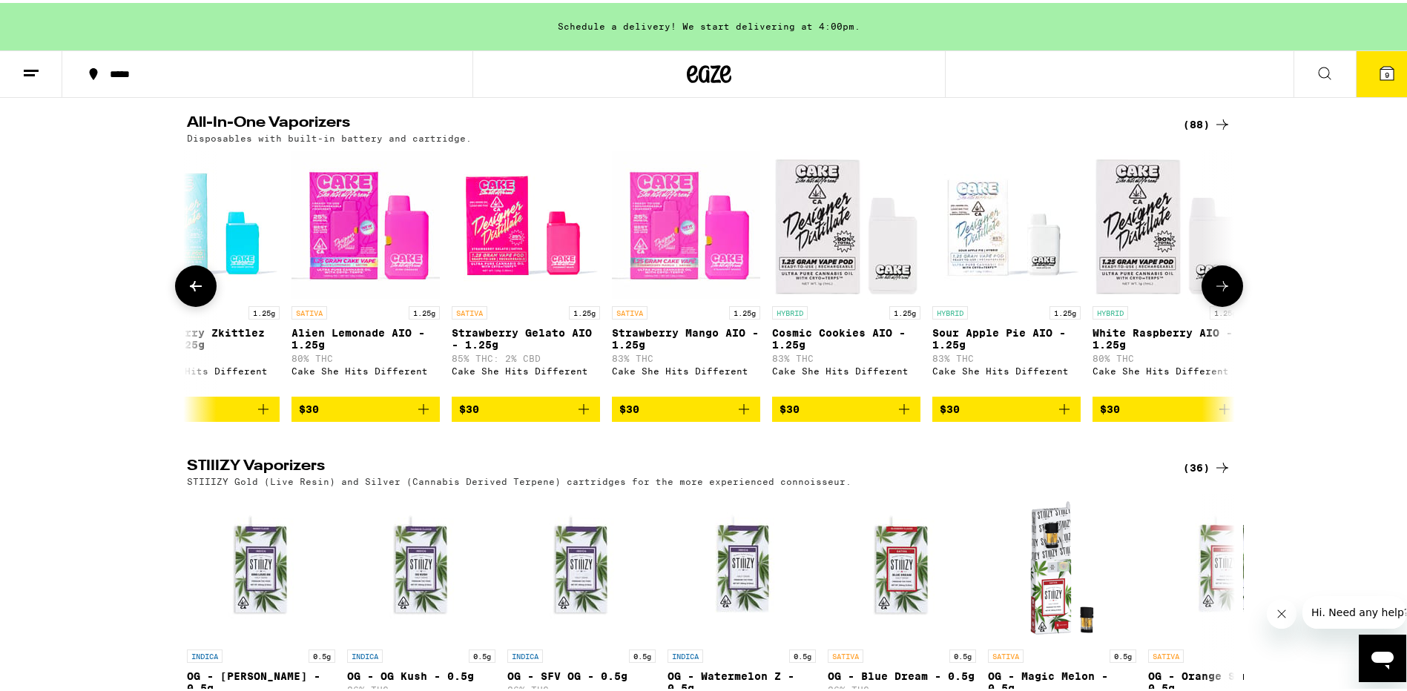
scroll to position [0, 3531]
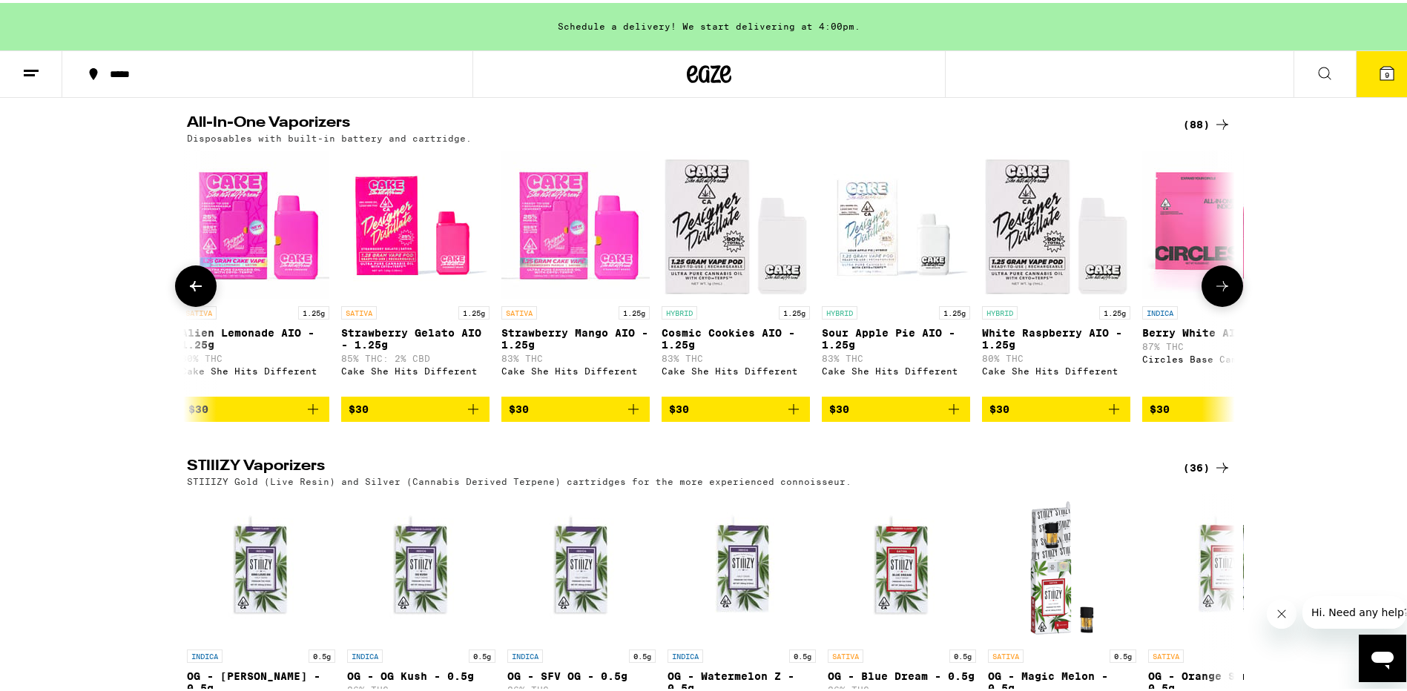
click at [1221, 292] on icon at bounding box center [1223, 283] width 18 height 18
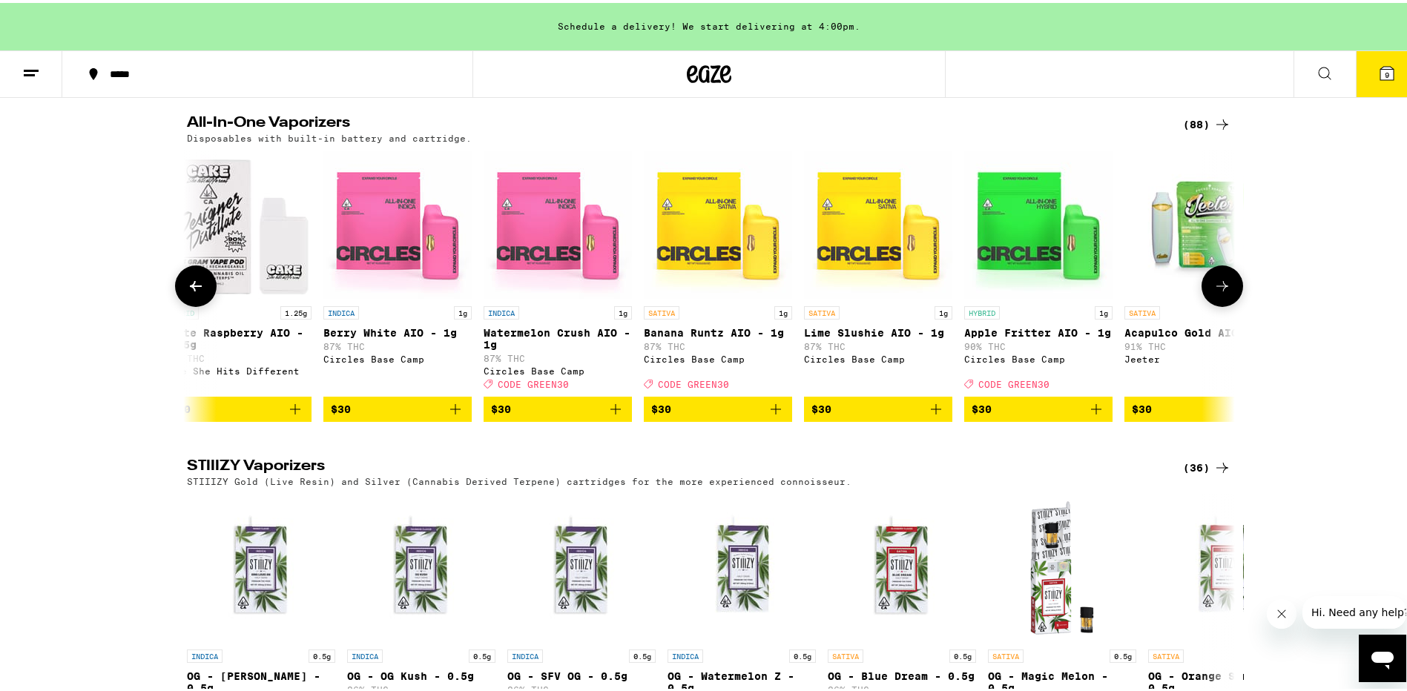
scroll to position [0, 4414]
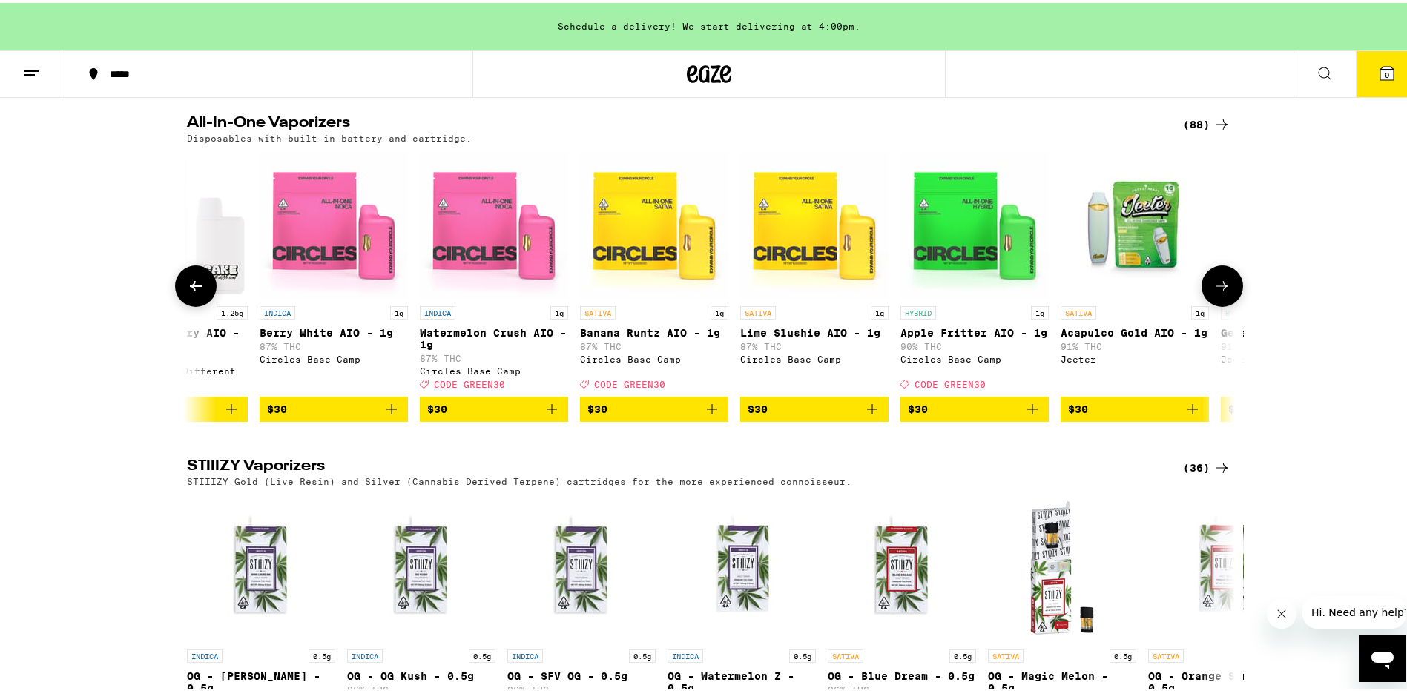
click at [1213, 304] on button at bounding box center [1223, 284] width 42 height 42
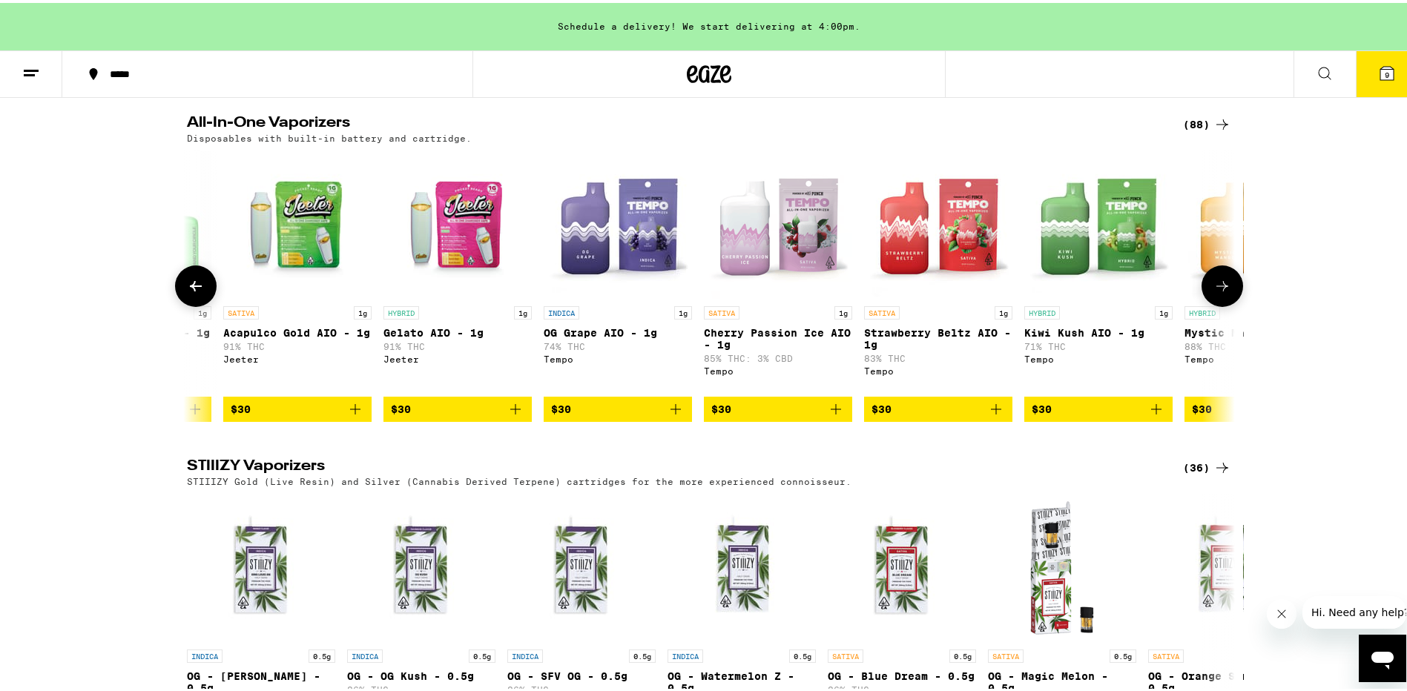
scroll to position [0, 5296]
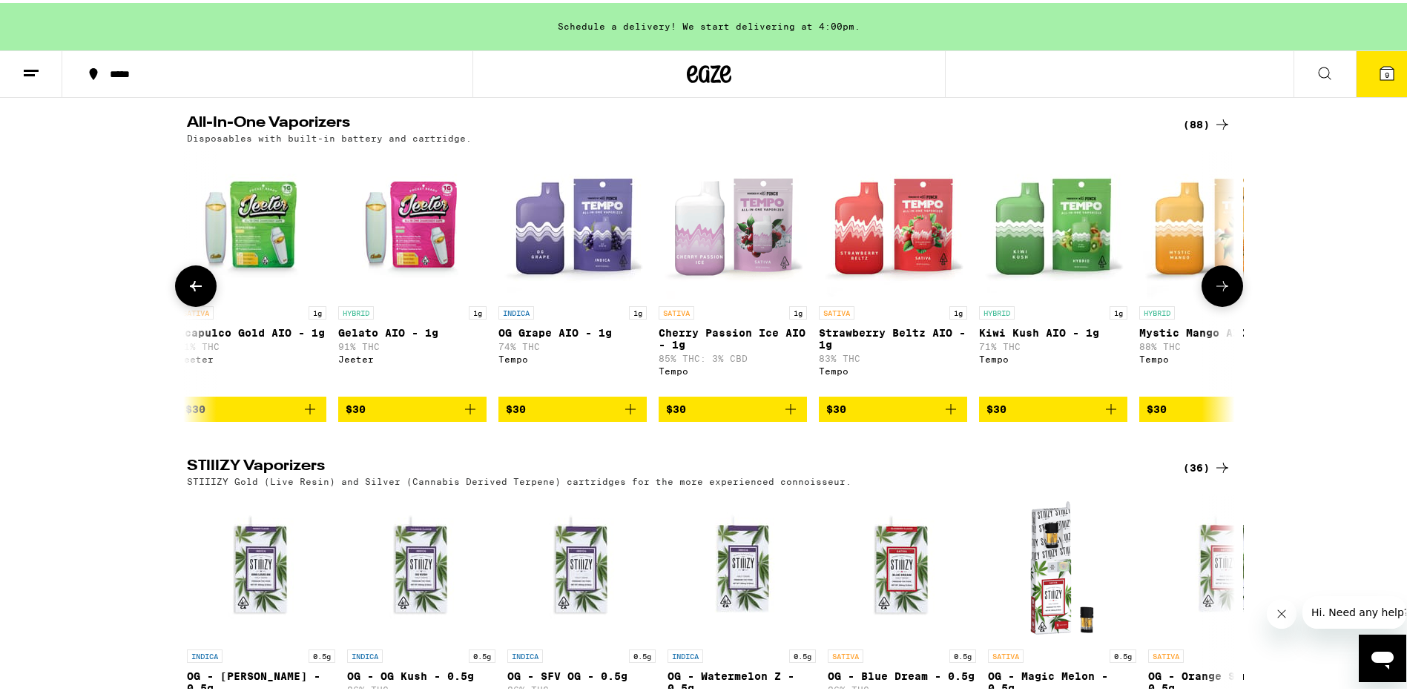
click at [1214, 292] on icon at bounding box center [1223, 283] width 18 height 18
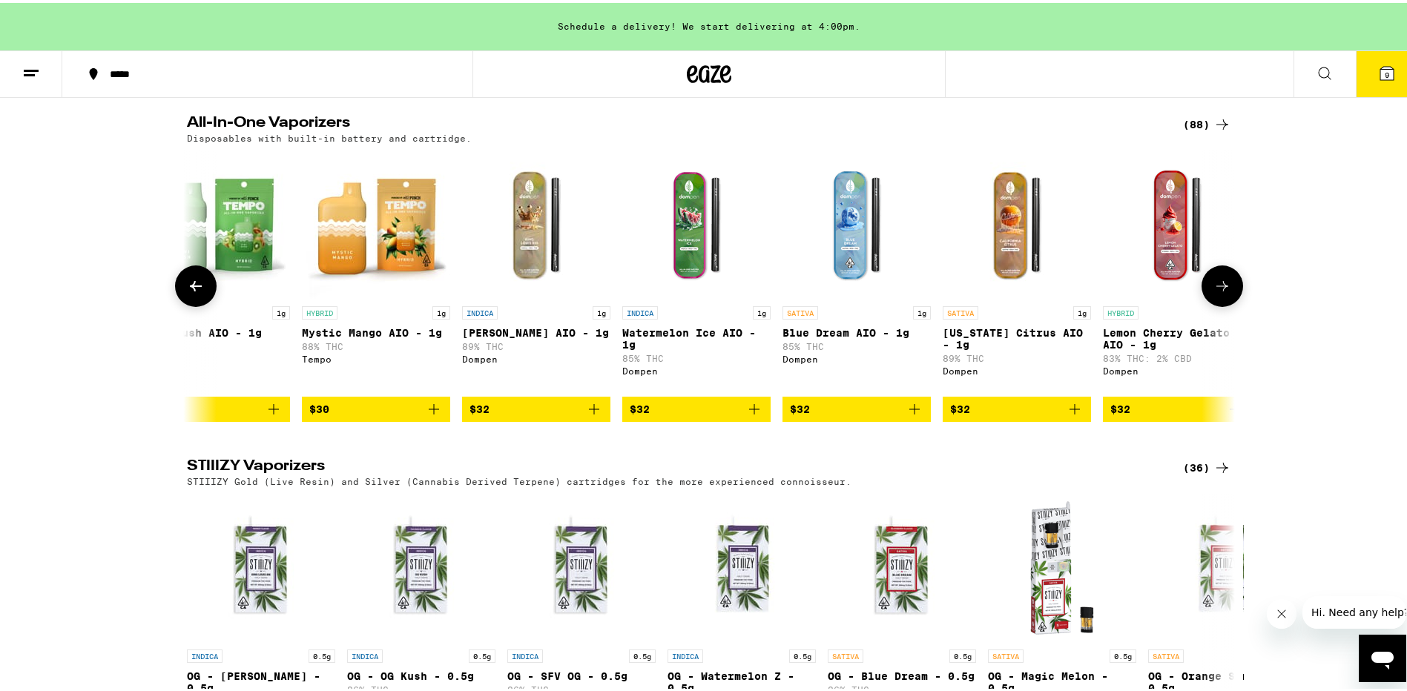
scroll to position [0, 6179]
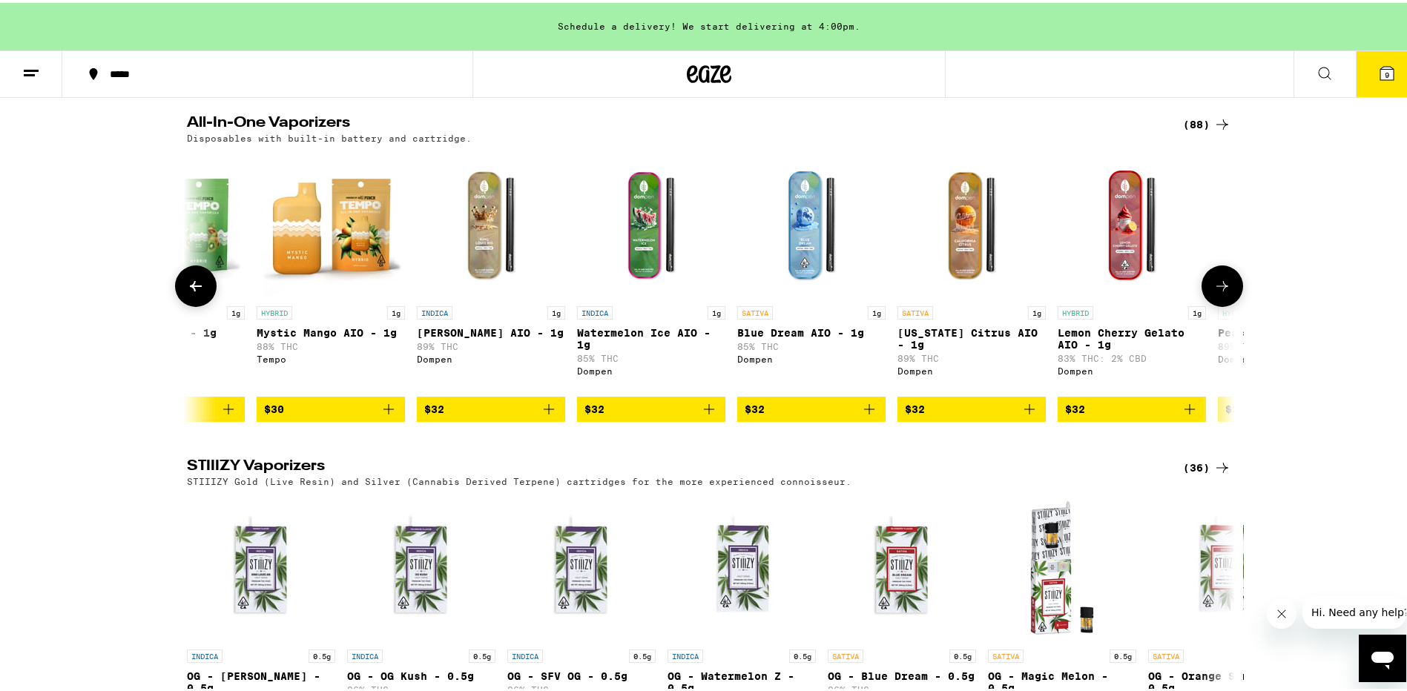
click at [1217, 292] on icon at bounding box center [1223, 283] width 18 height 18
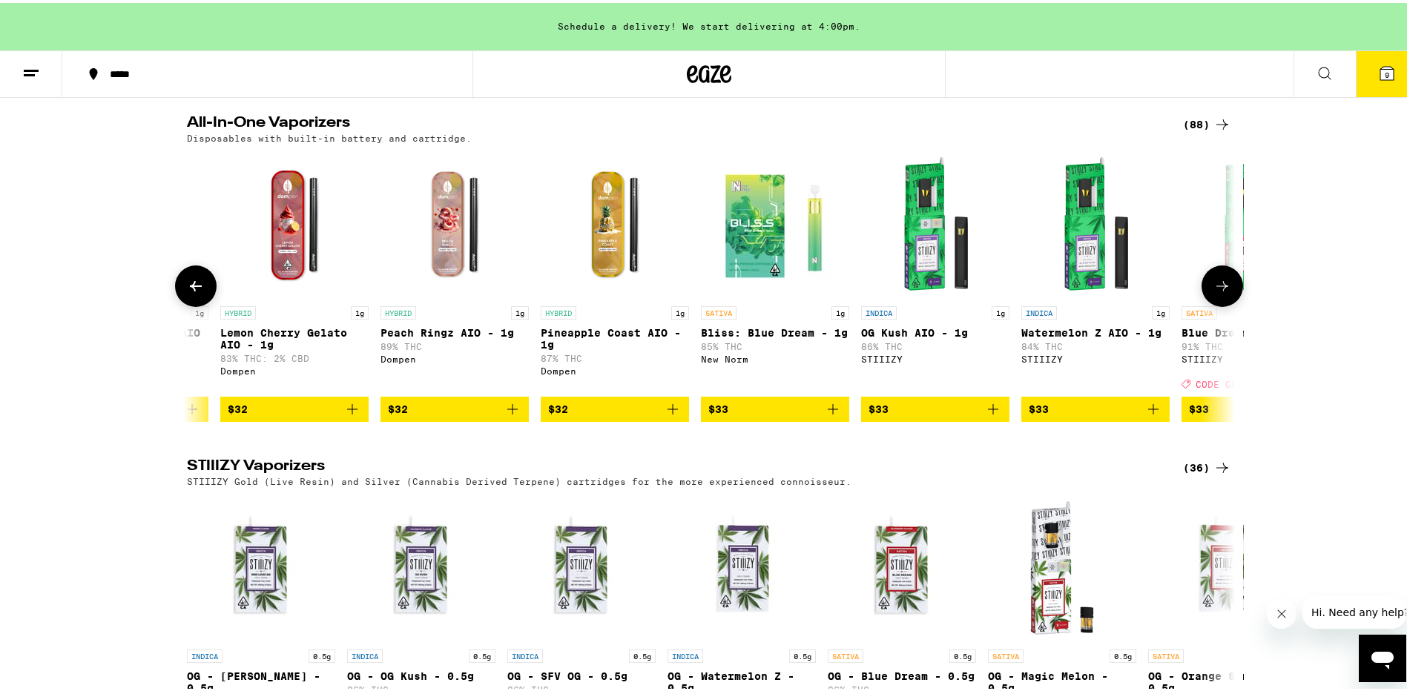
scroll to position [0, 7062]
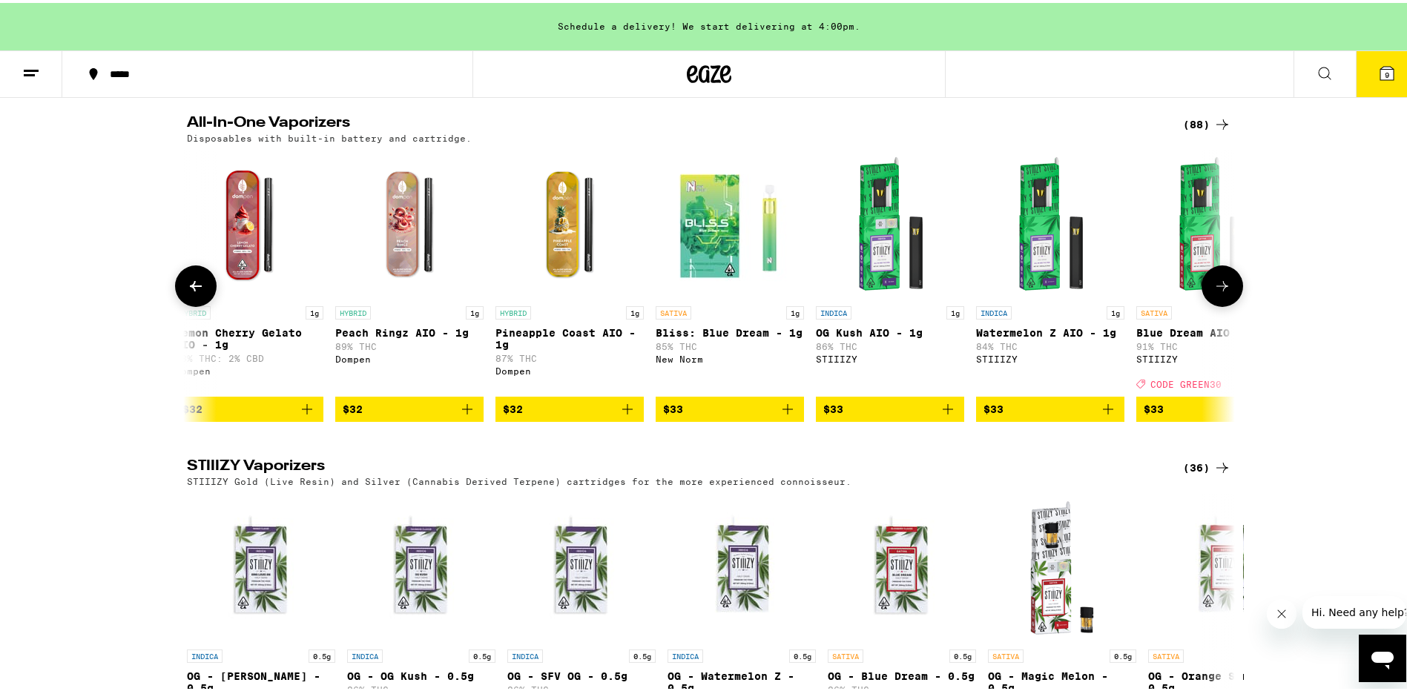
click at [1217, 292] on icon at bounding box center [1223, 283] width 18 height 18
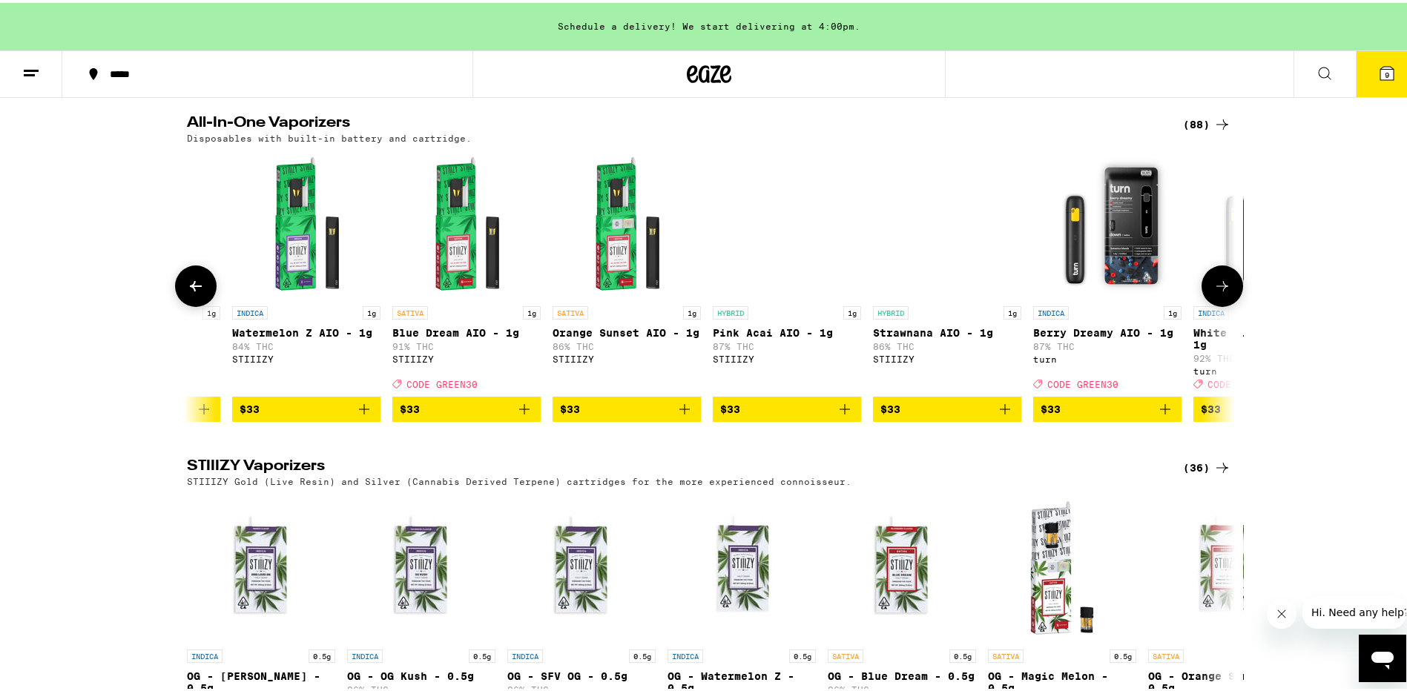
scroll to position [0, 7944]
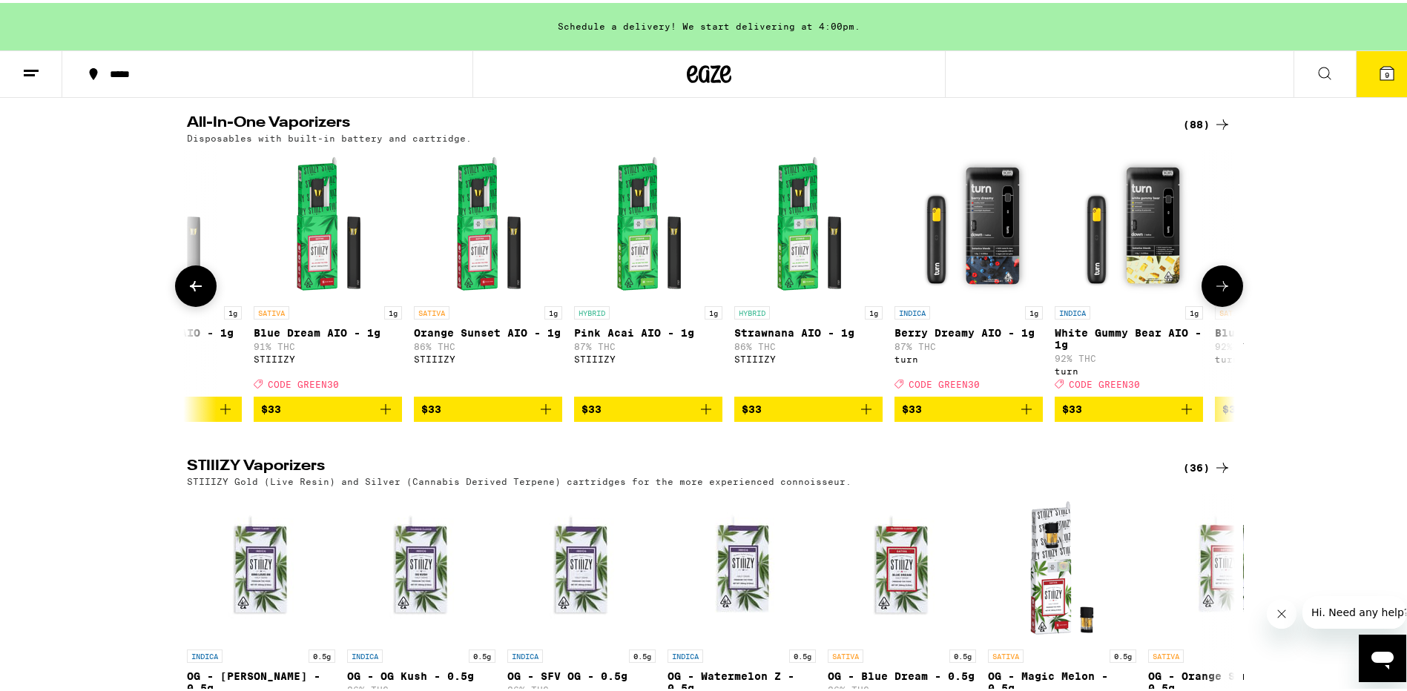
click at [1217, 292] on icon at bounding box center [1223, 283] width 18 height 18
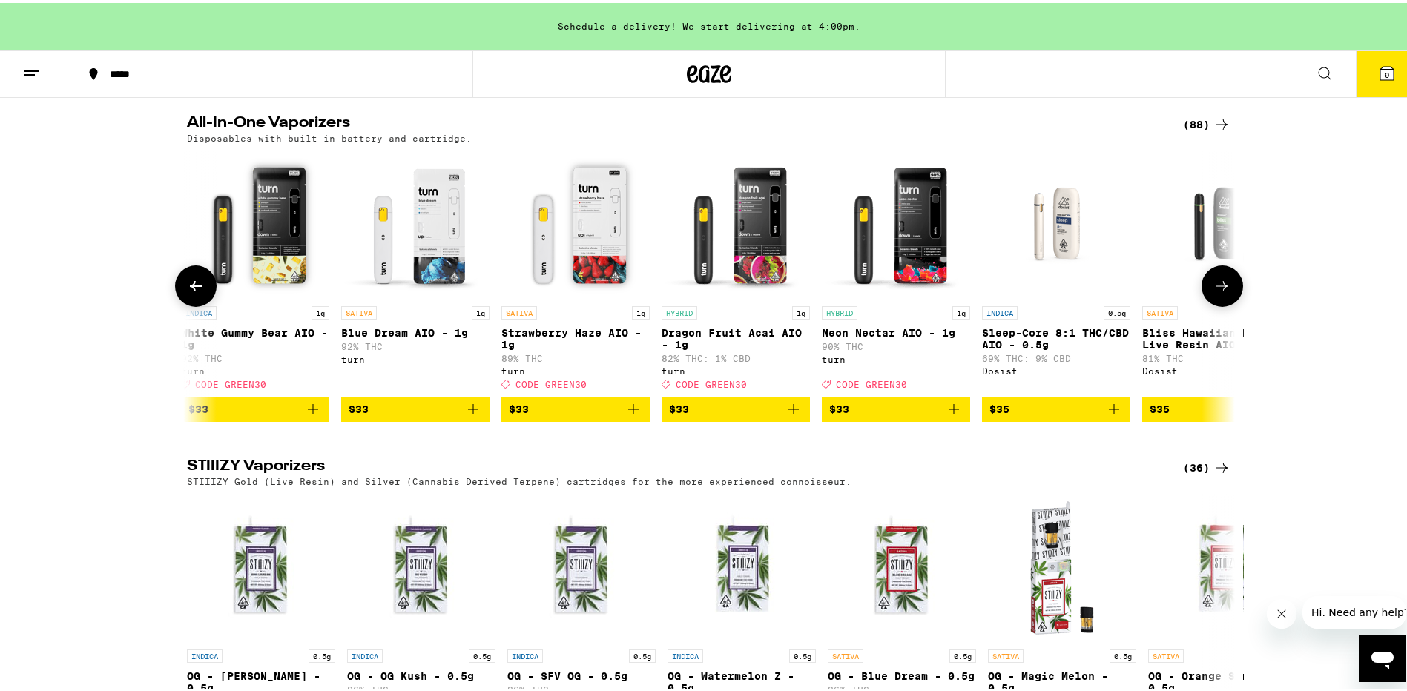
scroll to position [0, 8827]
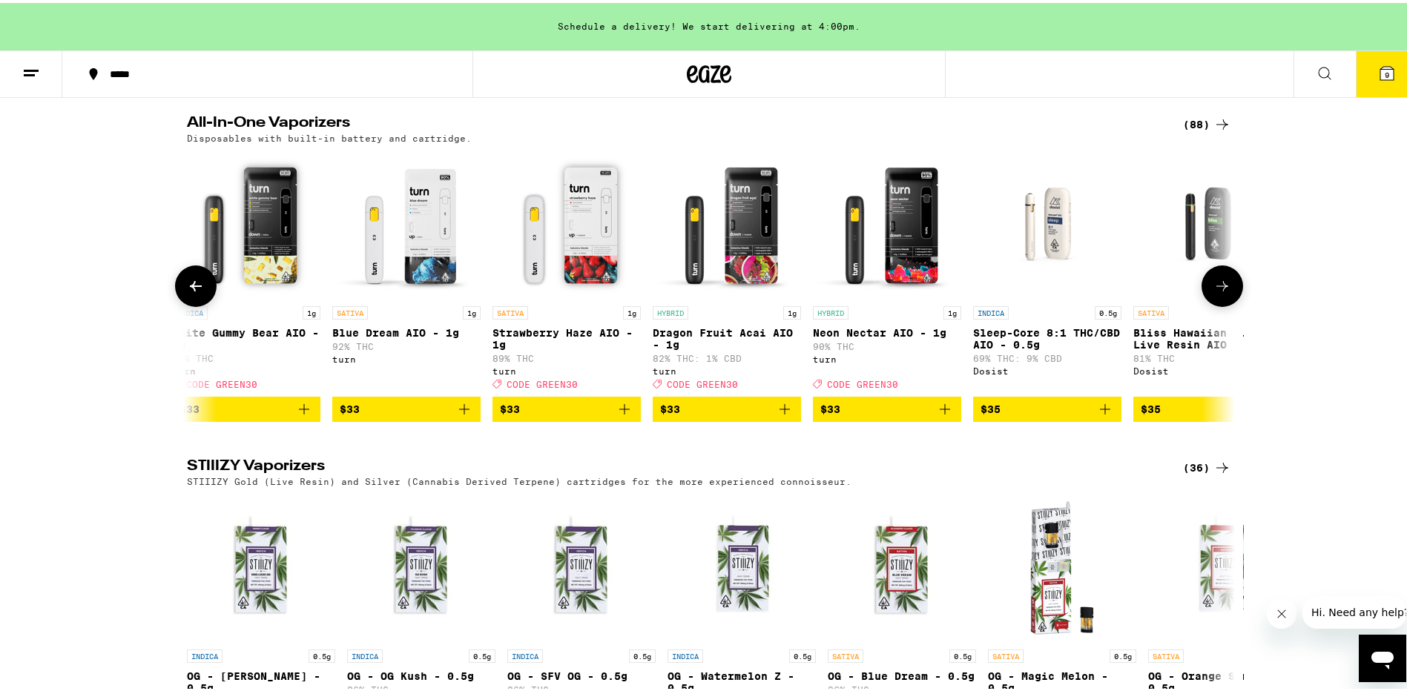
click at [1217, 292] on icon at bounding box center [1223, 283] width 18 height 18
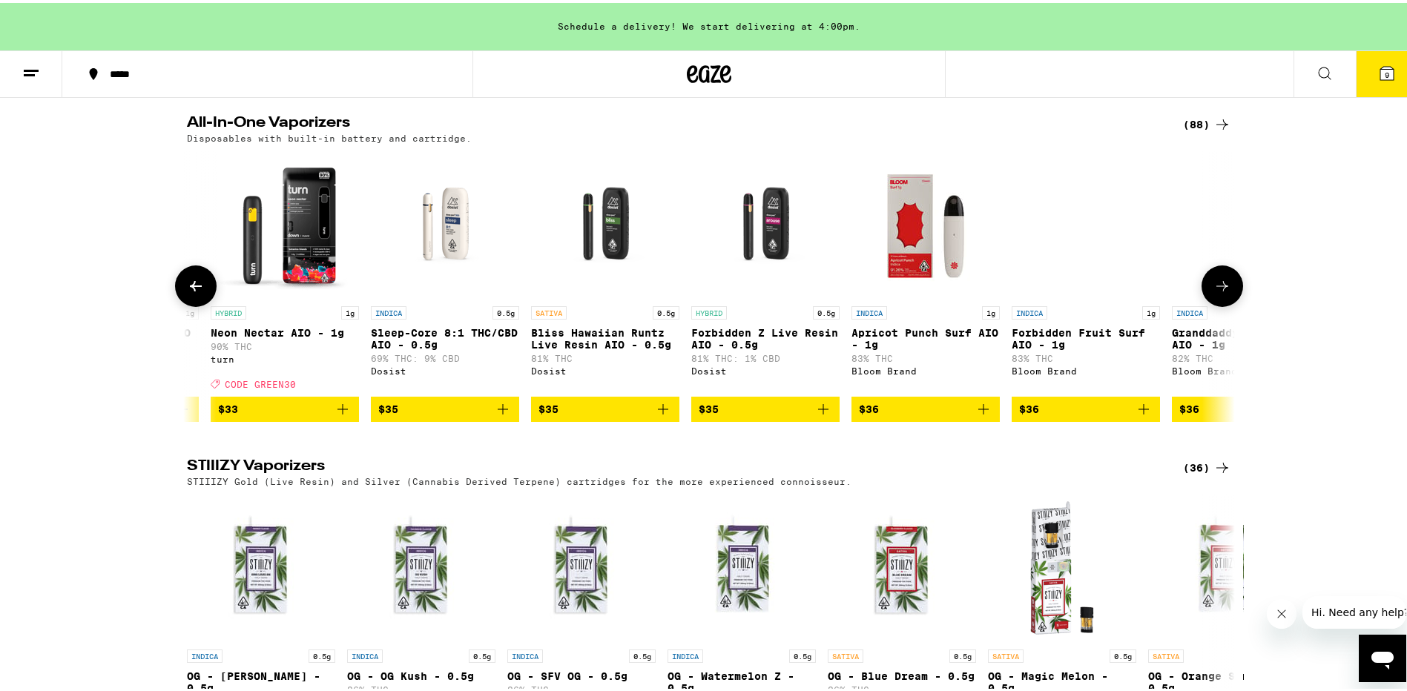
scroll to position [0, 9710]
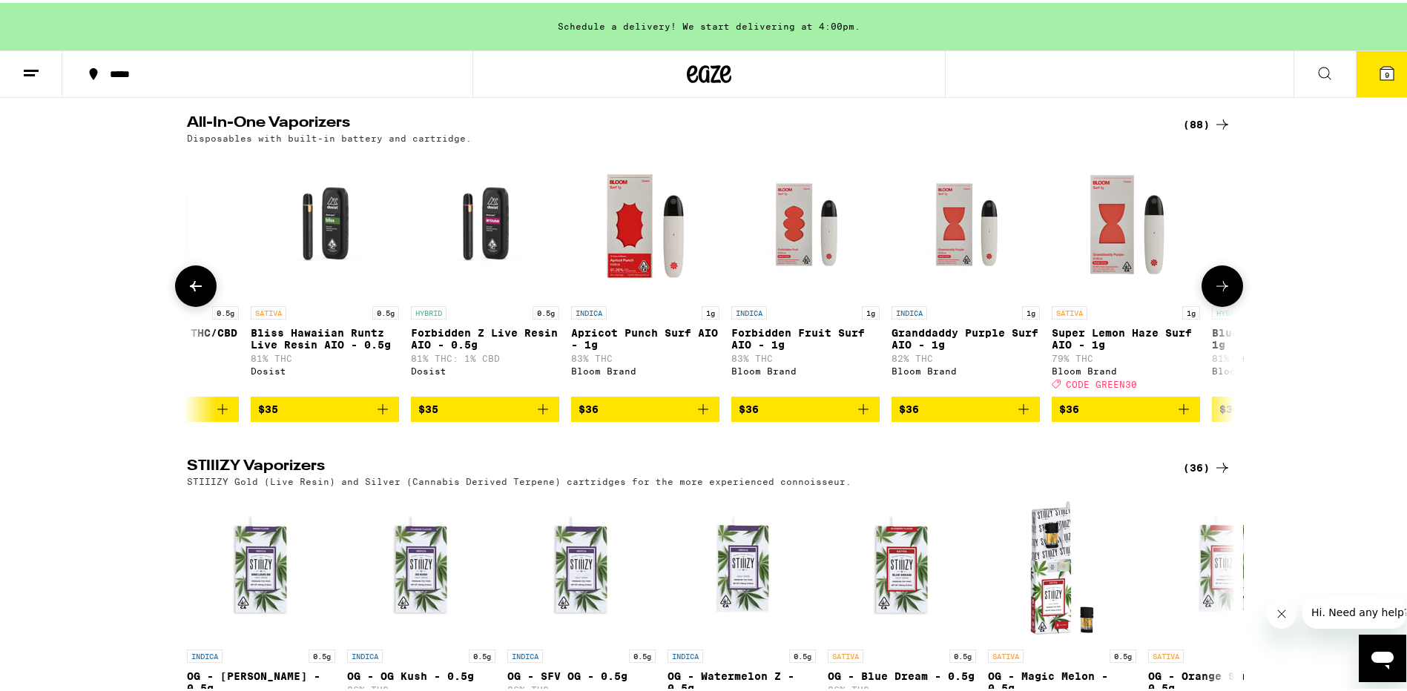
click at [1217, 292] on icon at bounding box center [1223, 283] width 18 height 18
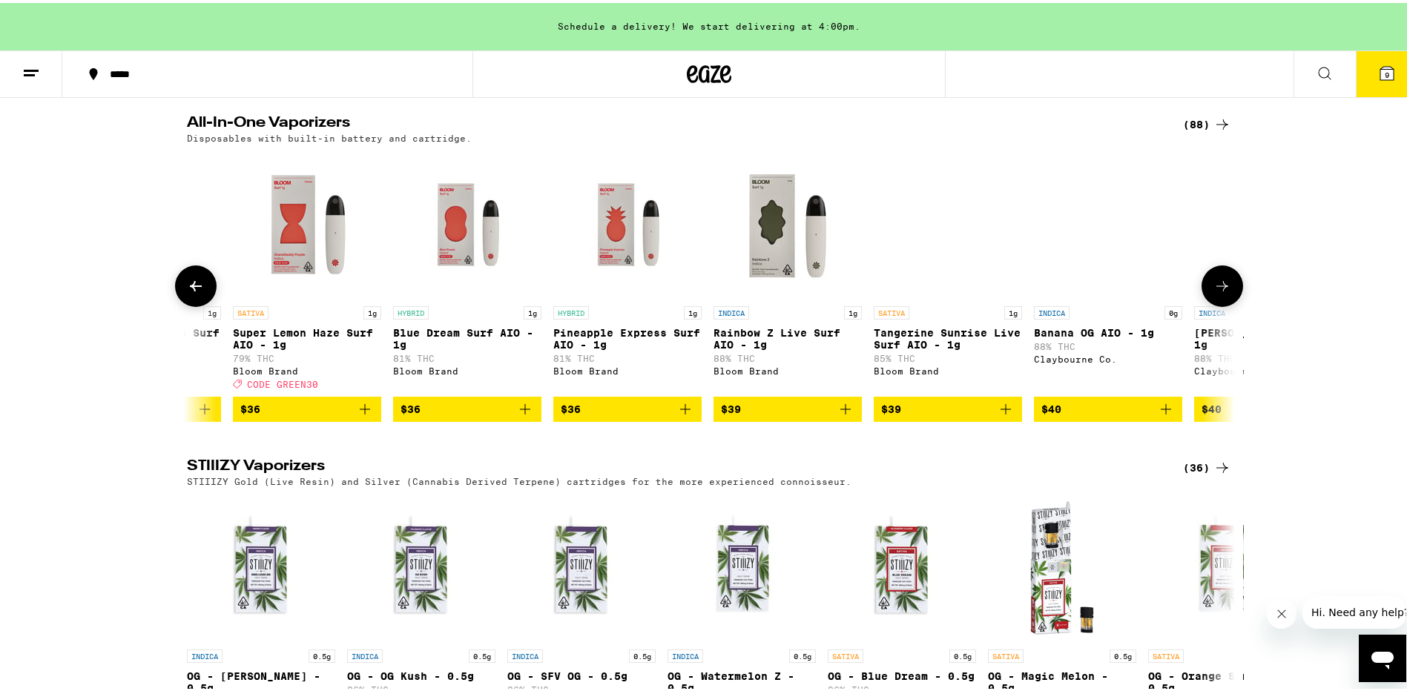
scroll to position [0, 10592]
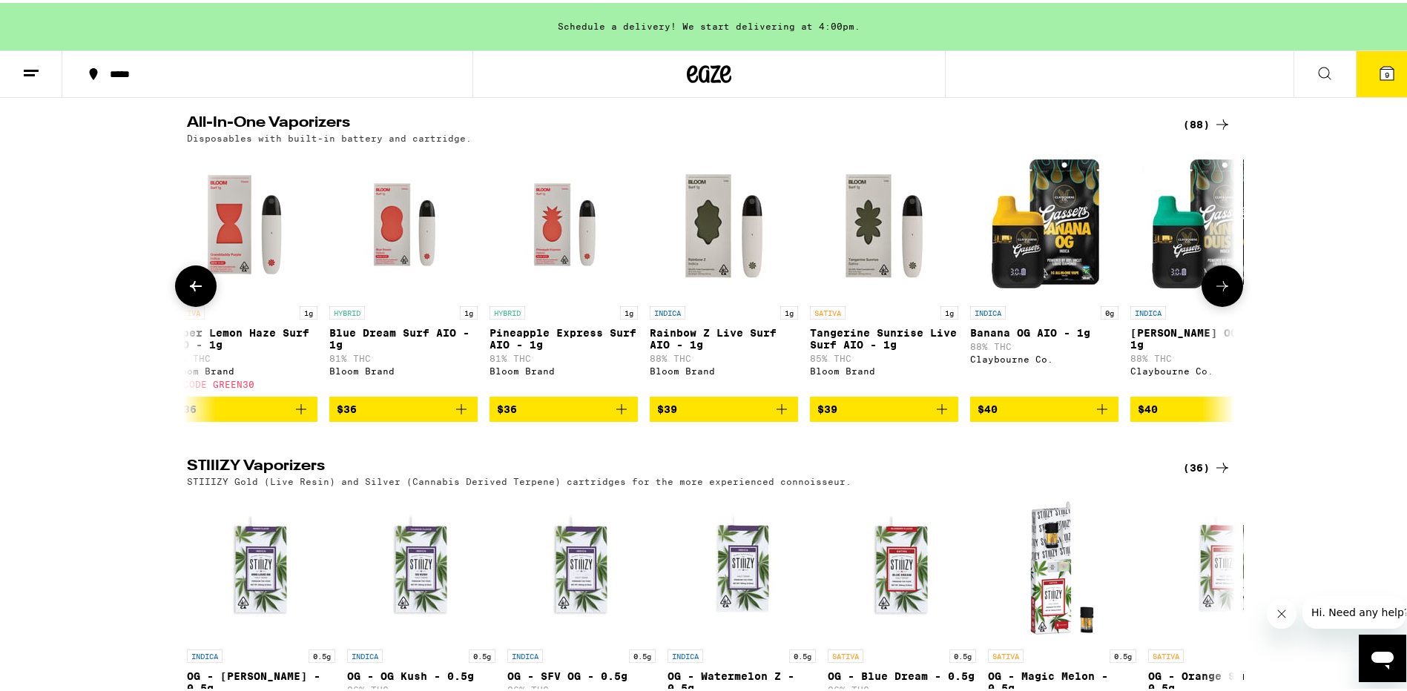
click at [1217, 292] on icon at bounding box center [1223, 283] width 18 height 18
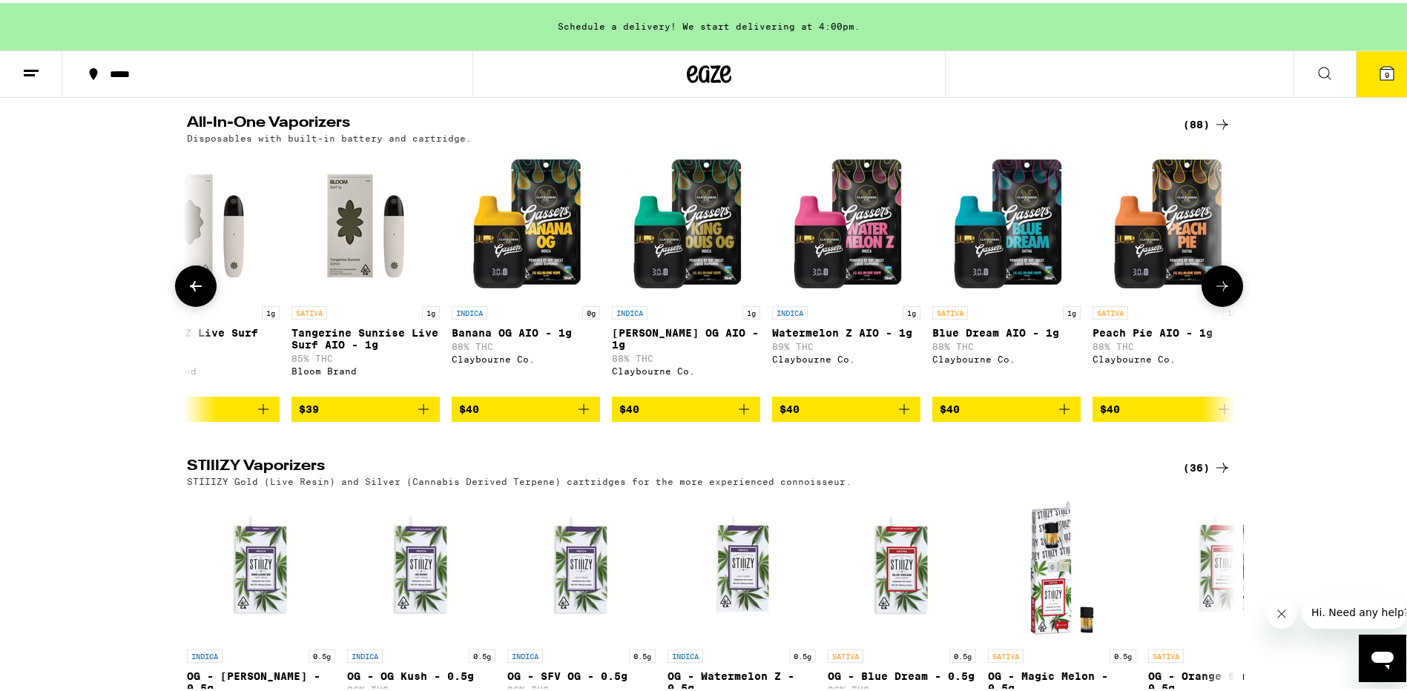
scroll to position [0, 11475]
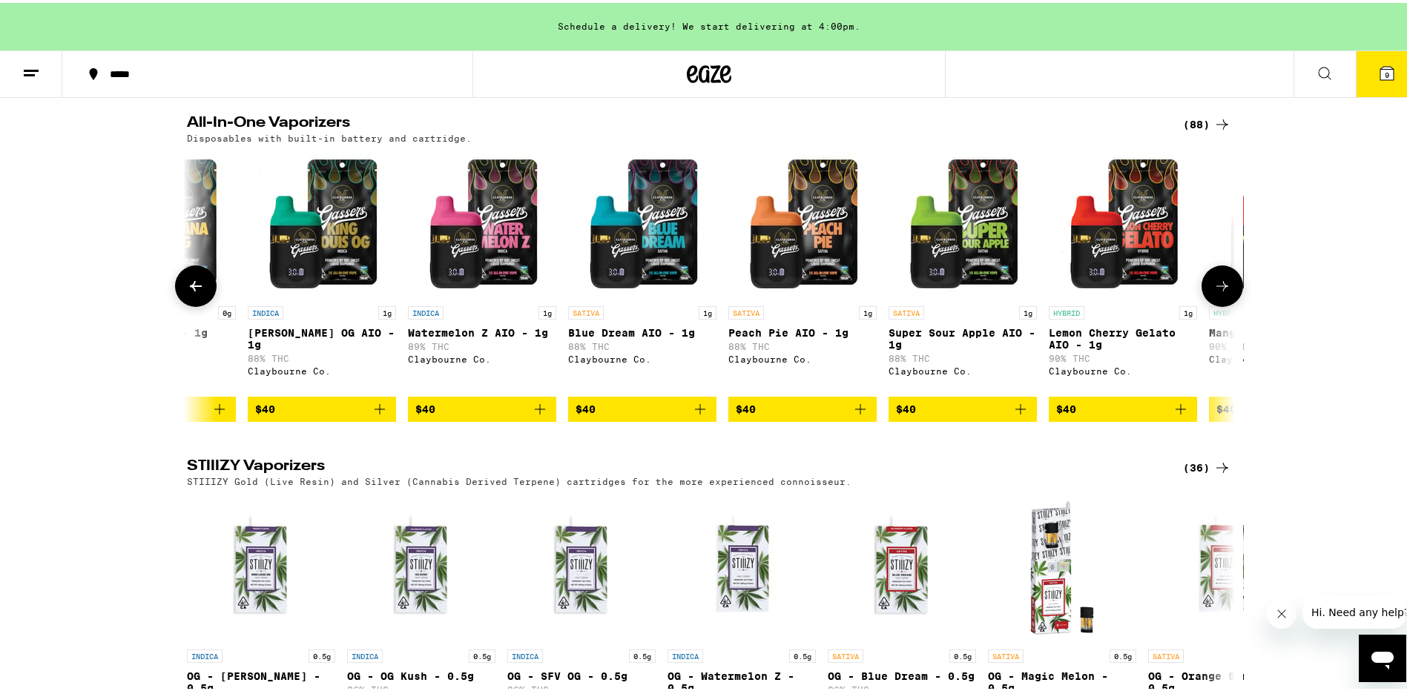
click at [1217, 292] on icon at bounding box center [1223, 283] width 18 height 18
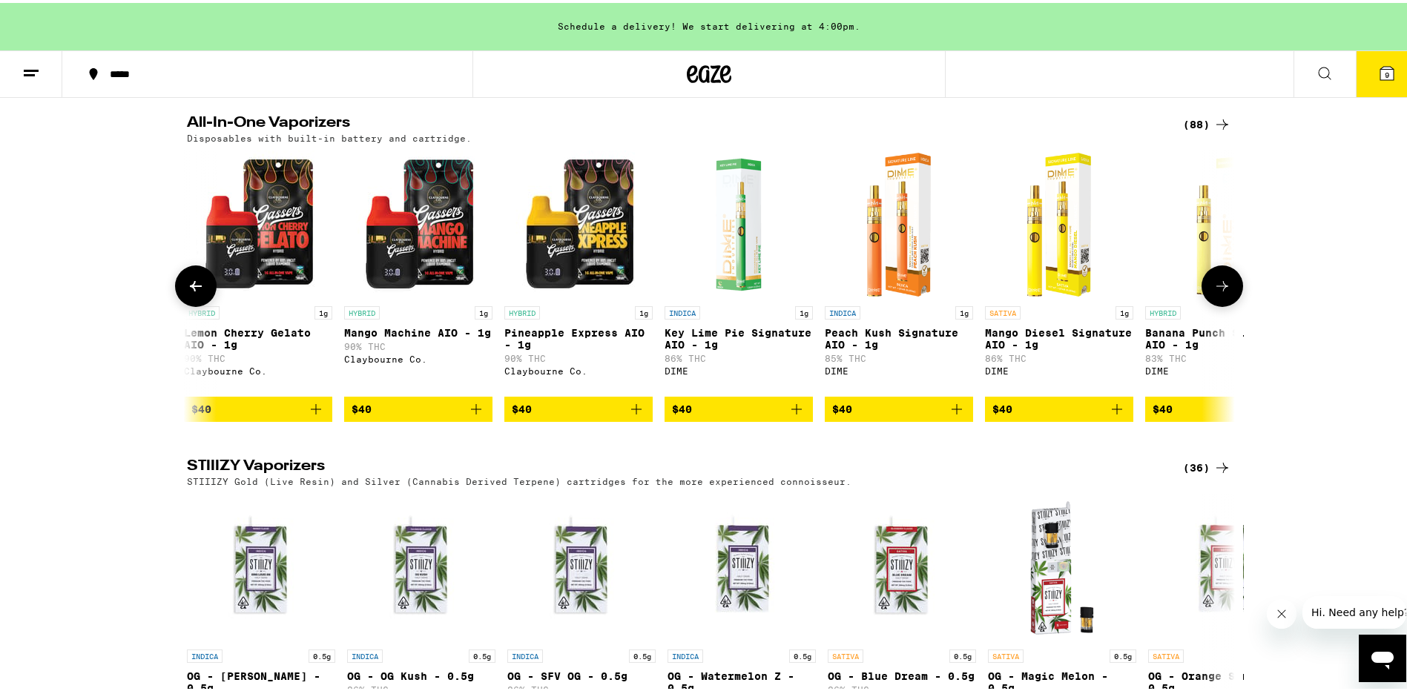
scroll to position [0, 12358]
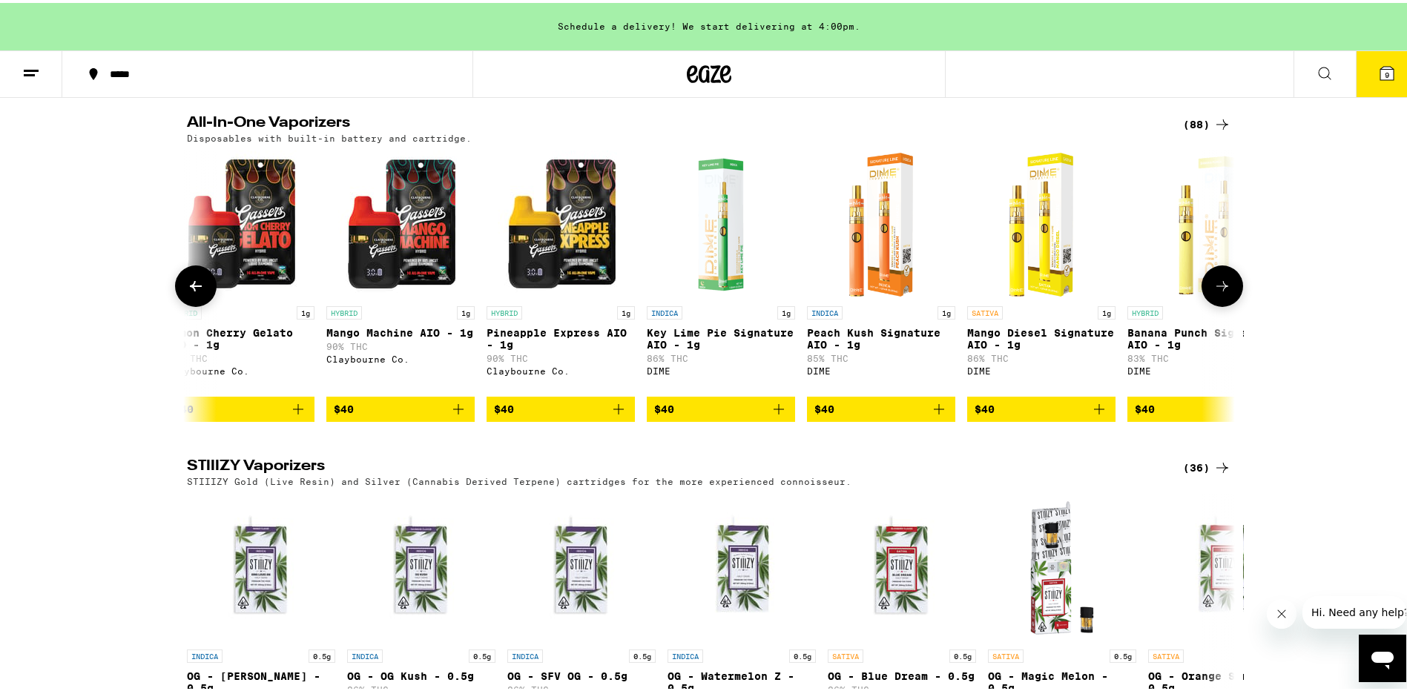
click at [1215, 292] on icon at bounding box center [1223, 283] width 18 height 18
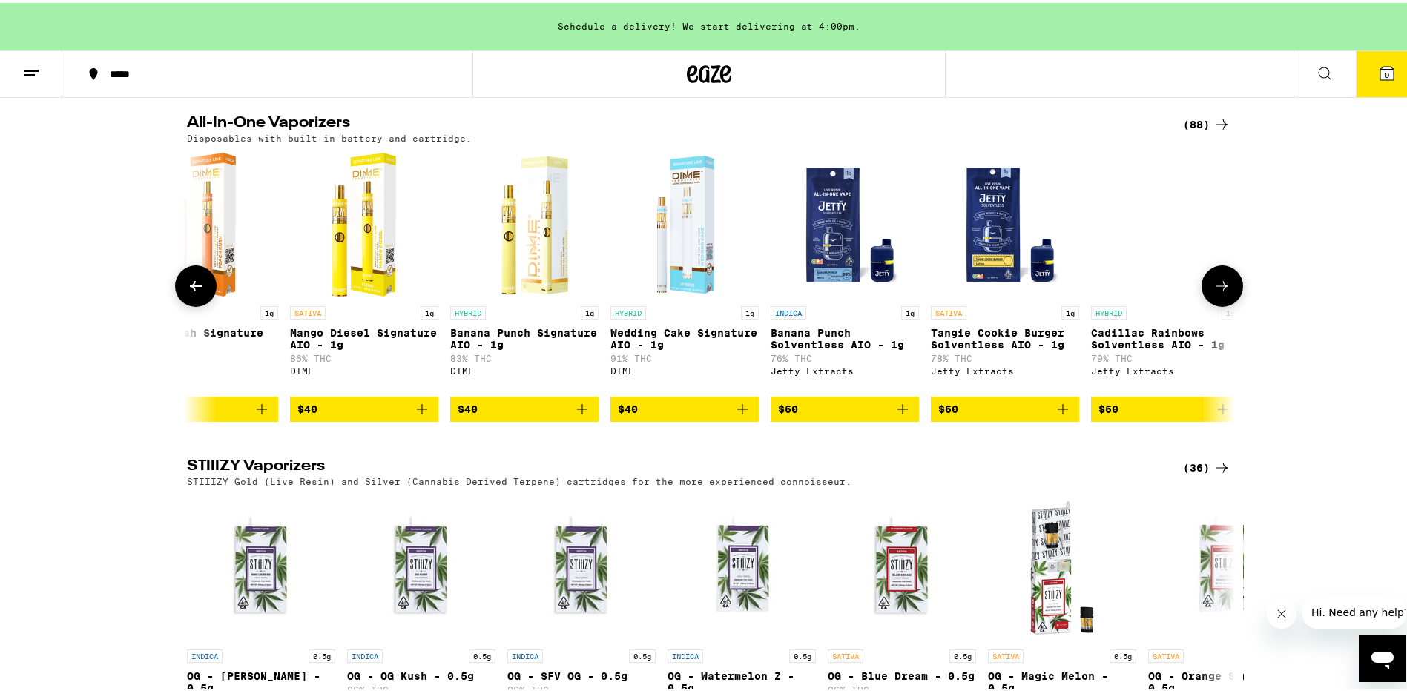
scroll to position [0, 13055]
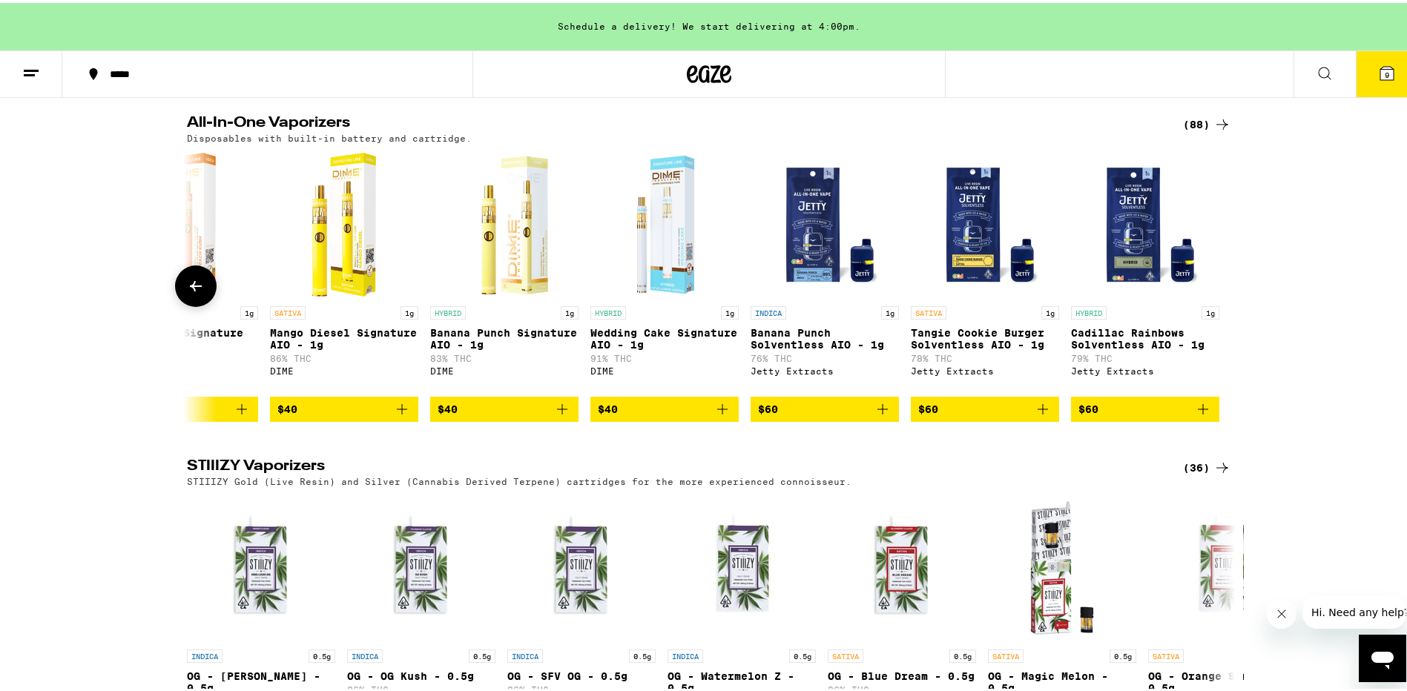
click at [1215, 304] on div at bounding box center [1223, 284] width 42 height 42
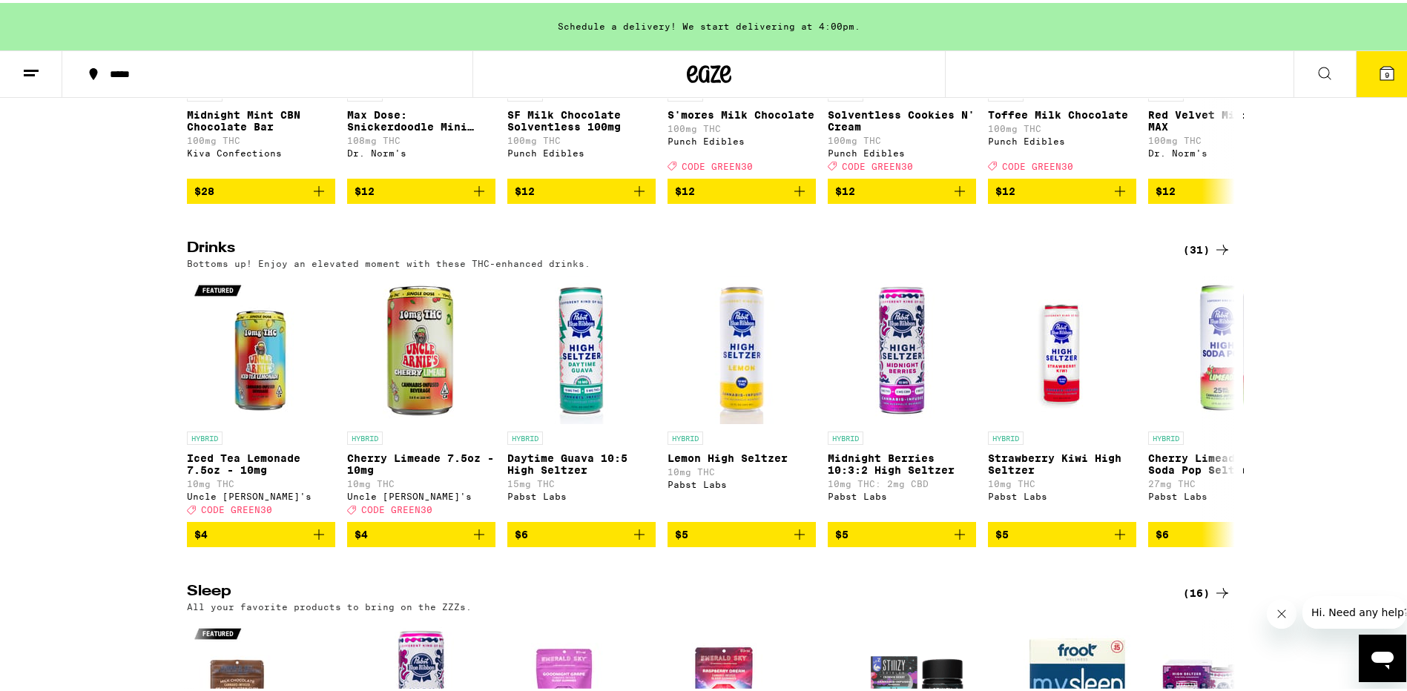
scroll to position [5341, 0]
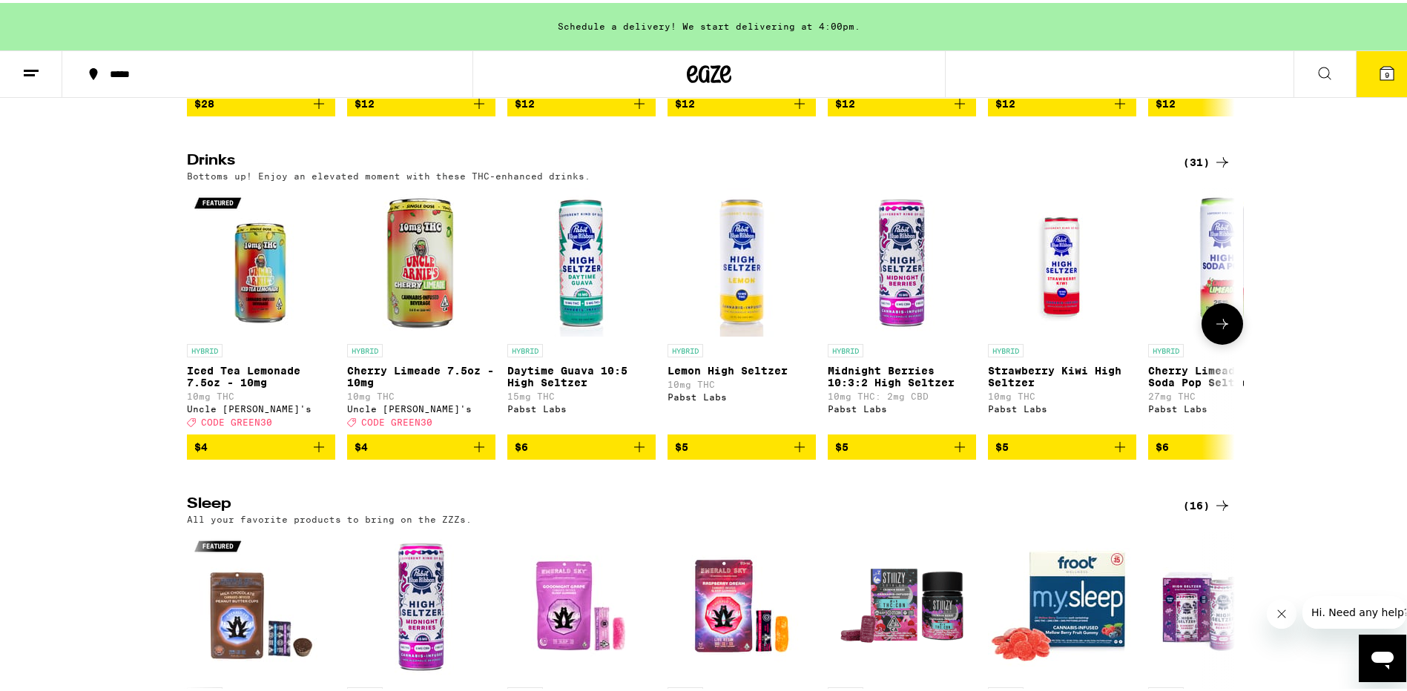
click at [1215, 330] on icon at bounding box center [1223, 321] width 18 height 18
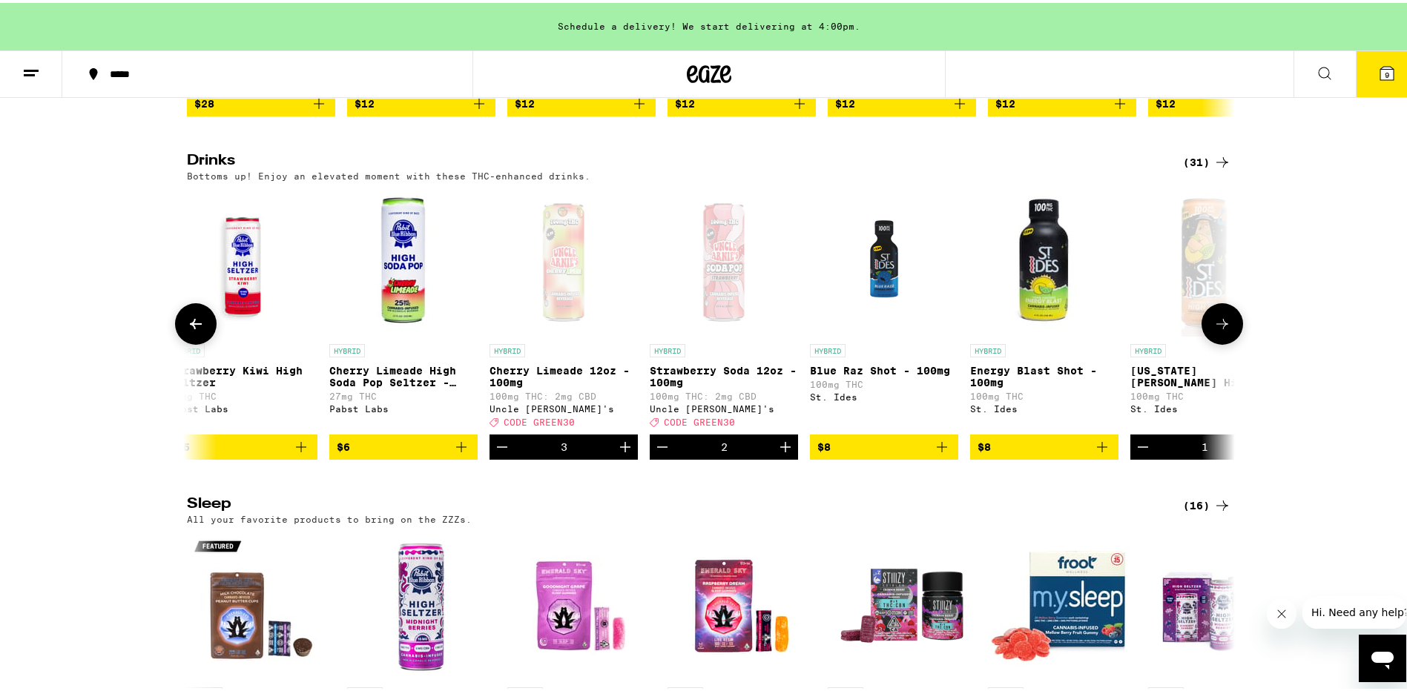
scroll to position [0, 883]
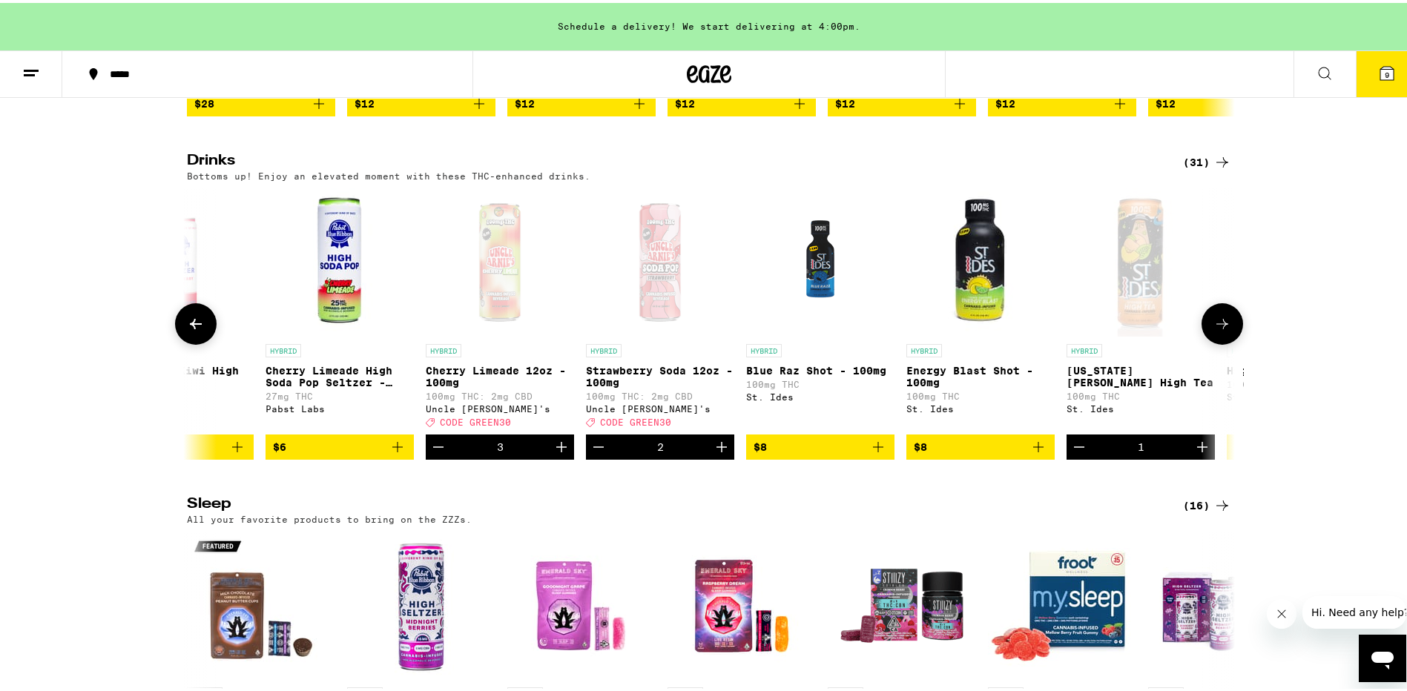
click at [1215, 330] on icon at bounding box center [1223, 321] width 18 height 18
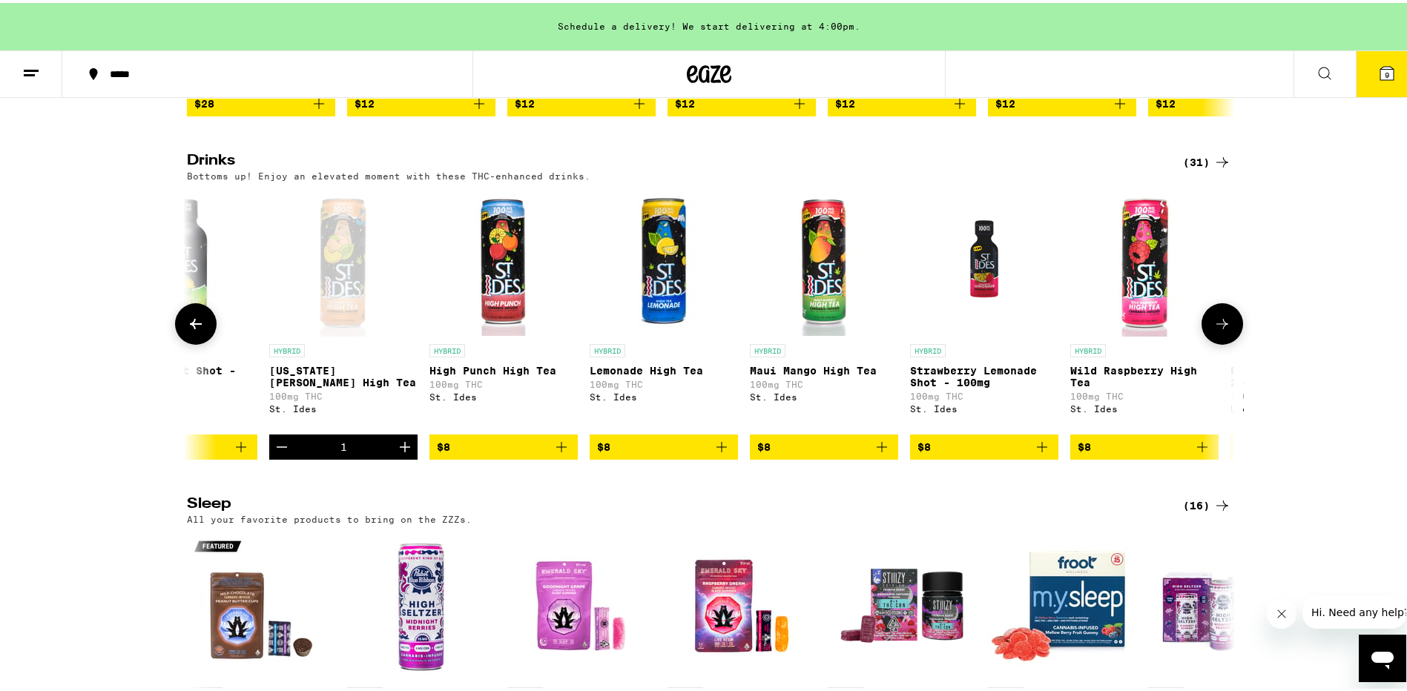
scroll to position [0, 1765]
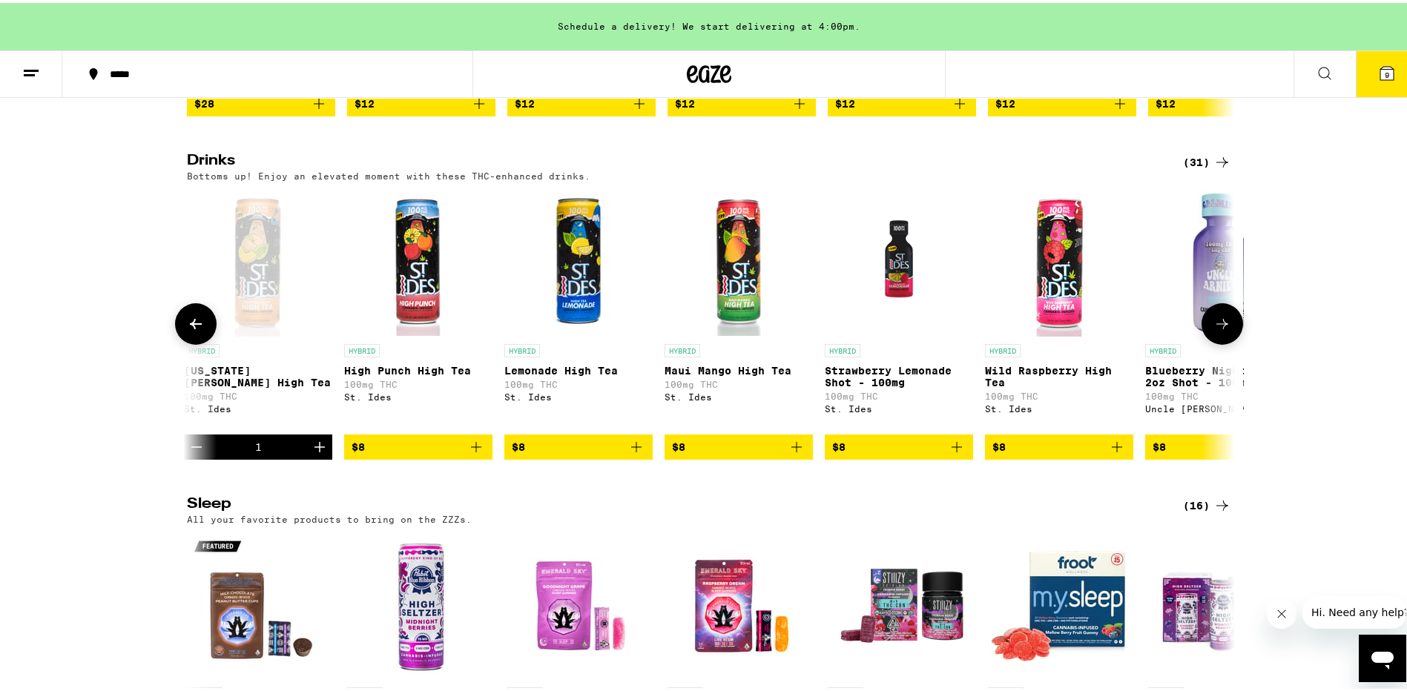
click at [1216, 330] on icon at bounding box center [1223, 321] width 18 height 18
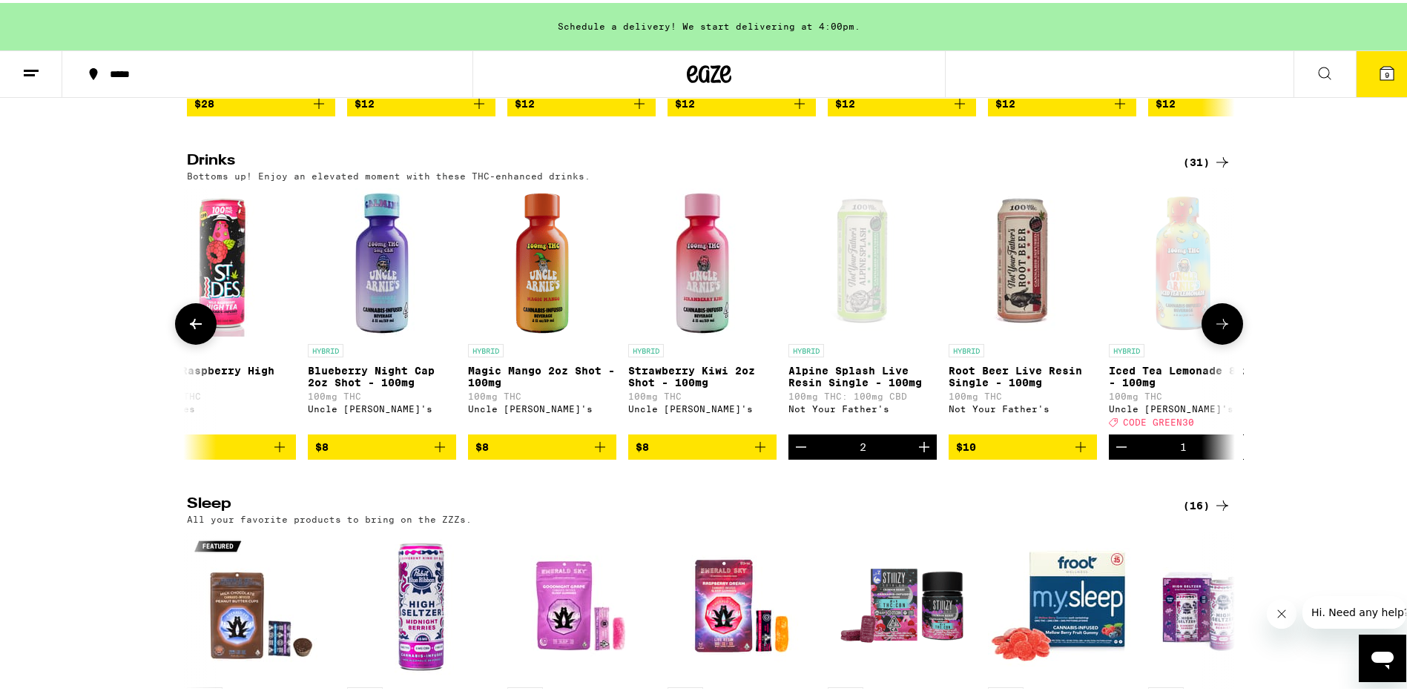
scroll to position [0, 2648]
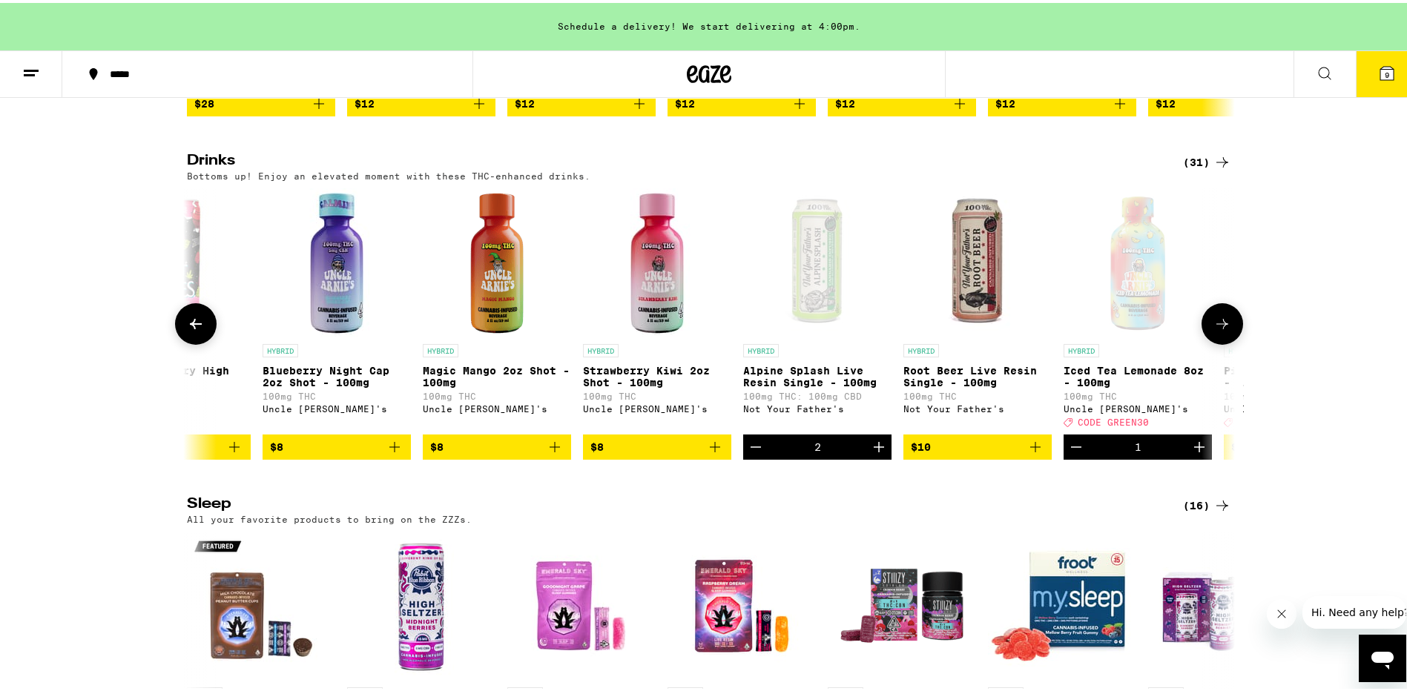
click at [756, 453] on icon "Decrement" at bounding box center [756, 444] width 18 height 18
click at [1222, 330] on icon at bounding box center [1223, 321] width 18 height 18
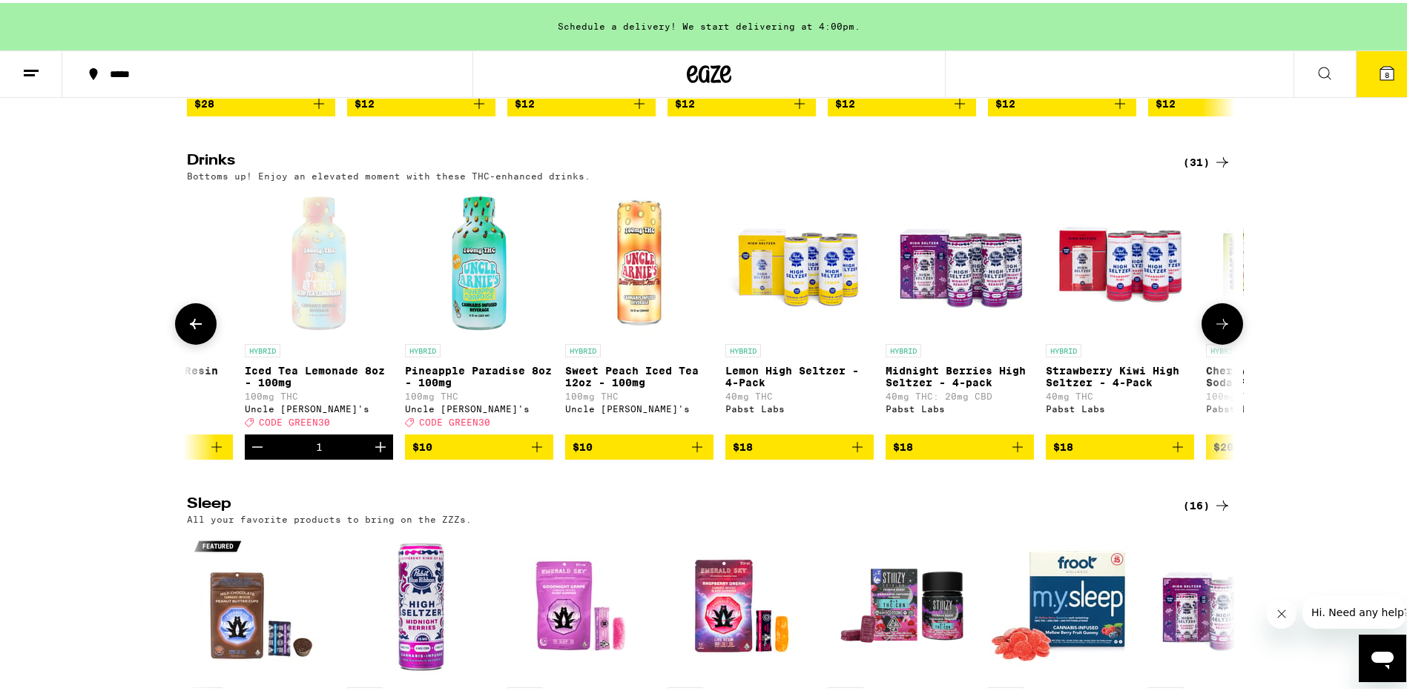
scroll to position [0, 3531]
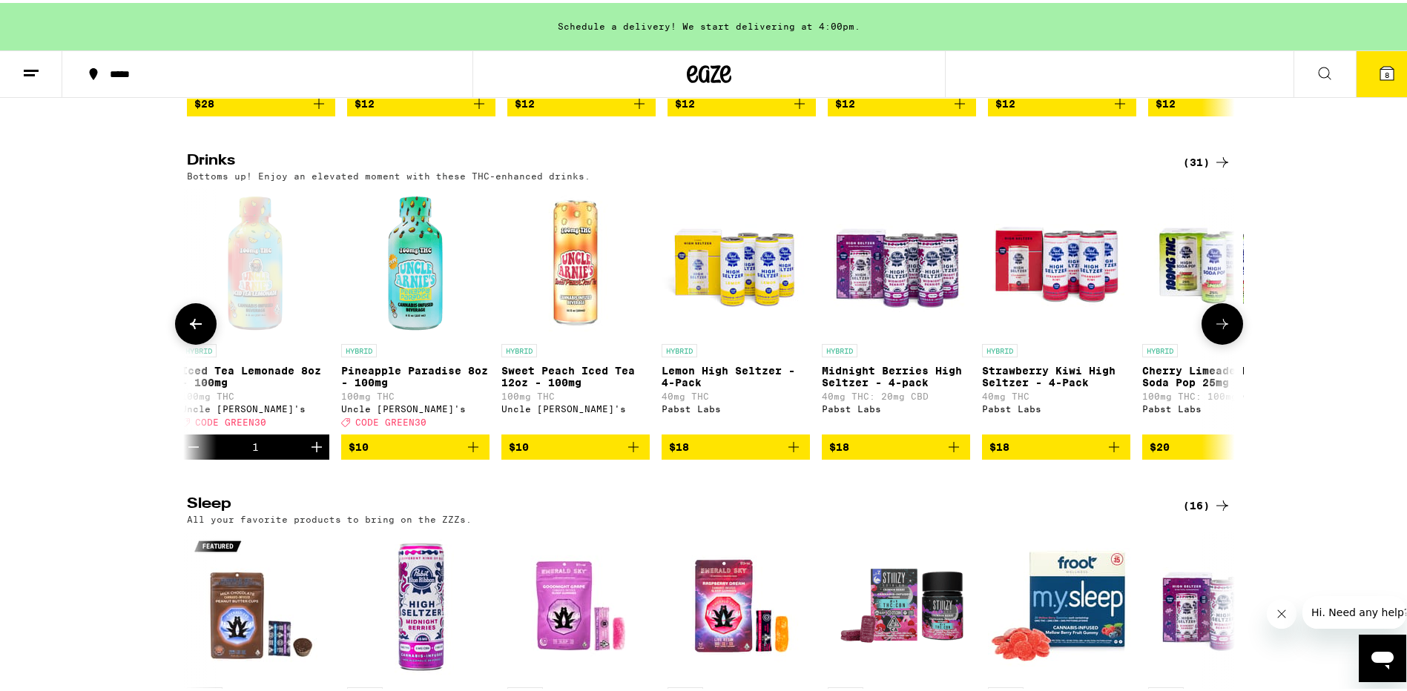
click at [1219, 330] on icon at bounding box center [1223, 321] width 18 height 18
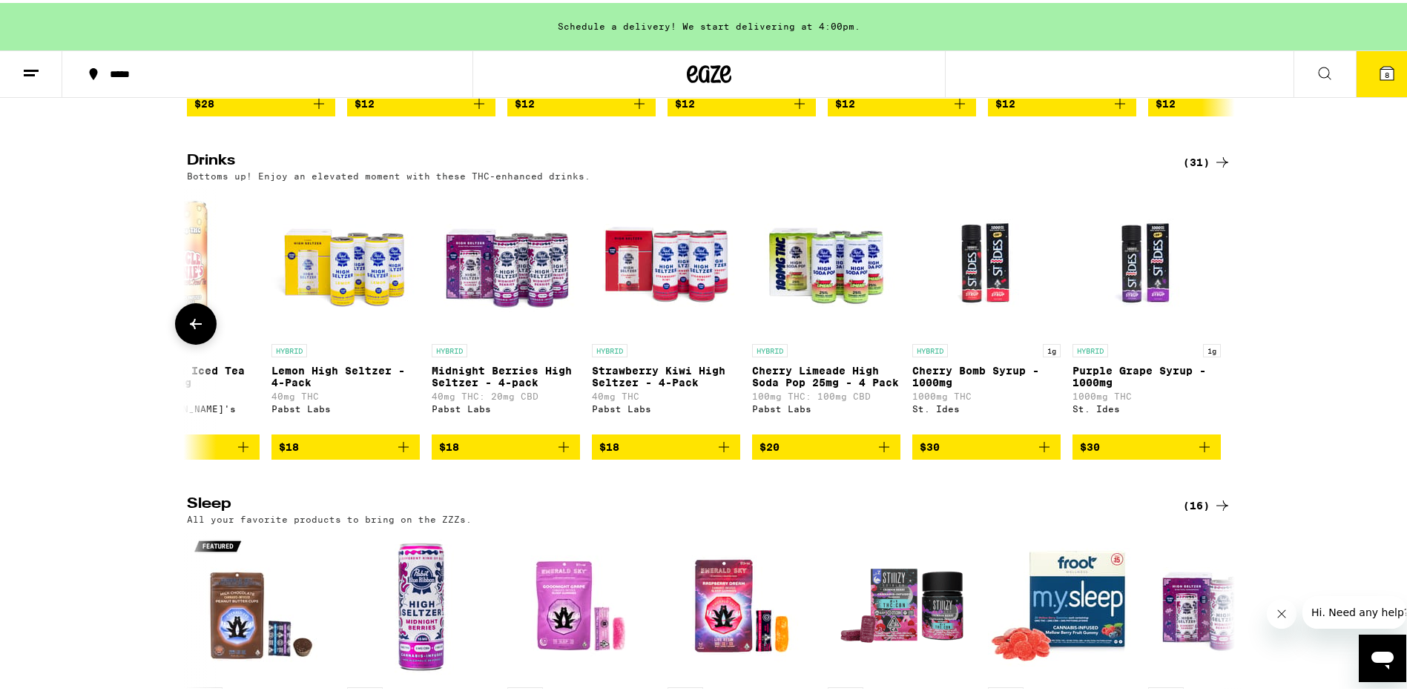
scroll to position [0, 3922]
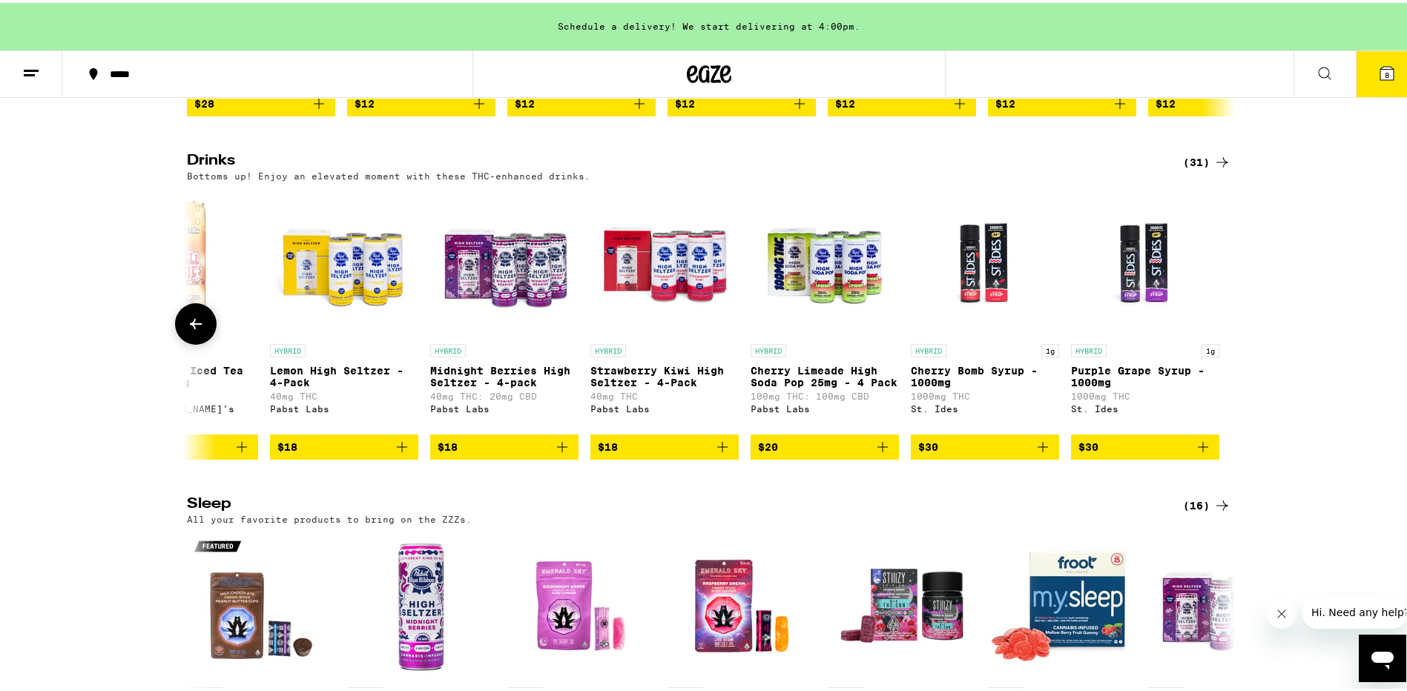
click at [1221, 342] on div at bounding box center [1223, 321] width 42 height 42
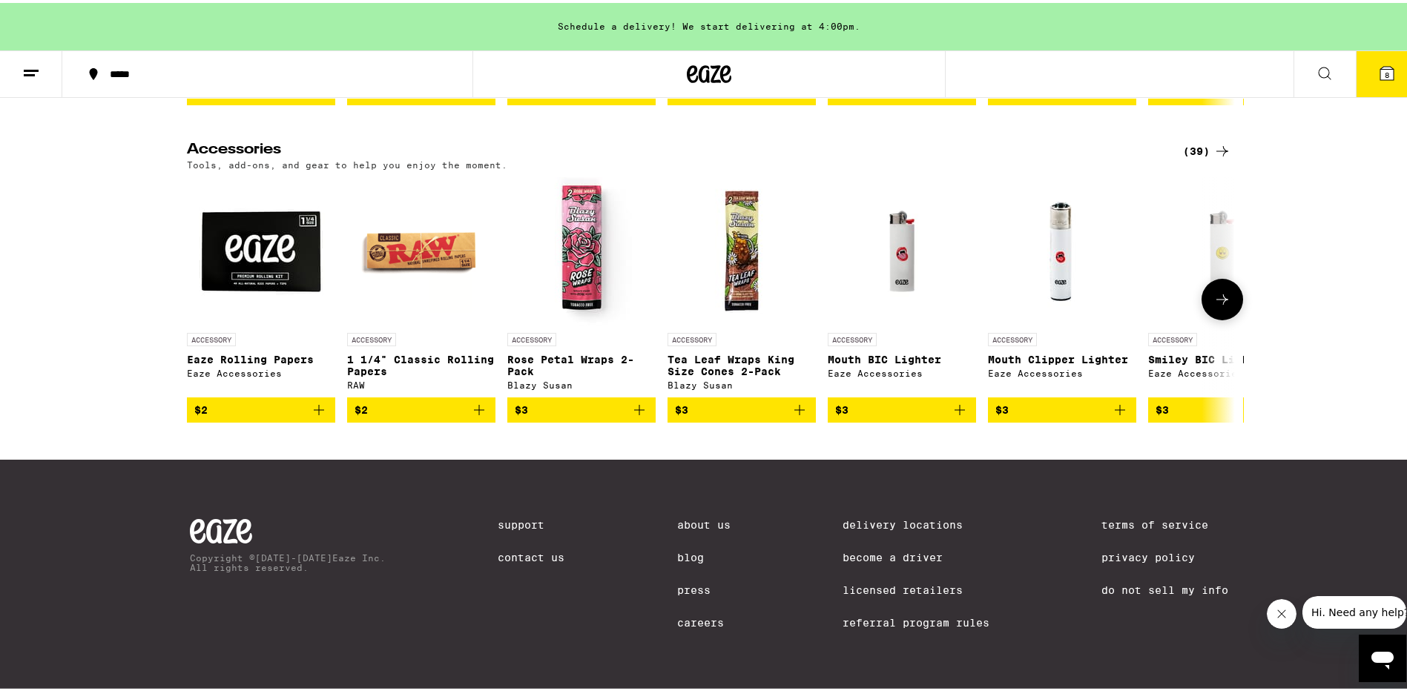
scroll to position [6824, 0]
click at [1214, 306] on icon at bounding box center [1223, 297] width 18 height 18
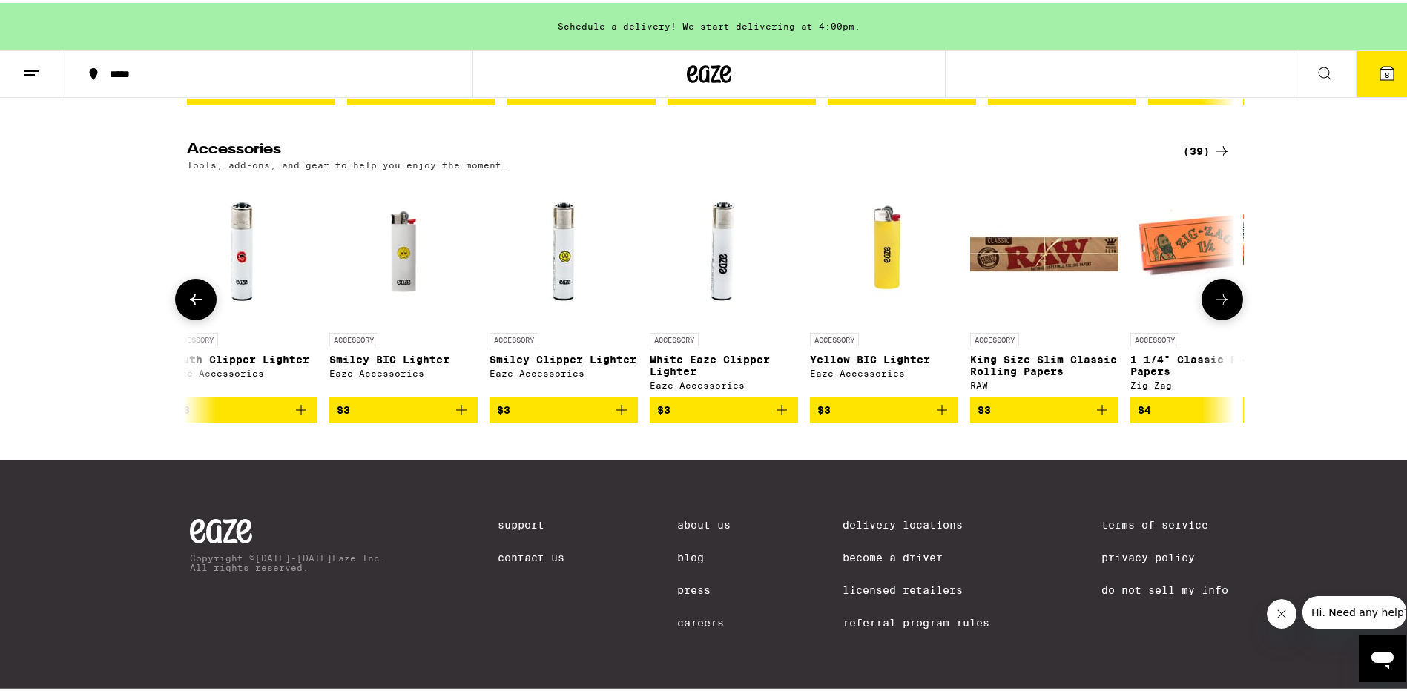
scroll to position [0, 883]
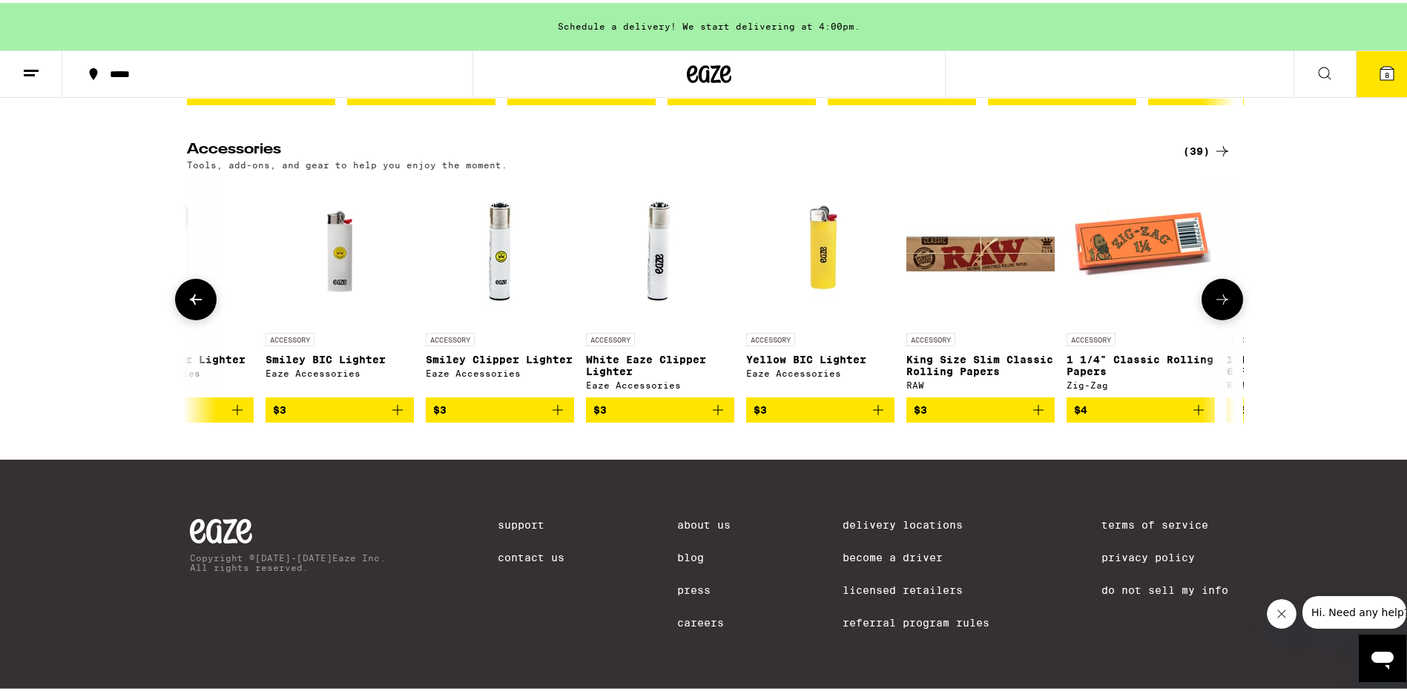
click at [1220, 317] on button at bounding box center [1223, 297] width 42 height 42
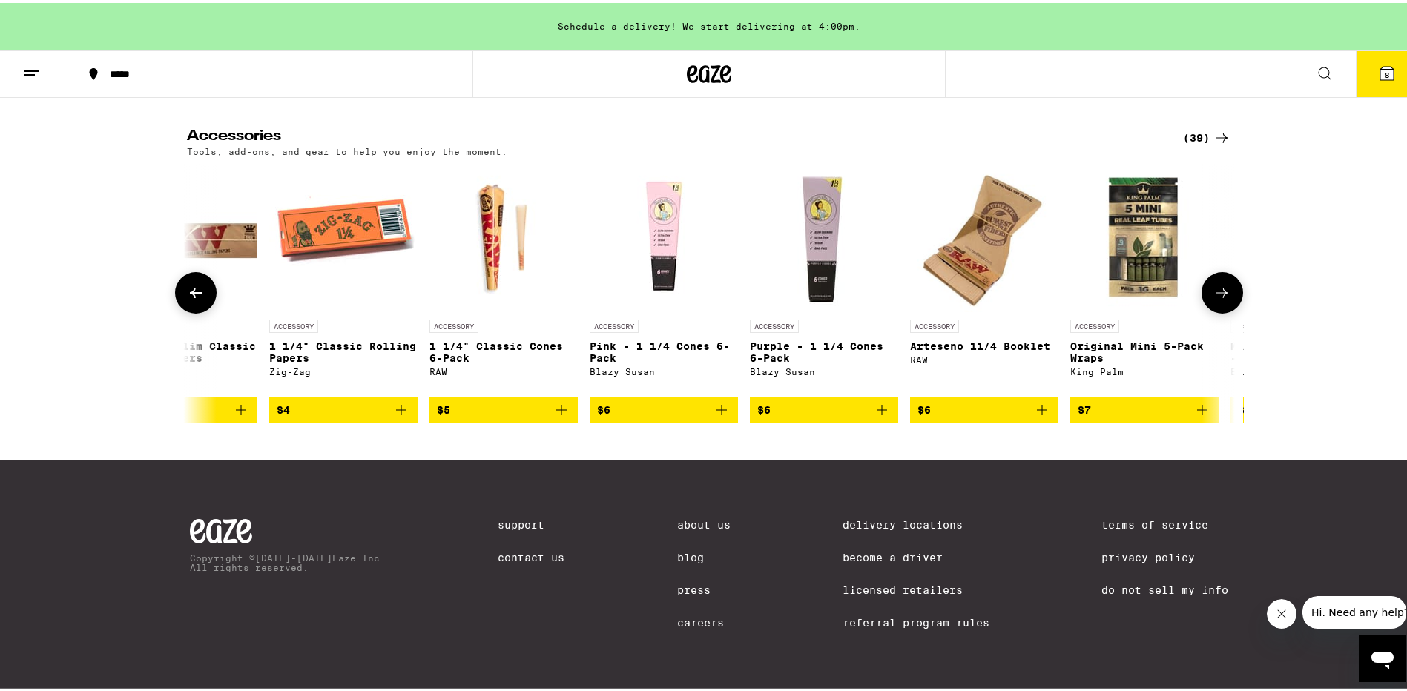
scroll to position [0, 1765]
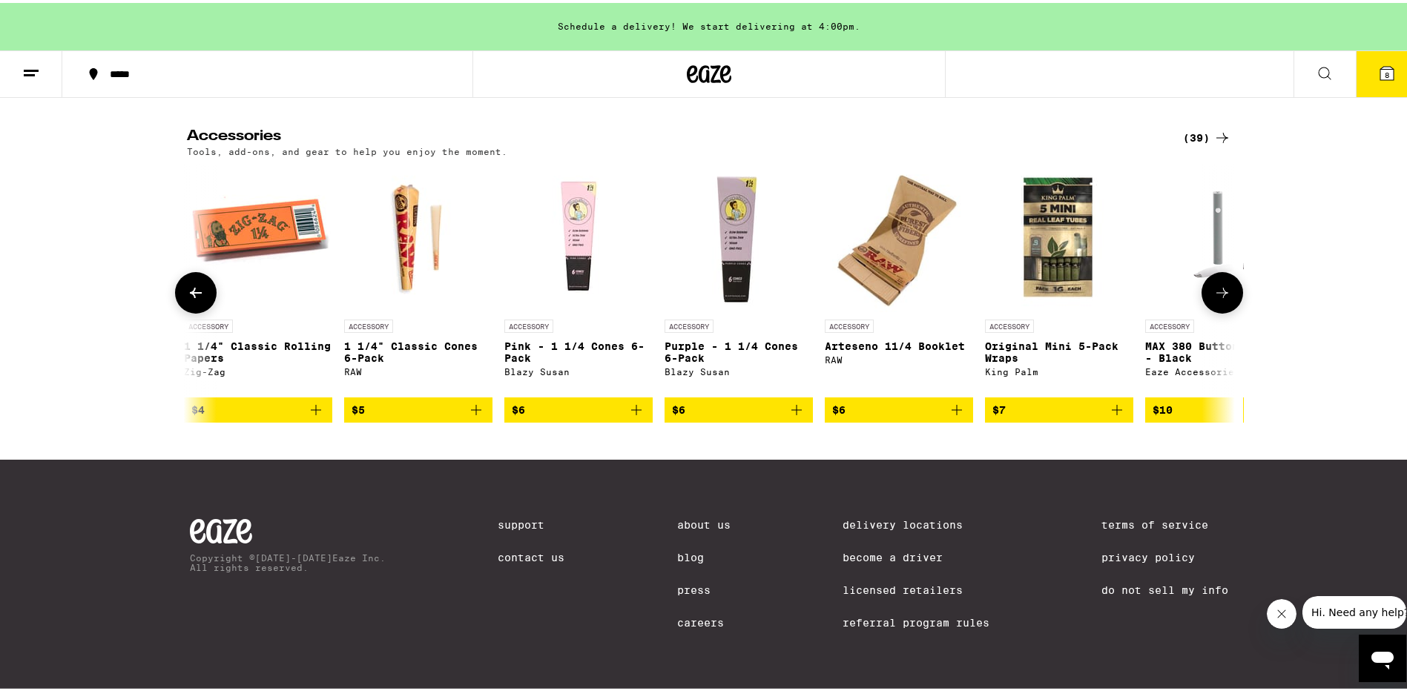
click at [1217, 299] on icon at bounding box center [1223, 290] width 18 height 18
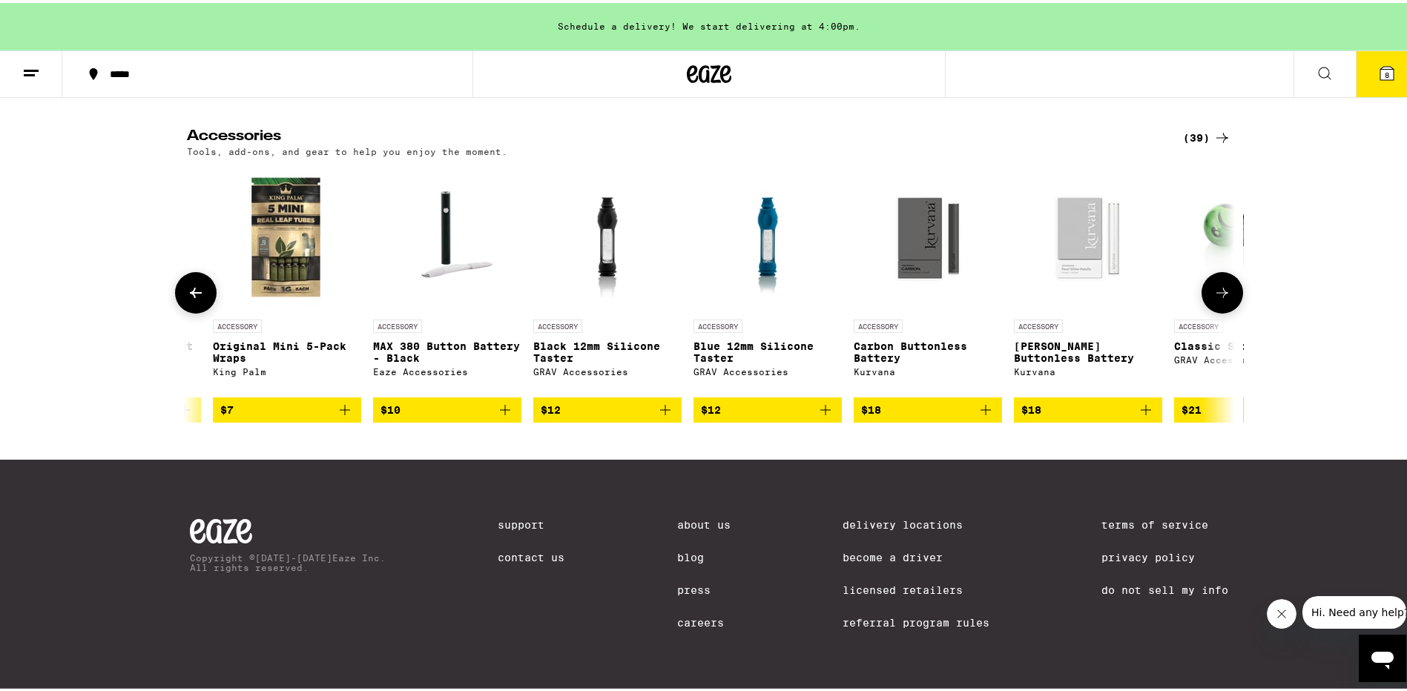
scroll to position [0, 2648]
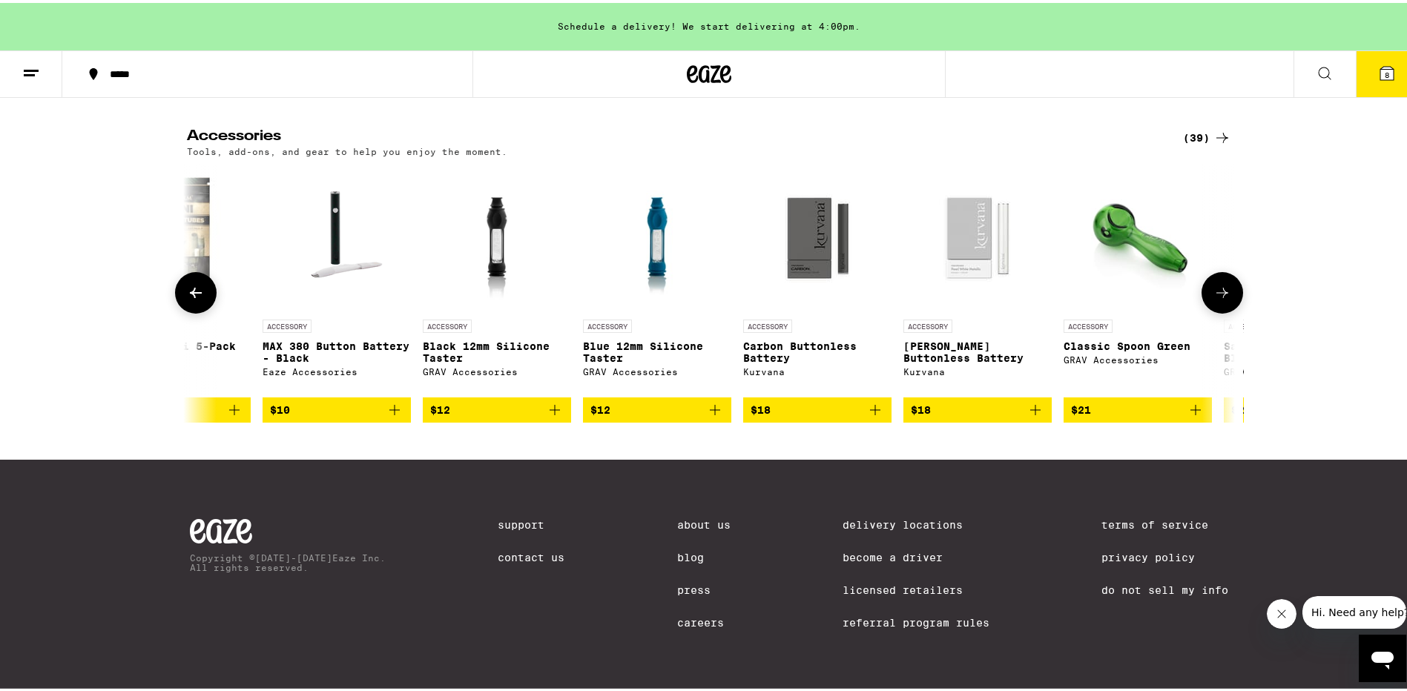
click at [1214, 299] on icon at bounding box center [1223, 290] width 18 height 18
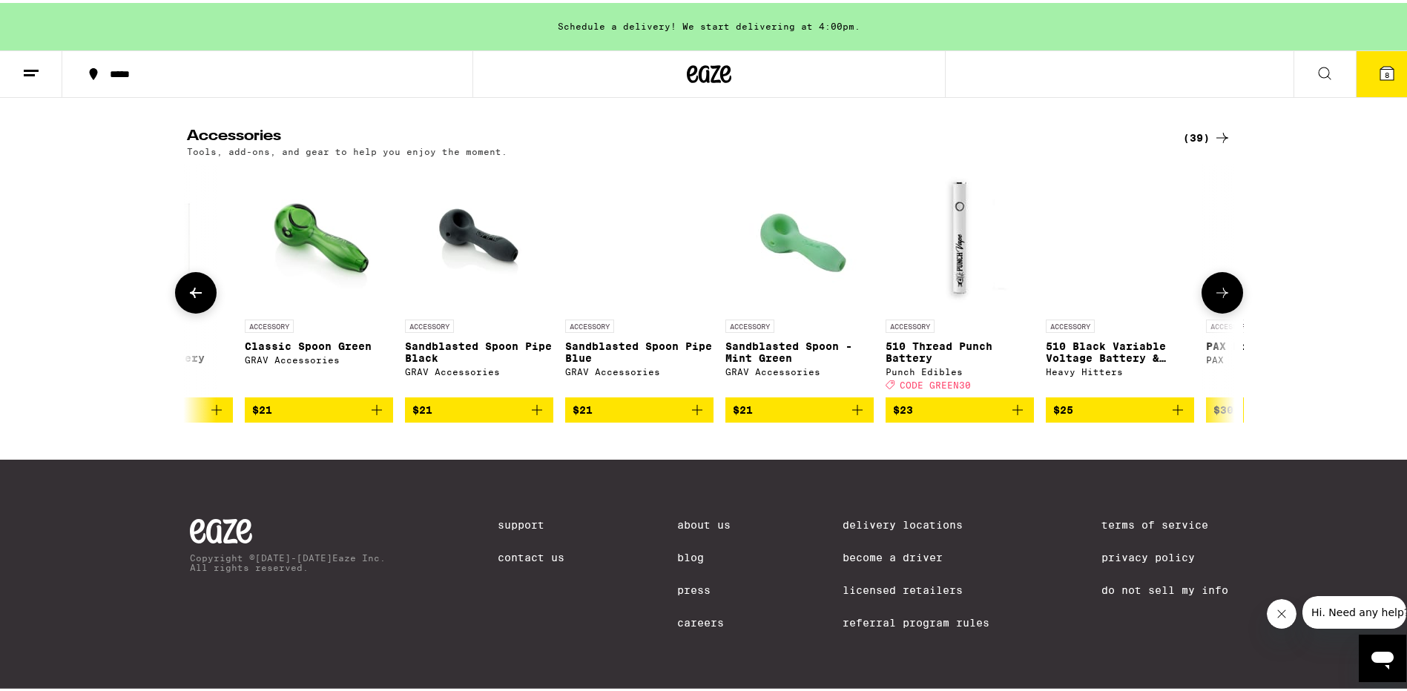
scroll to position [0, 3531]
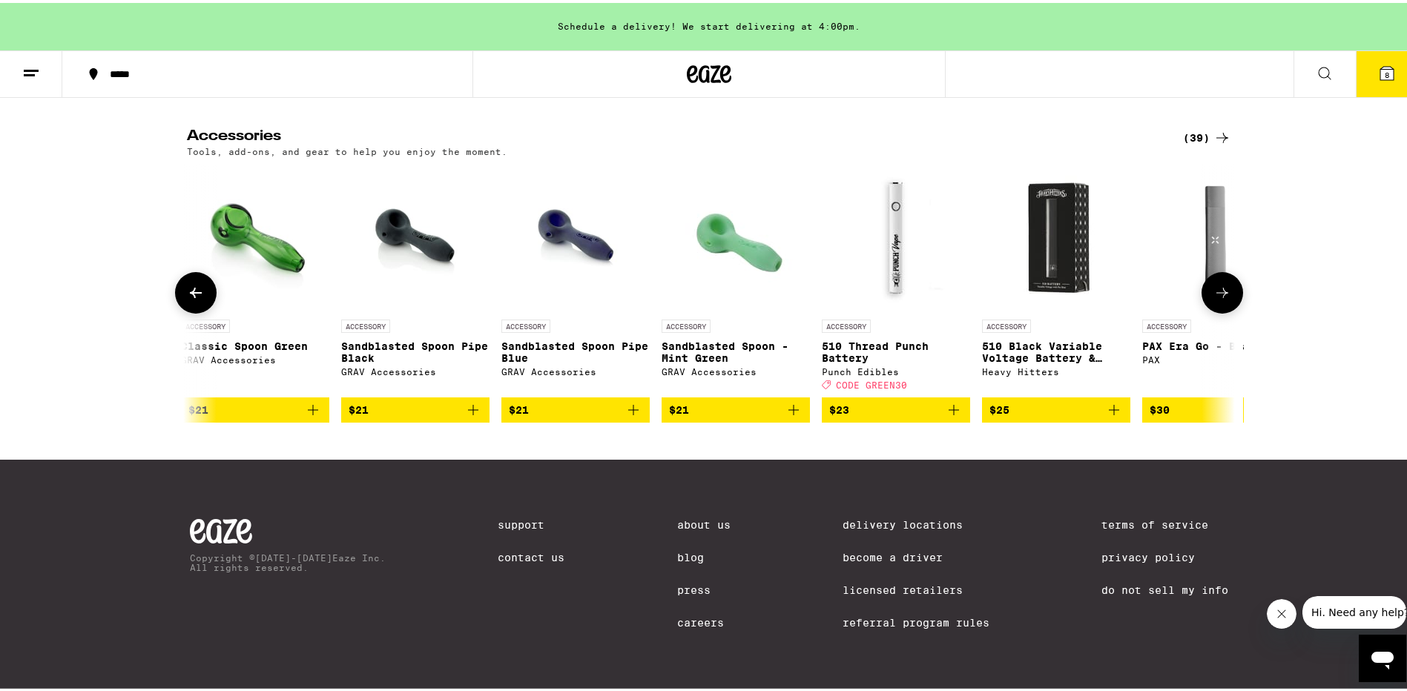
click at [1214, 299] on icon at bounding box center [1223, 290] width 18 height 18
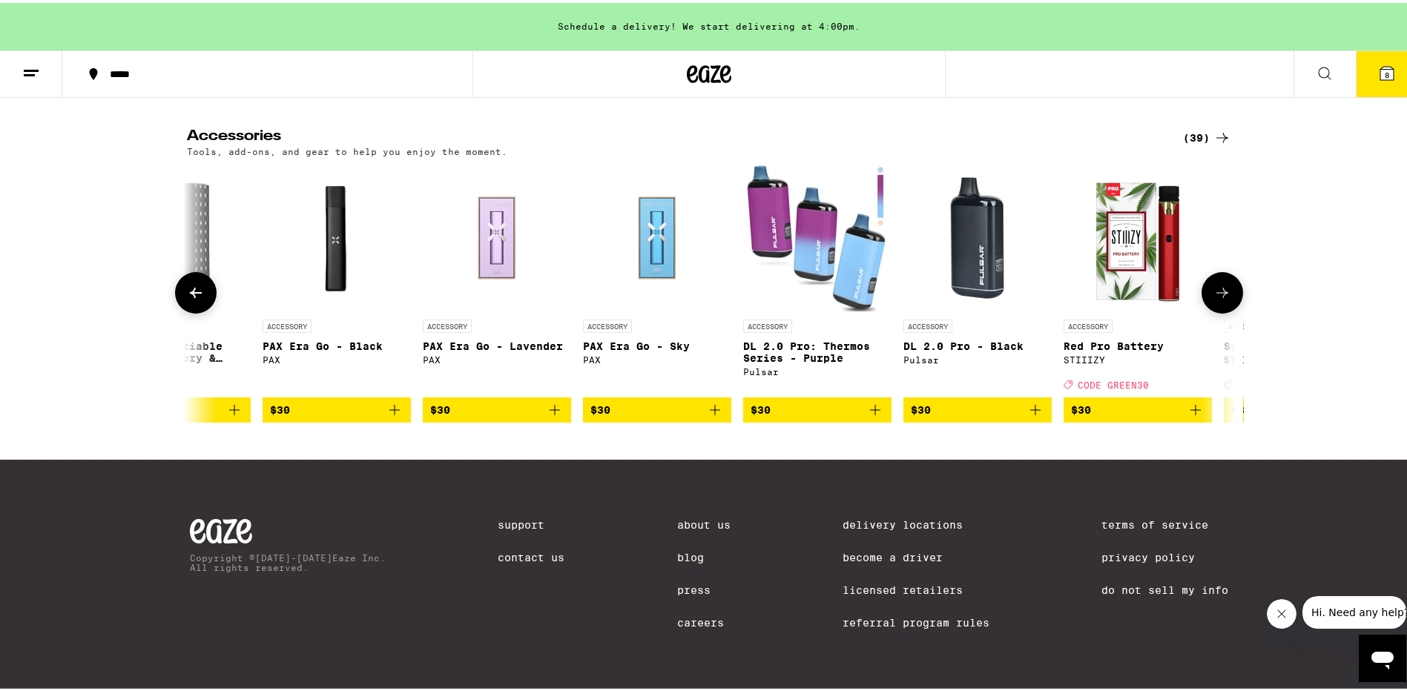
scroll to position [0, 4414]
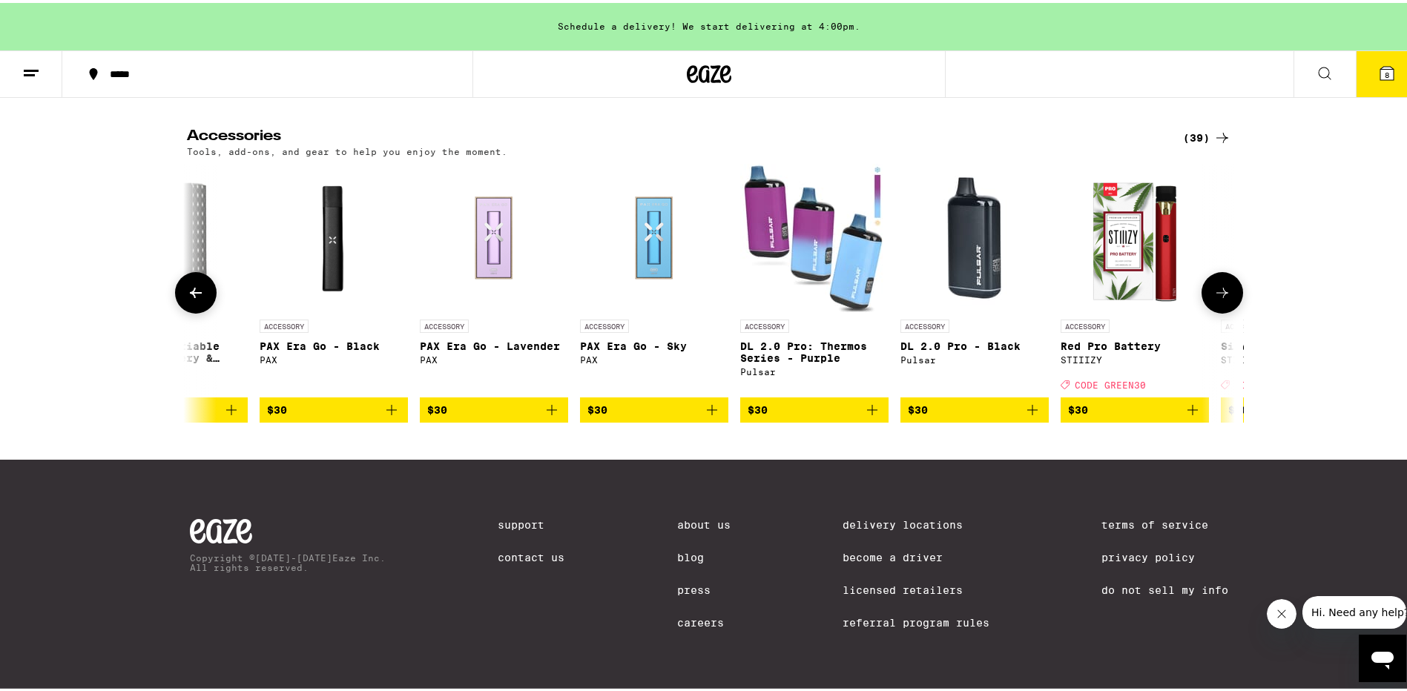
click at [1217, 299] on icon at bounding box center [1223, 290] width 18 height 18
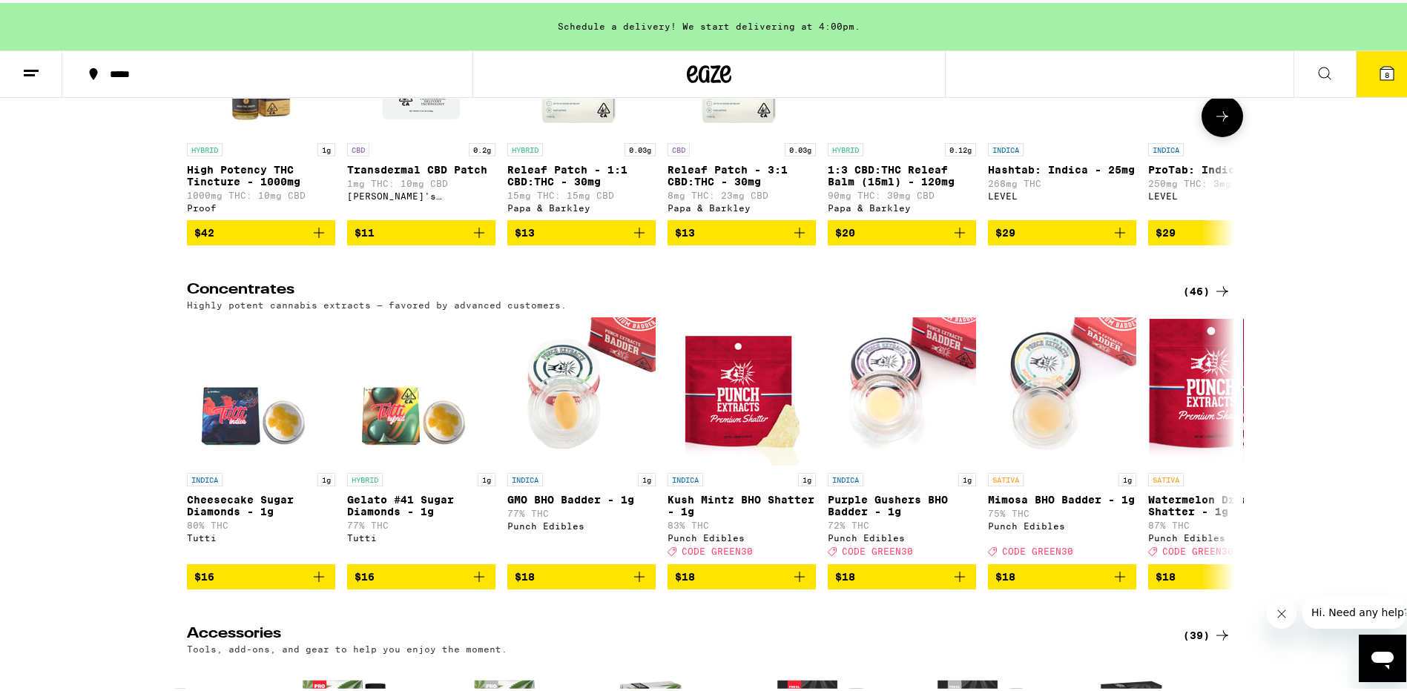
scroll to position [6157, 0]
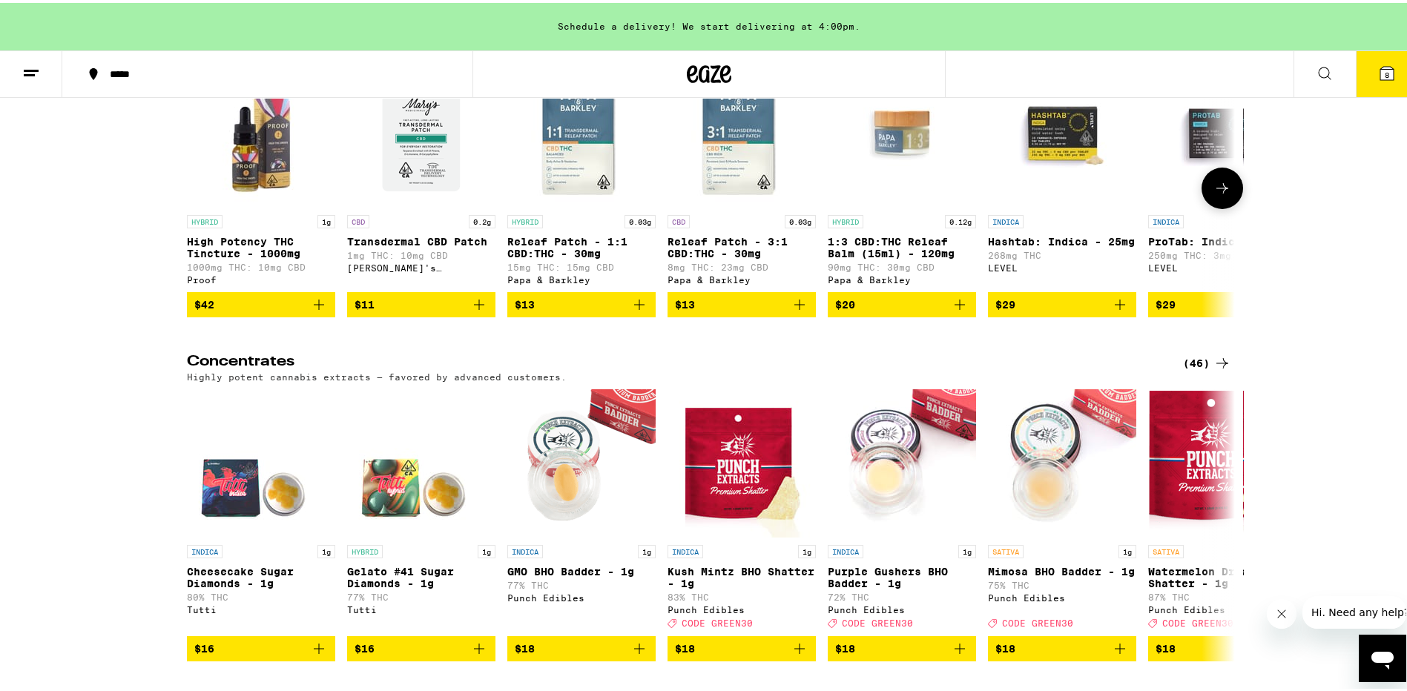
click at [1219, 191] on icon at bounding box center [1223, 185] width 12 height 10
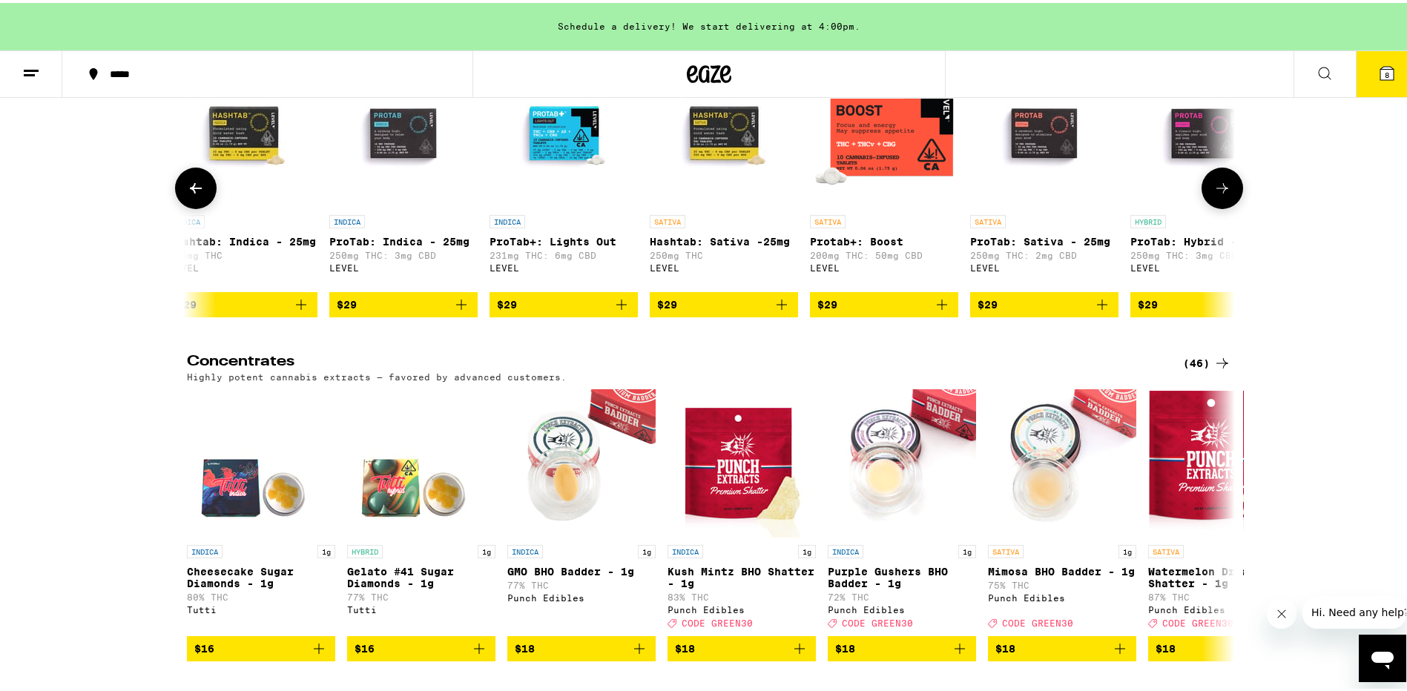
scroll to position [0, 883]
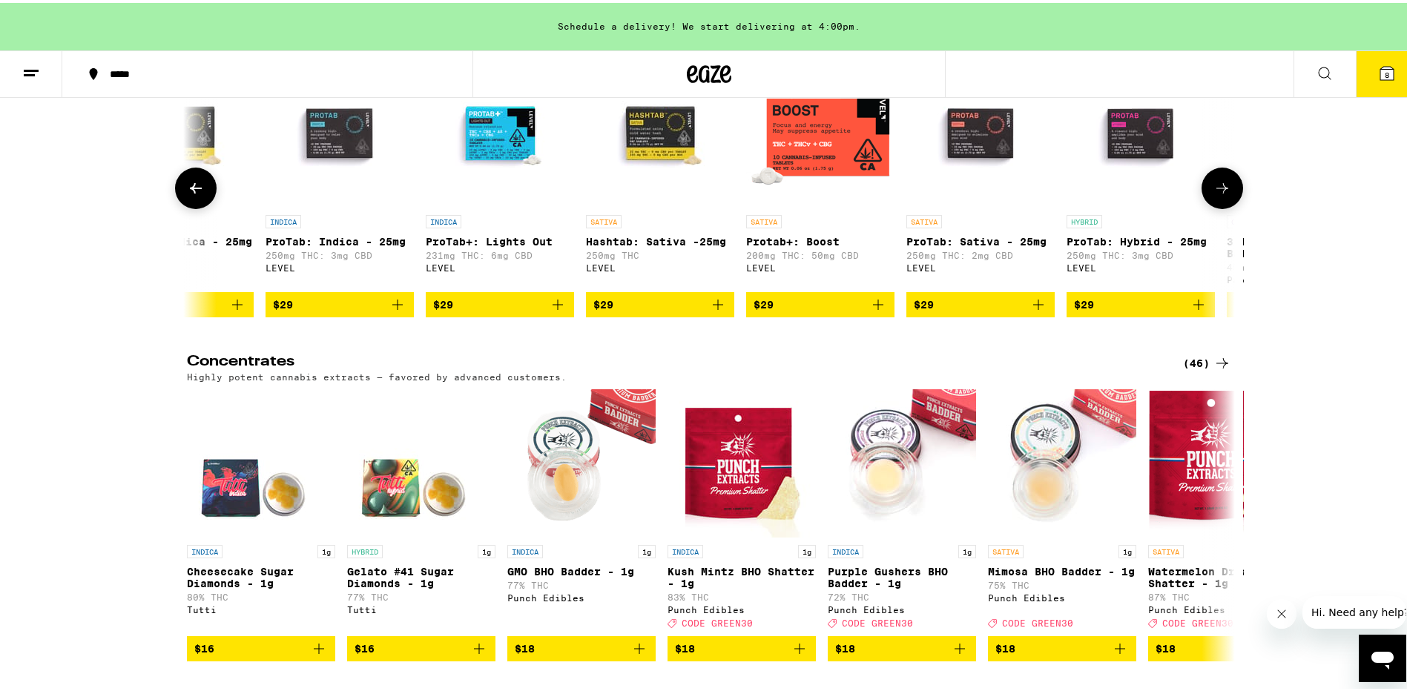
click at [1219, 191] on icon at bounding box center [1223, 185] width 12 height 10
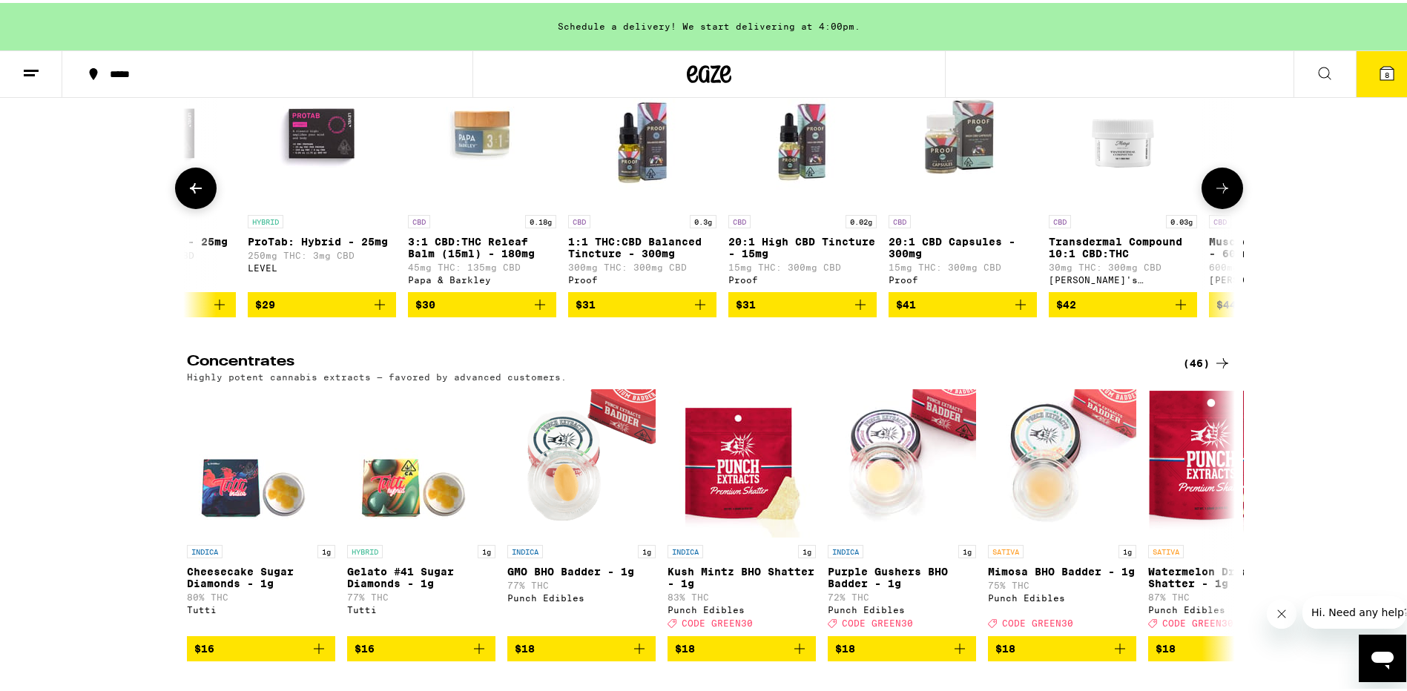
scroll to position [0, 1765]
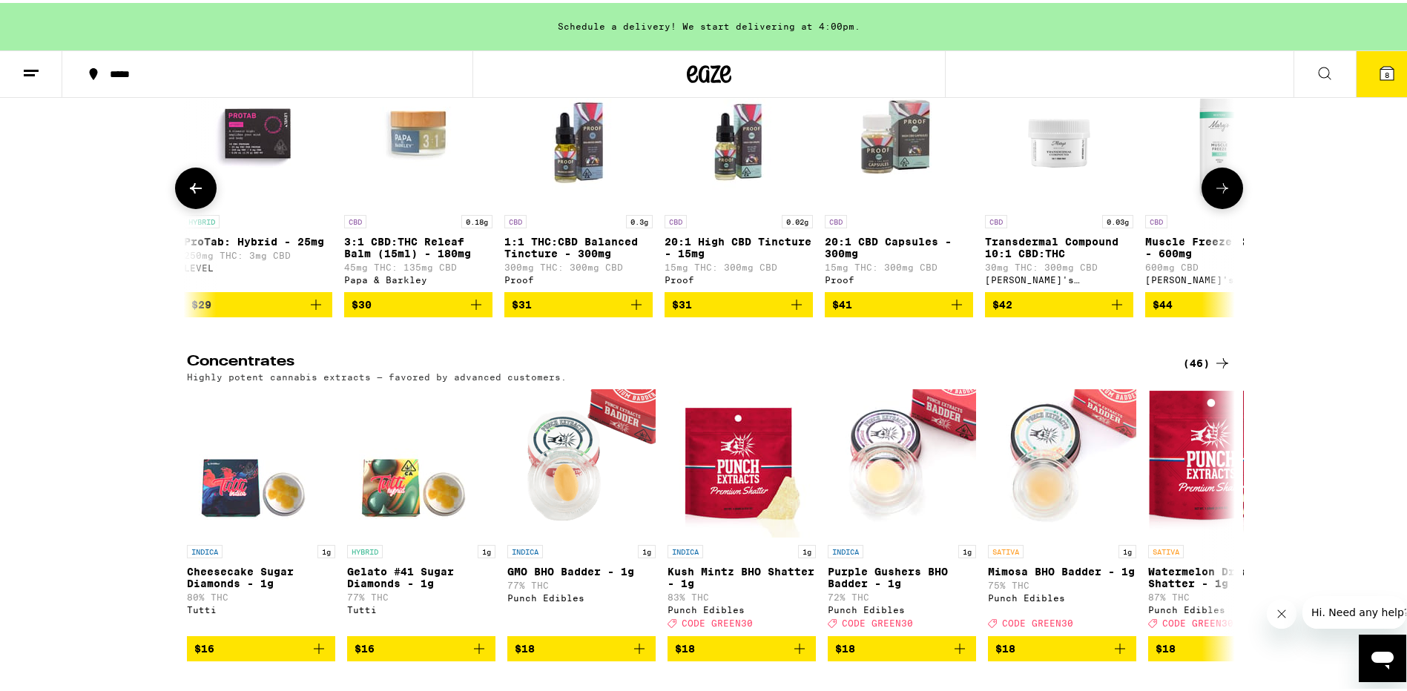
click at [1220, 194] on icon at bounding box center [1223, 186] width 18 height 18
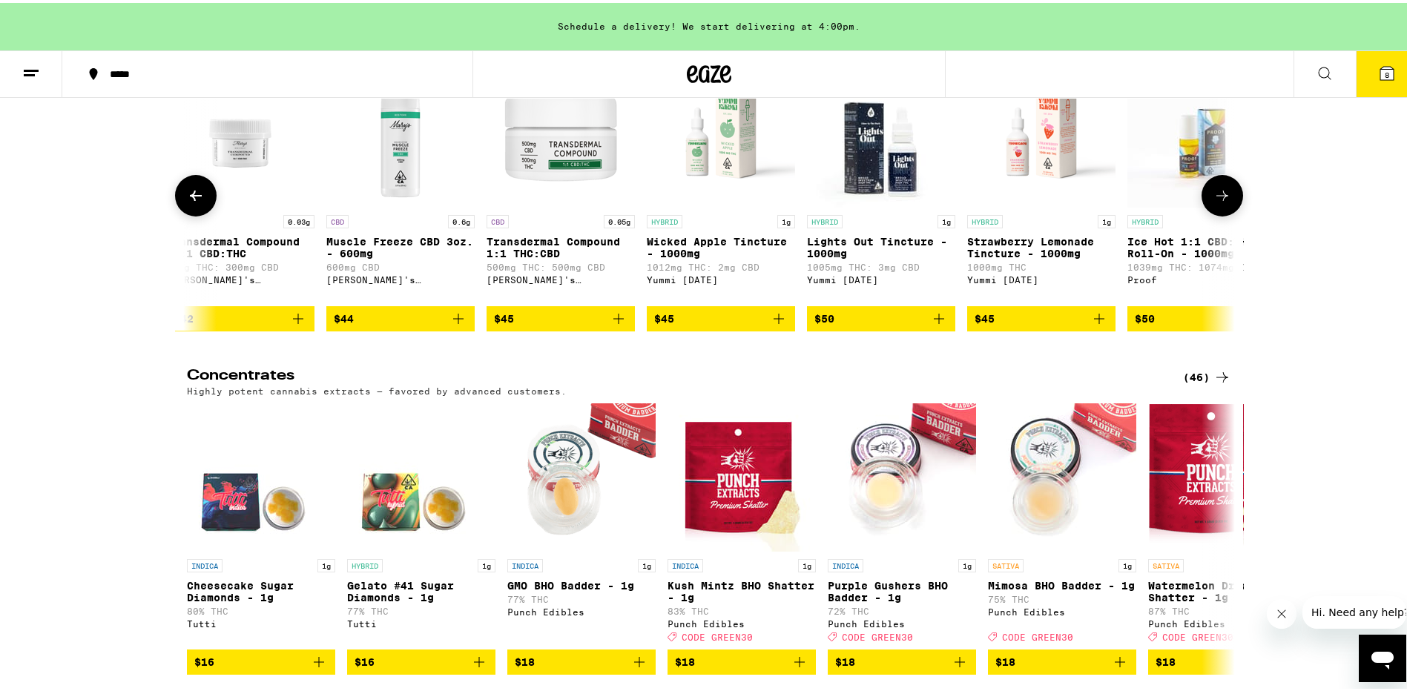
scroll to position [0, 2648]
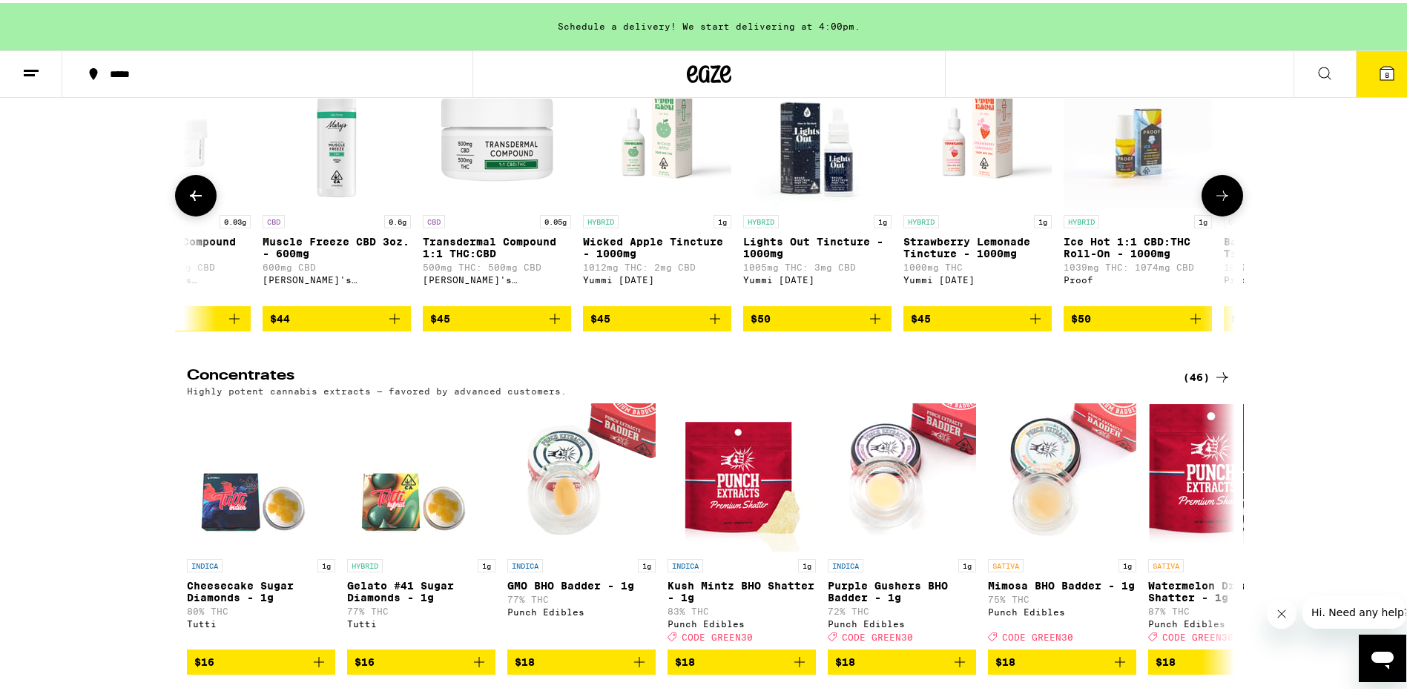
click at [1220, 202] on icon at bounding box center [1223, 193] width 18 height 18
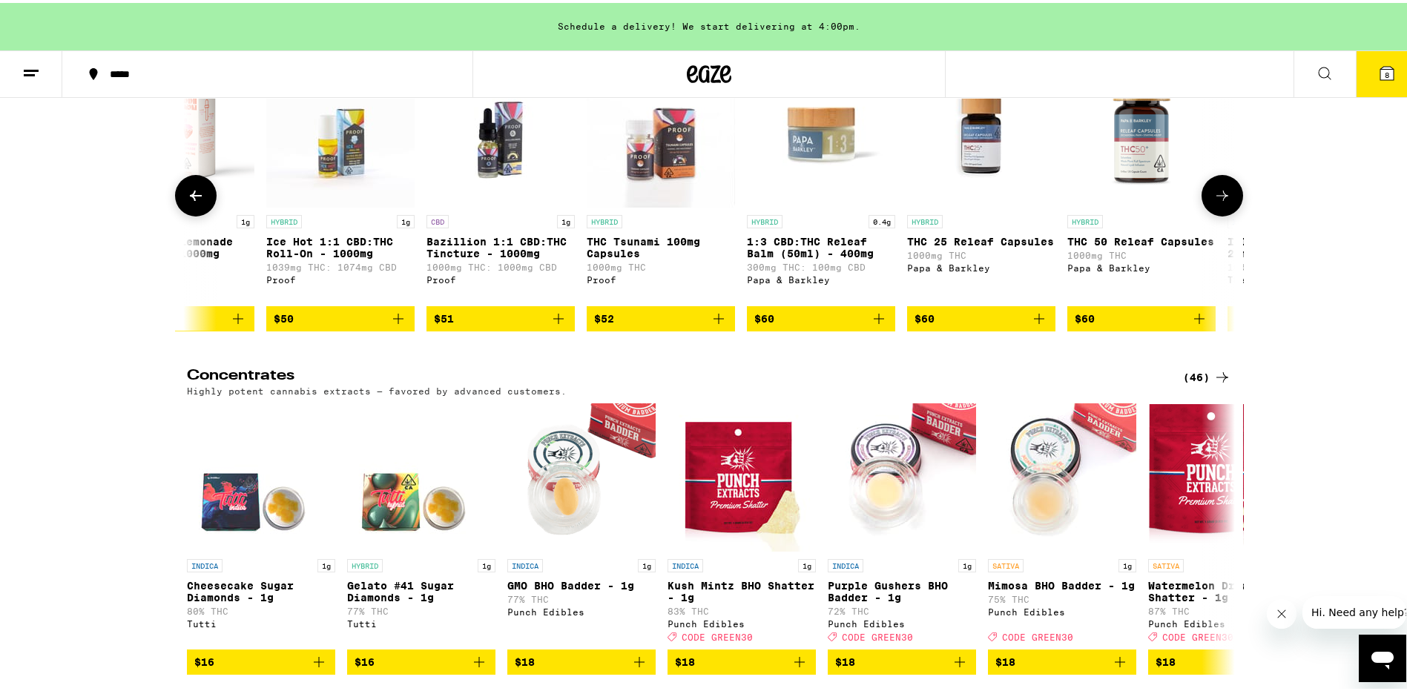
scroll to position [0, 3531]
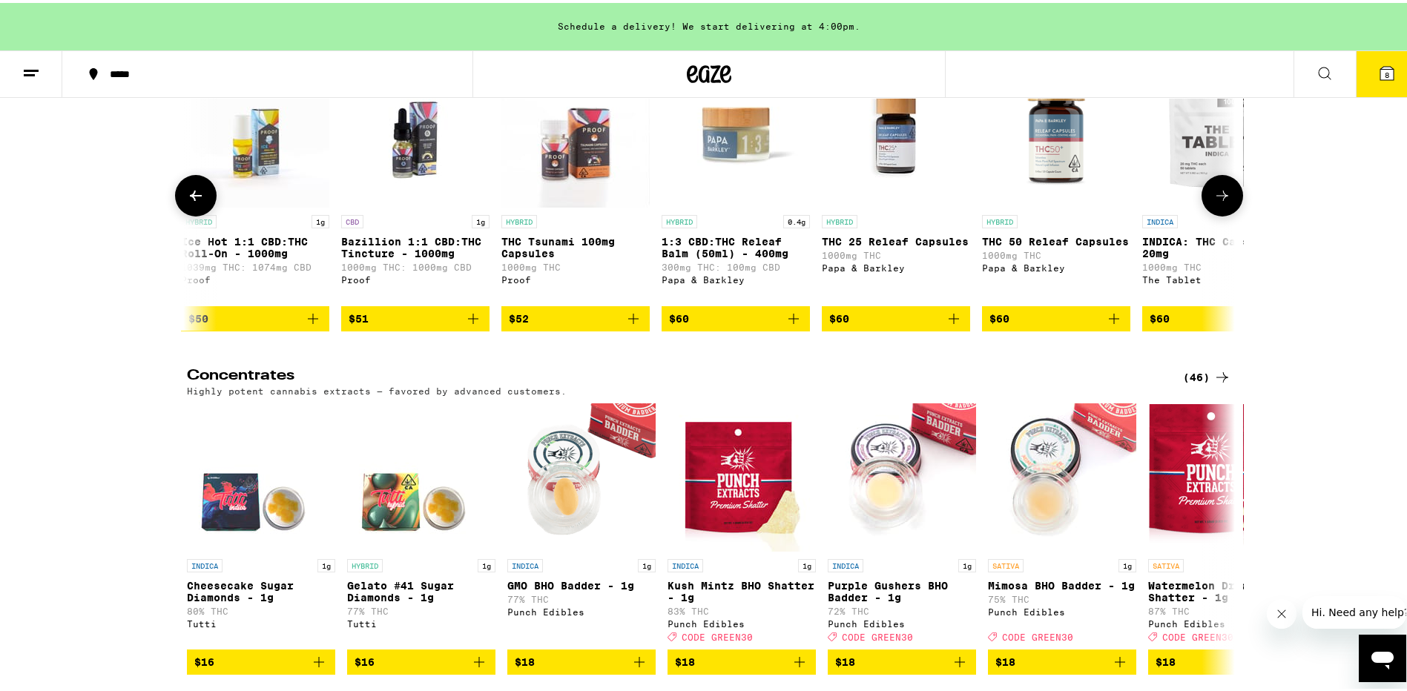
click at [1219, 202] on icon at bounding box center [1223, 193] width 18 height 18
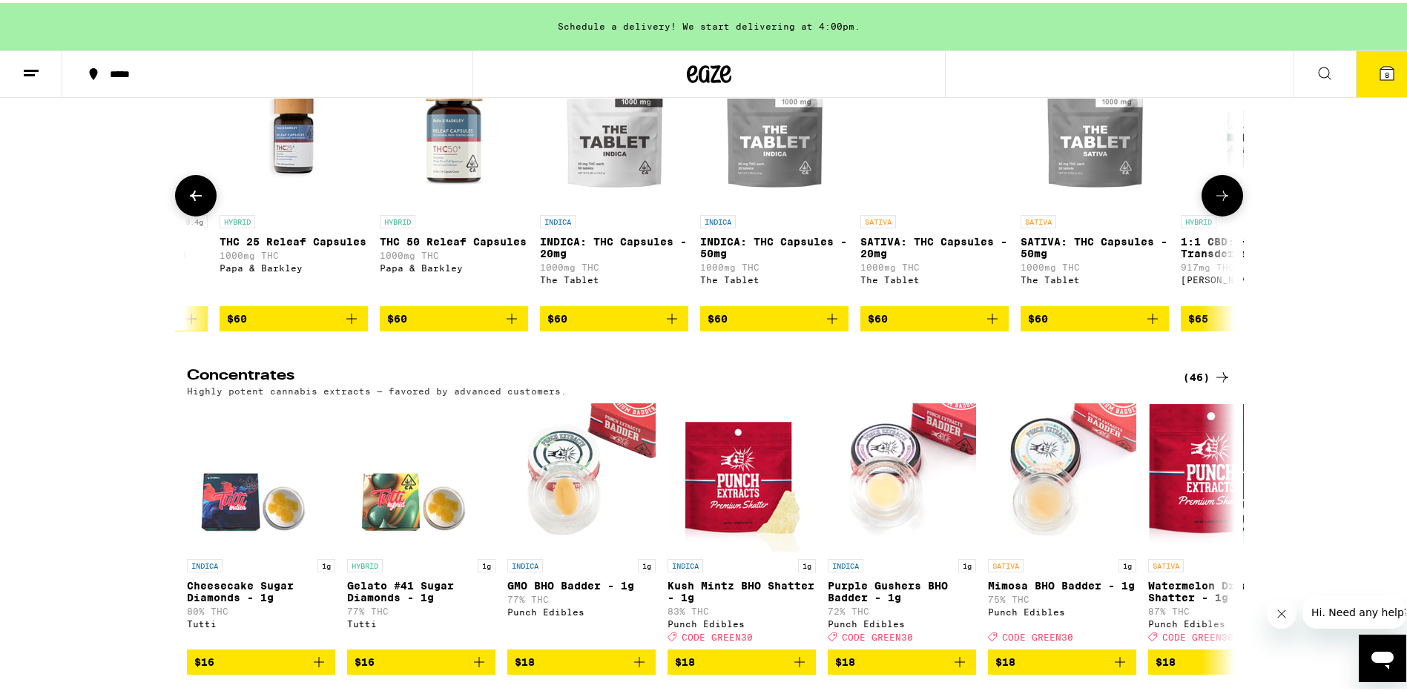
scroll to position [0, 4414]
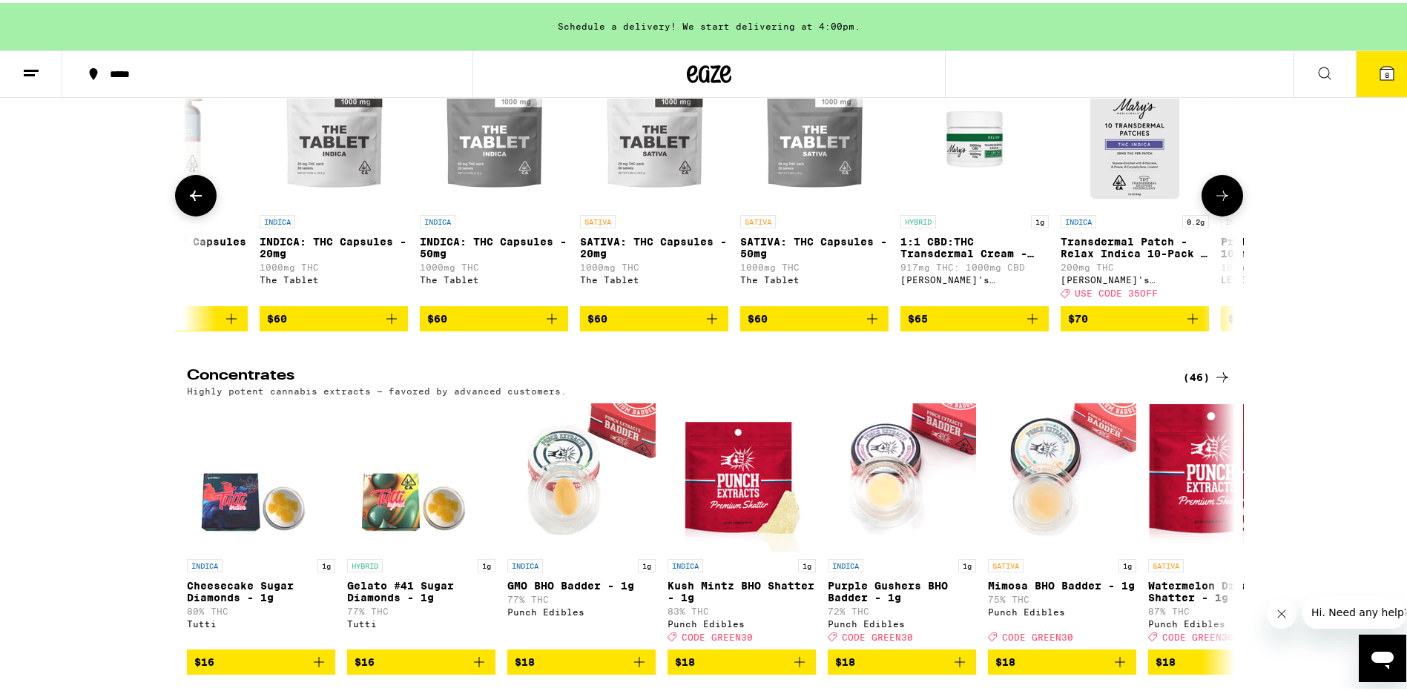
click at [1214, 202] on icon at bounding box center [1223, 193] width 18 height 18
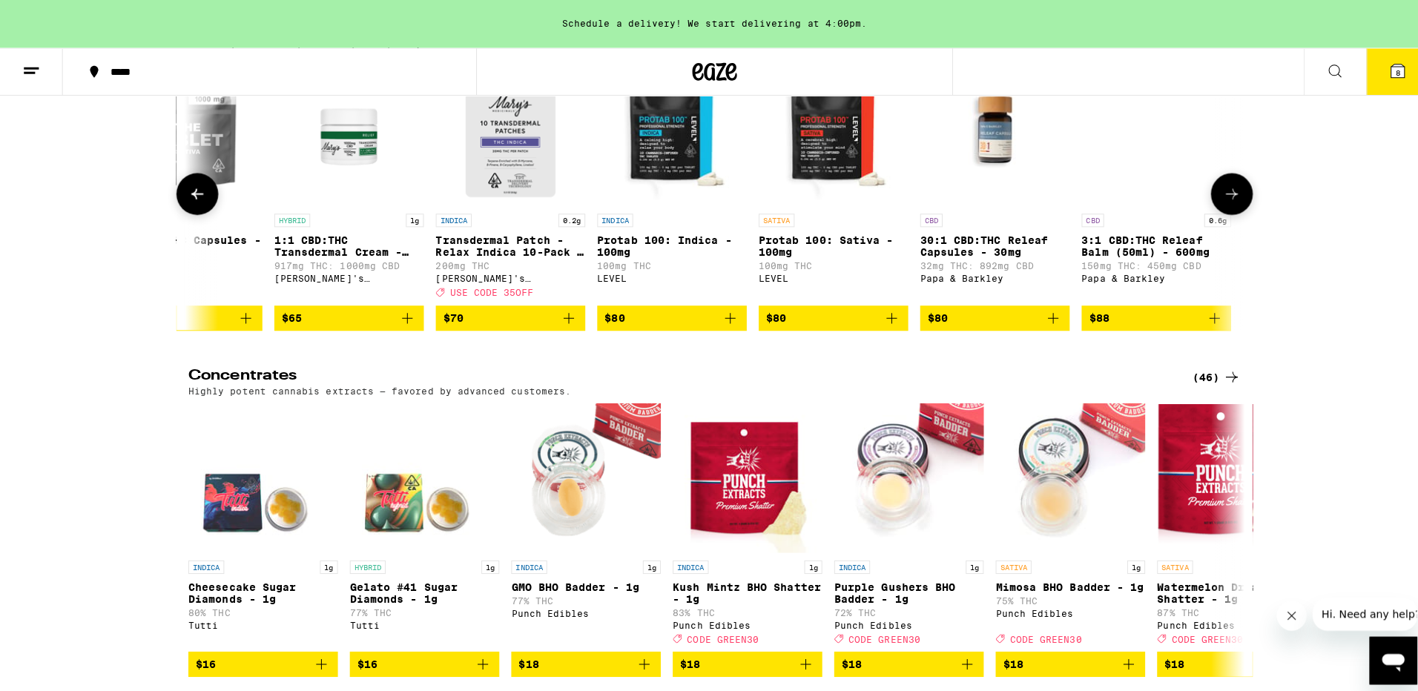
scroll to position [0, 5044]
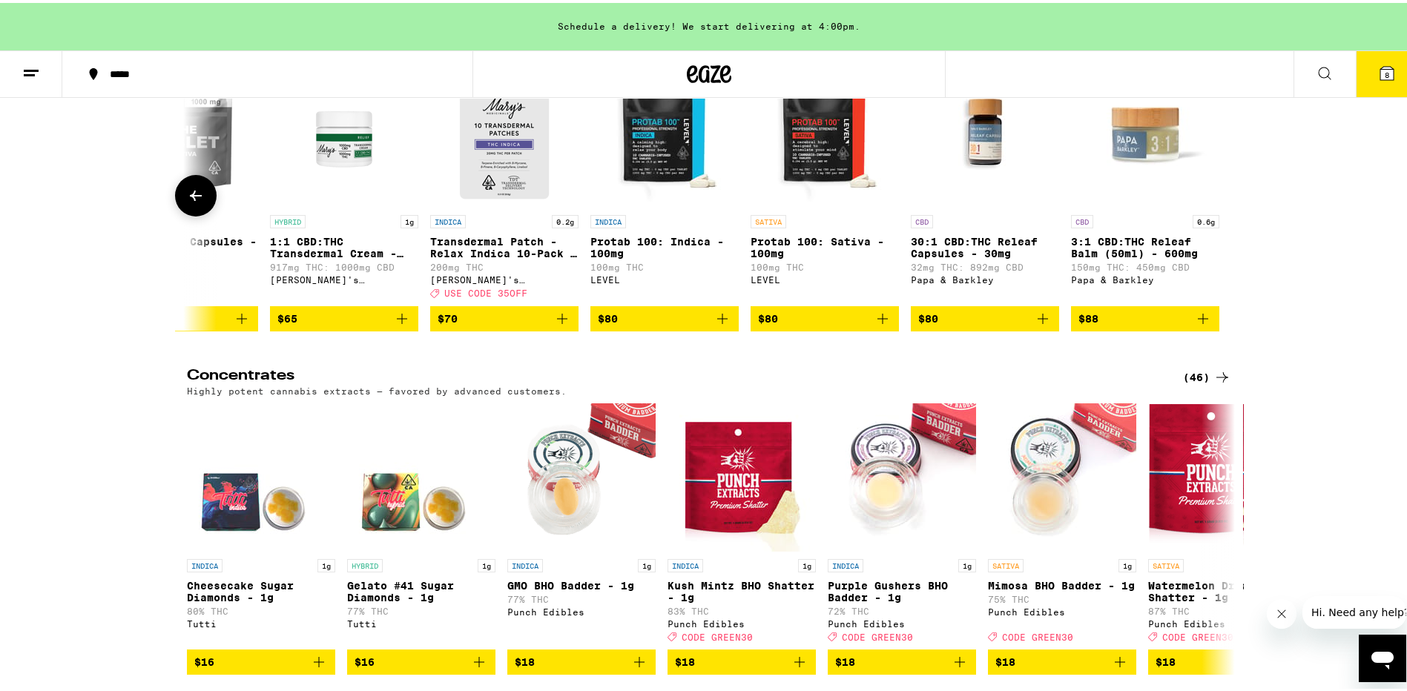
click at [1153, 205] on img "Open page for 3:1 CBD:THC Releaf Balm (50ml) - 600mg from Papa & Barkley" at bounding box center [1145, 130] width 148 height 148
click at [1385, 68] on span "8" at bounding box center [1387, 72] width 4 height 9
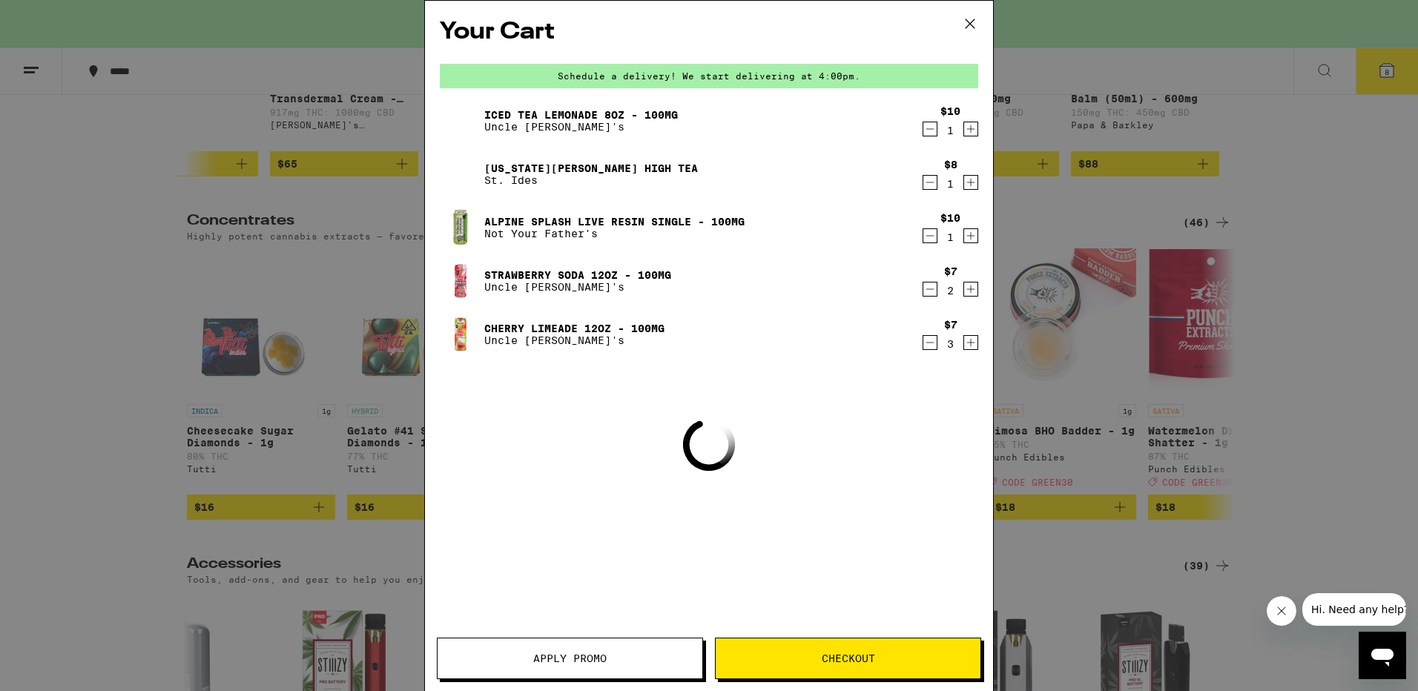
scroll to position [6005, 0]
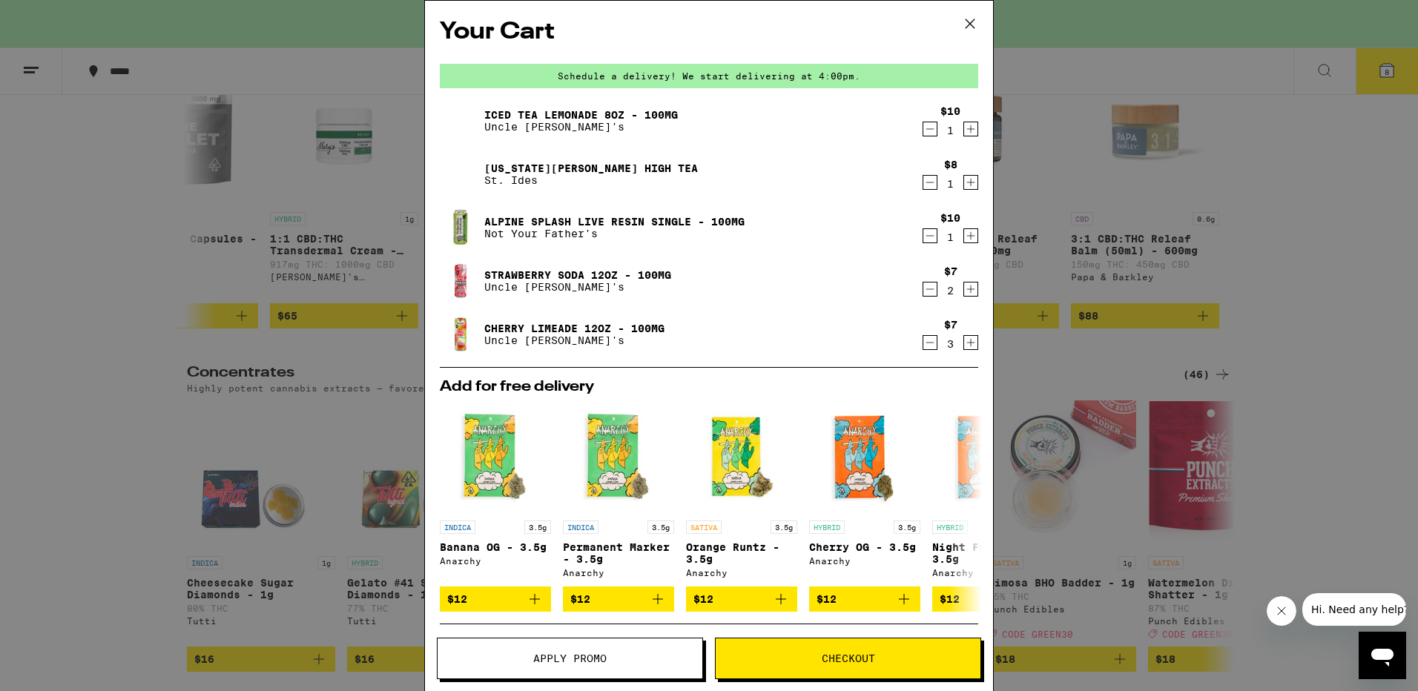
click at [924, 234] on icon "Decrement" at bounding box center [930, 236] width 13 height 18
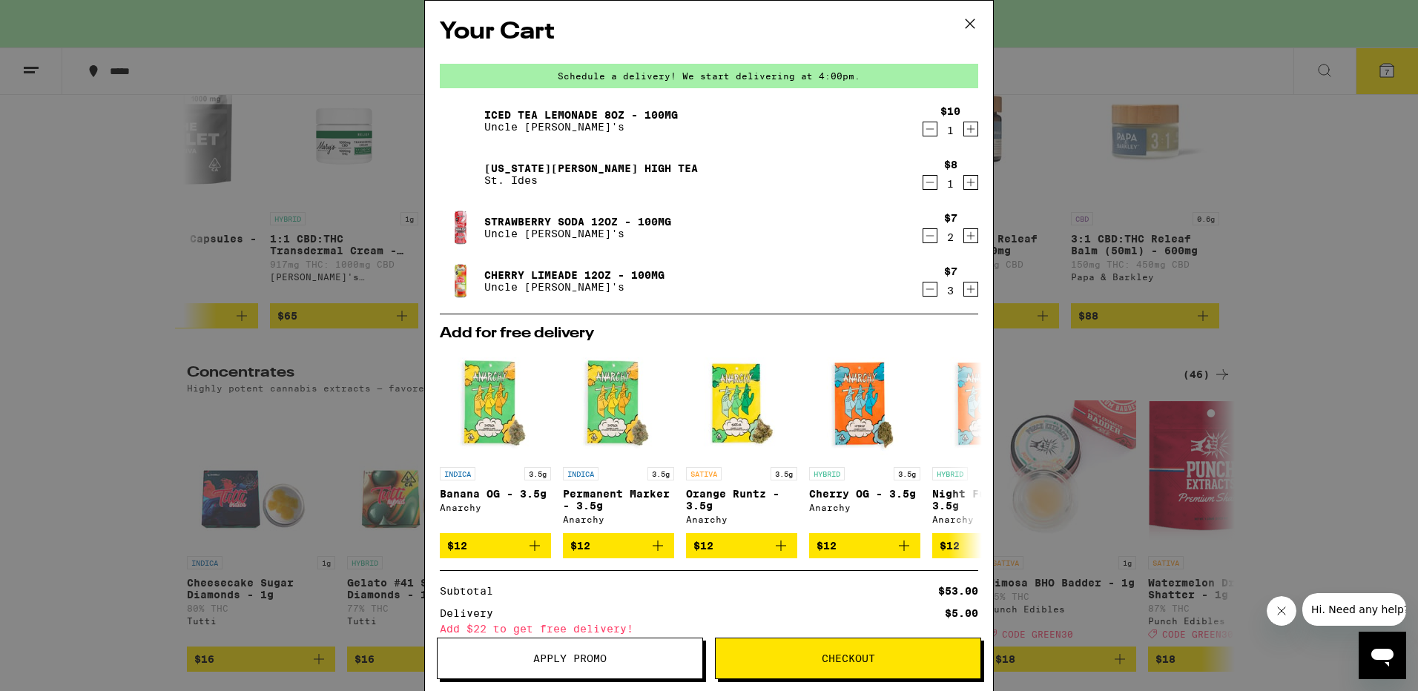
click at [924, 182] on icon "Decrement" at bounding box center [930, 183] width 13 height 18
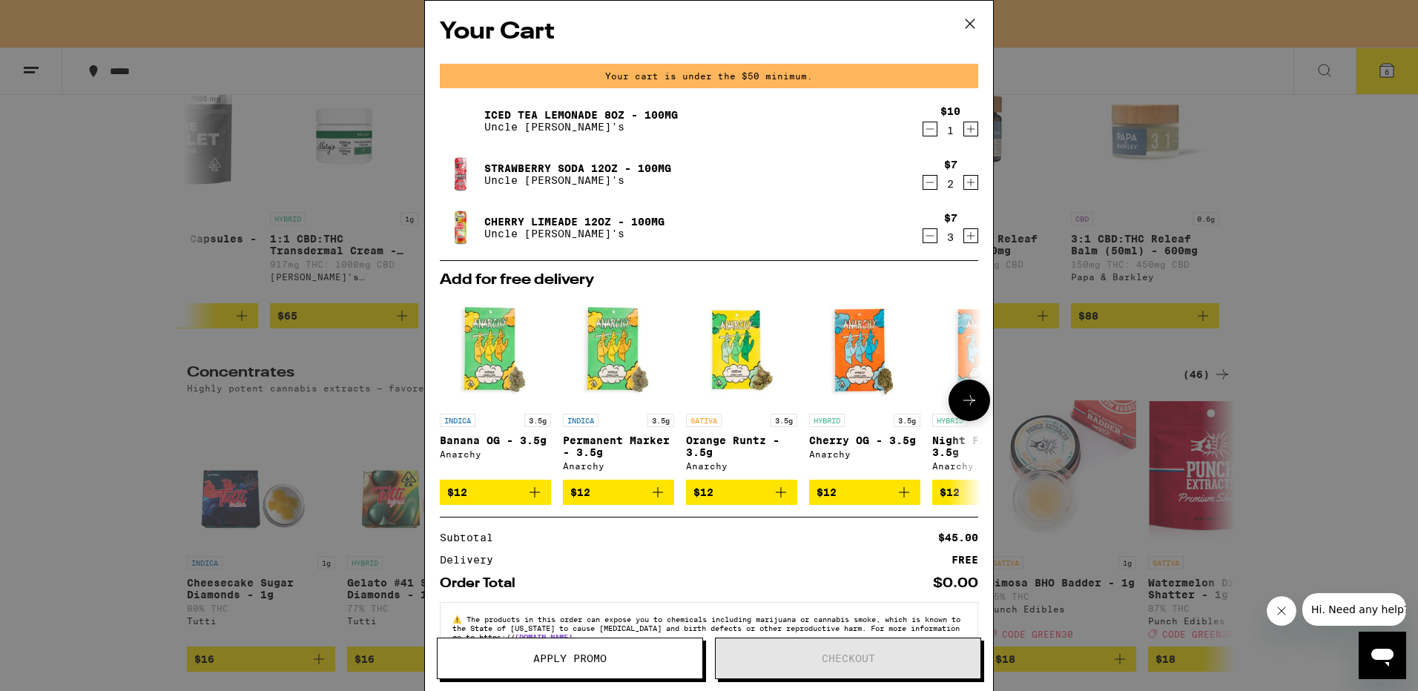
click at [962, 408] on icon at bounding box center [970, 401] width 18 height 18
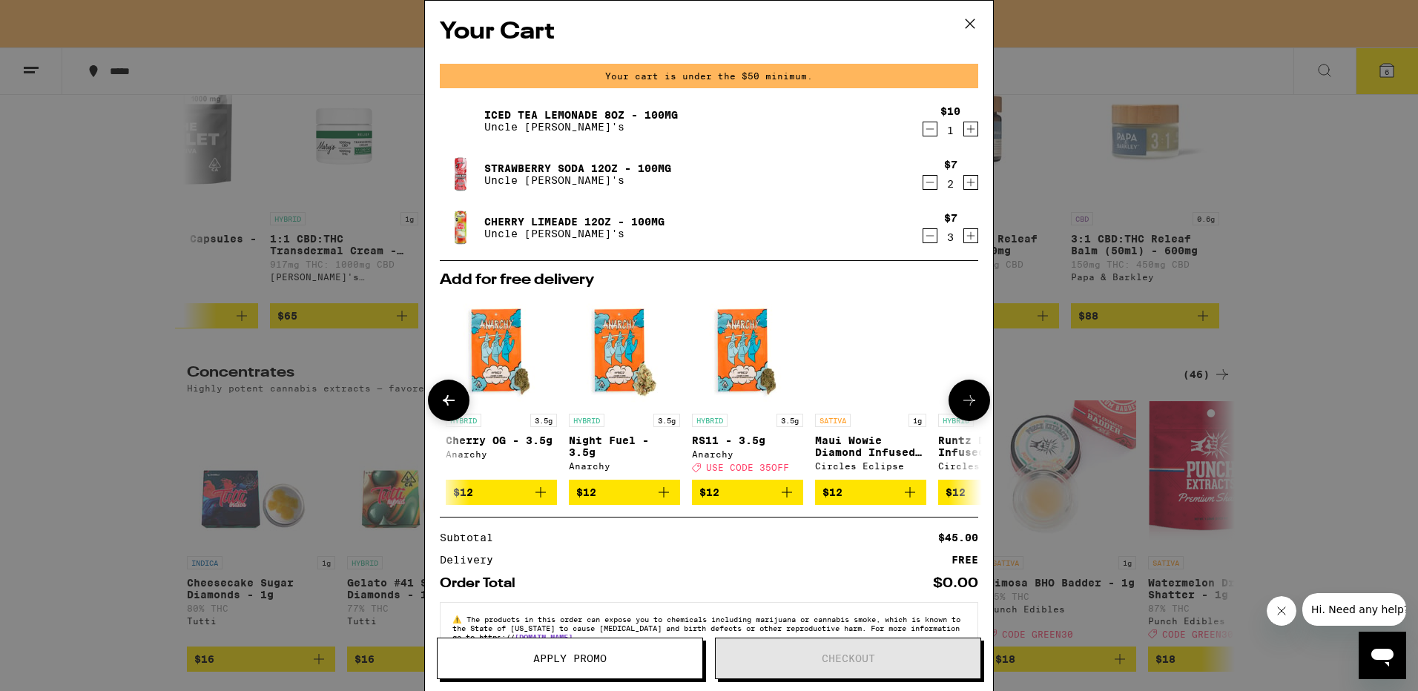
scroll to position [0, 366]
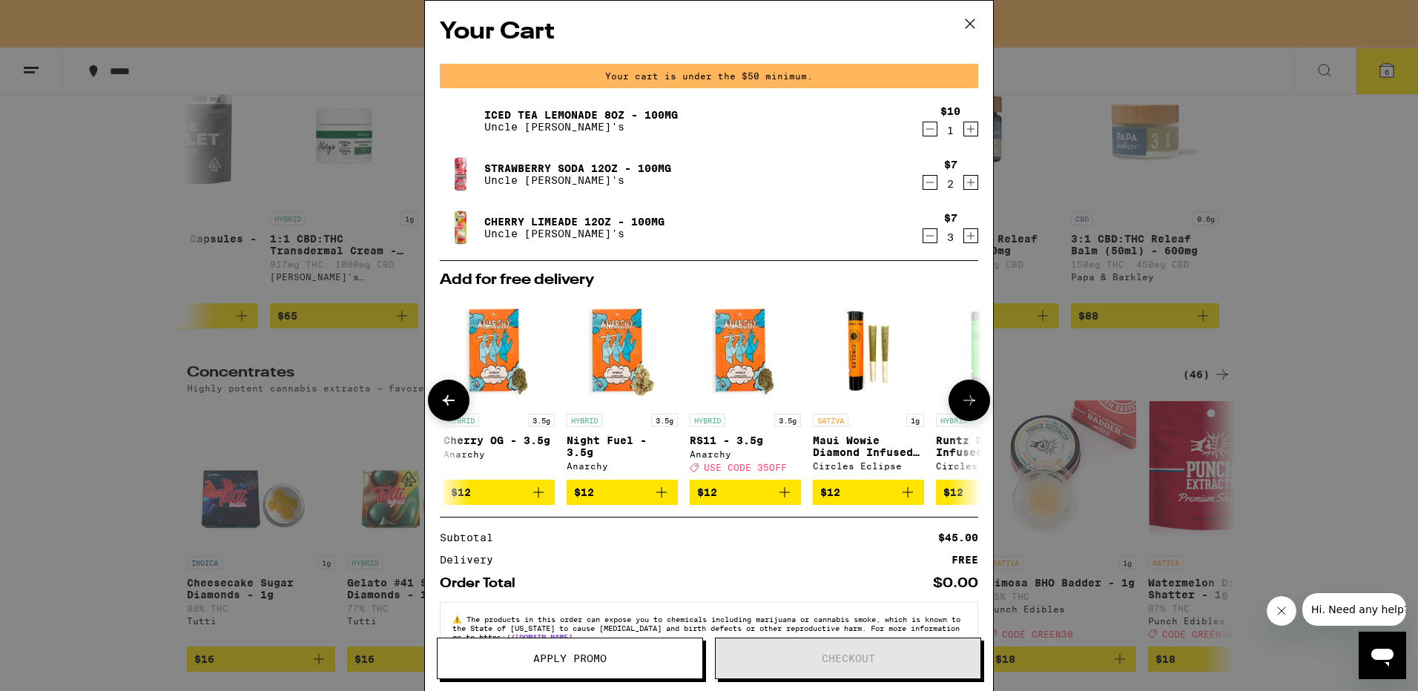
click at [962, 406] on icon at bounding box center [970, 401] width 18 height 18
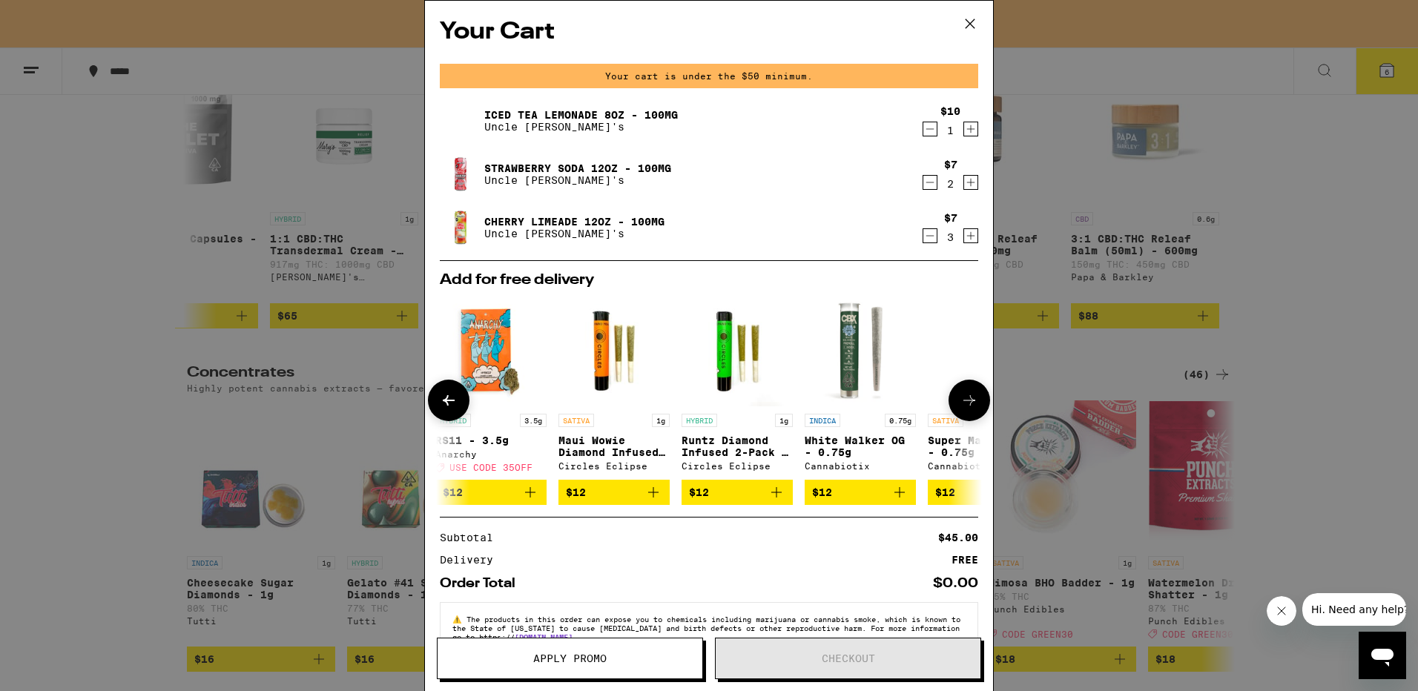
scroll to position [0, 704]
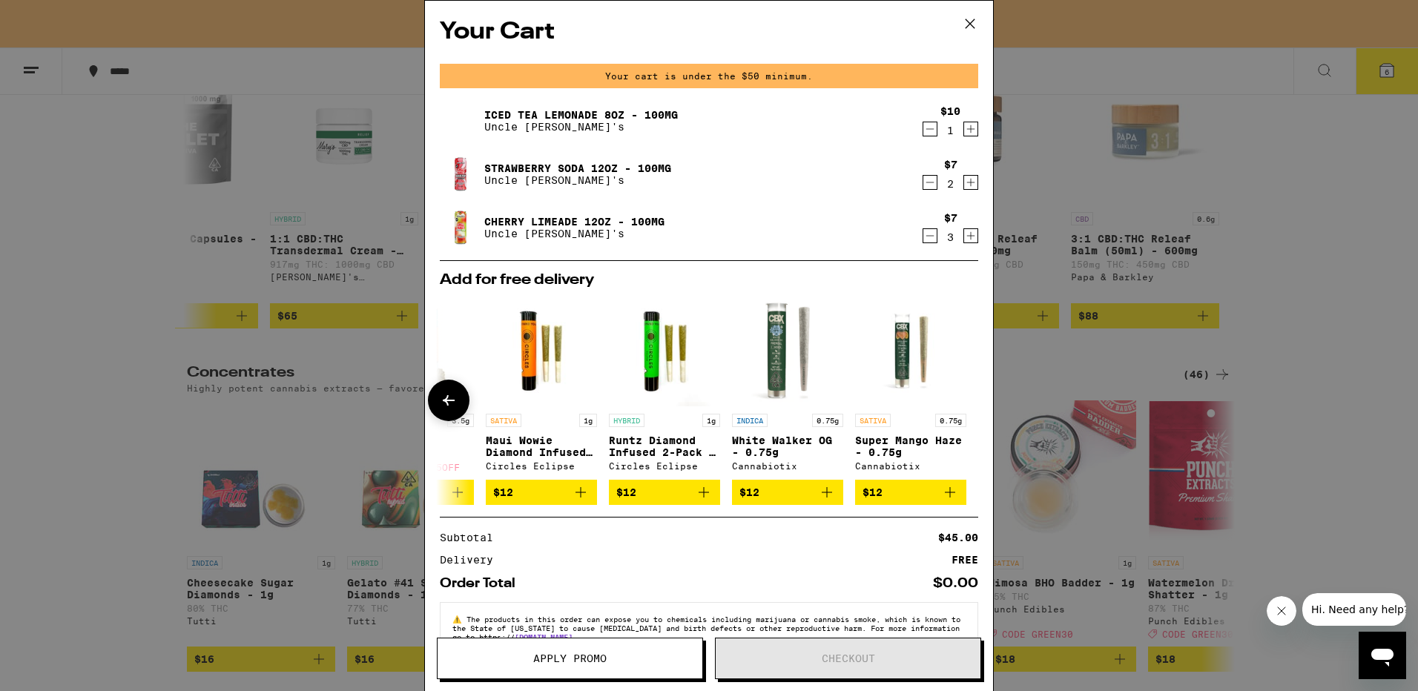
click at [962, 406] on div at bounding box center [970, 401] width 42 height 42
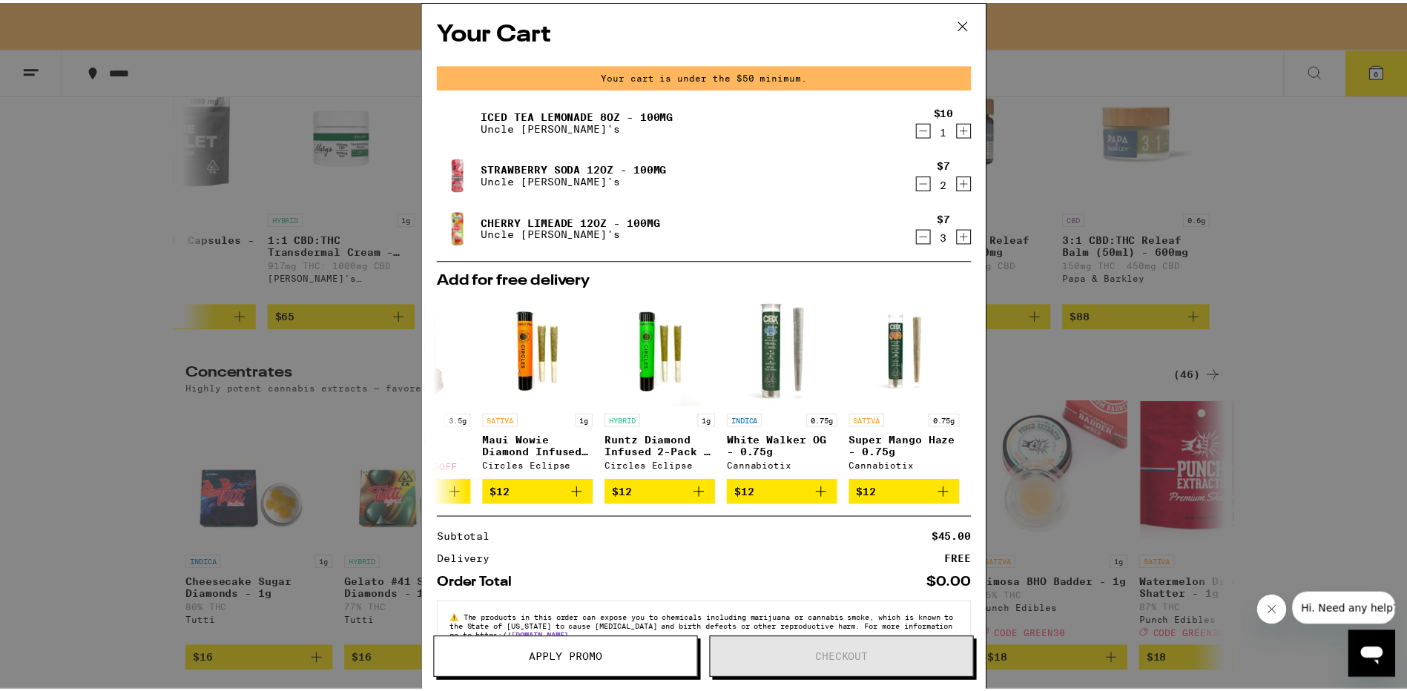
scroll to position [44, 0]
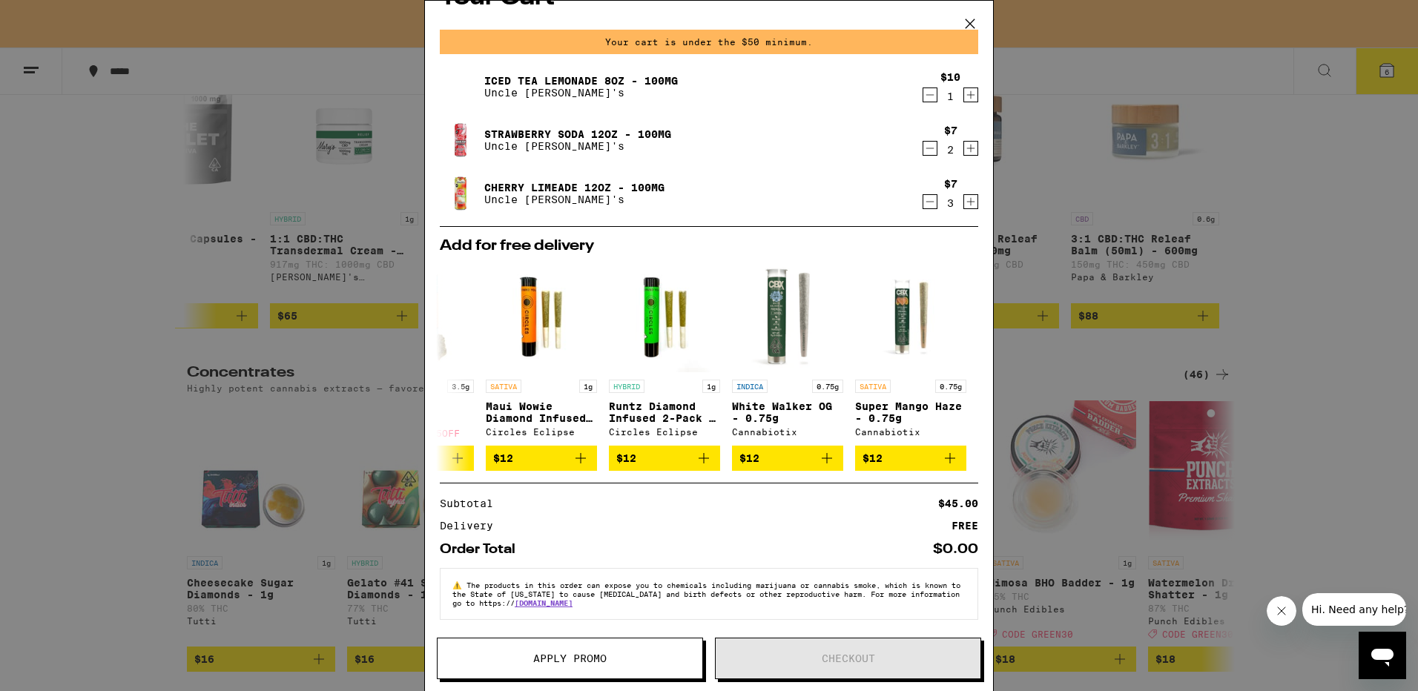
click at [211, 59] on div "Your Cart Your cart is under the $50 minimum. Iced Tea Lemonade 8oz - 100mg Unc…" at bounding box center [709, 345] width 1418 height 691
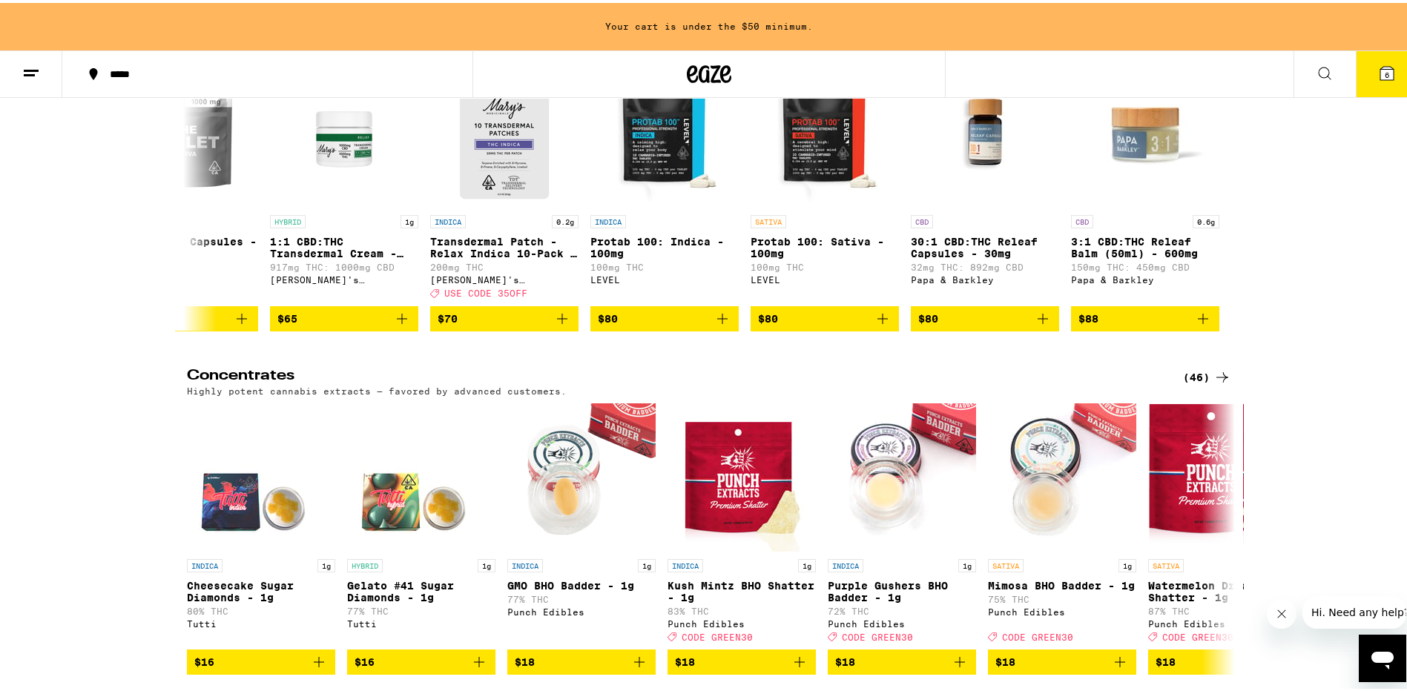
click at [1380, 69] on icon at bounding box center [1386, 70] width 13 height 13
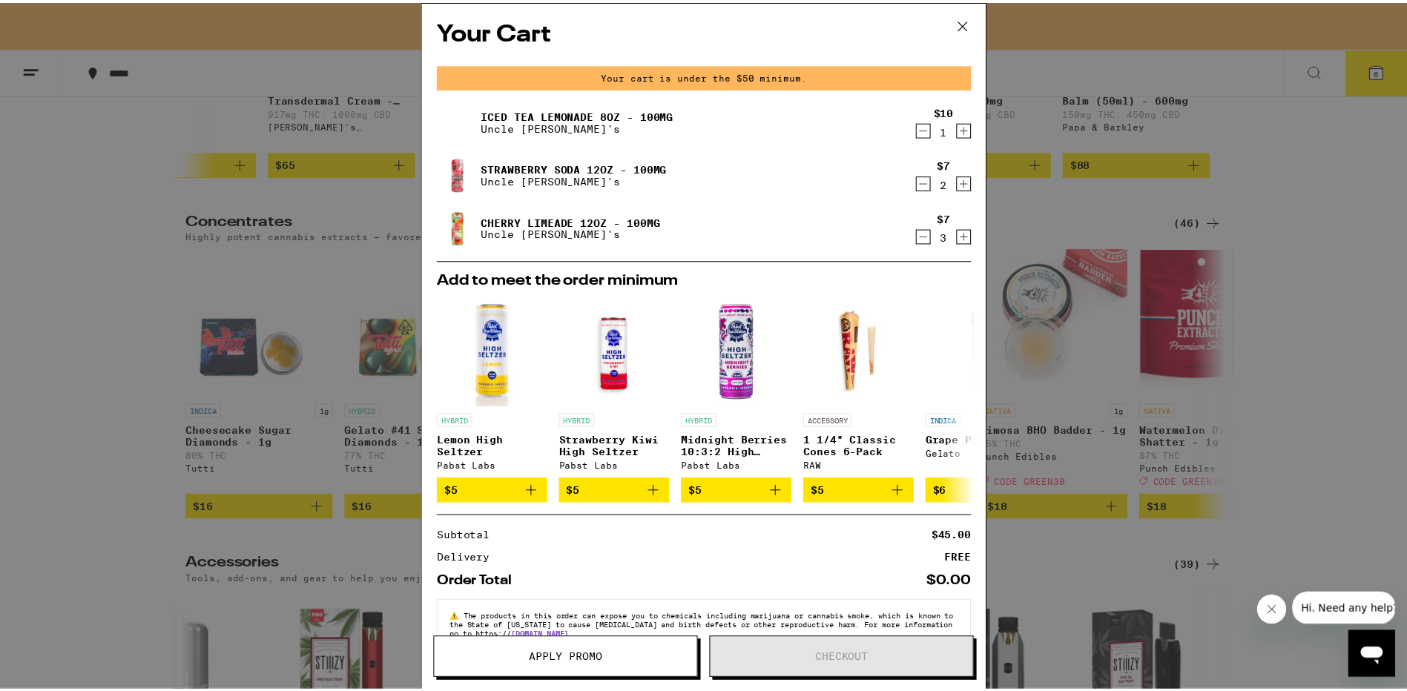
scroll to position [6005, 0]
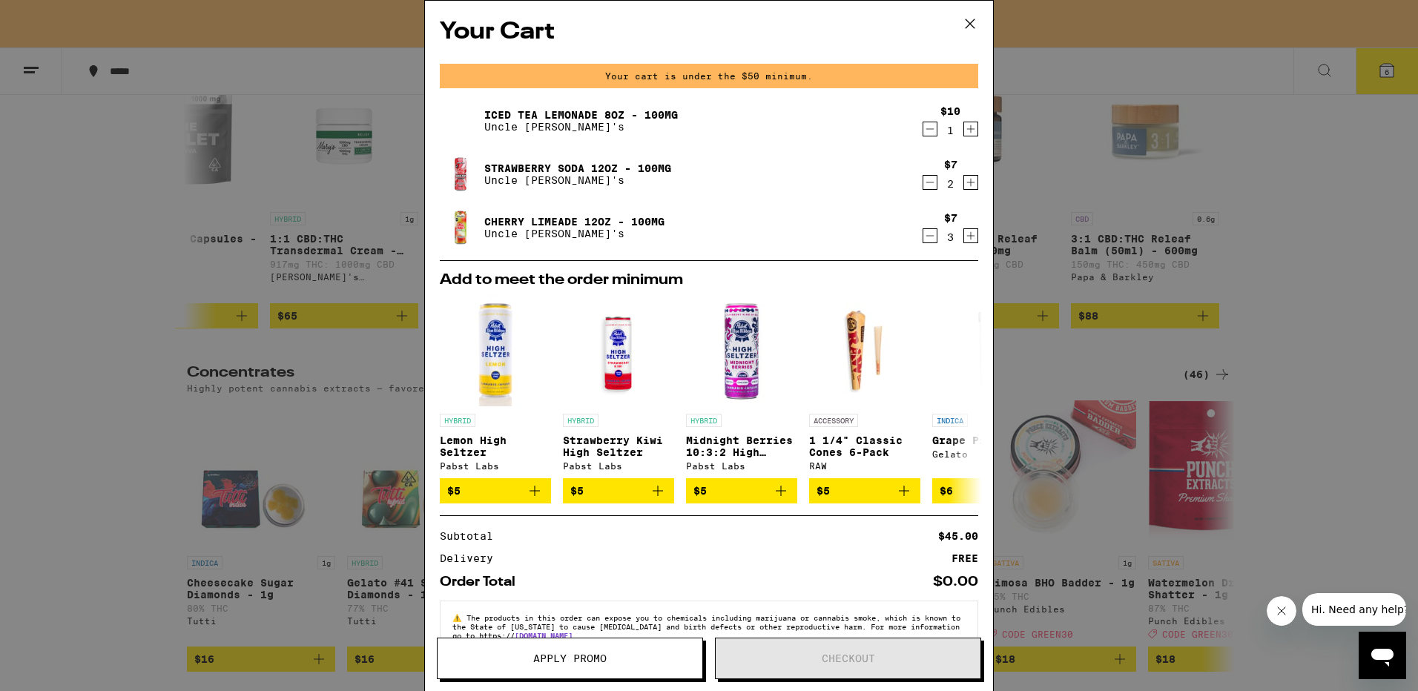
click at [568, 662] on span "Apply Promo" at bounding box center [569, 659] width 73 height 10
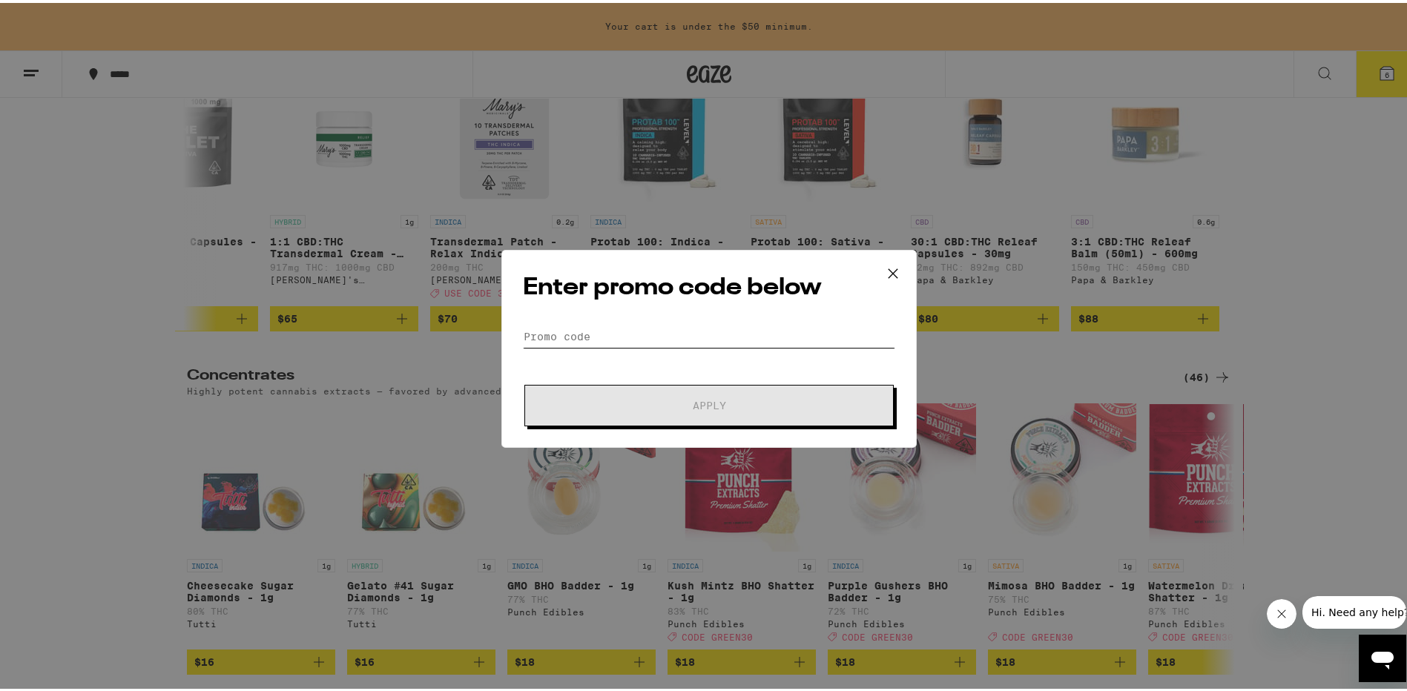
click at [573, 341] on input "Promo Code" at bounding box center [709, 334] width 372 height 22
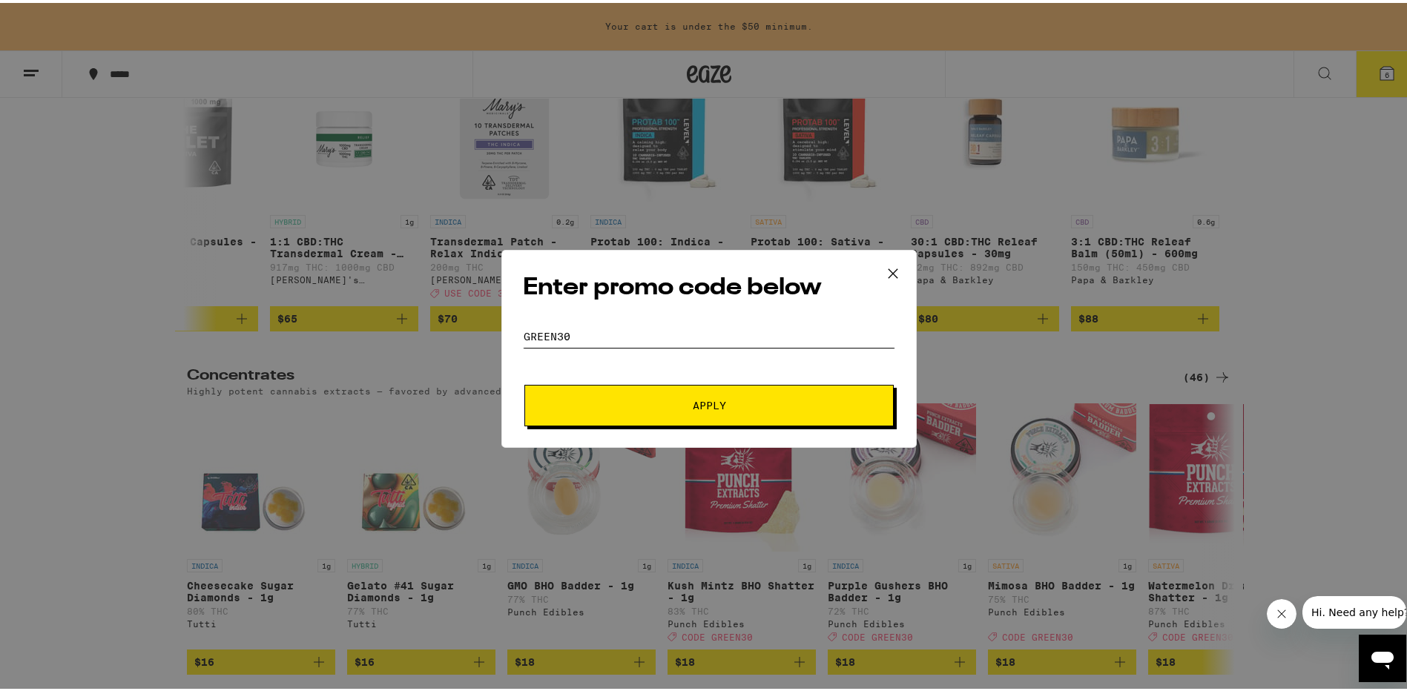
type input "GREEN30"
click at [760, 409] on button "Apply" at bounding box center [708, 403] width 369 height 42
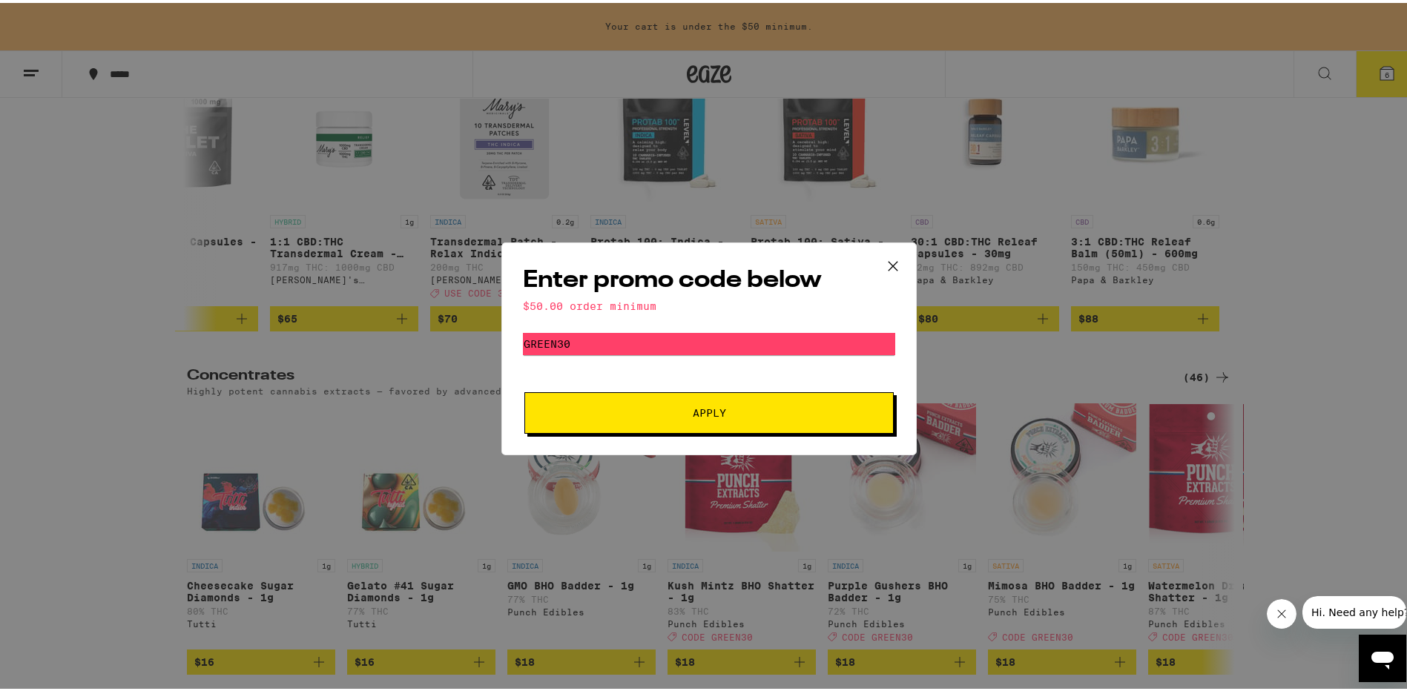
click at [685, 416] on button "Apply" at bounding box center [708, 410] width 369 height 42
click at [1383, 65] on div "Enter promo code below $50.00 order minimum Promo Code GREEN30 Apply" at bounding box center [709, 345] width 1418 height 691
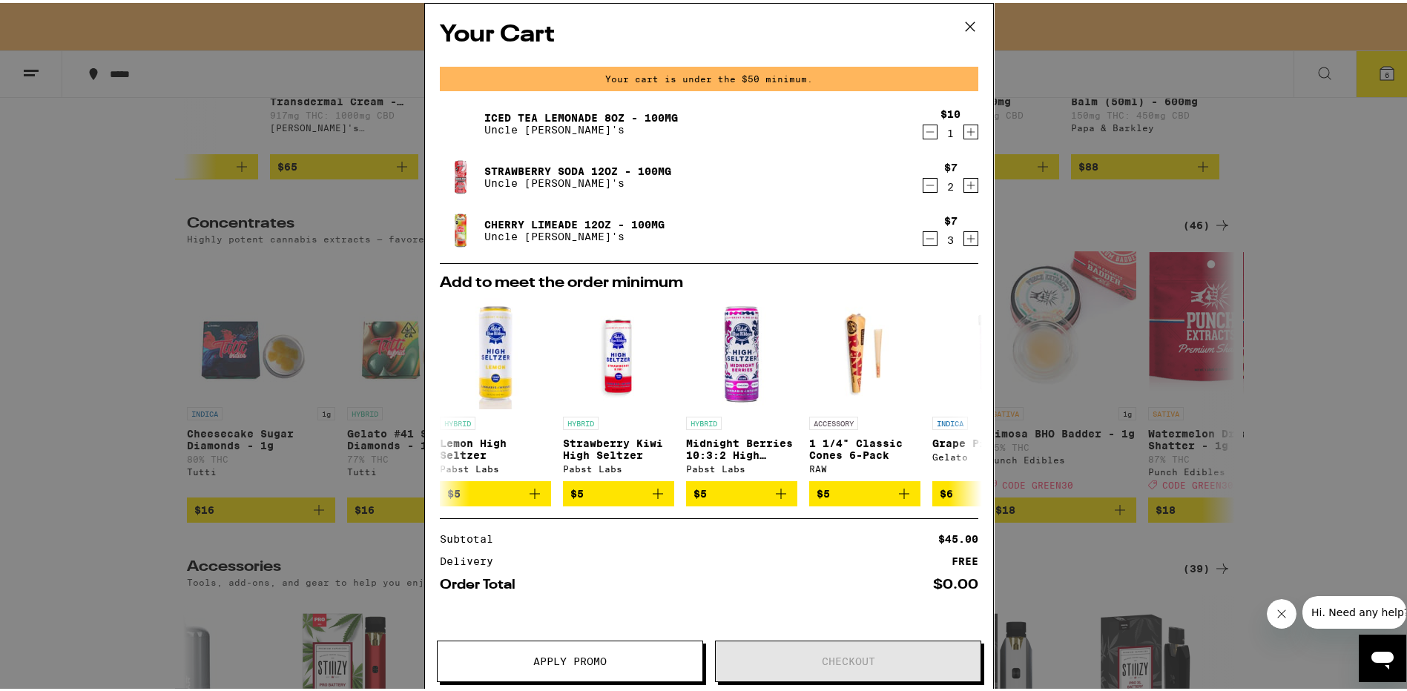
scroll to position [5853, 0]
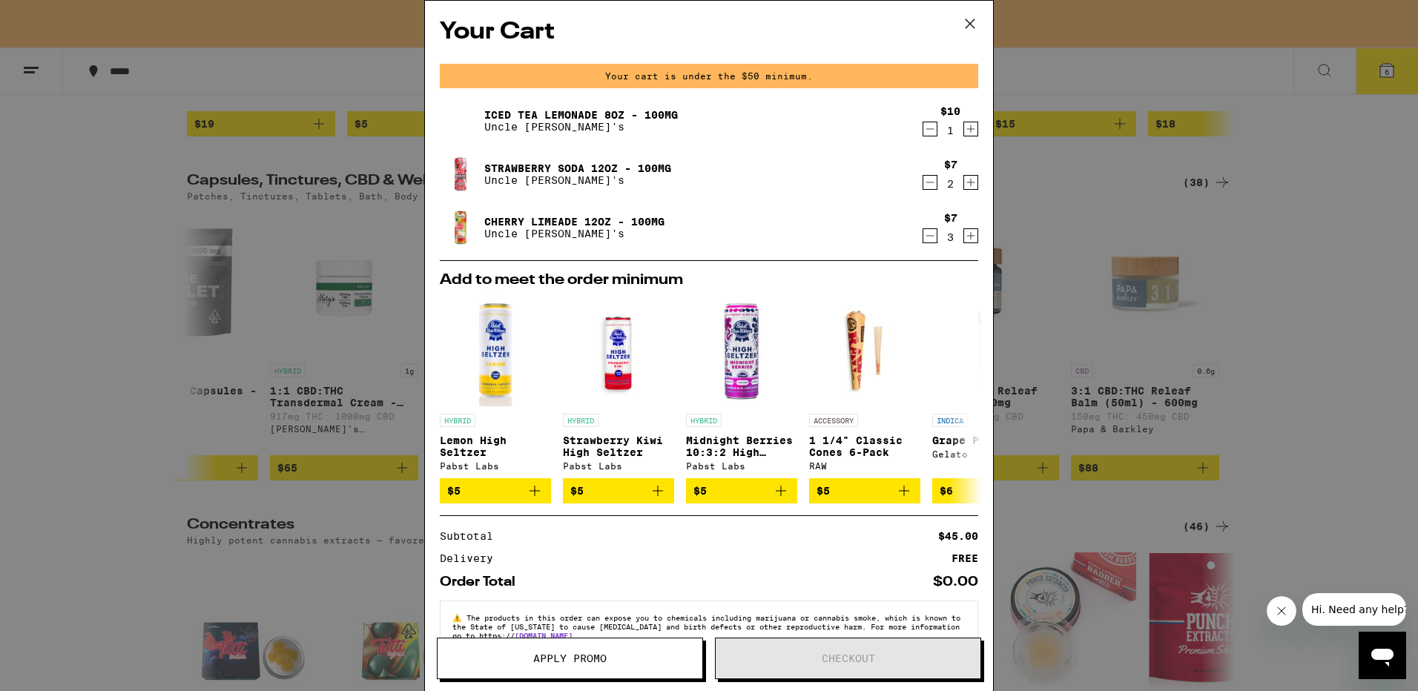
click at [964, 129] on icon "Increment" at bounding box center [970, 129] width 13 height 18
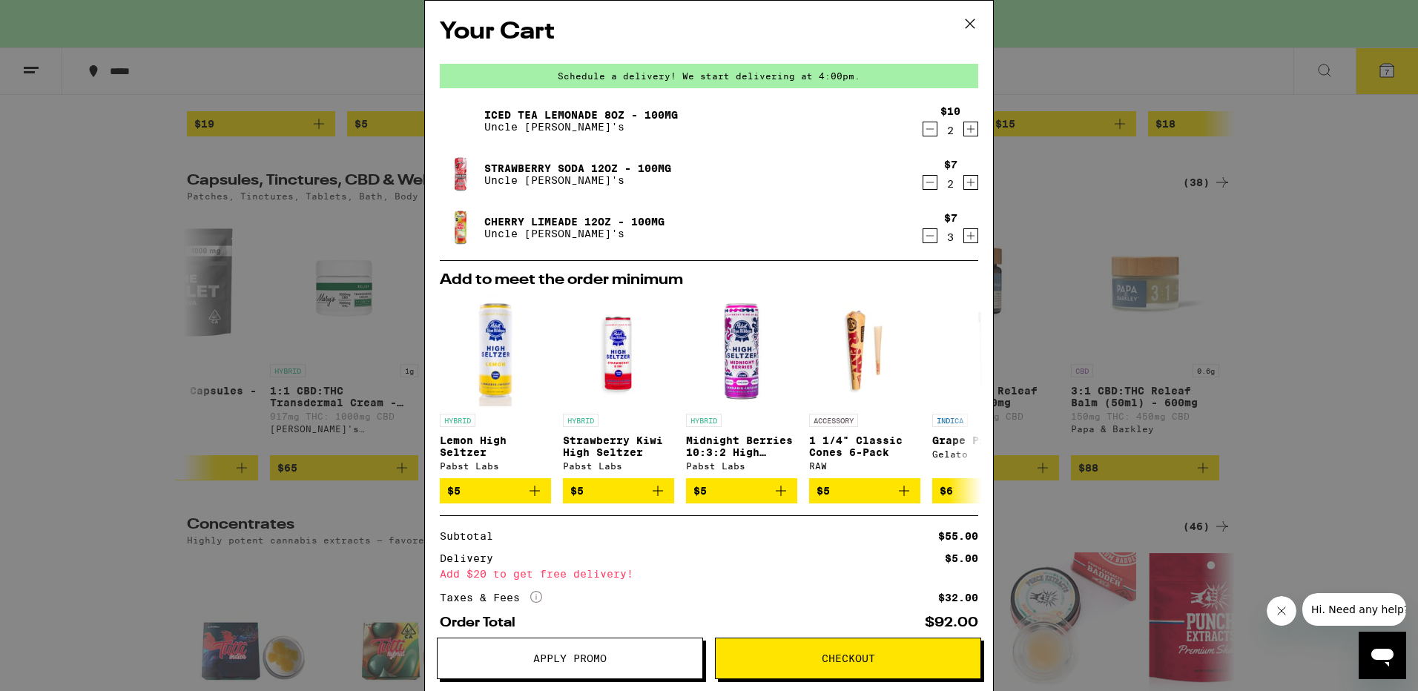
click at [337, 43] on div "Your Cart Schedule a delivery! We start delivering at 4:00pm. Iced Tea Lemonade…" at bounding box center [709, 345] width 1418 height 691
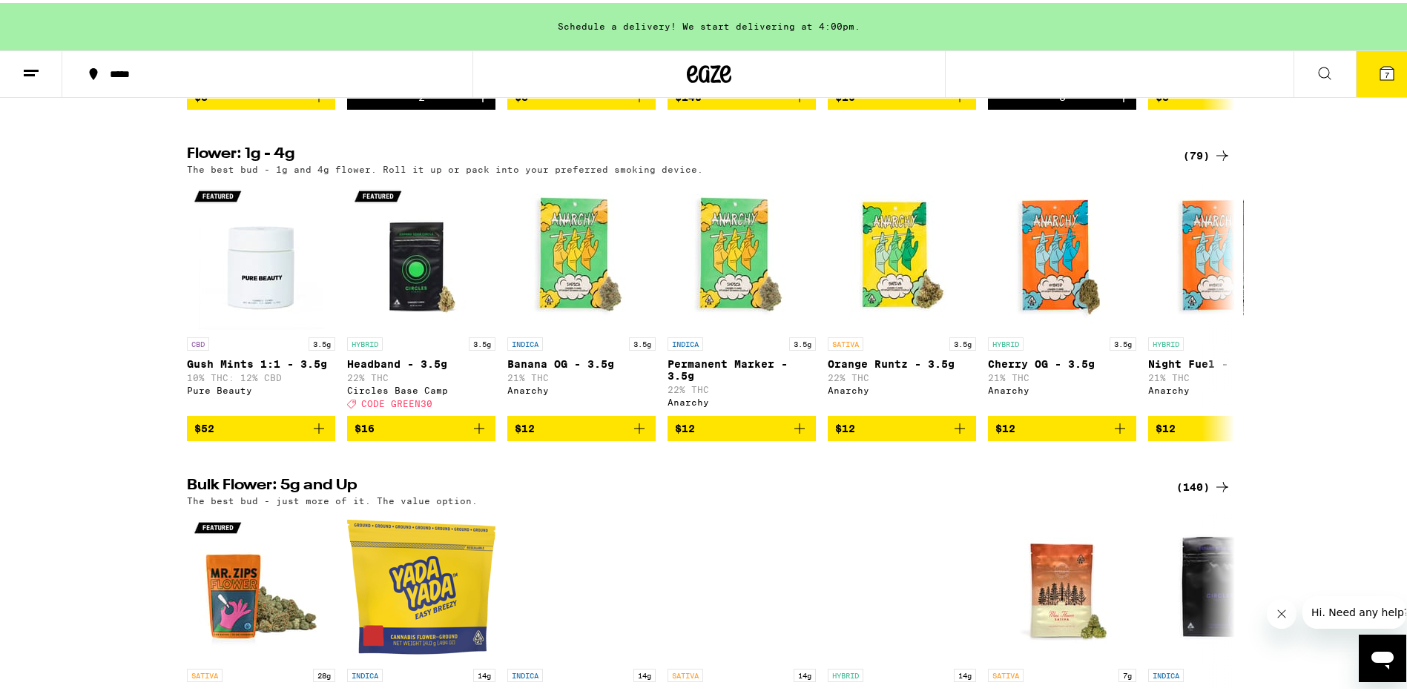
scroll to position [1109, 0]
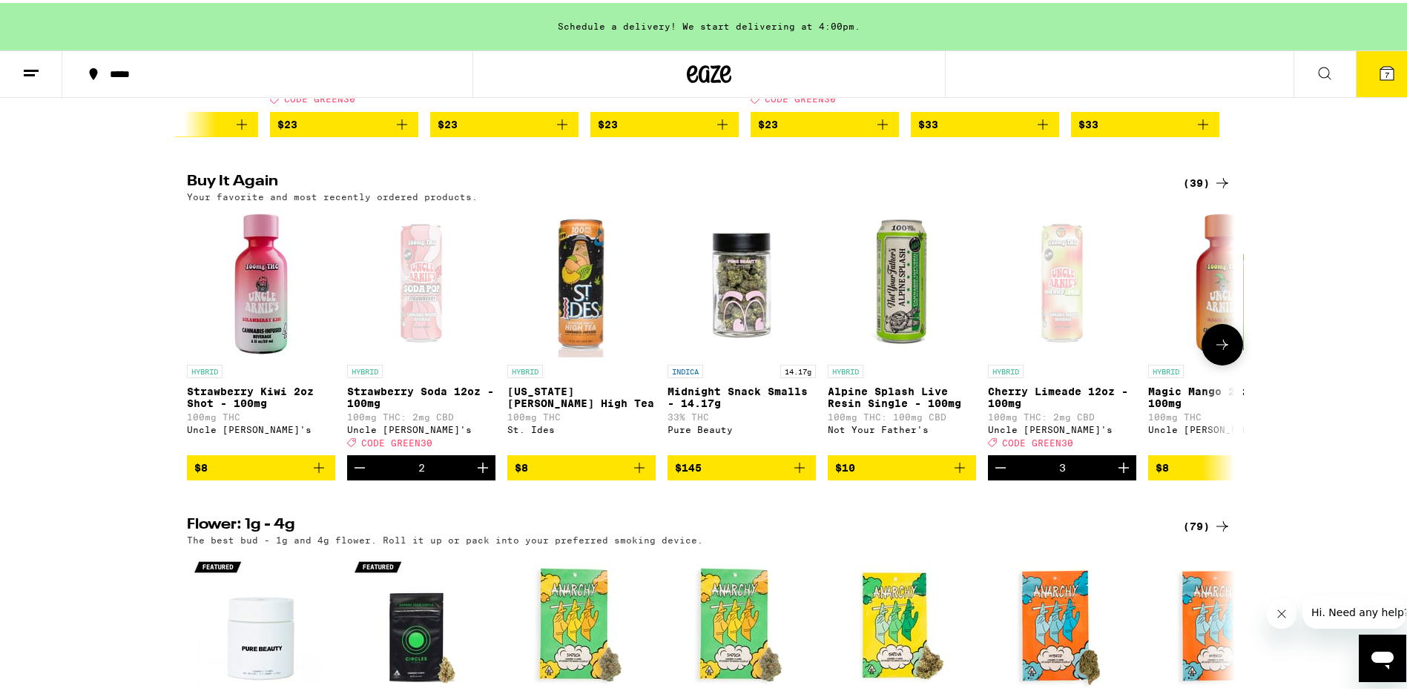
click at [1221, 351] on icon at bounding box center [1223, 342] width 18 height 18
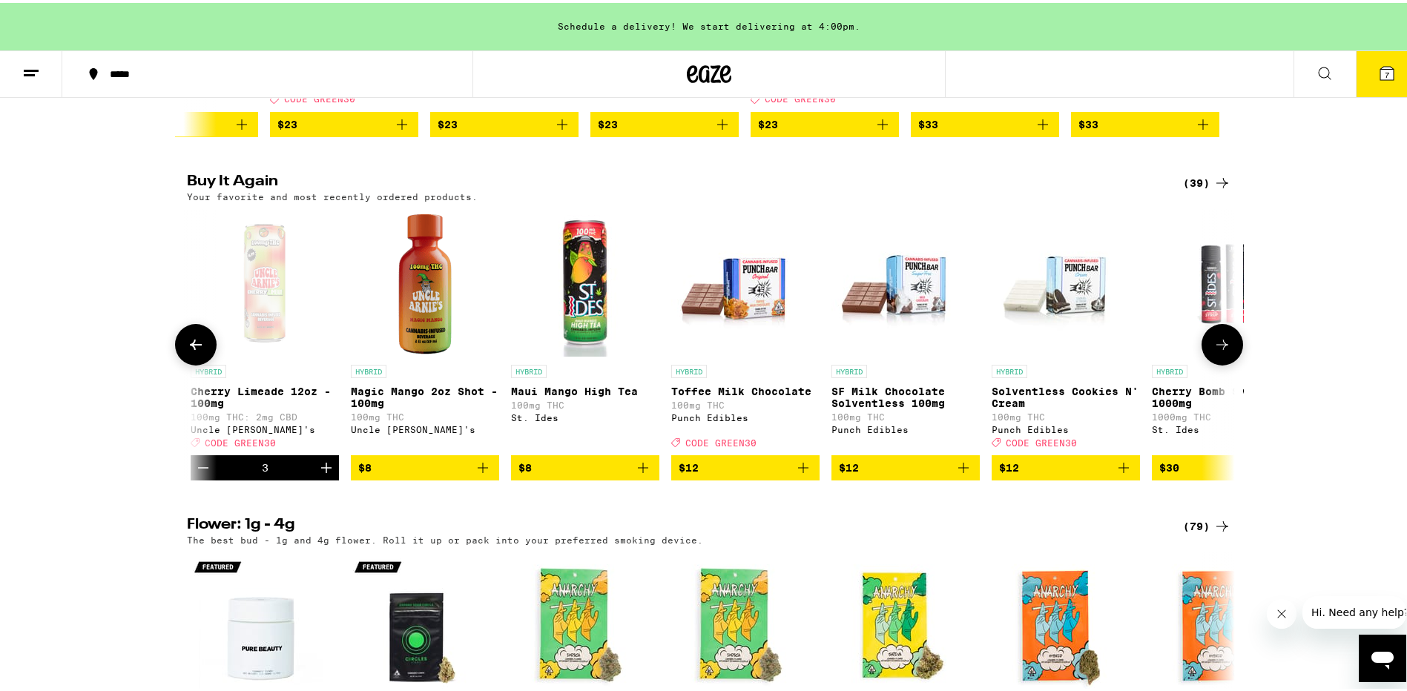
scroll to position [0, 883]
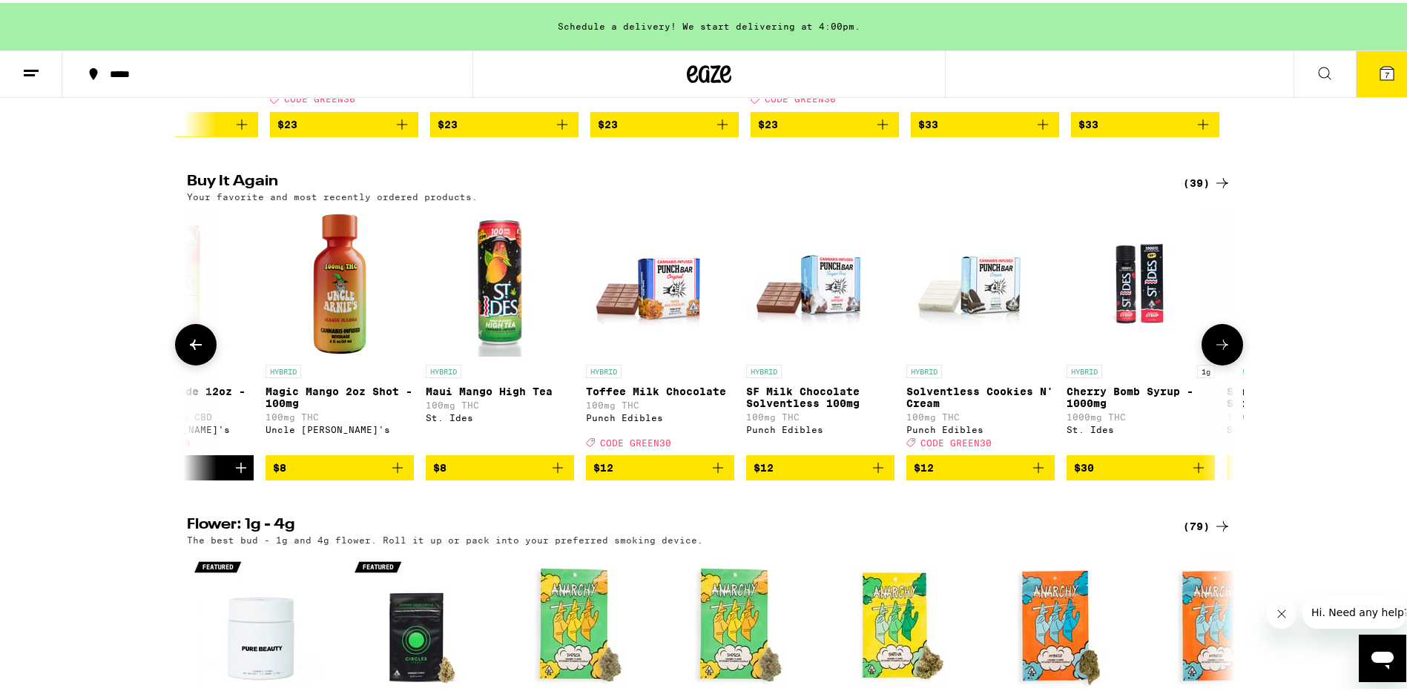
click at [1098, 333] on img "Open page for Cherry Bomb Syrup - 1000mg from St. Ides" at bounding box center [1141, 280] width 148 height 148
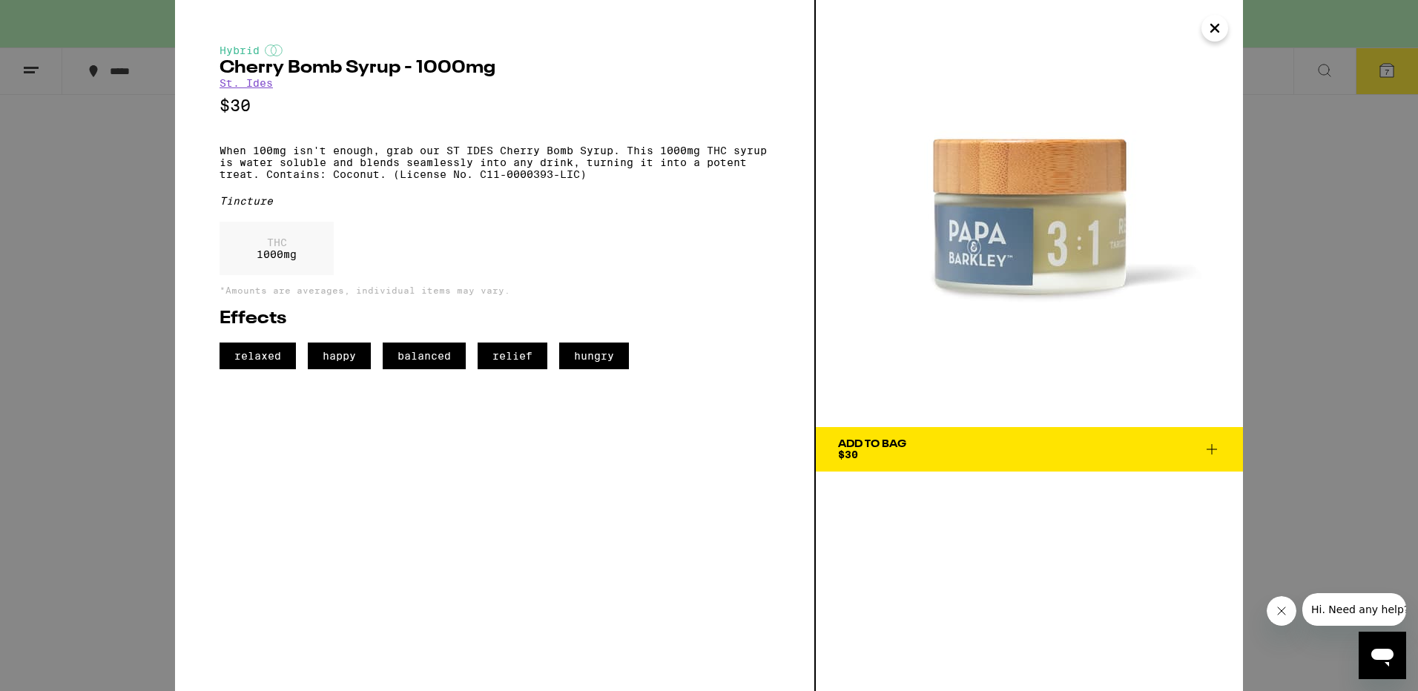
click at [65, 269] on div "Hybrid Cherry Bomb Syrup - 1000mg St. Ides $30 When 100mg isn't enough, grab ou…" at bounding box center [709, 345] width 1418 height 691
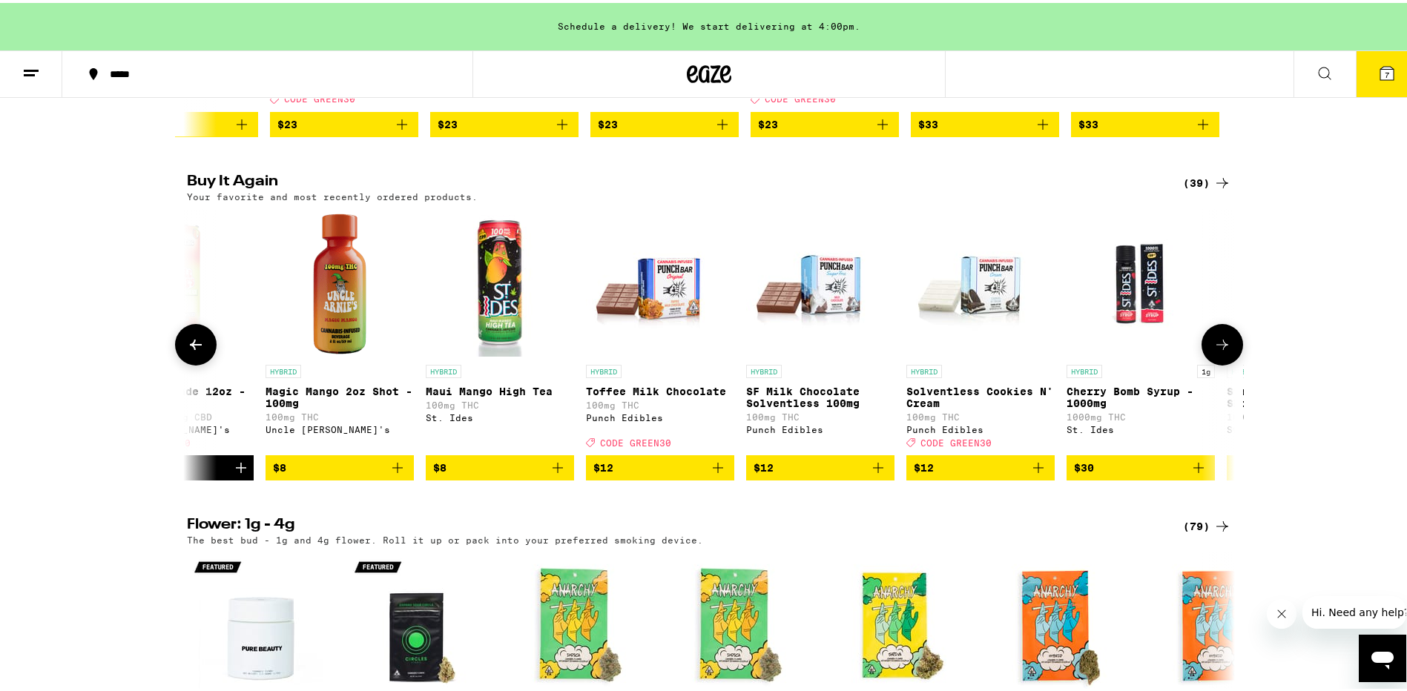
click at [1216, 351] on icon at bounding box center [1223, 342] width 18 height 18
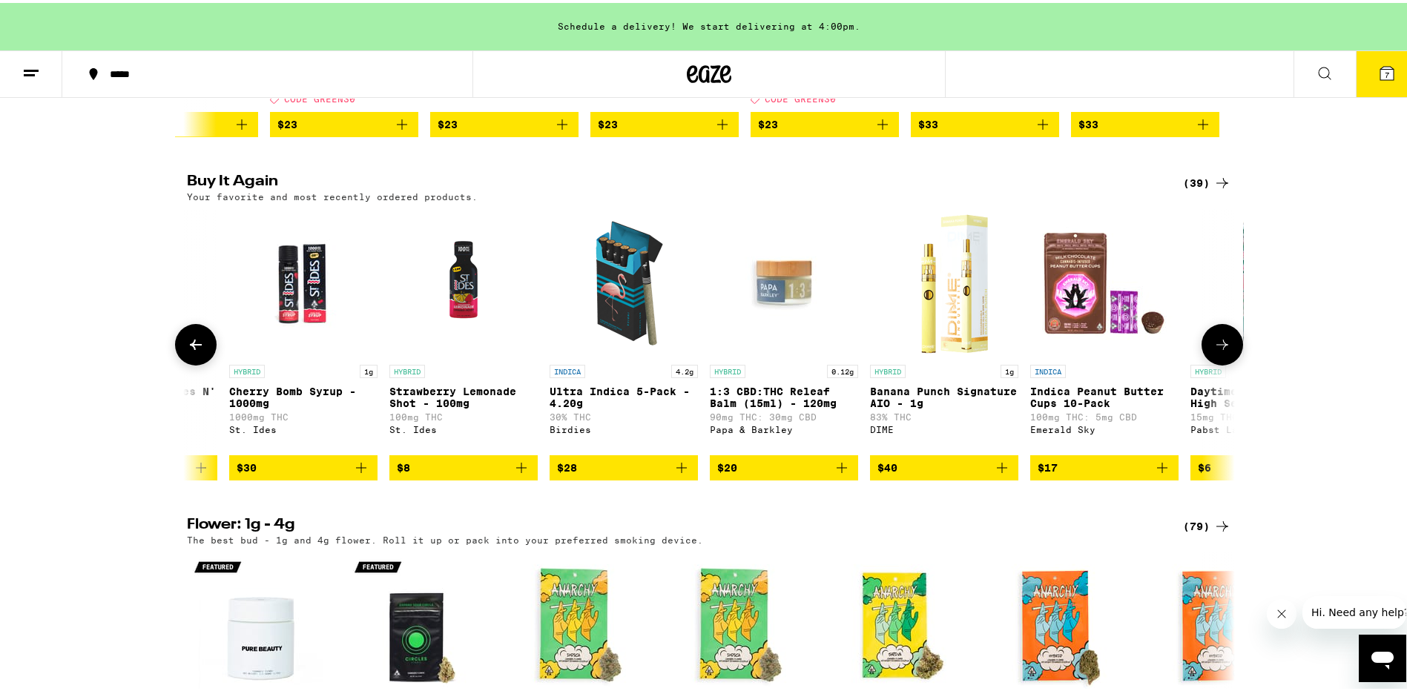
scroll to position [0, 1765]
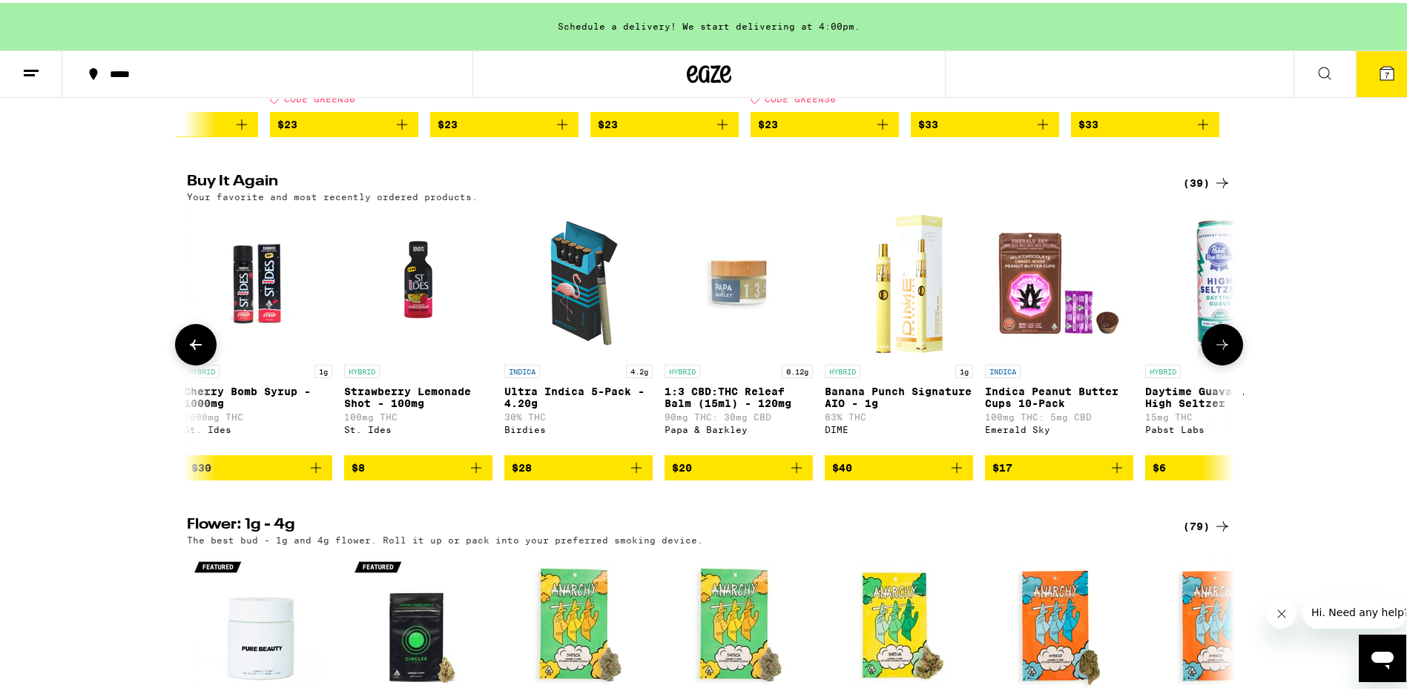
click at [268, 323] on img "Open page for Cherry Bomb Syrup - 1000mg from St. Ides" at bounding box center [258, 280] width 148 height 148
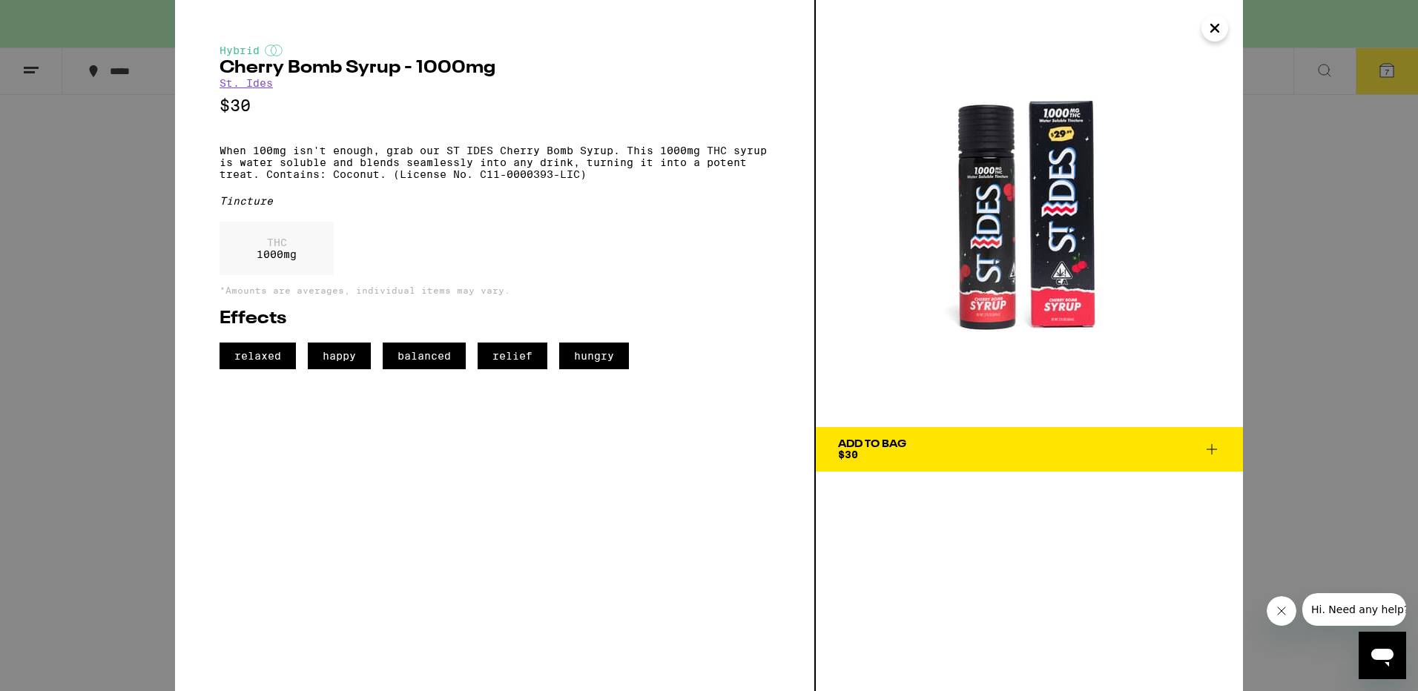
click at [883, 442] on div "Add To Bag" at bounding box center [872, 444] width 68 height 10
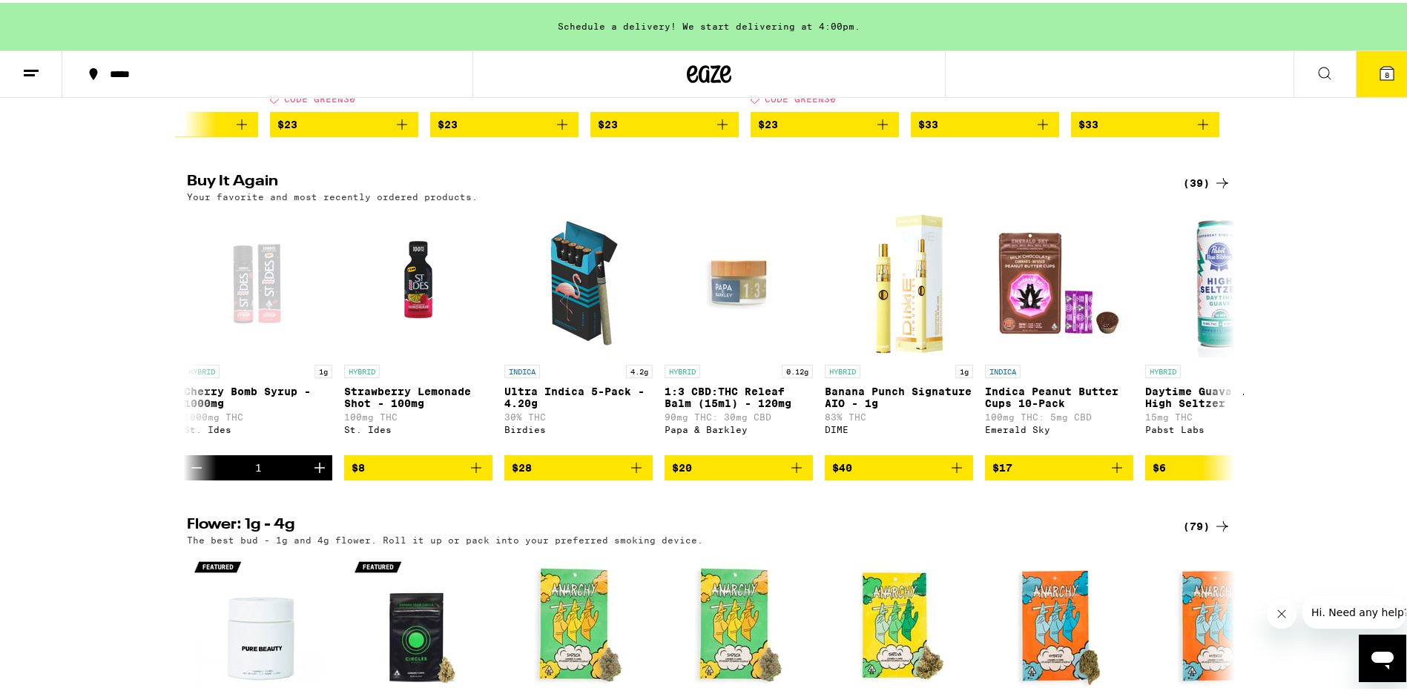
click at [1380, 65] on icon at bounding box center [1386, 70] width 13 height 13
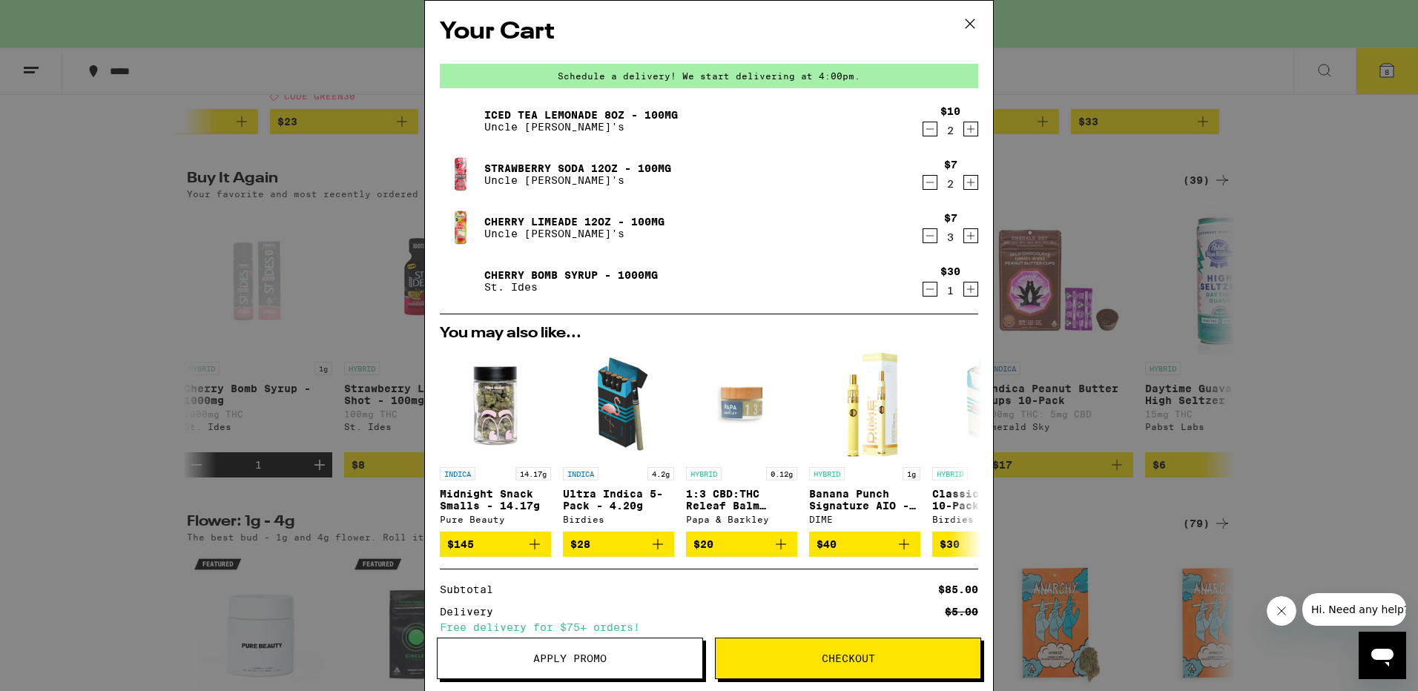
click at [585, 662] on span "Apply Promo" at bounding box center [569, 659] width 73 height 10
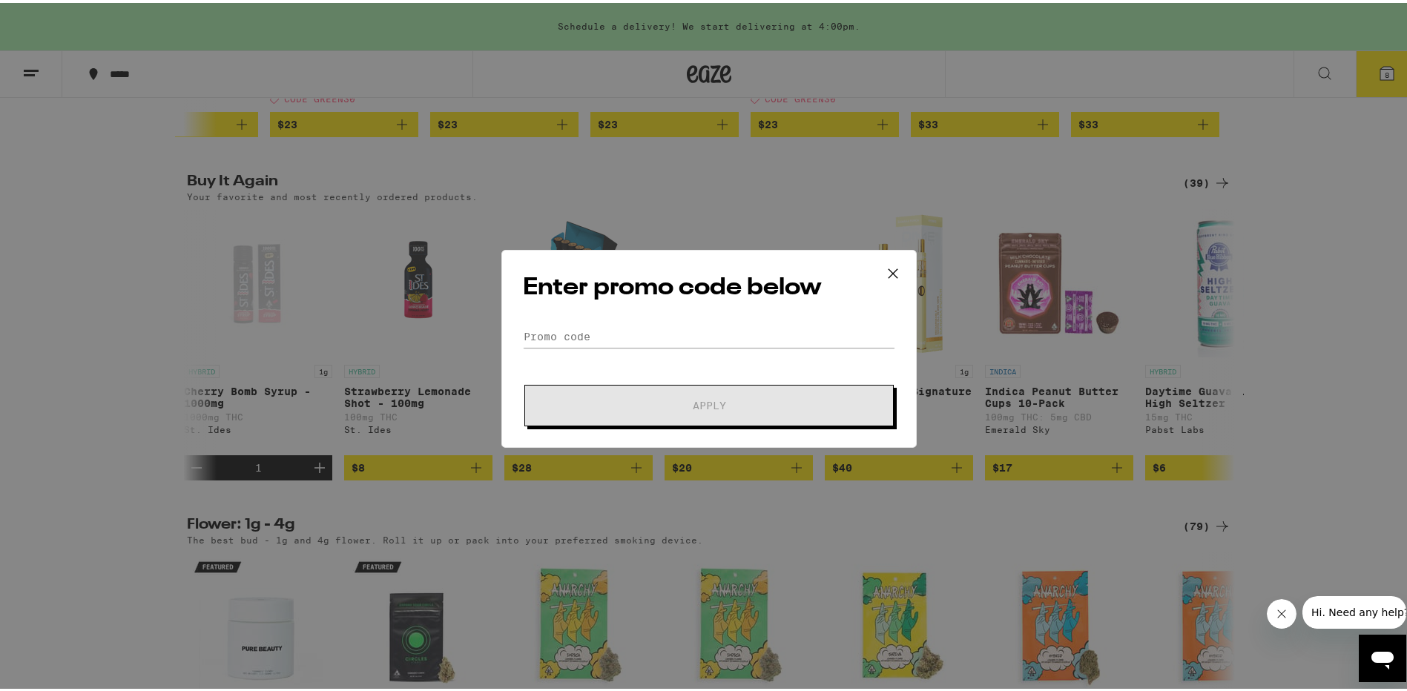
click at [550, 347] on form "Promo Code Apply" at bounding box center [709, 373] width 372 height 101
click at [562, 336] on input "Promo Code" at bounding box center [709, 334] width 372 height 22
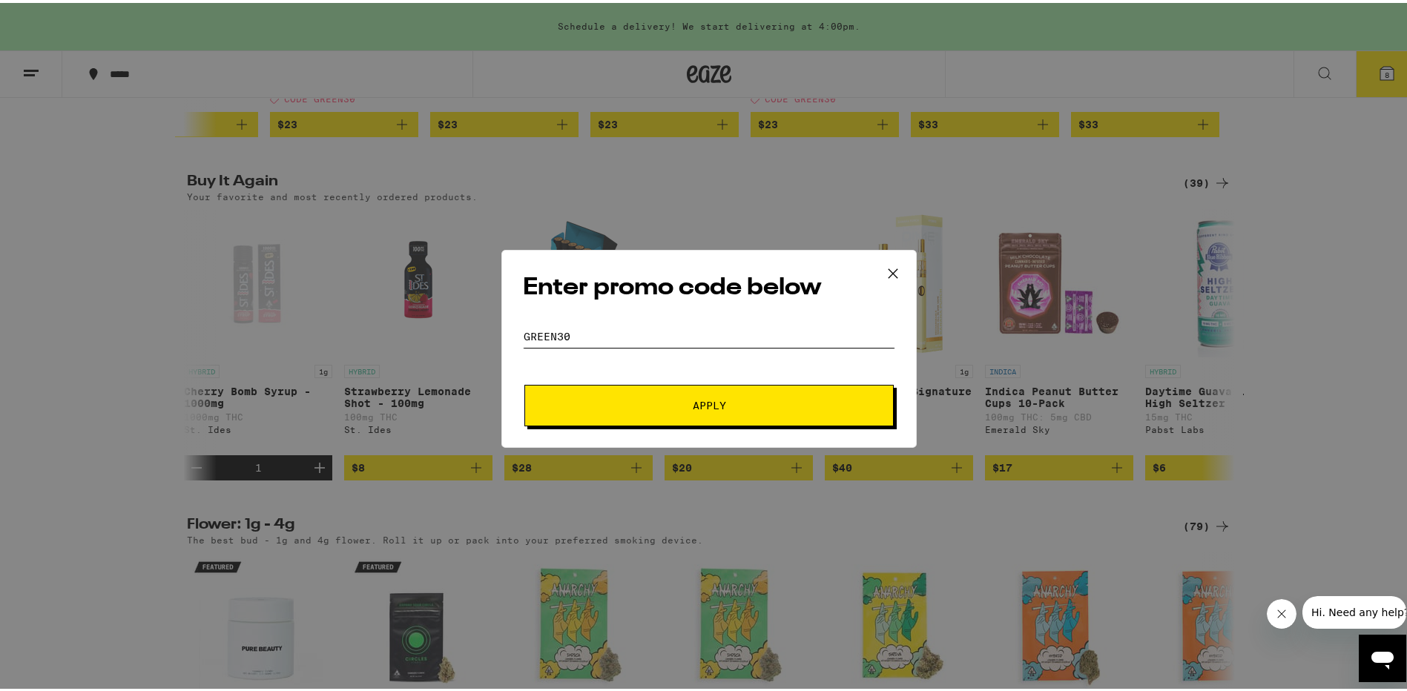
type input "GREEN30"
click at [701, 402] on span "Apply" at bounding box center [709, 403] width 33 height 10
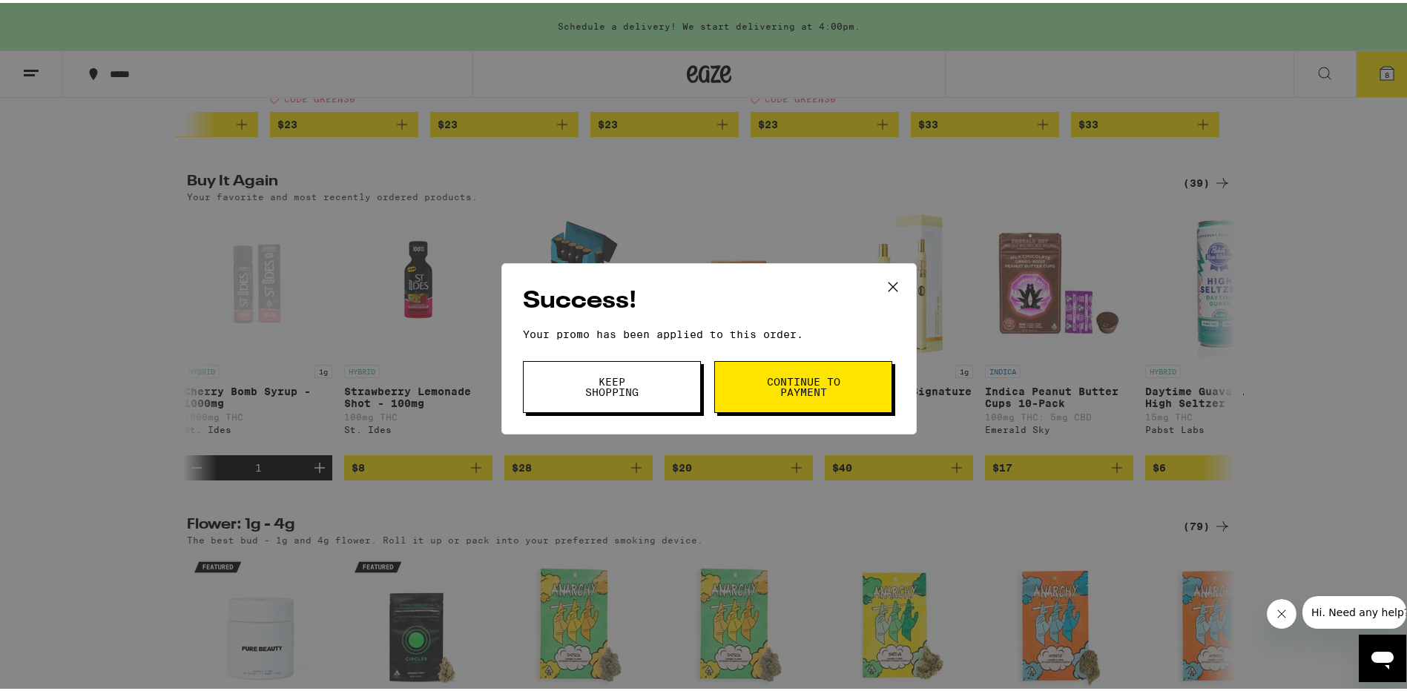
click at [748, 389] on button "Continue to payment" at bounding box center [803, 384] width 178 height 52
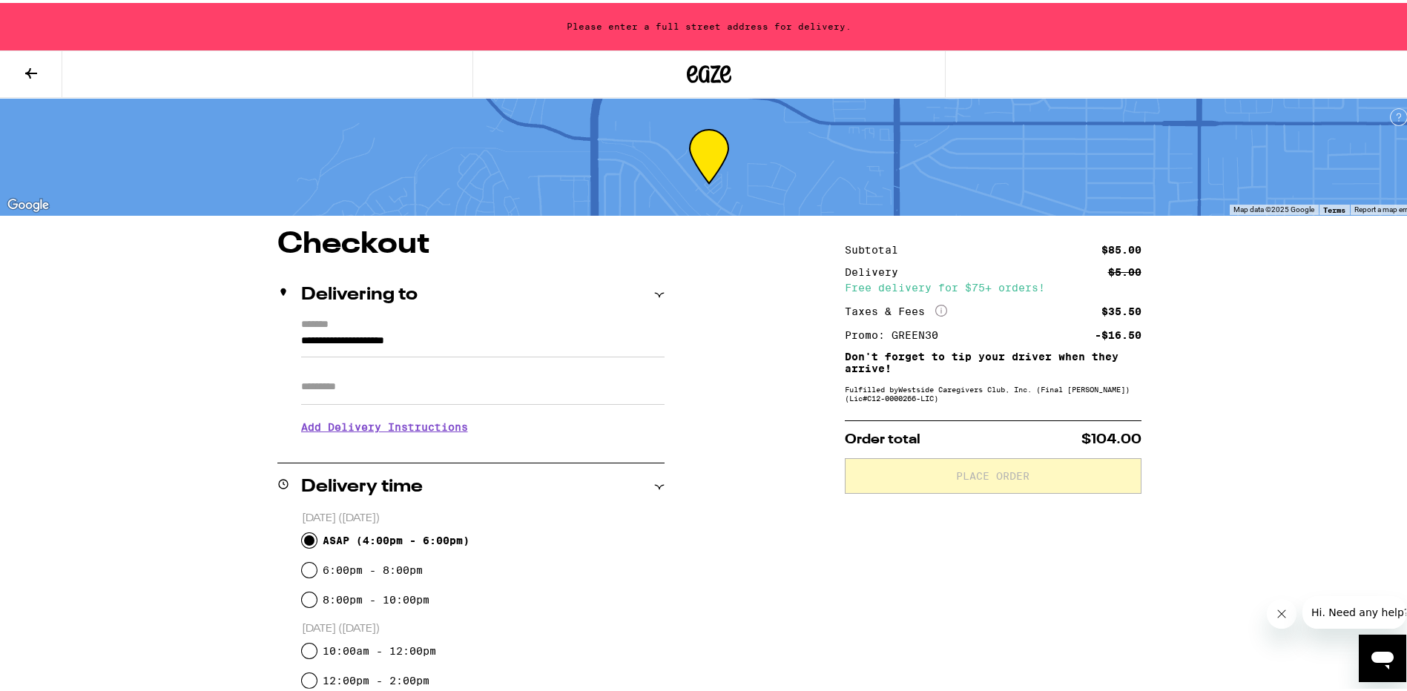
click at [302, 538] on input "ASAP ( 4:00pm - 6:00pm )" at bounding box center [309, 537] width 15 height 15
radio input "true"
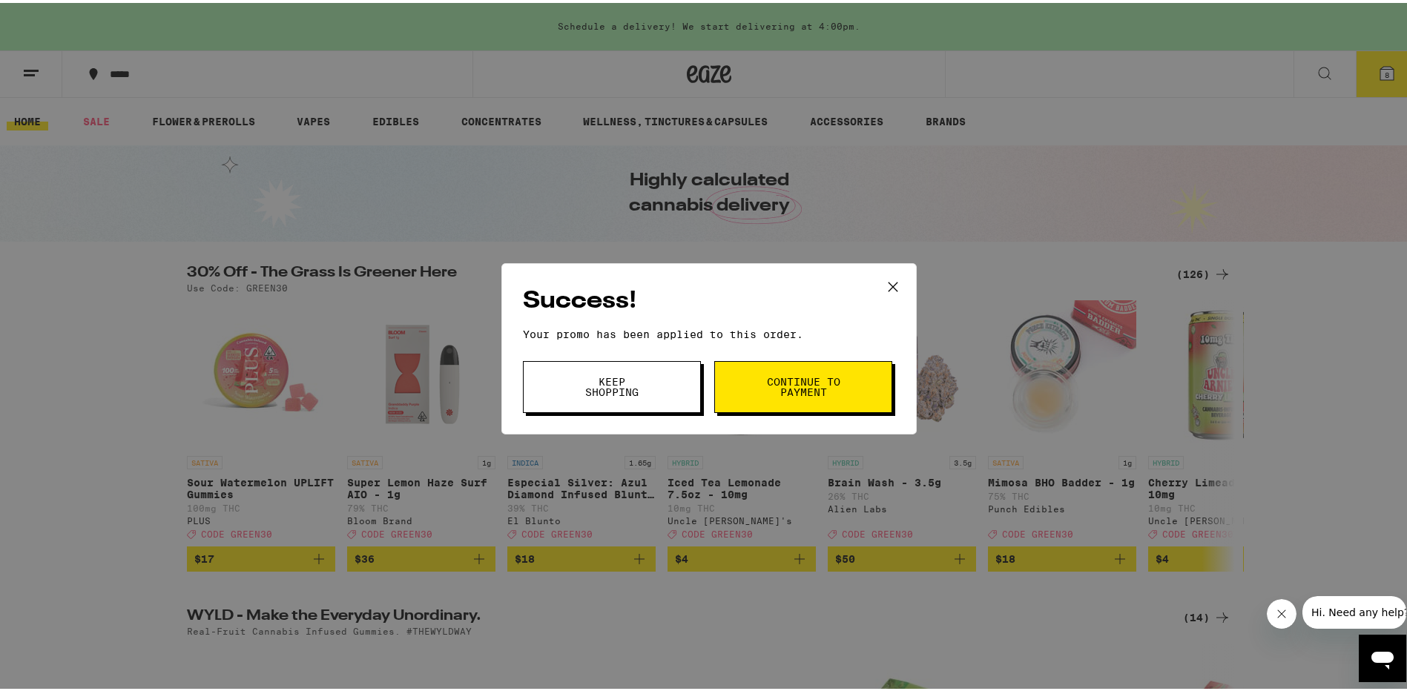
click at [583, 388] on span "Keep Shopping" at bounding box center [612, 384] width 76 height 21
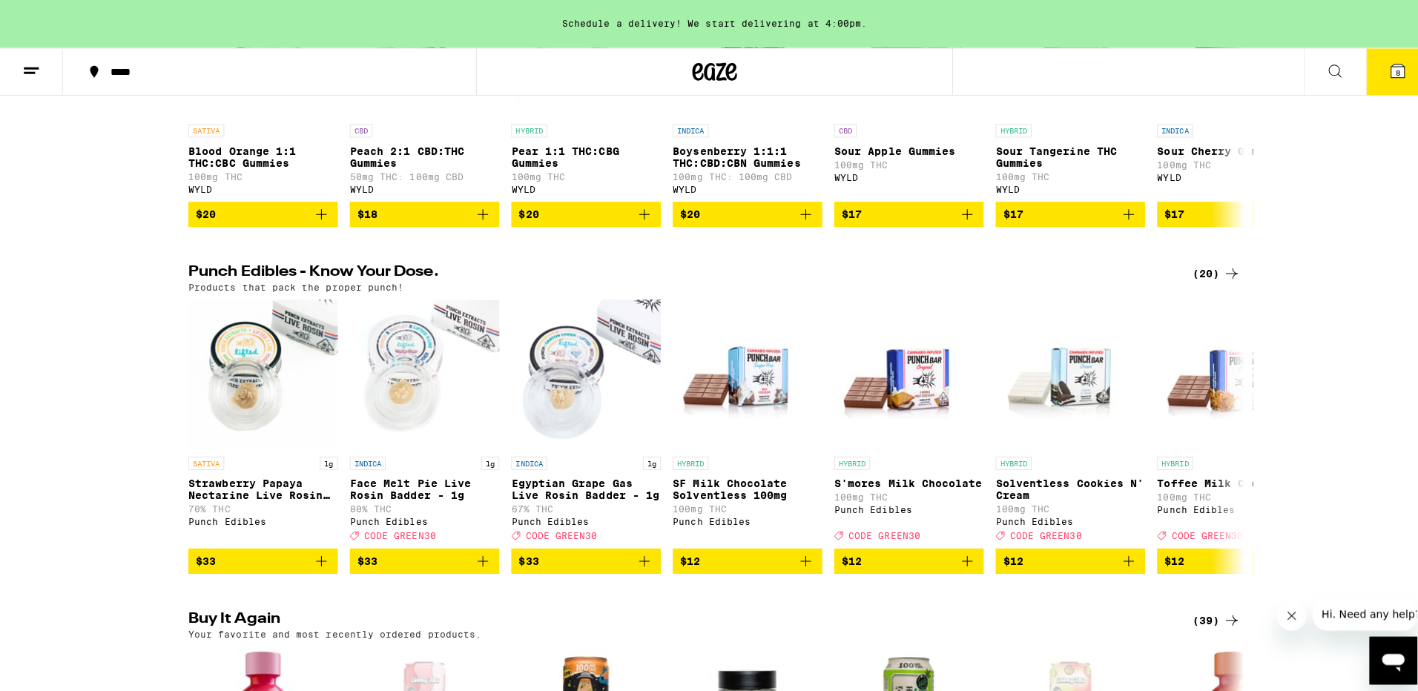
scroll to position [668, 0]
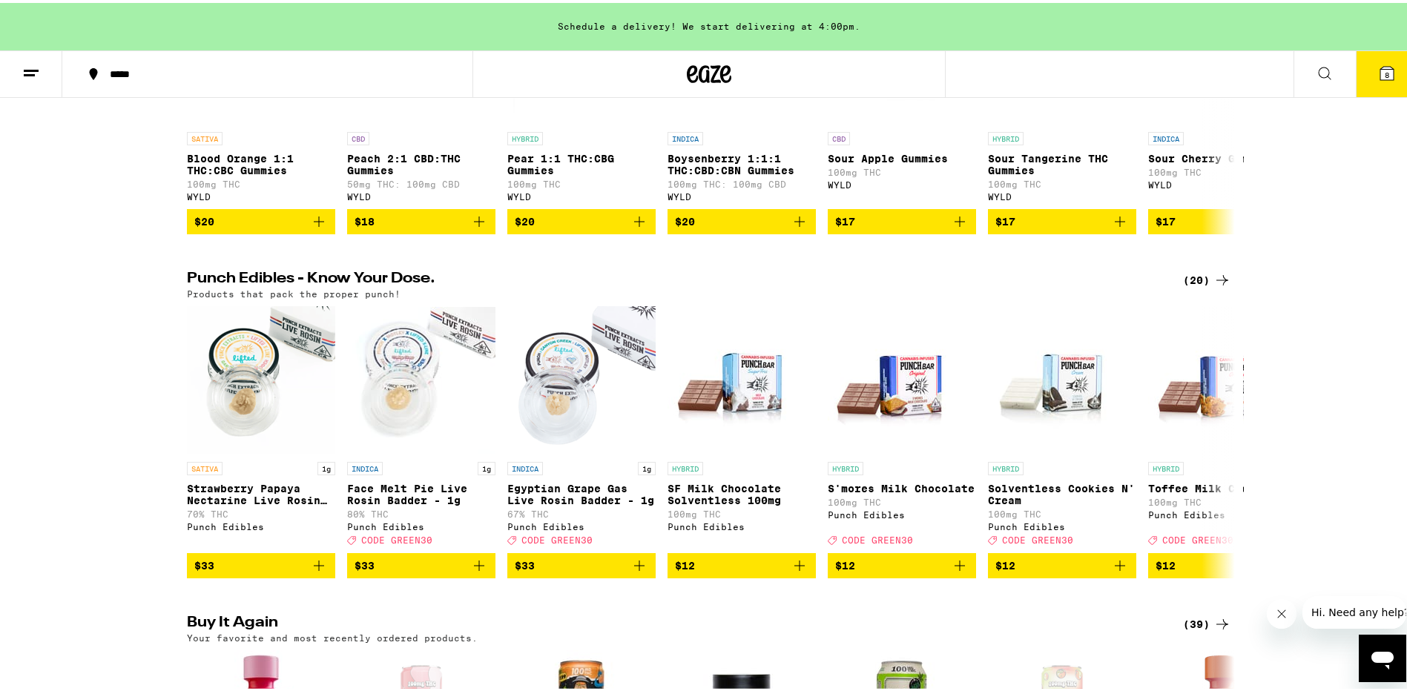
click at [1380, 73] on icon at bounding box center [1386, 70] width 13 height 13
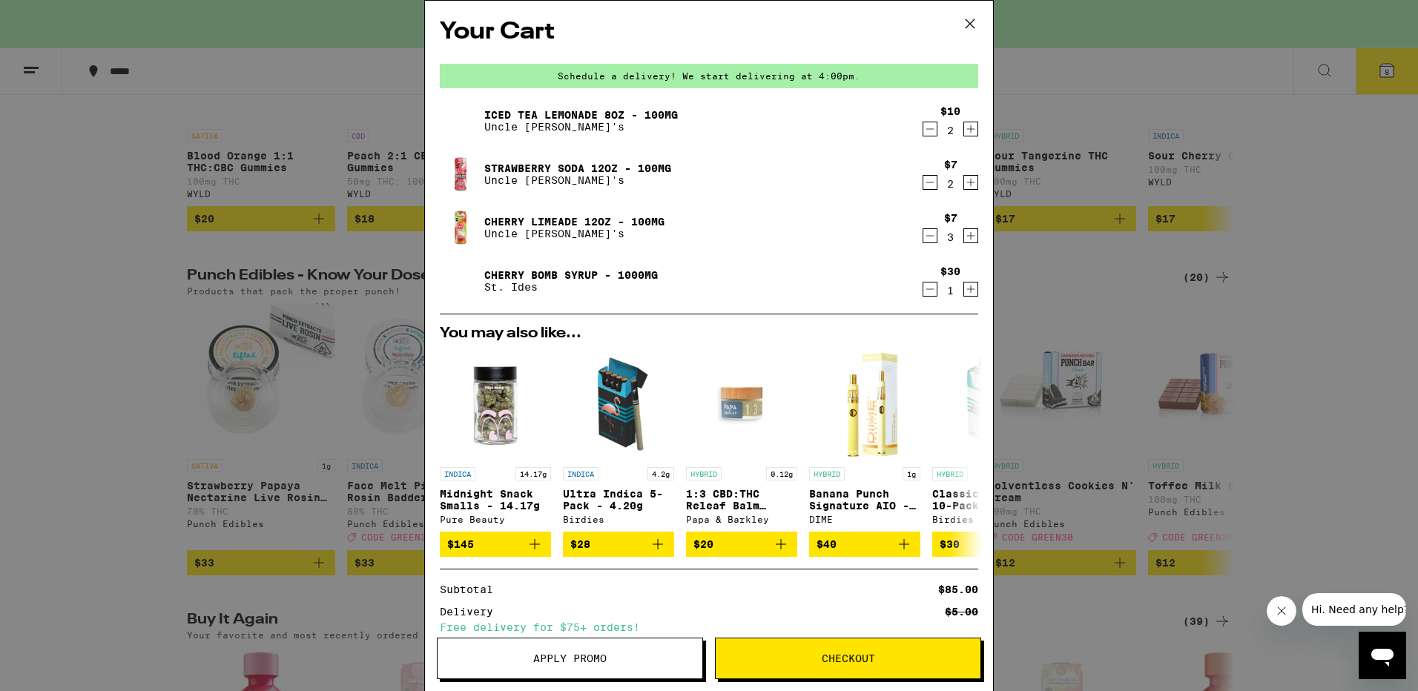
click at [861, 650] on button "Checkout" at bounding box center [848, 659] width 266 height 42
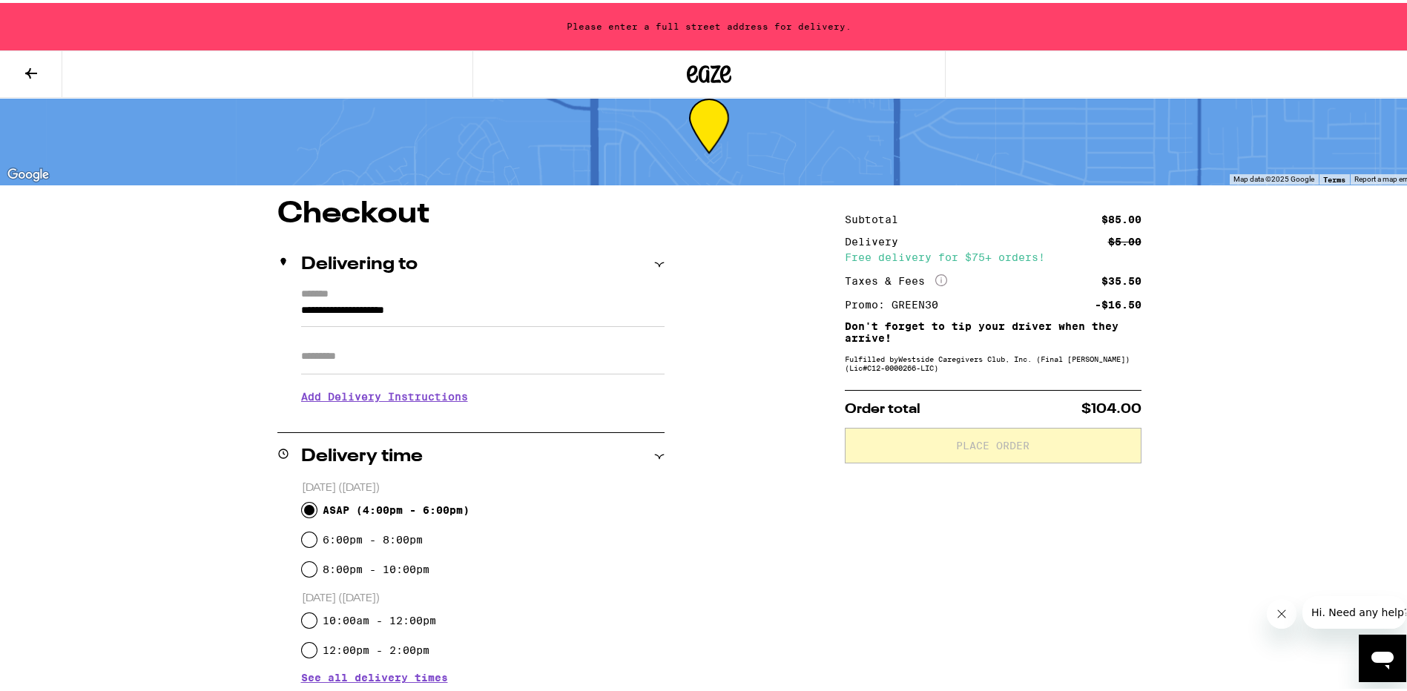
scroll to position [22, 0]
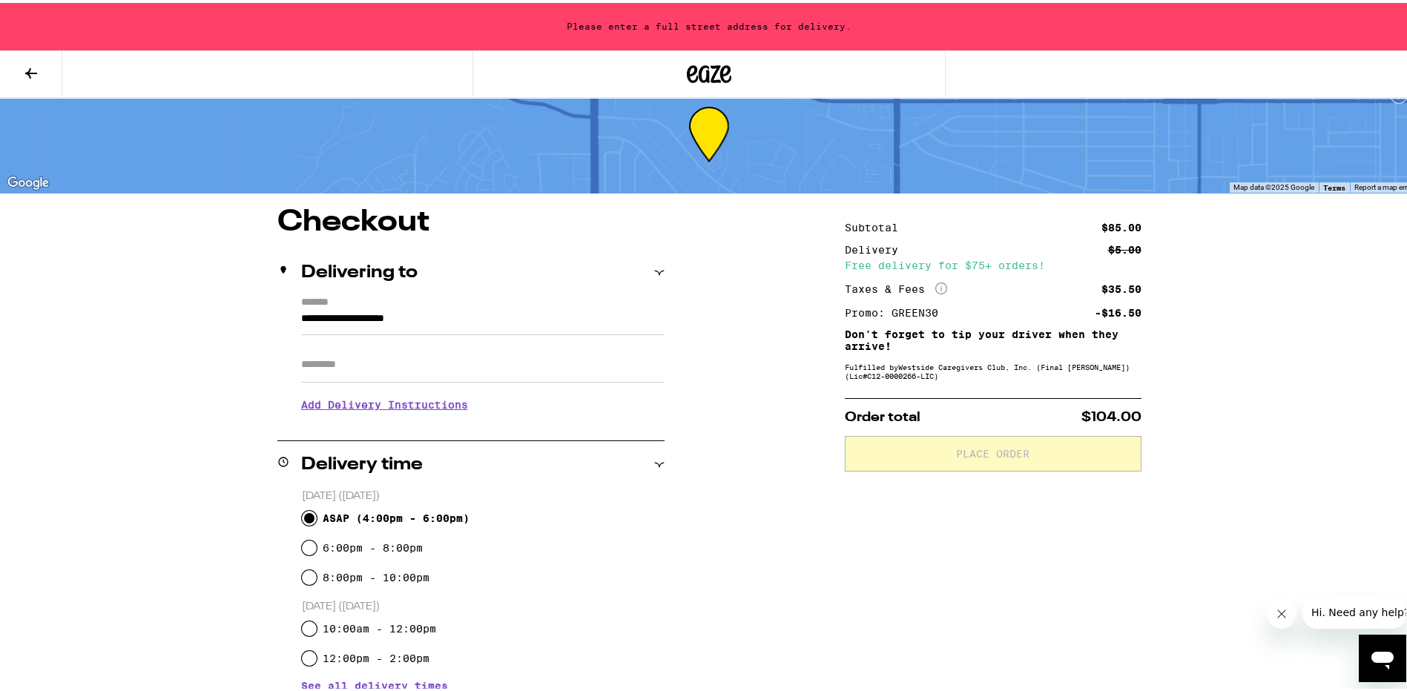
click at [302, 519] on input "ASAP ( 4:00pm - 6:00pm )" at bounding box center [309, 515] width 15 height 15
click at [362, 303] on label "*******" at bounding box center [482, 300] width 363 height 13
click at [362, 307] on input "**********" at bounding box center [482, 319] width 363 height 25
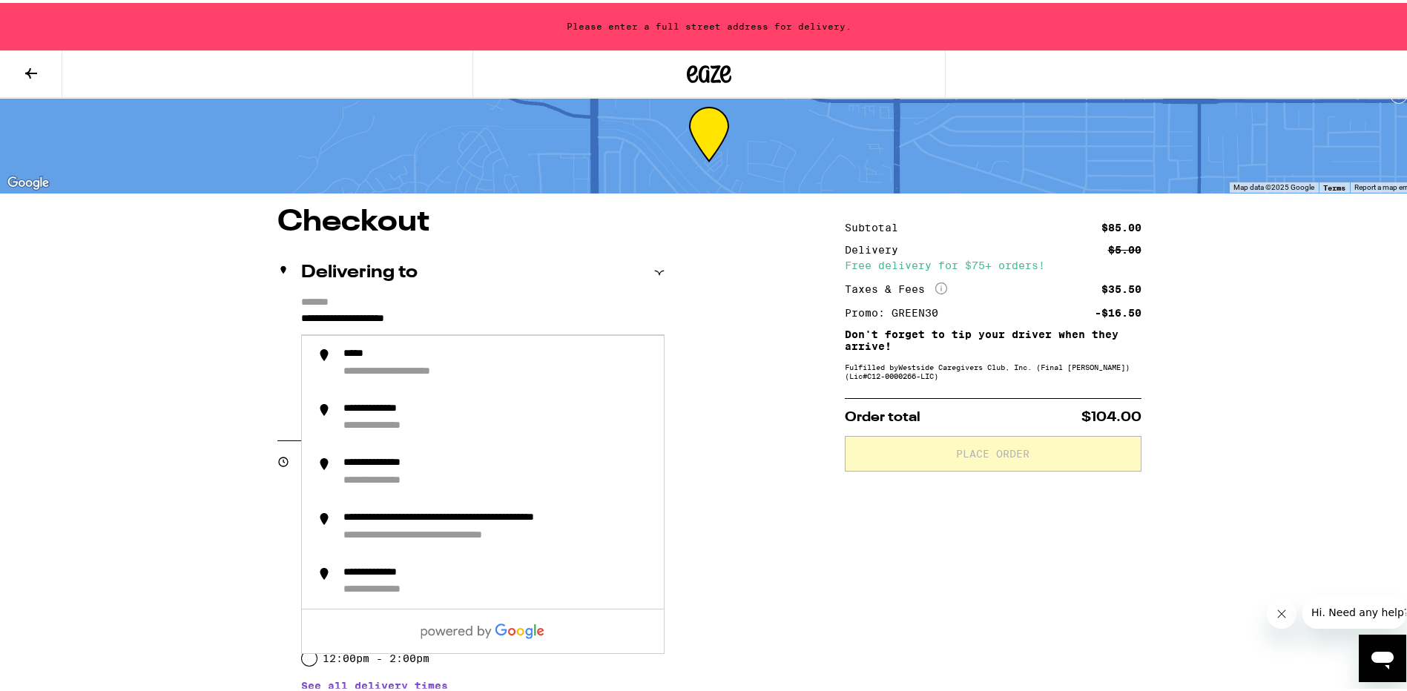
click at [312, 297] on label "*******" at bounding box center [482, 300] width 363 height 13
click at [312, 307] on input "**********" at bounding box center [482, 319] width 363 height 25
click at [312, 297] on label "*******" at bounding box center [482, 300] width 363 height 13
click at [312, 307] on input "**********" at bounding box center [482, 319] width 363 height 25
click at [345, 289] on div "Delivering to" at bounding box center [470, 269] width 387 height 47
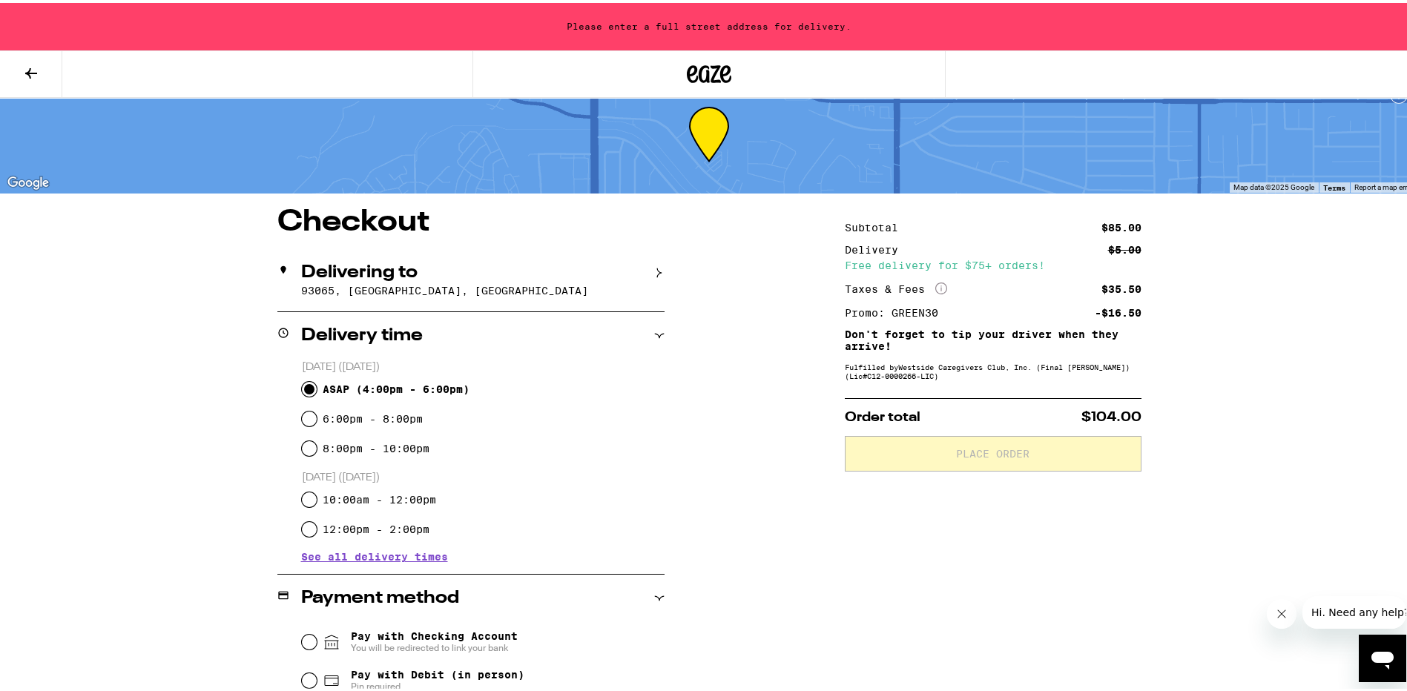
click at [481, 273] on div "Delivering to" at bounding box center [470, 270] width 387 height 18
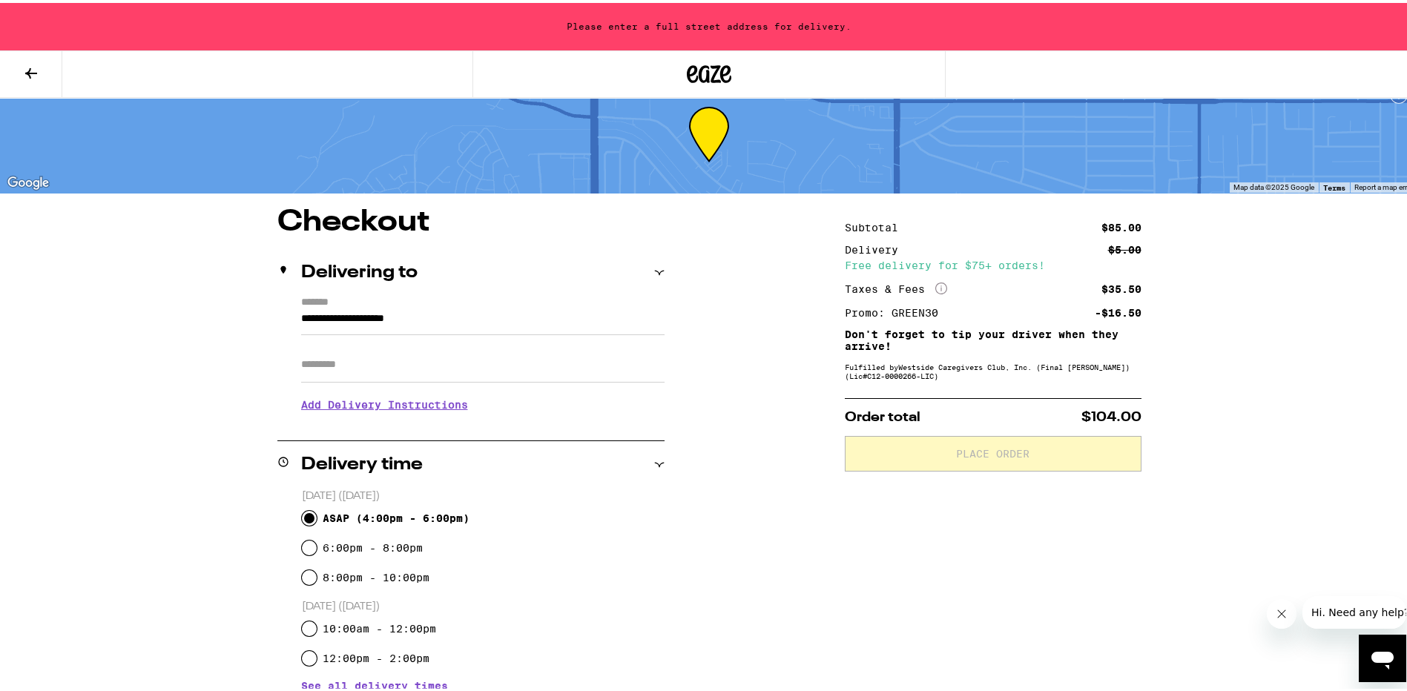
click at [301, 316] on input "**********" at bounding box center [482, 319] width 363 height 25
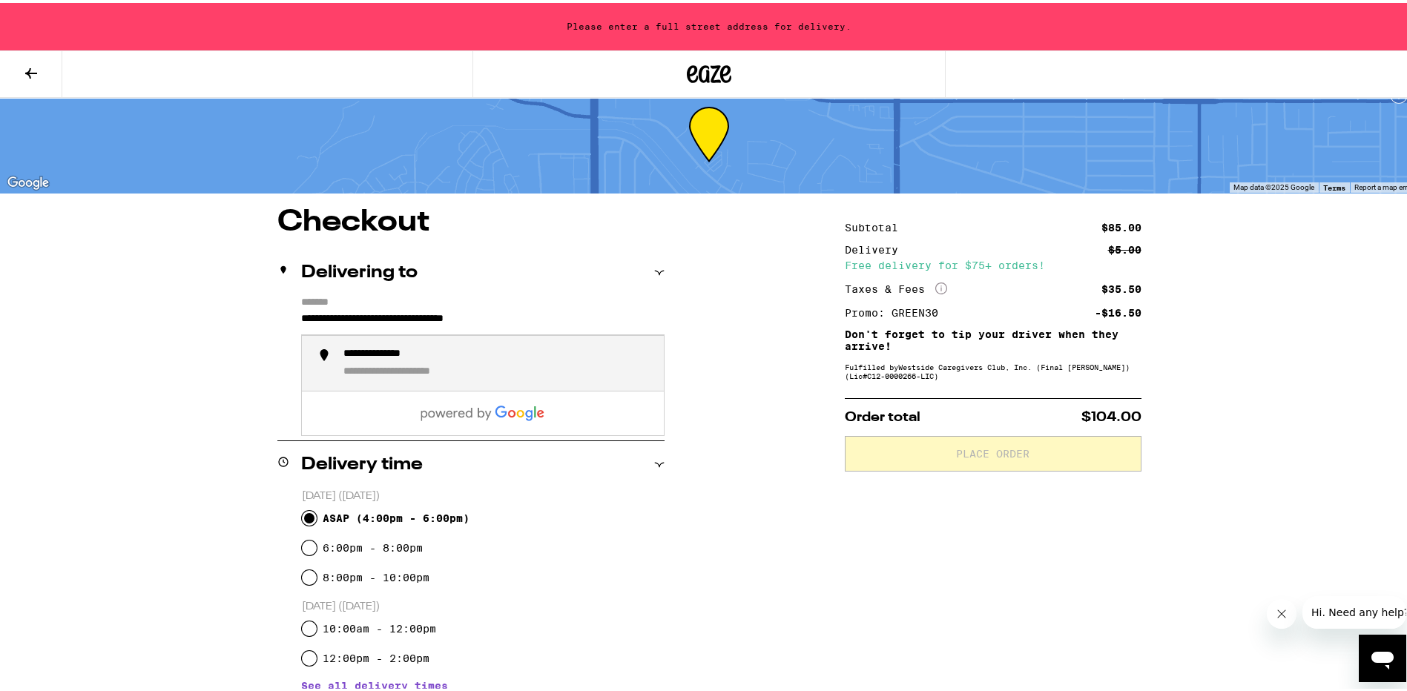
click at [392, 348] on div "**********" at bounding box center [393, 351] width 101 height 13
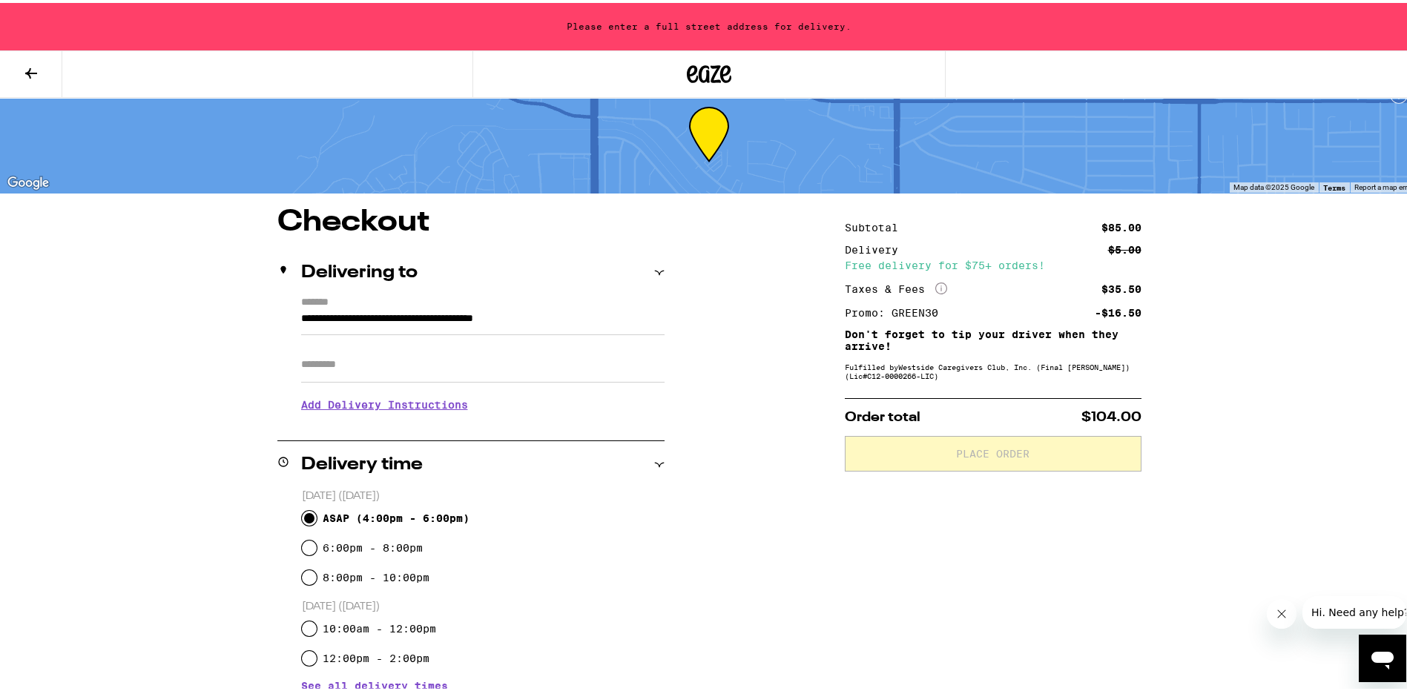
type input "**********"
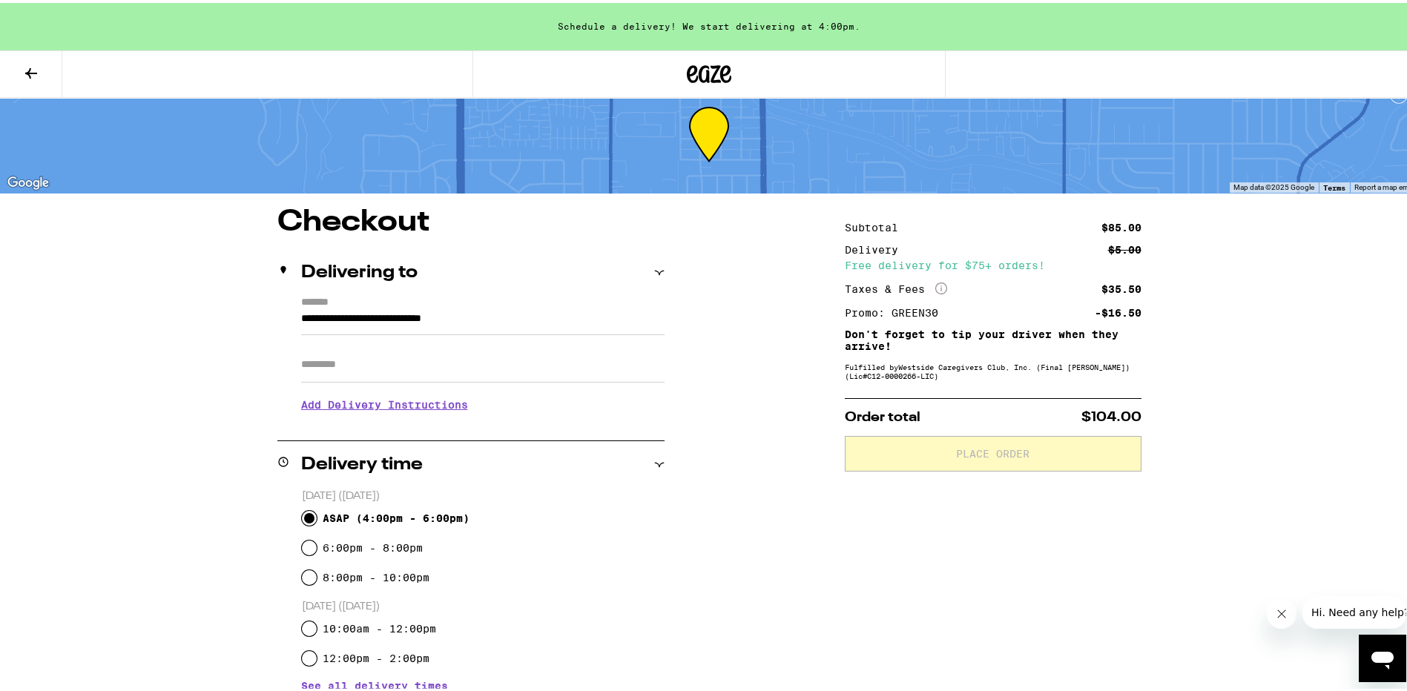
click at [311, 515] on input "ASAP ( 4:00pm - 6:00pm )" at bounding box center [309, 515] width 15 height 15
click at [308, 514] on input "ASAP ( 4:00pm - 6:00pm )" at bounding box center [309, 515] width 15 height 15
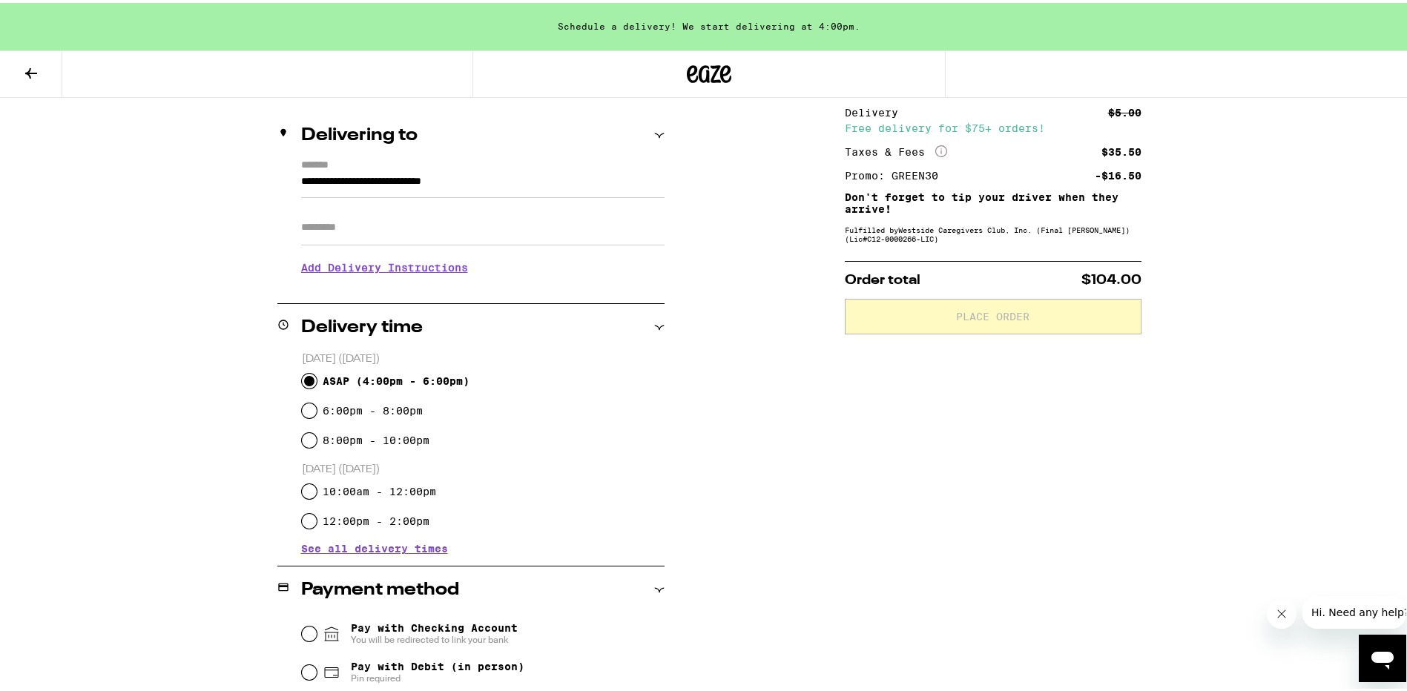
scroll to position [171, 0]
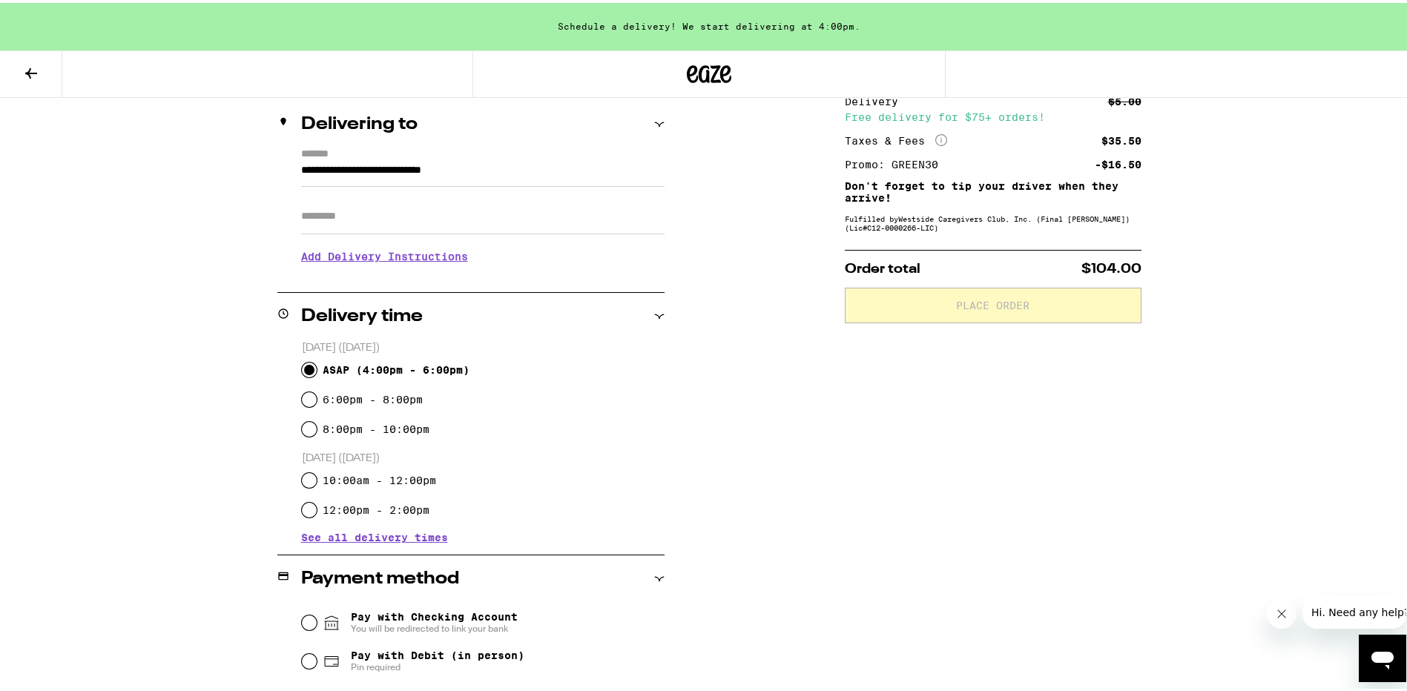
click at [304, 366] on input "ASAP ( 4:00pm - 6:00pm )" at bounding box center [309, 367] width 15 height 15
click at [552, 320] on div "Delivery time" at bounding box center [470, 314] width 387 height 18
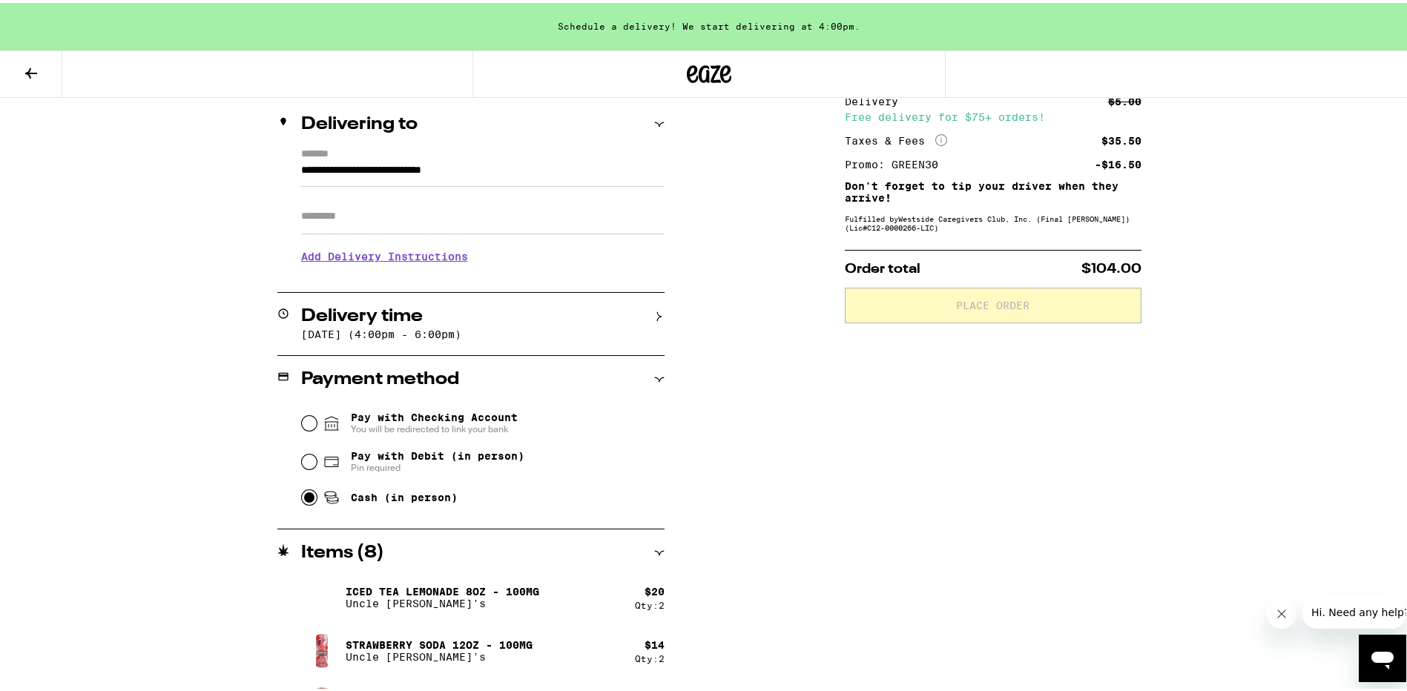
click at [302, 499] on input "Cash (in person)" at bounding box center [309, 494] width 15 height 15
radio input "true"
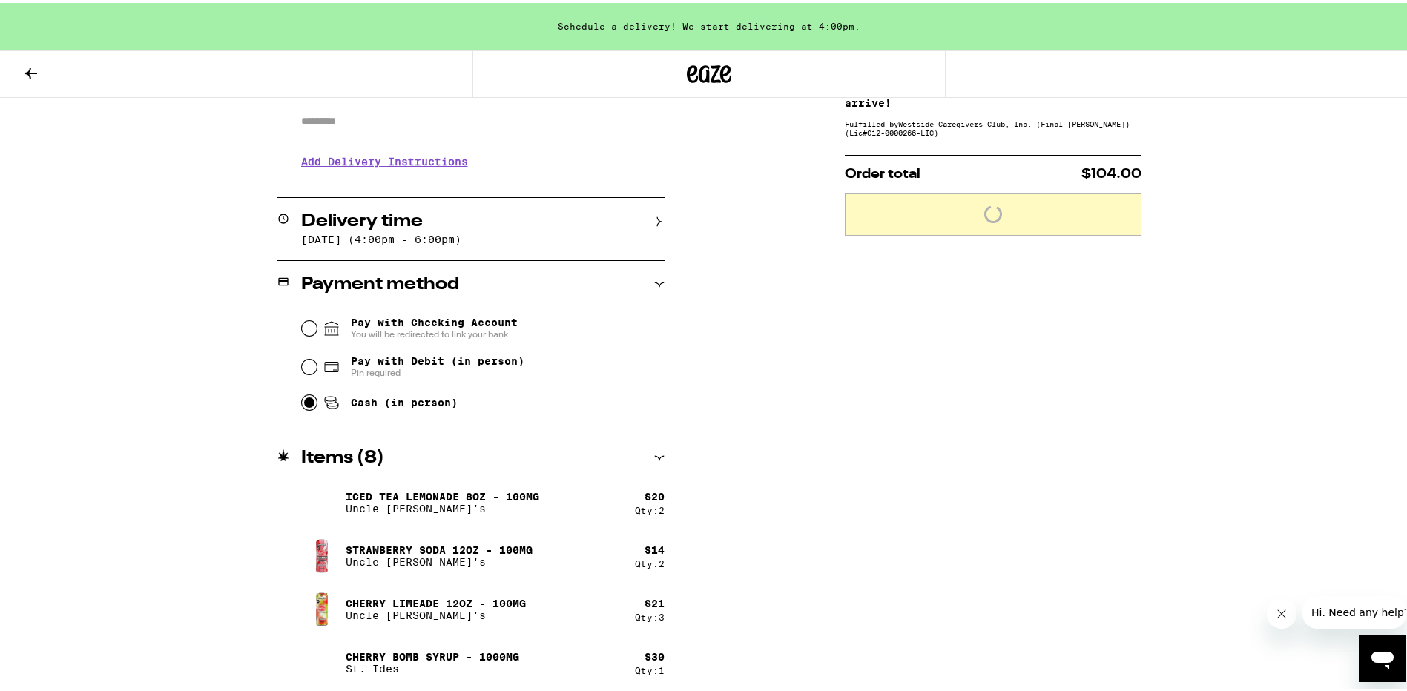
scroll to position [269, 0]
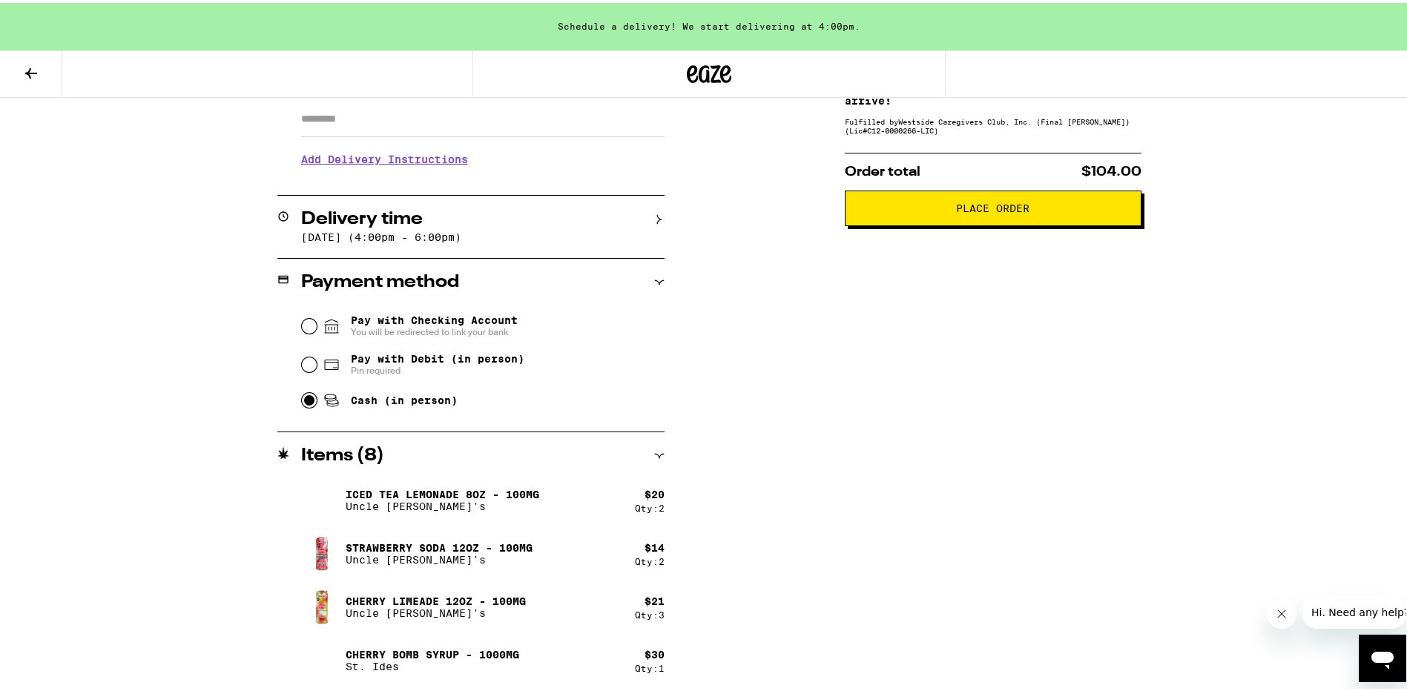
click at [993, 204] on span "Place Order" at bounding box center [992, 205] width 73 height 10
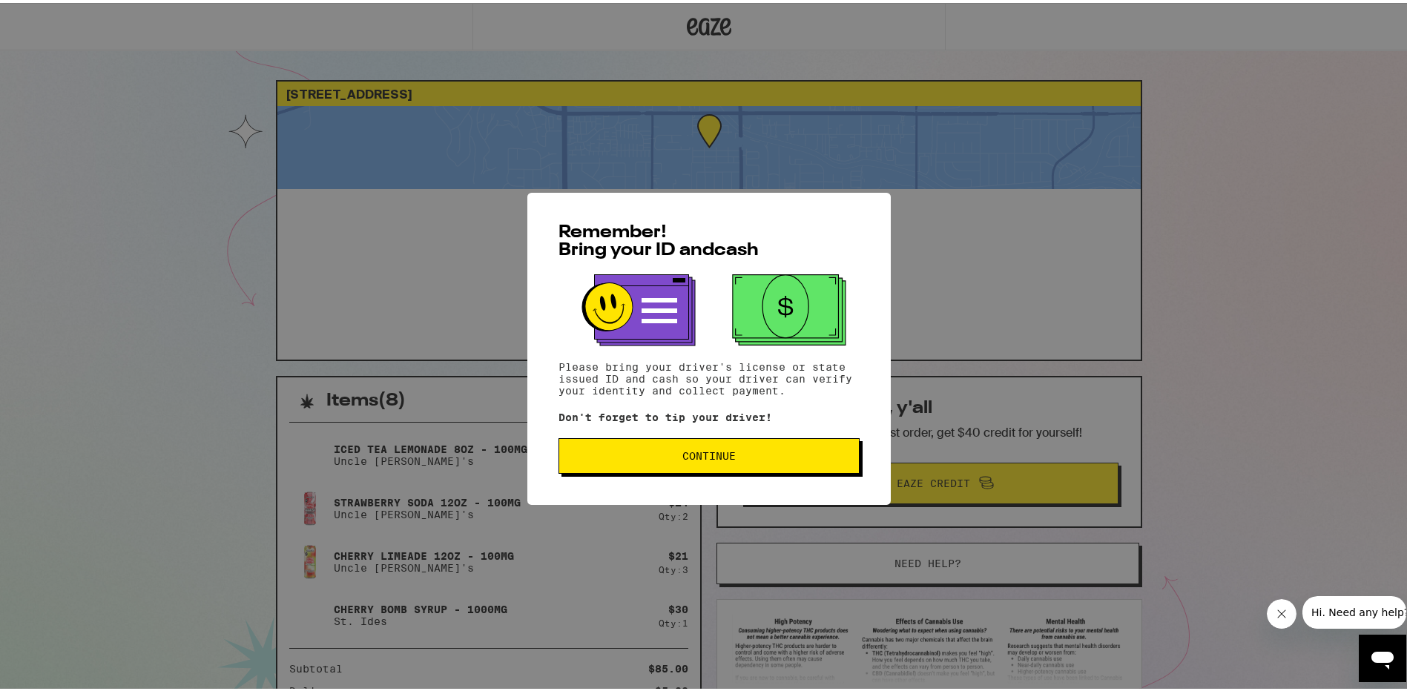
click at [718, 458] on span "Continue" at bounding box center [708, 453] width 53 height 10
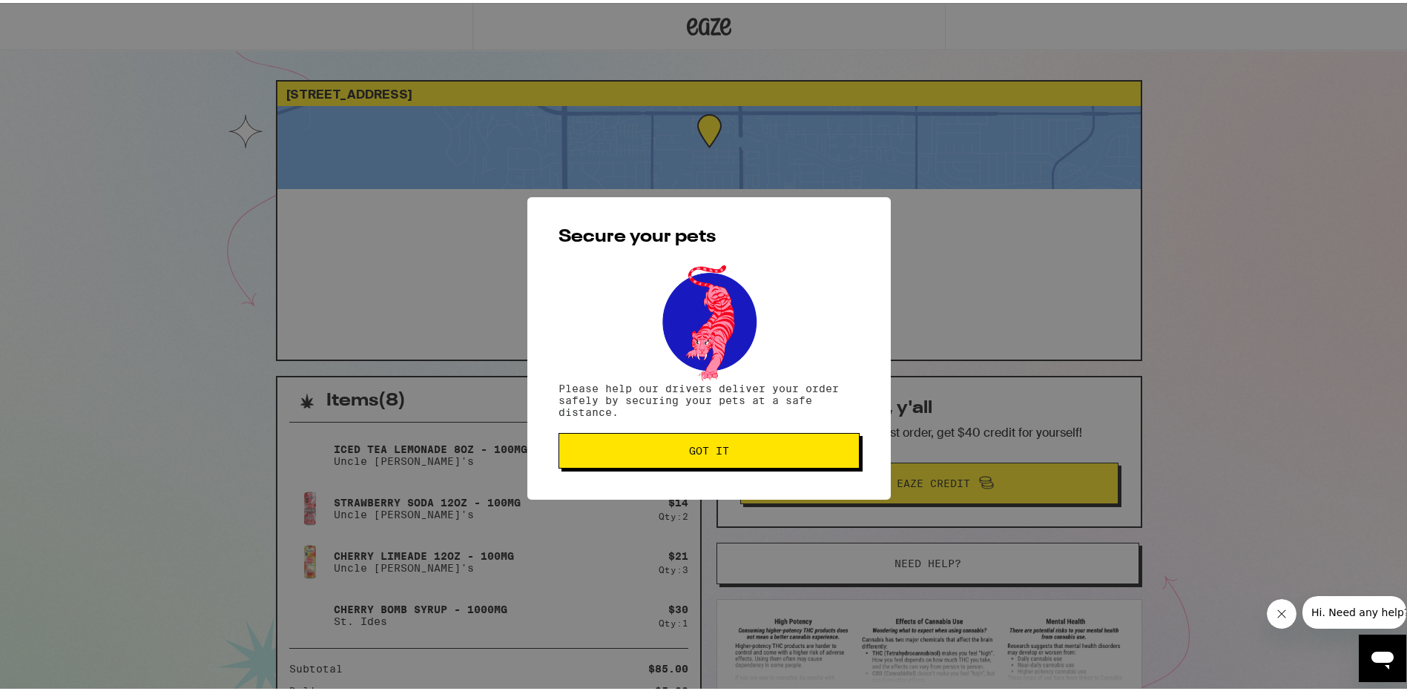
click at [719, 449] on span "Got it" at bounding box center [709, 448] width 40 height 10
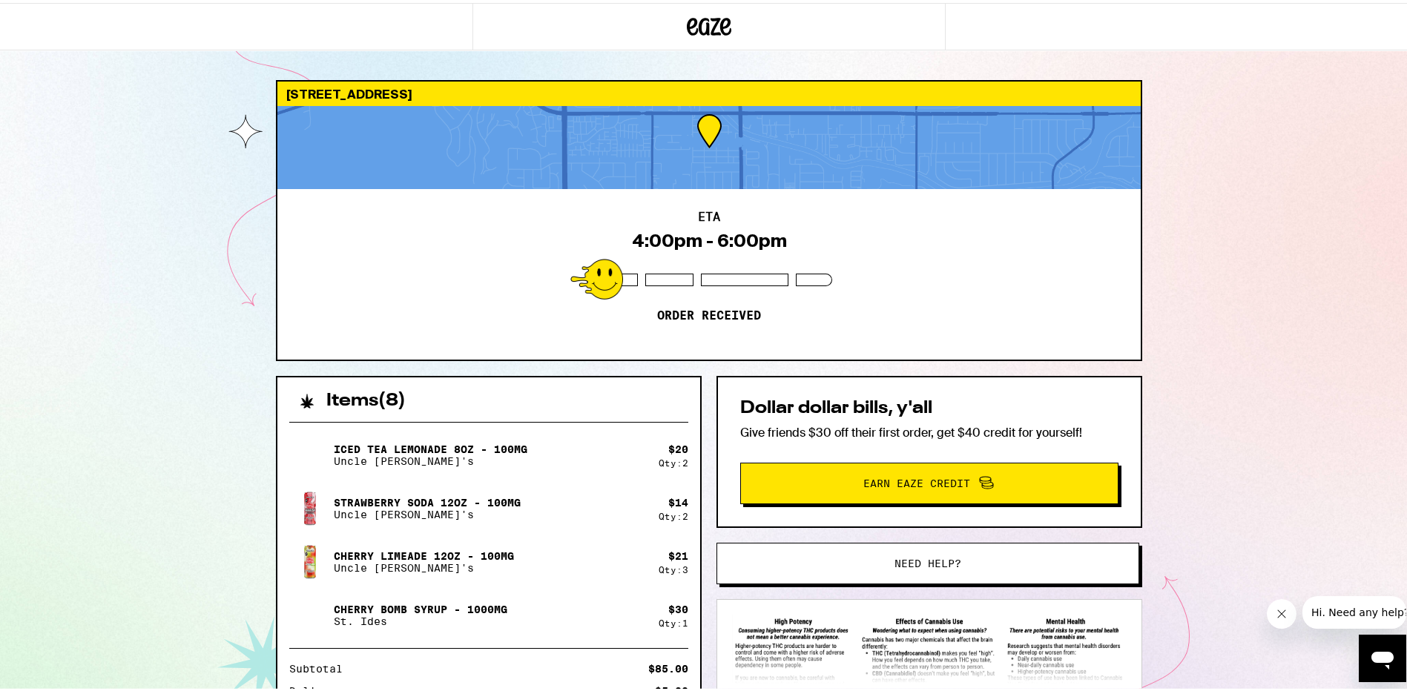
scroll to position [74, 0]
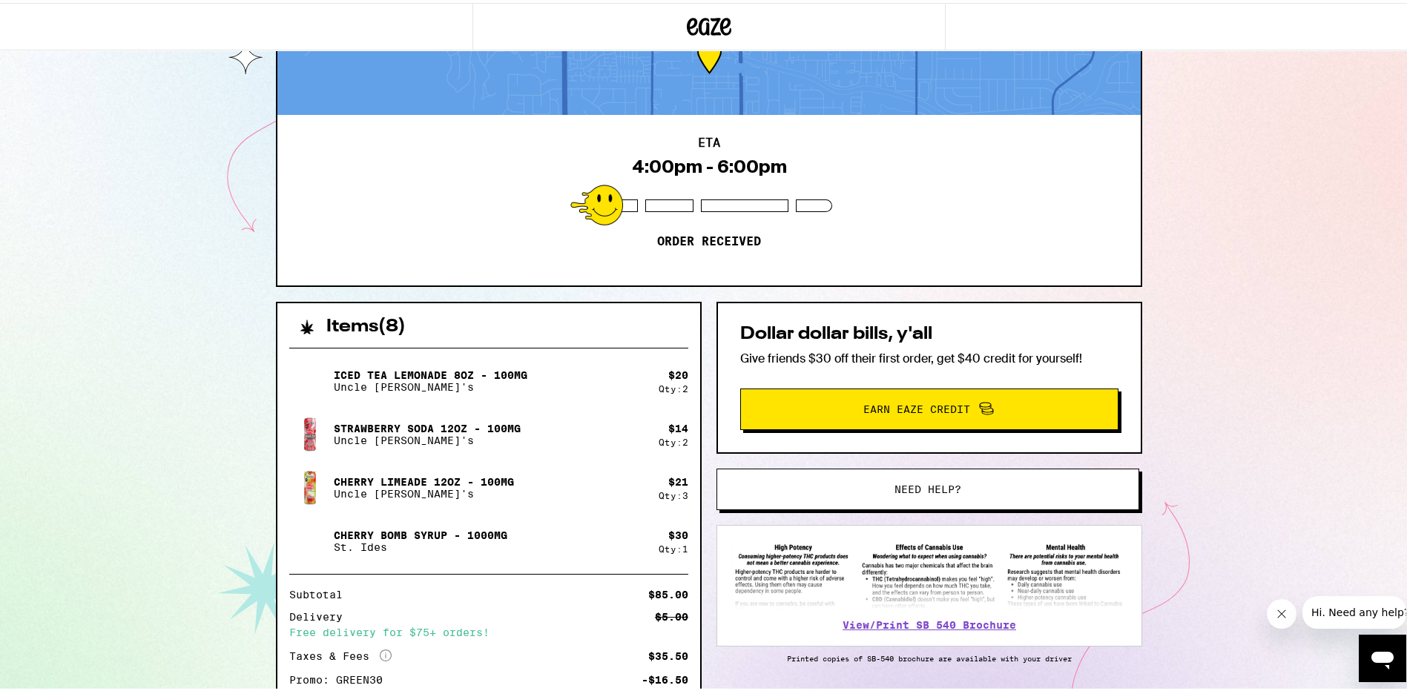
click at [903, 409] on span "Earn Eaze Credit" at bounding box center [916, 406] width 107 height 10
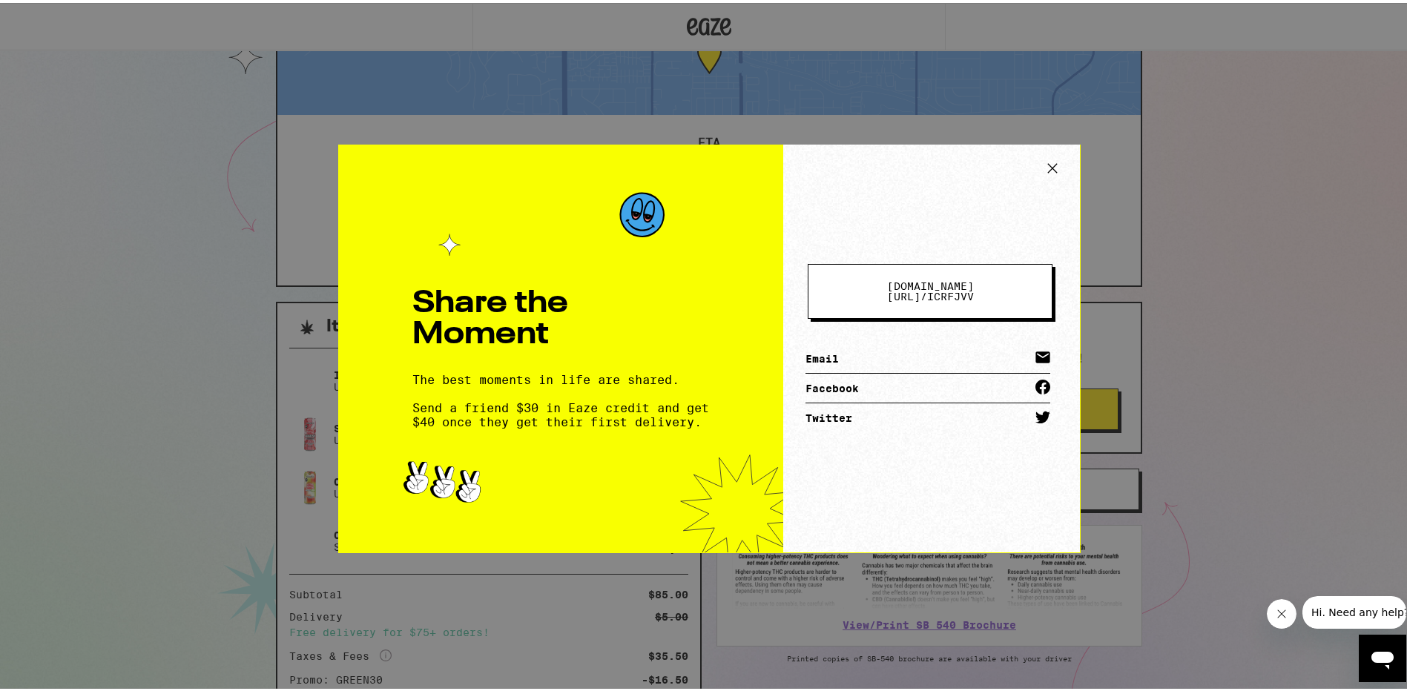
click at [821, 346] on link "Email" at bounding box center [928, 356] width 245 height 30
